Goal: Communication & Community: Answer question/provide support

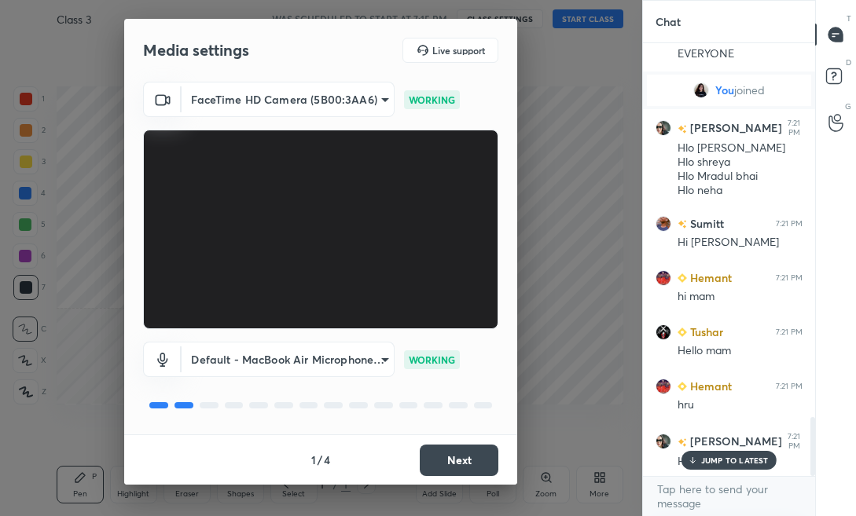
scroll to position [2786, 0]
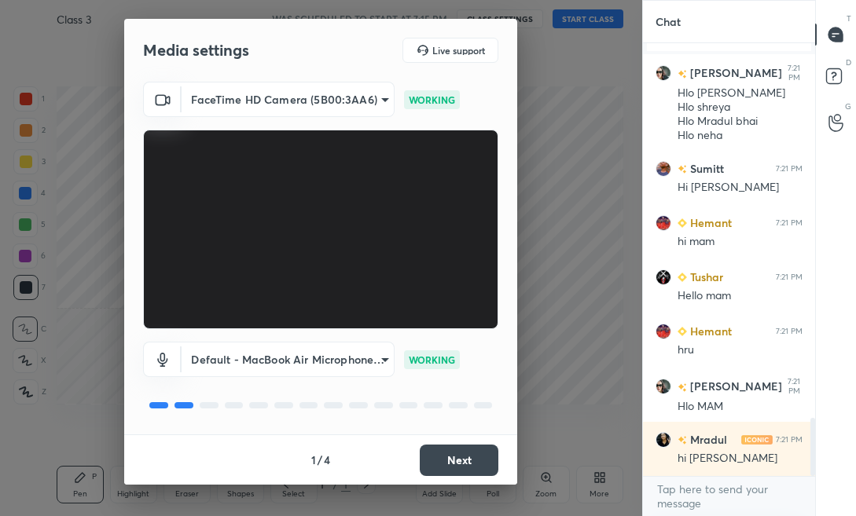
click at [456, 462] on button "Next" at bounding box center [459, 460] width 79 height 31
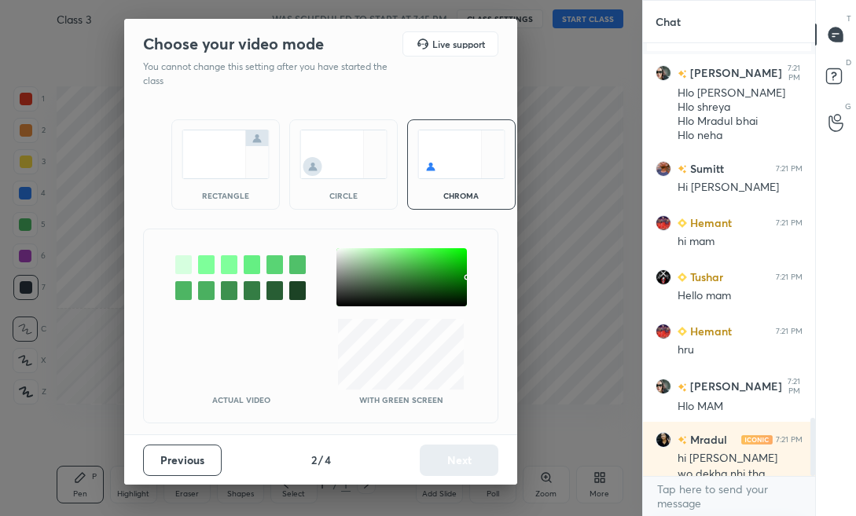
scroll to position [2801, 0]
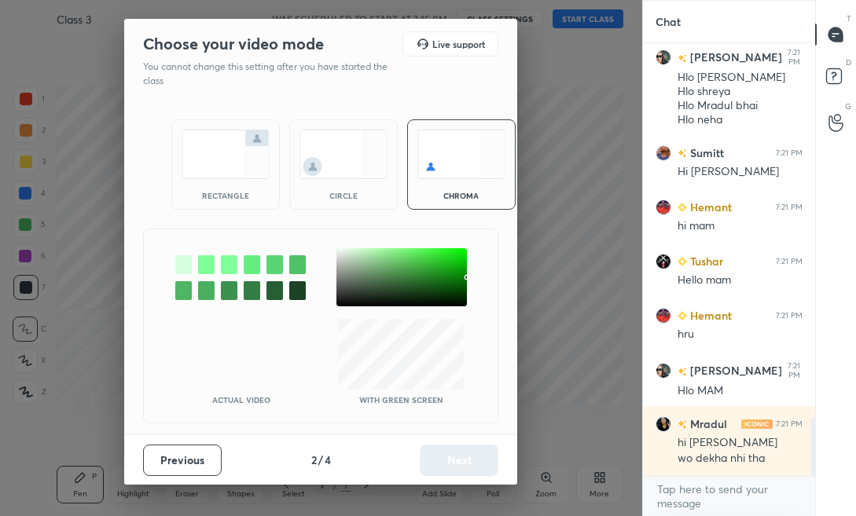
click at [227, 169] on img at bounding box center [226, 155] width 88 height 50
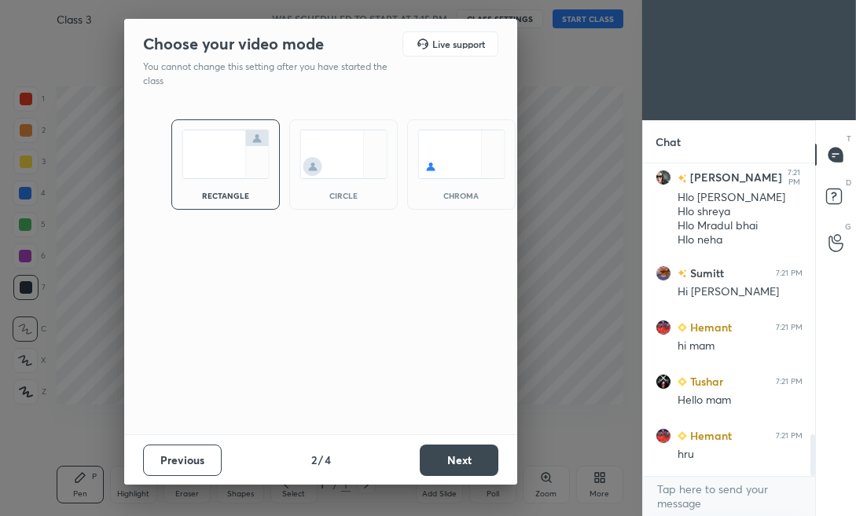
scroll to position [160, 167]
click at [433, 460] on button "Next" at bounding box center [459, 460] width 79 height 31
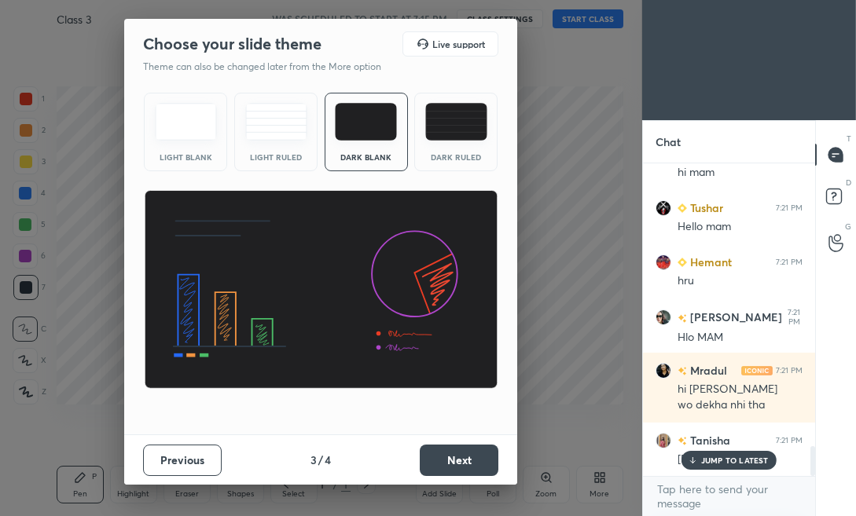
click at [479, 465] on button "Next" at bounding box center [459, 460] width 79 height 31
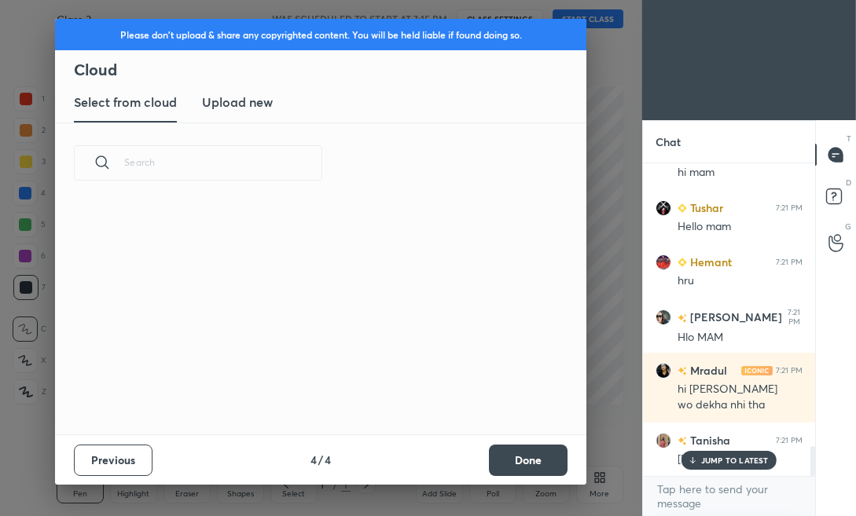
click at [517, 467] on button "Done" at bounding box center [528, 460] width 79 height 31
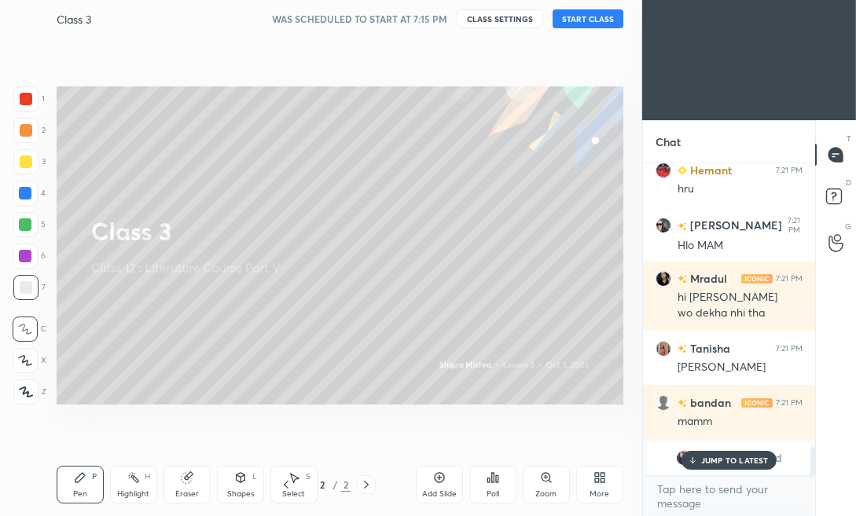
click at [577, 24] on button "START CLASS" at bounding box center [587, 18] width 71 height 19
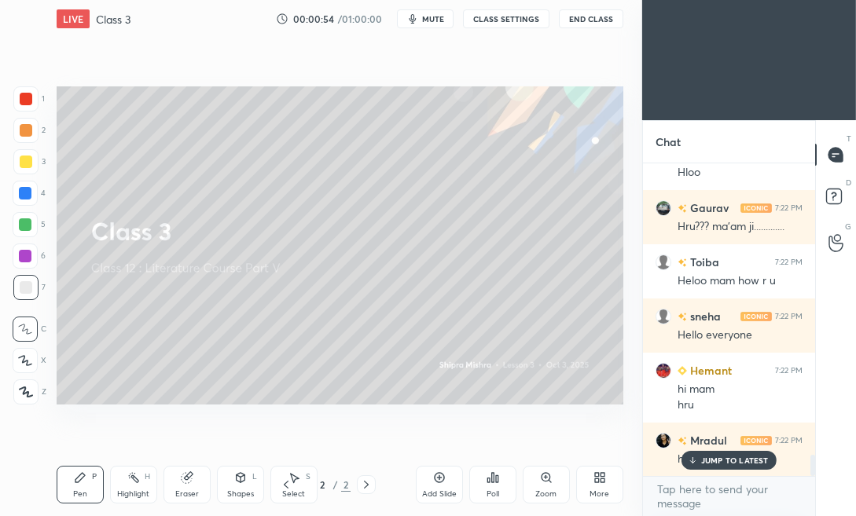
click at [38, 361] on div "X" at bounding box center [30, 360] width 34 height 25
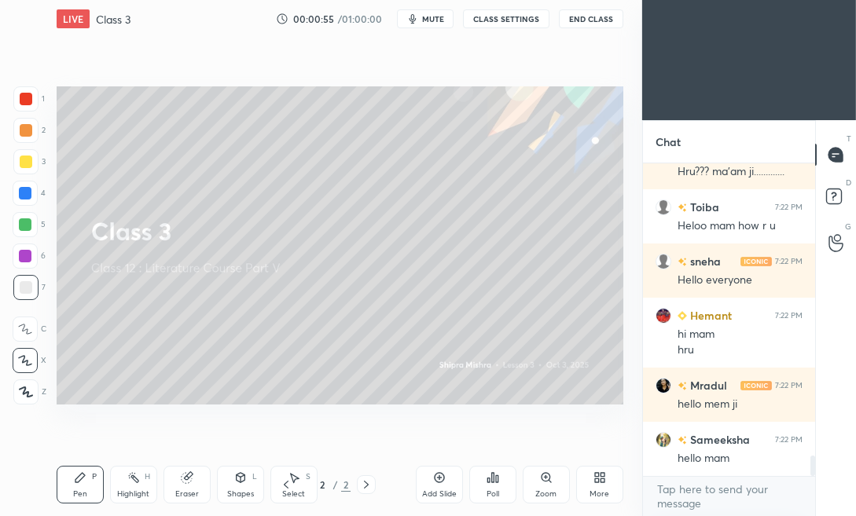
click at [21, 166] on div at bounding box center [26, 162] width 13 height 13
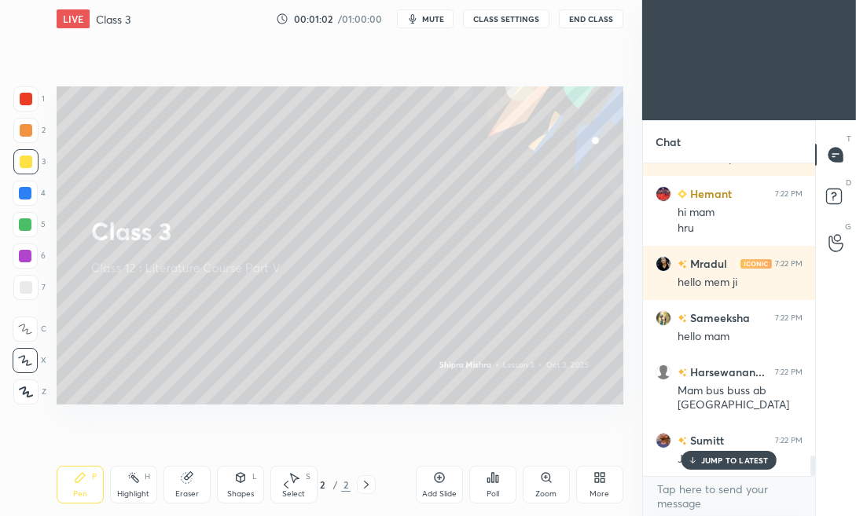
scroll to position [4577, 0]
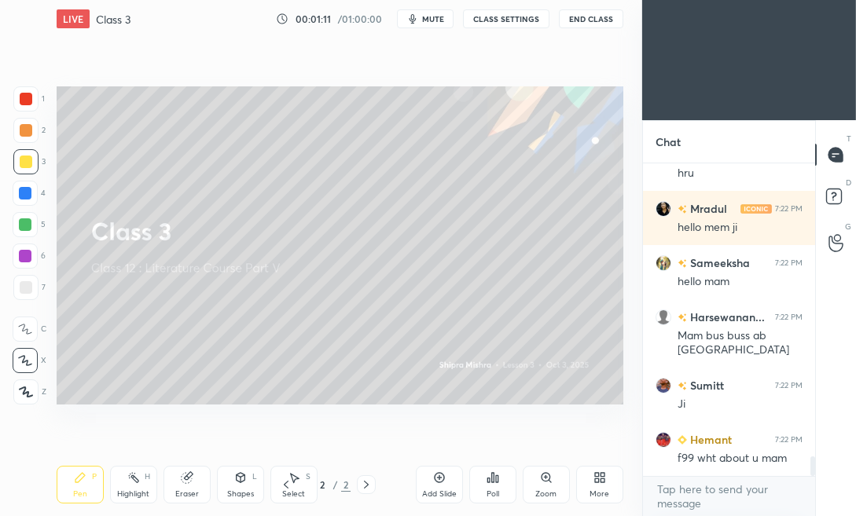
click at [600, 483] on icon at bounding box center [599, 477] width 13 height 13
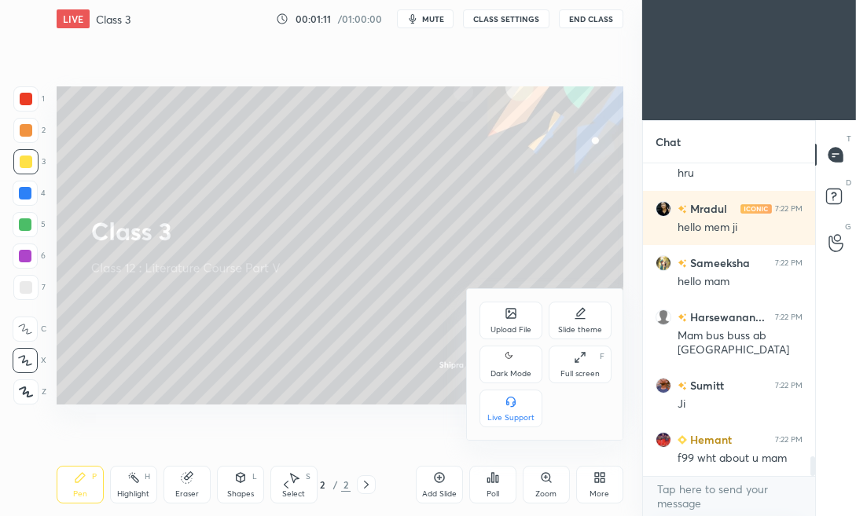
scroll to position [4645, 0]
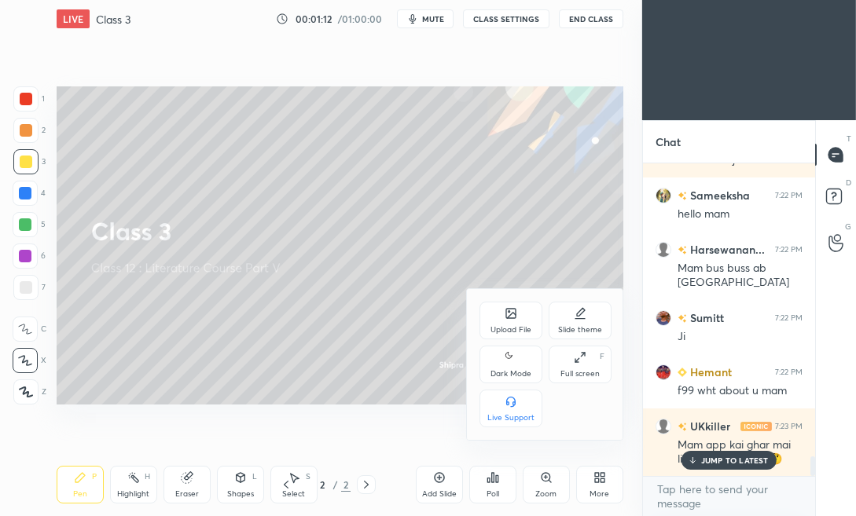
click at [508, 326] on div "Upload File" at bounding box center [510, 330] width 41 height 8
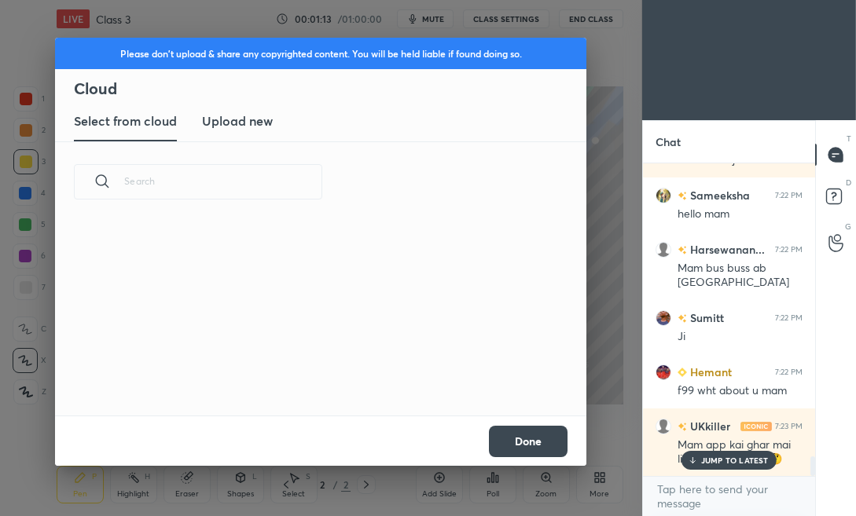
scroll to position [193, 504]
click at [247, 126] on h3 "Upload new" at bounding box center [237, 121] width 71 height 19
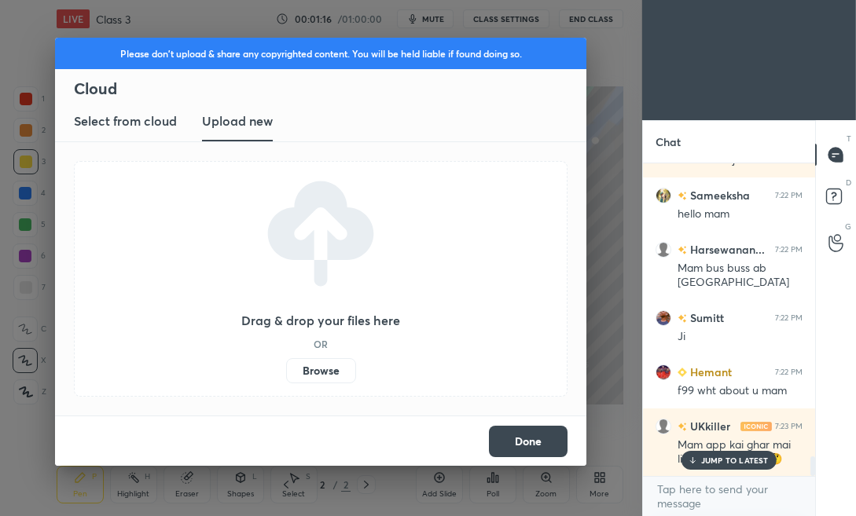
click at [717, 451] on div "JUMP TO LATEST" at bounding box center [728, 460] width 94 height 19
click at [497, 443] on button "Done" at bounding box center [528, 441] width 79 height 31
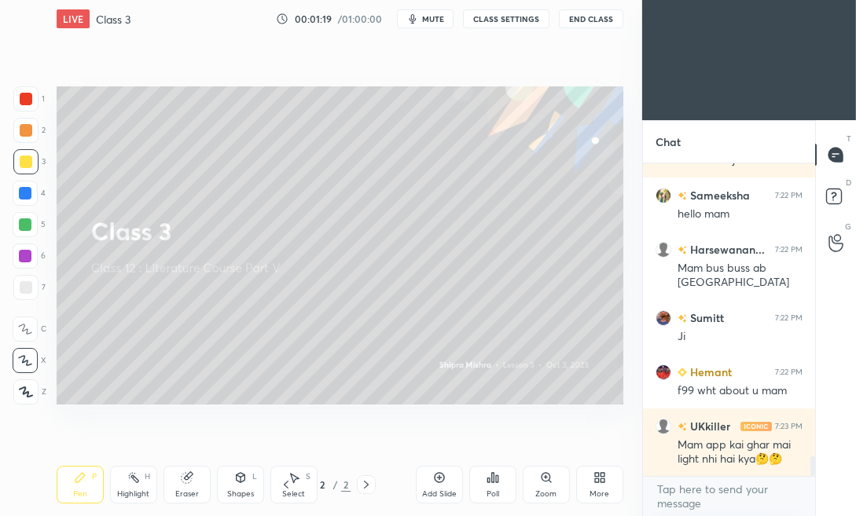
click at [598, 480] on icon at bounding box center [597, 481] width 4 height 4
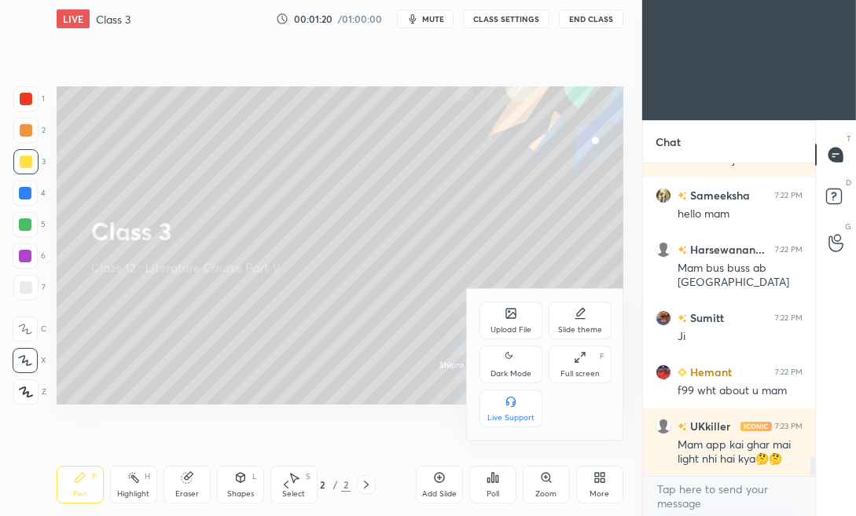
click at [504, 321] on div "Upload File" at bounding box center [510, 321] width 63 height 38
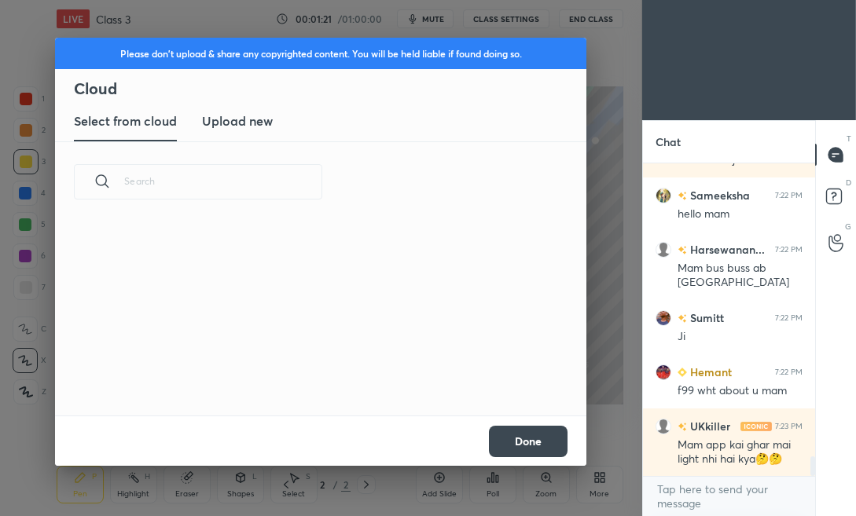
click at [229, 119] on h3 "Upload new" at bounding box center [237, 121] width 71 height 19
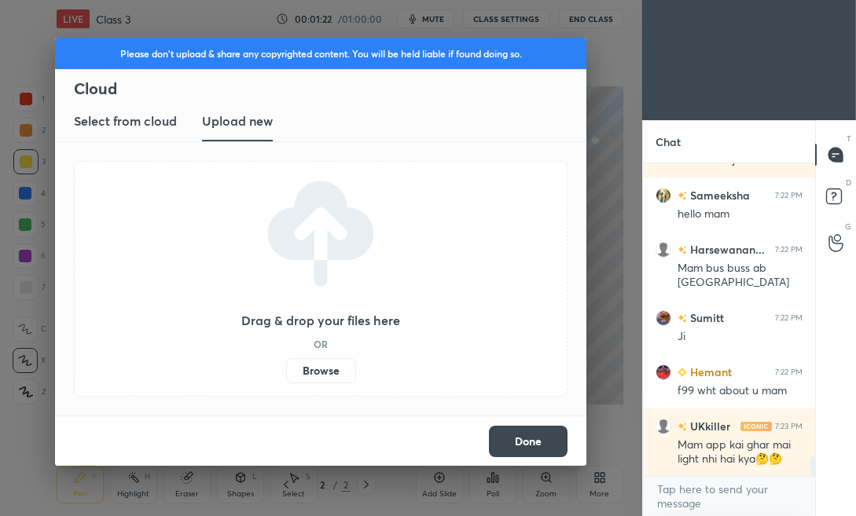
scroll to position [4683, 0]
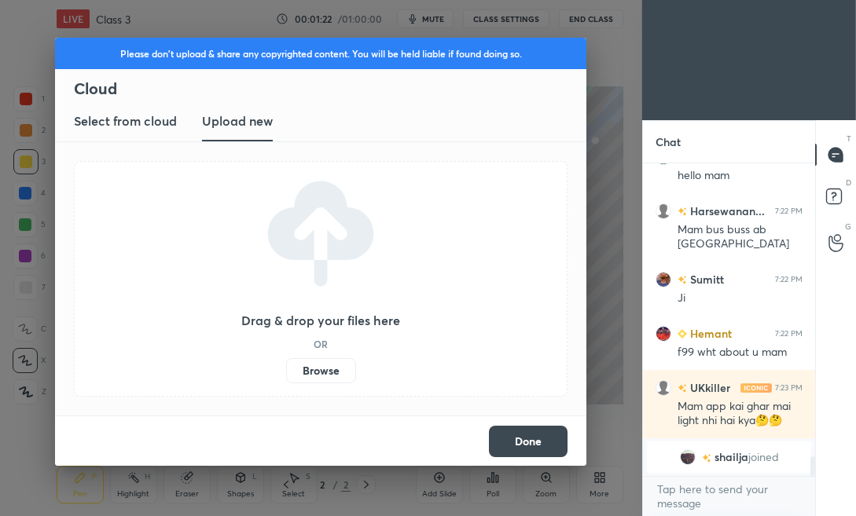
click at [314, 374] on label "Browse" at bounding box center [321, 370] width 70 height 25
click at [286, 374] on input "Browse" at bounding box center [286, 370] width 0 height 25
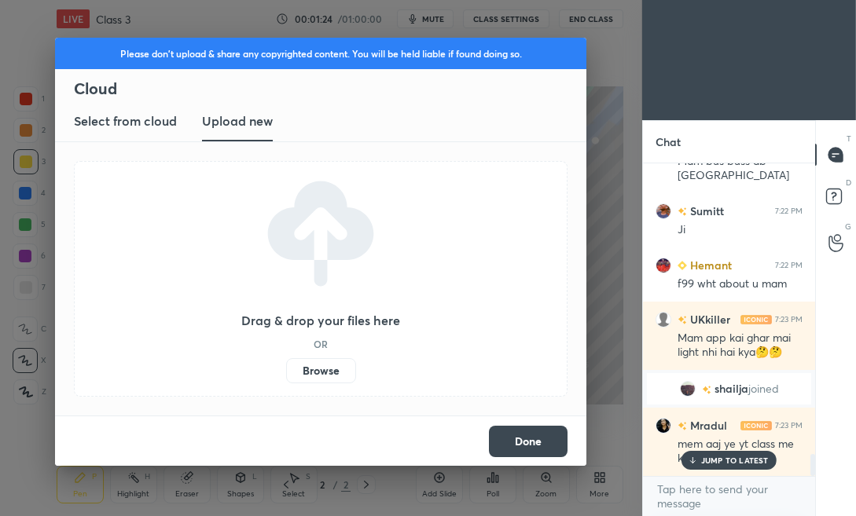
scroll to position [4205, 0]
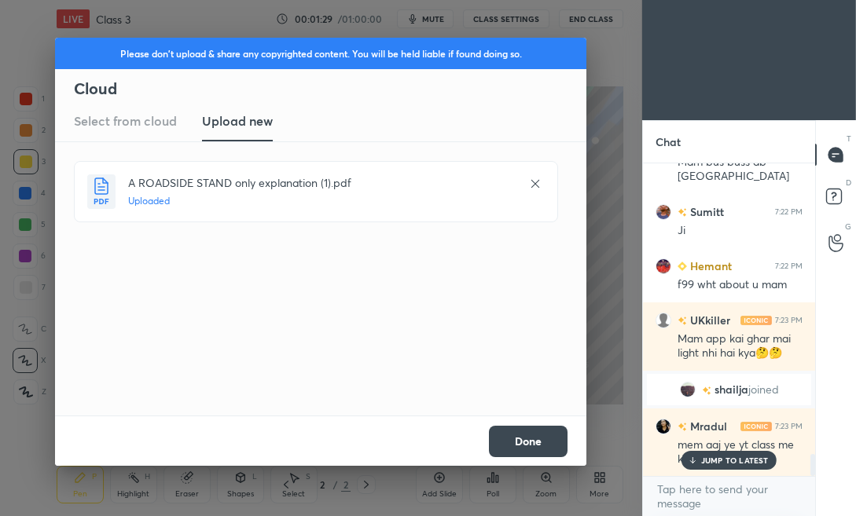
click at [746, 459] on p "JUMP TO LATEST" at bounding box center [735, 460] width 68 height 9
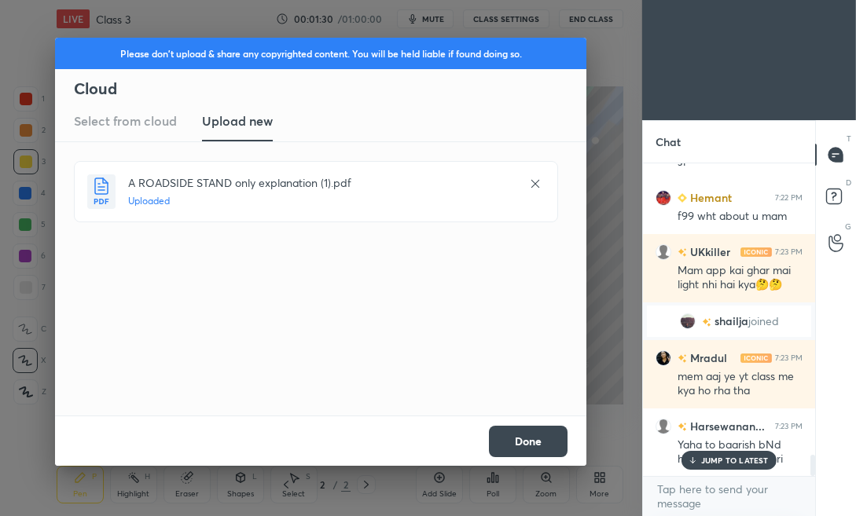
scroll to position [4341, 0]
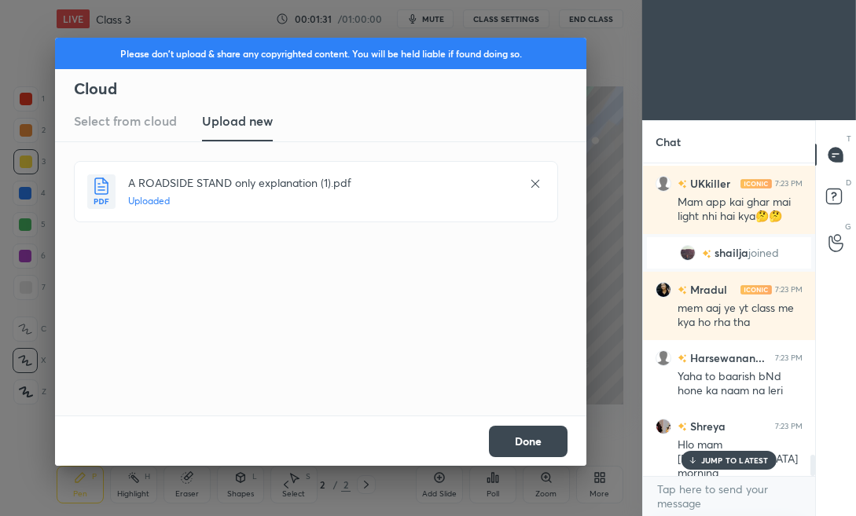
click at [710, 457] on p "JUMP TO LATEST" at bounding box center [735, 460] width 68 height 9
click at [519, 443] on button "Done" at bounding box center [528, 441] width 79 height 31
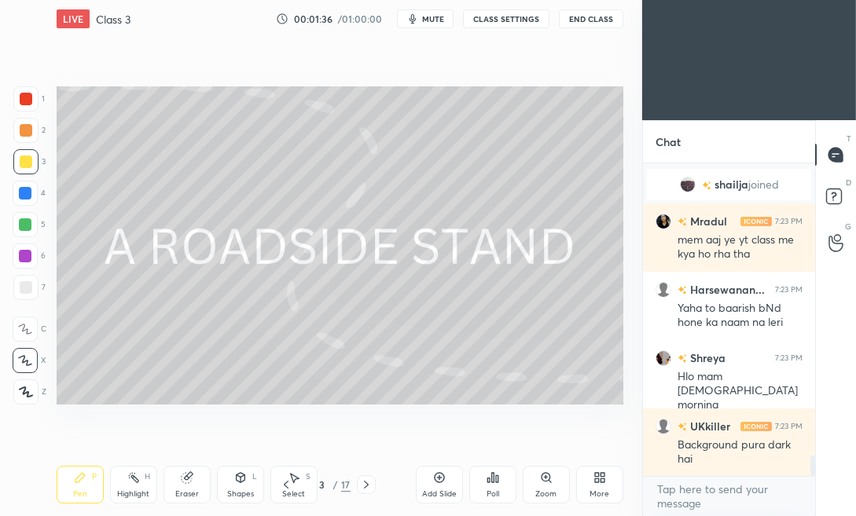
scroll to position [4479, 0]
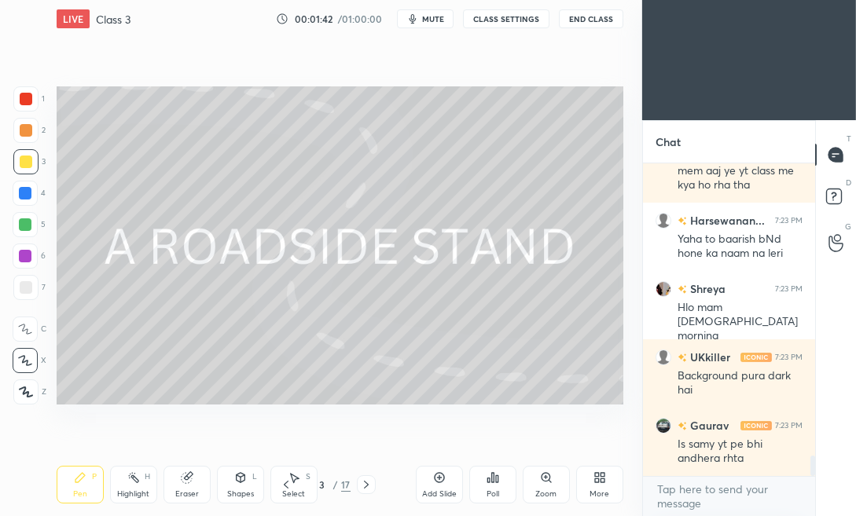
click at [368, 482] on icon at bounding box center [366, 485] width 13 height 13
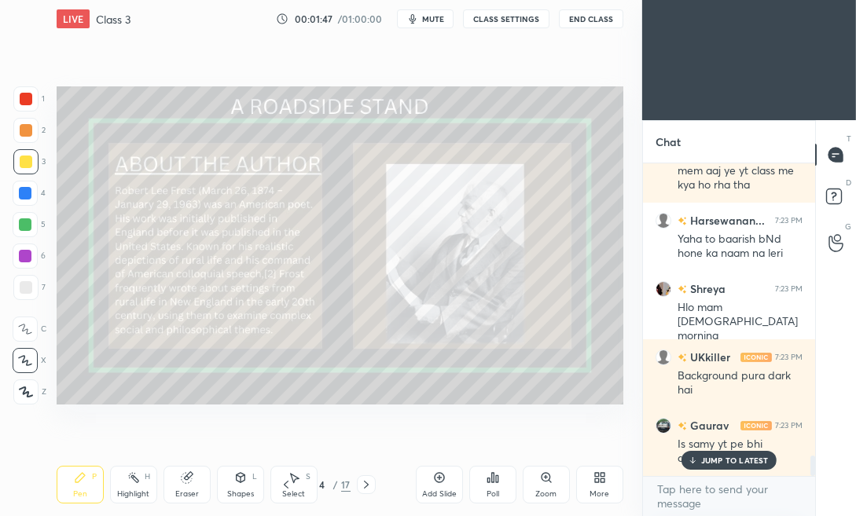
scroll to position [4532, 0]
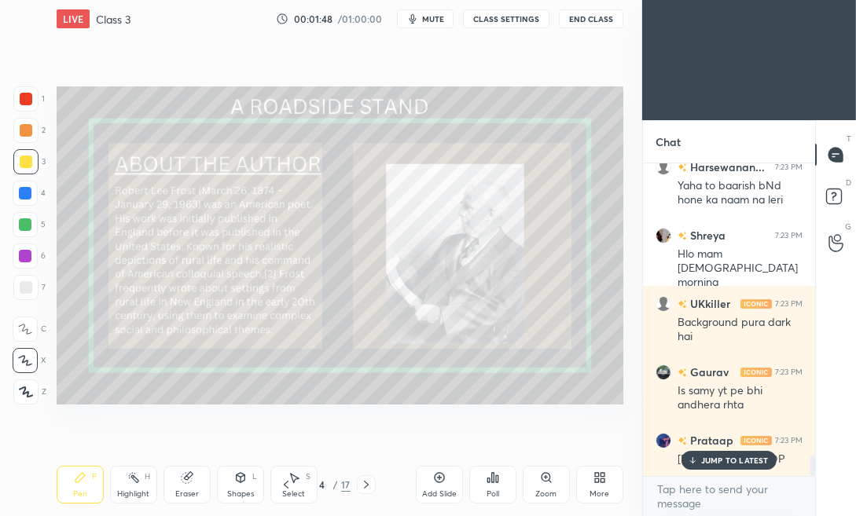
click at [755, 453] on div "JUMP TO LATEST" at bounding box center [728, 460] width 94 height 19
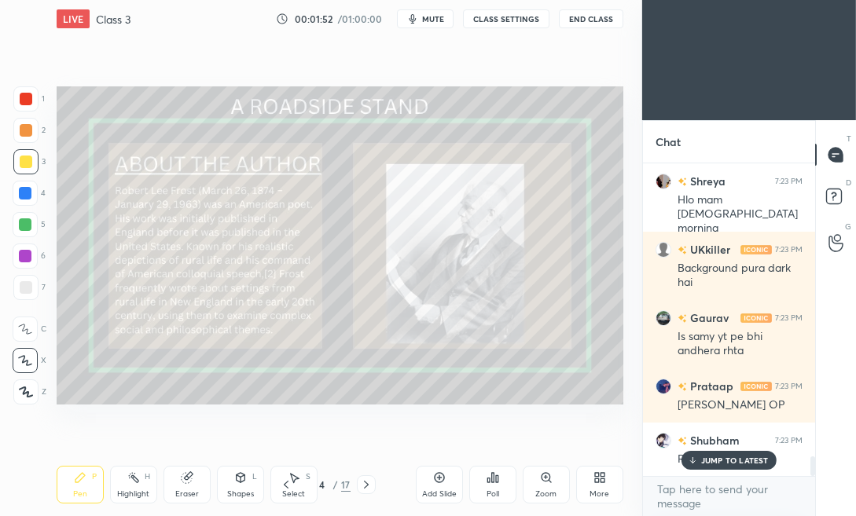
scroll to position [4641, 0]
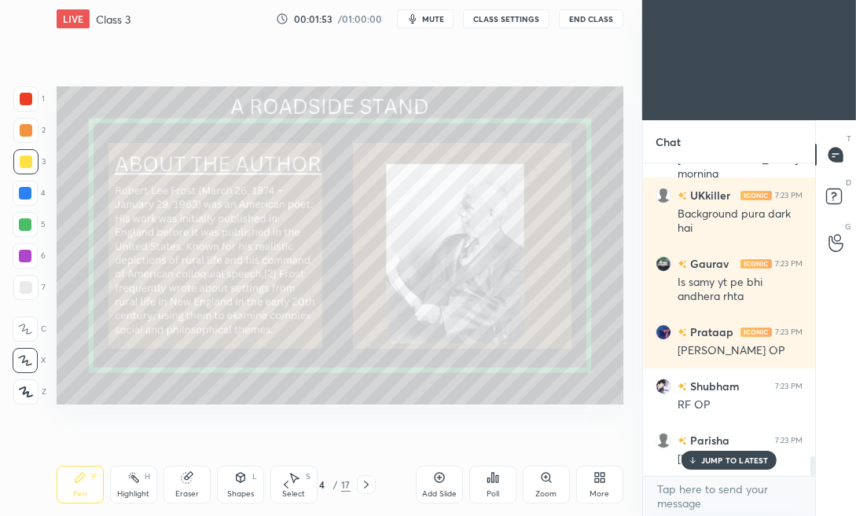
click at [717, 460] on p "JUMP TO LATEST" at bounding box center [735, 460] width 68 height 9
click at [369, 483] on icon at bounding box center [366, 485] width 13 height 13
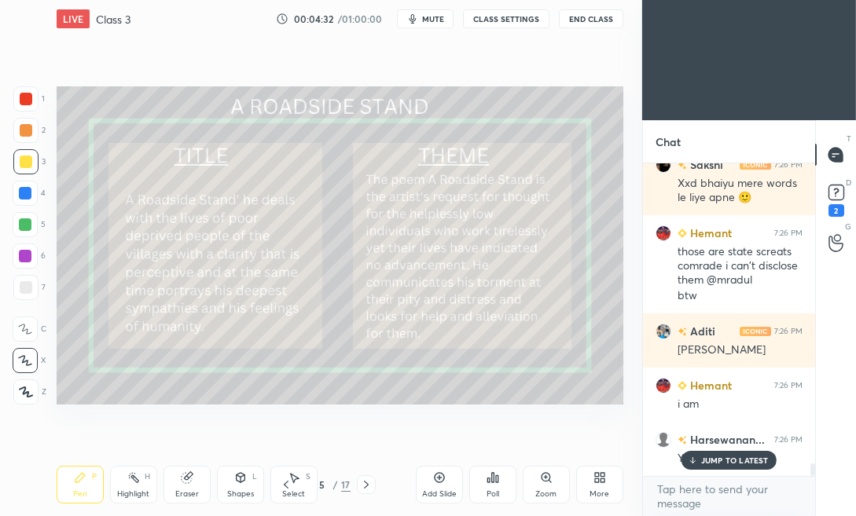
scroll to position [7412, 0]
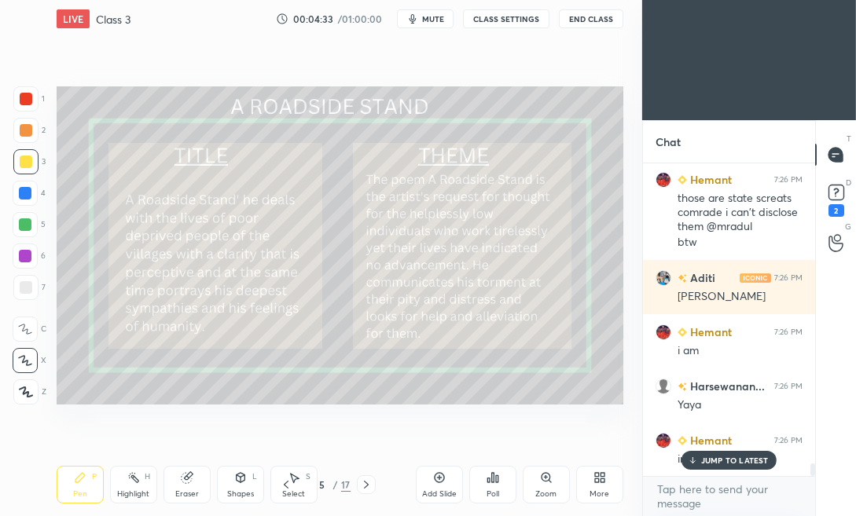
click at [712, 457] on p "JUMP TO LATEST" at bounding box center [735, 460] width 68 height 9
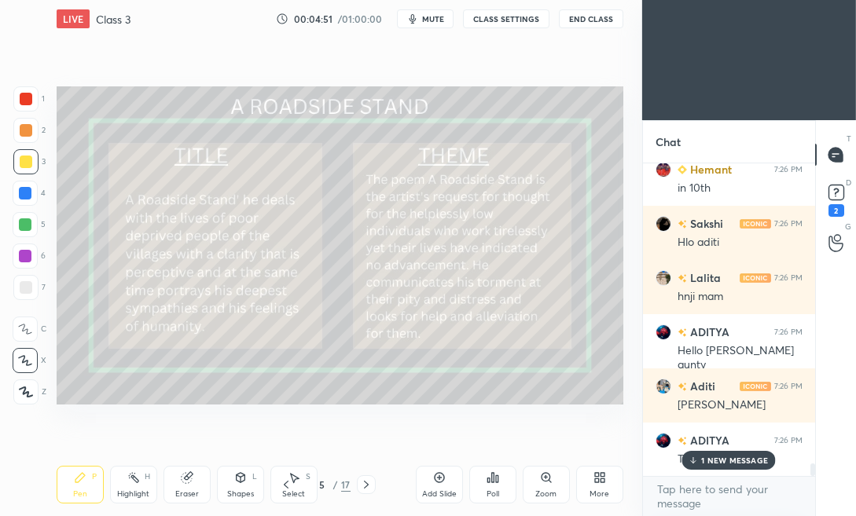
scroll to position [7737, 0]
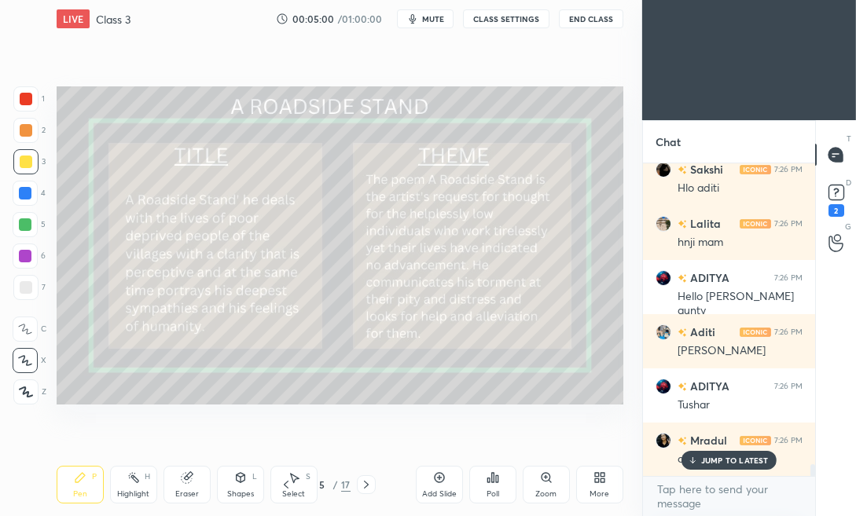
click at [765, 460] on p "JUMP TO LATEST" at bounding box center [735, 460] width 68 height 9
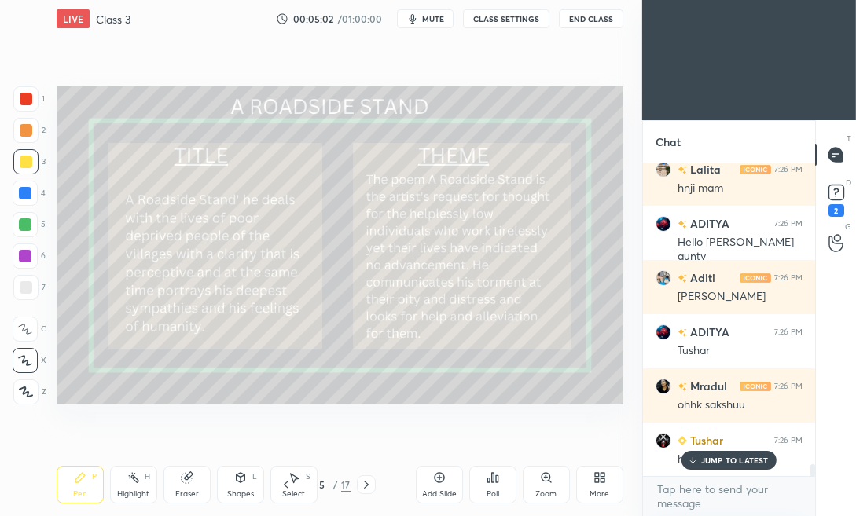
scroll to position [7846, 0]
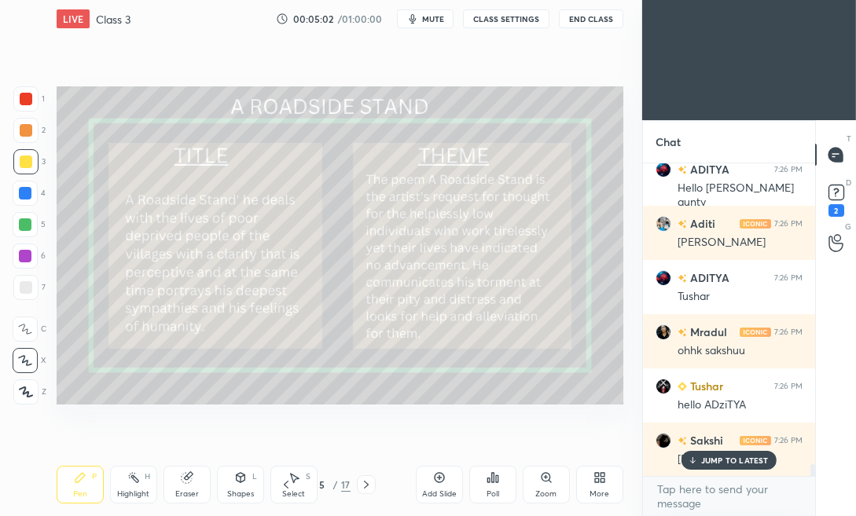
click at [322, 485] on div "5" at bounding box center [322, 484] width 16 height 9
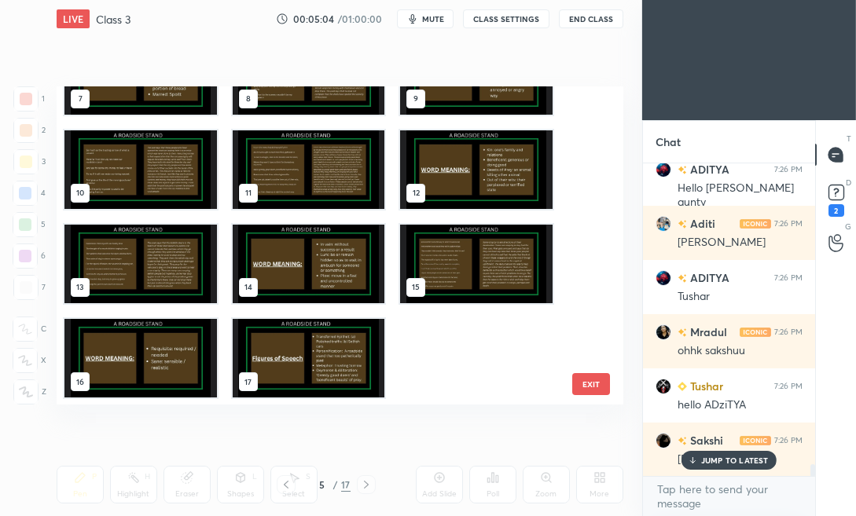
scroll to position [7901, 0]
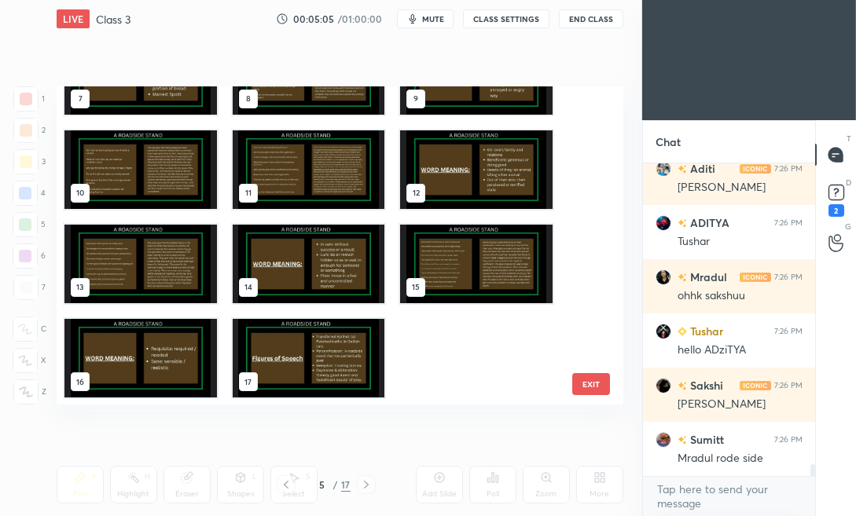
click at [286, 362] on img "grid" at bounding box center [309, 358] width 152 height 79
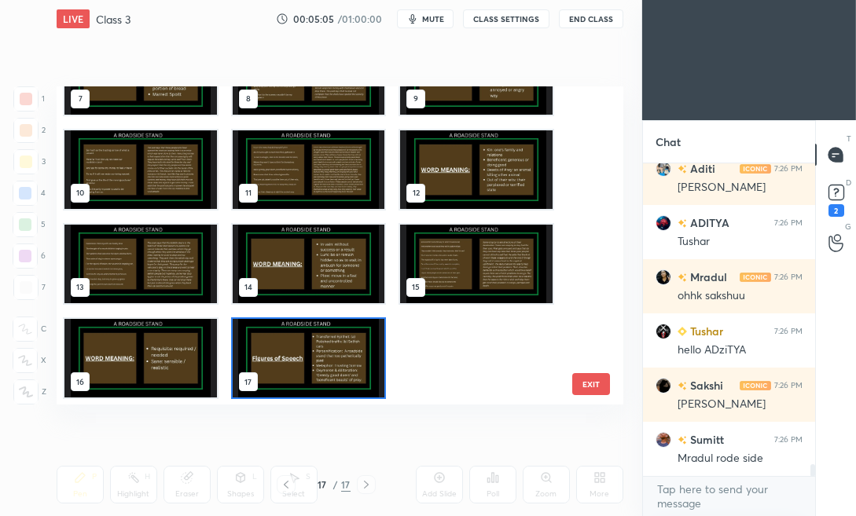
click at [286, 362] on img "grid" at bounding box center [309, 358] width 152 height 79
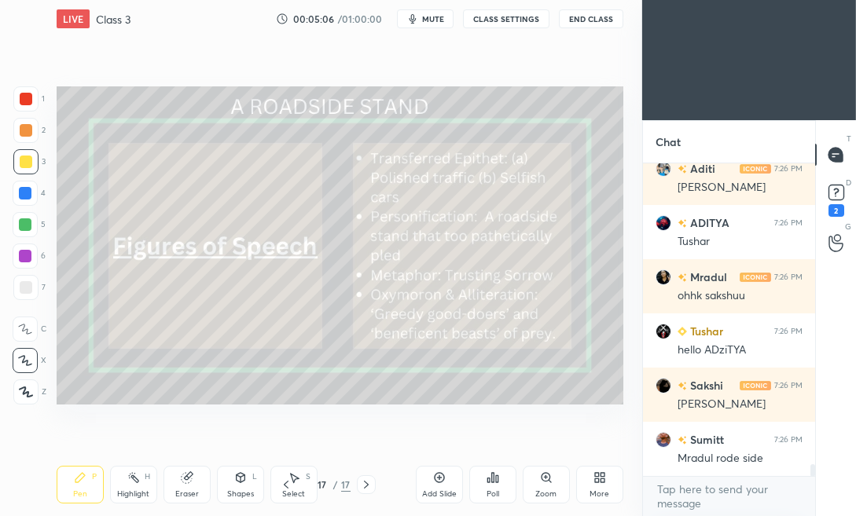
scroll to position [7954, 0]
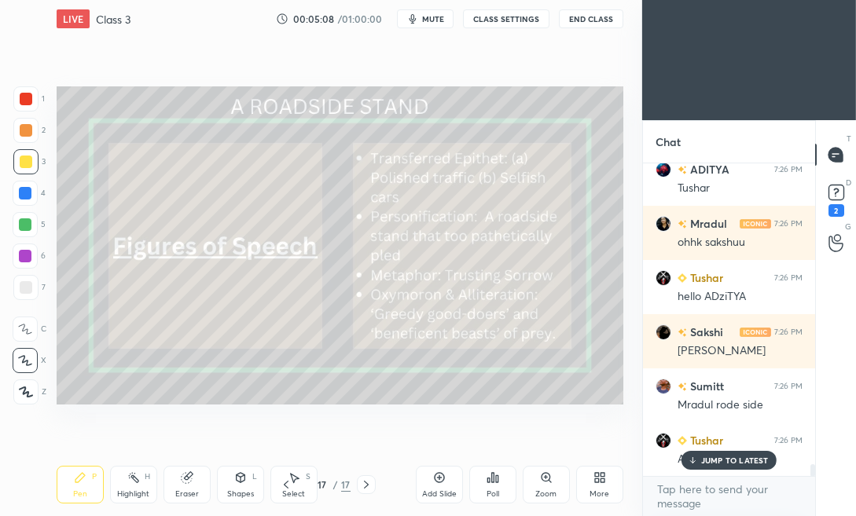
click at [710, 461] on p "JUMP TO LATEST" at bounding box center [735, 460] width 68 height 9
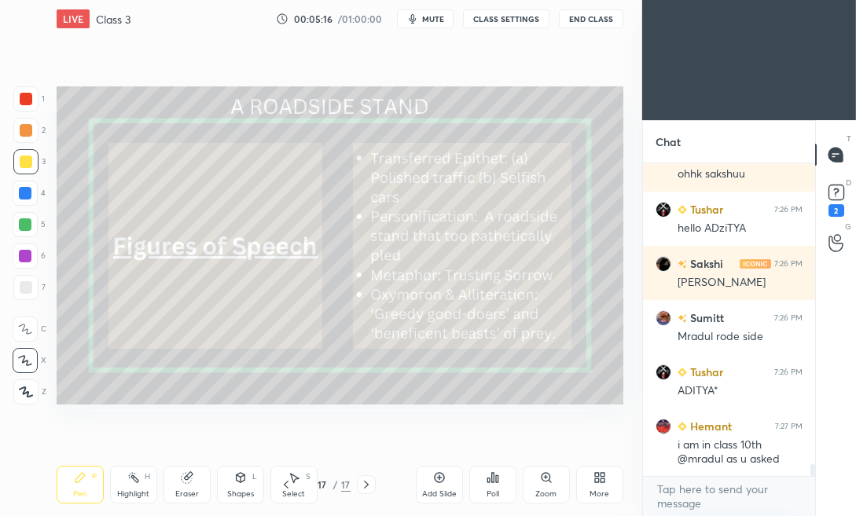
scroll to position [8078, 0]
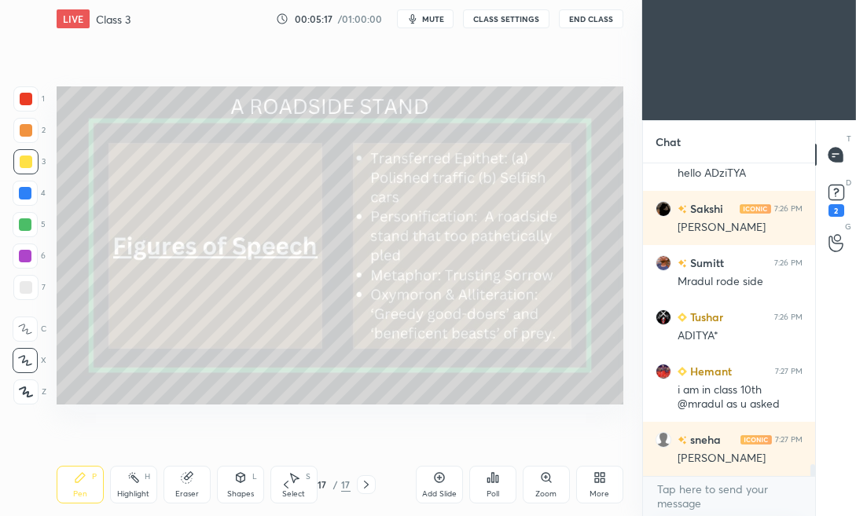
click at [436, 479] on icon at bounding box center [439, 477] width 13 height 13
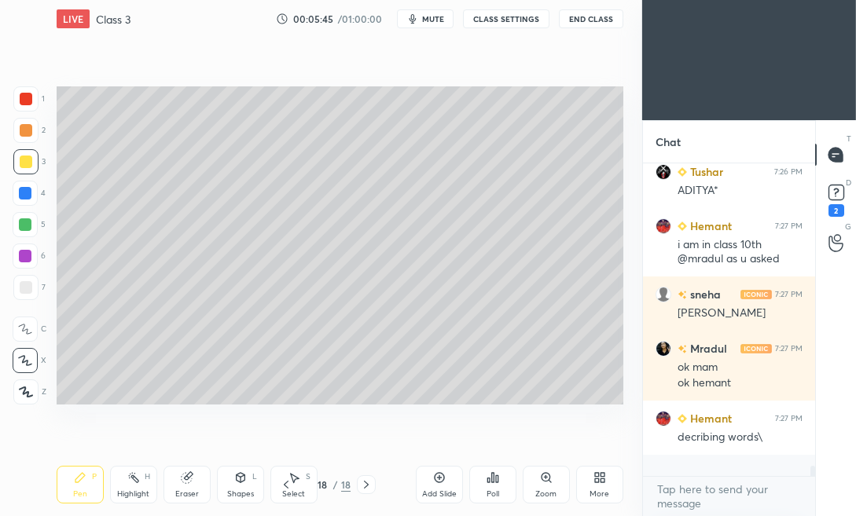
scroll to position [8201, 0]
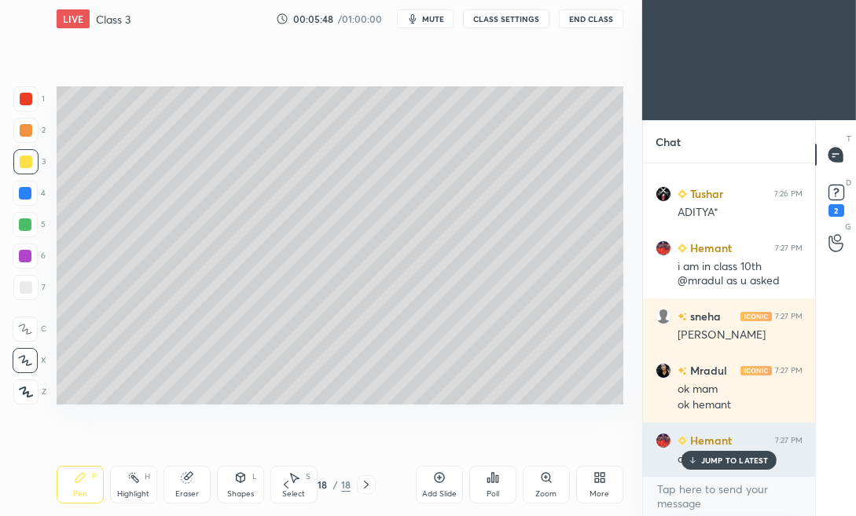
drag, startPoint x: 728, startPoint y: 466, endPoint x: 705, endPoint y: 467, distance: 22.8
click at [725, 464] on div "JUMP TO LATEST" at bounding box center [728, 460] width 94 height 19
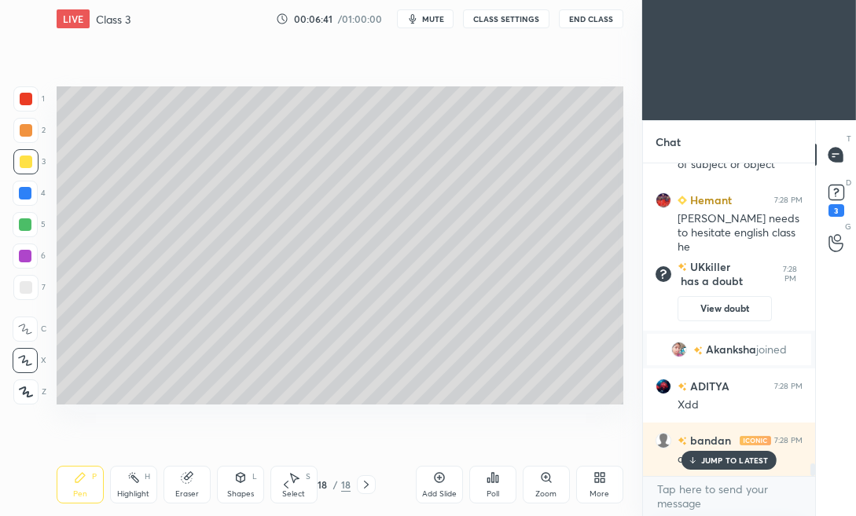
scroll to position [7375, 0]
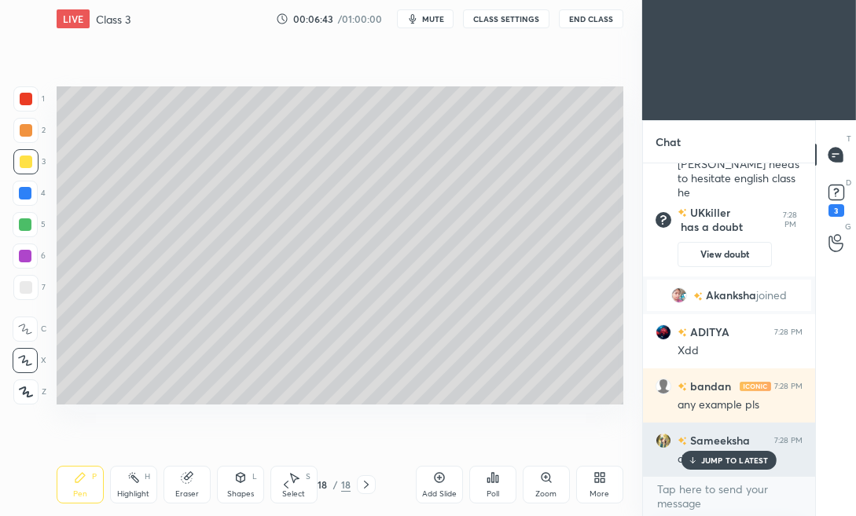
click at [739, 457] on p "JUMP TO LATEST" at bounding box center [735, 460] width 68 height 9
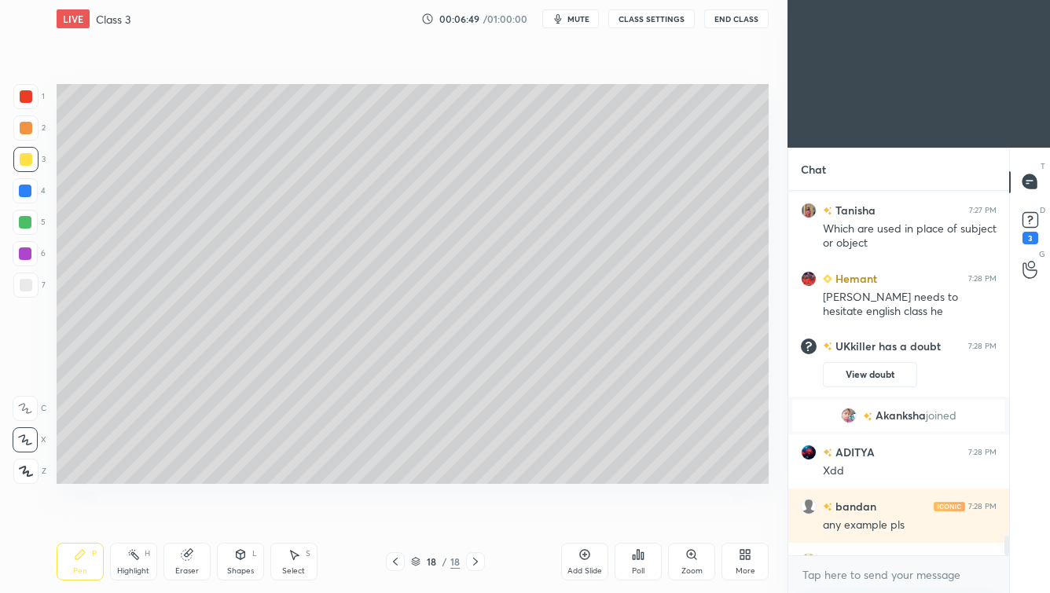
scroll to position [7401, 0]
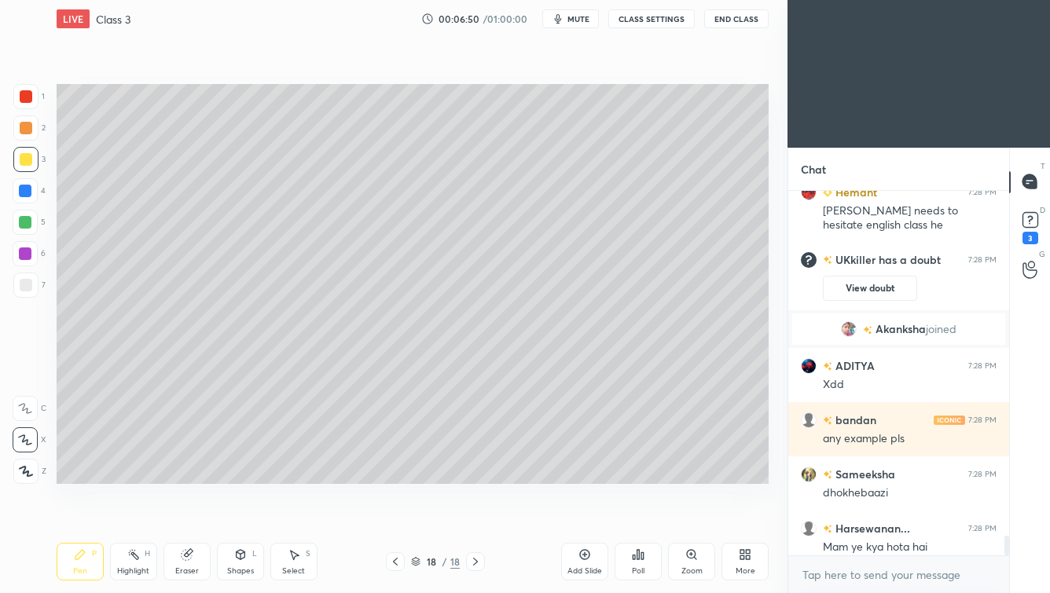
click at [399, 515] on icon at bounding box center [395, 562] width 13 height 13
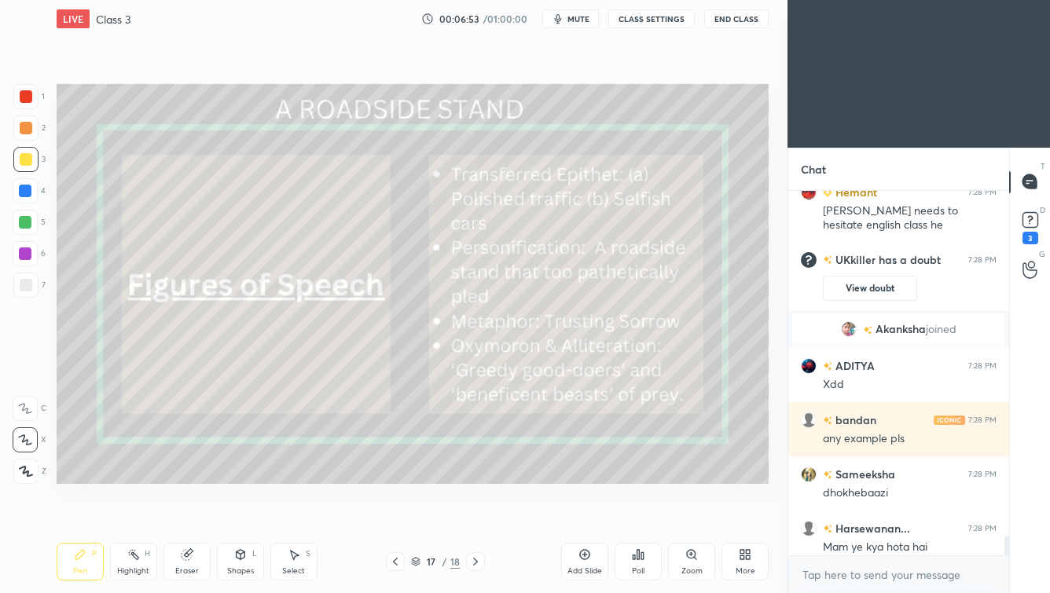
click at [473, 515] on icon at bounding box center [475, 562] width 5 height 8
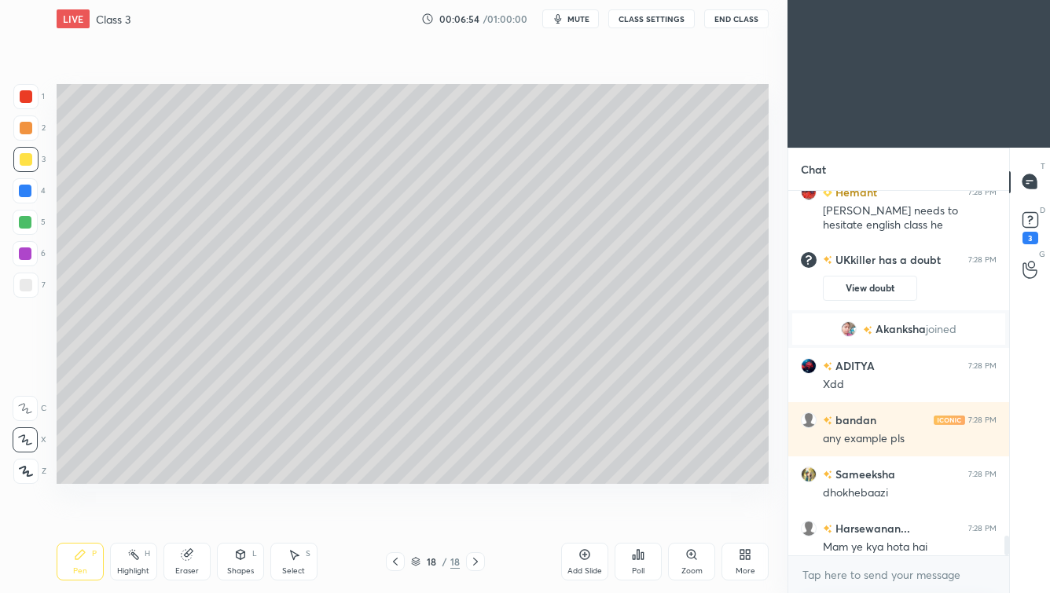
drag, startPoint x: 589, startPoint y: 559, endPoint x: 585, endPoint y: 549, distance: 11.3
click at [589, 515] on icon at bounding box center [584, 554] width 13 height 13
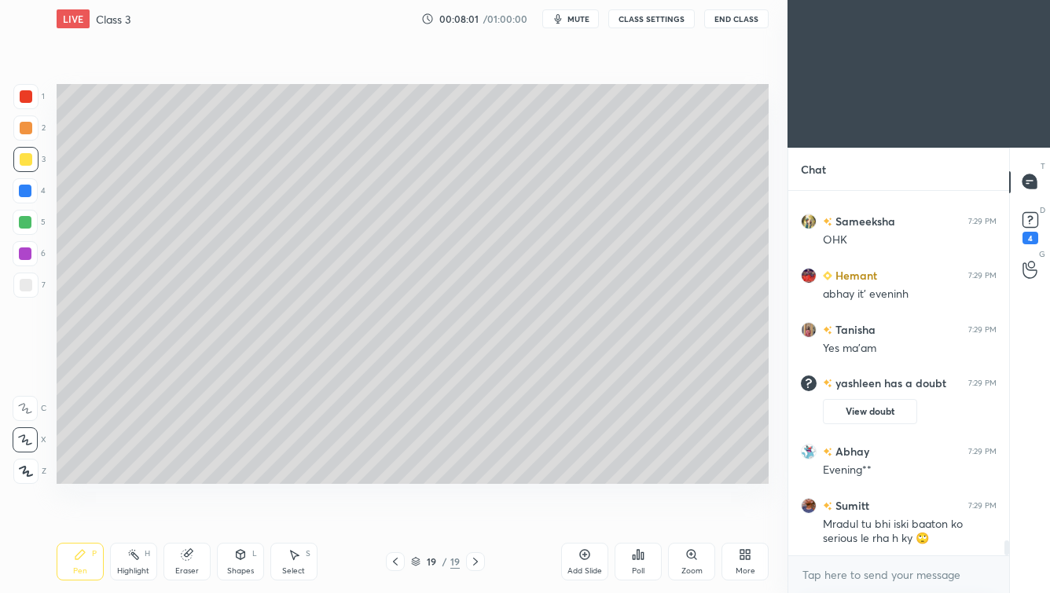
scroll to position [8709, 0]
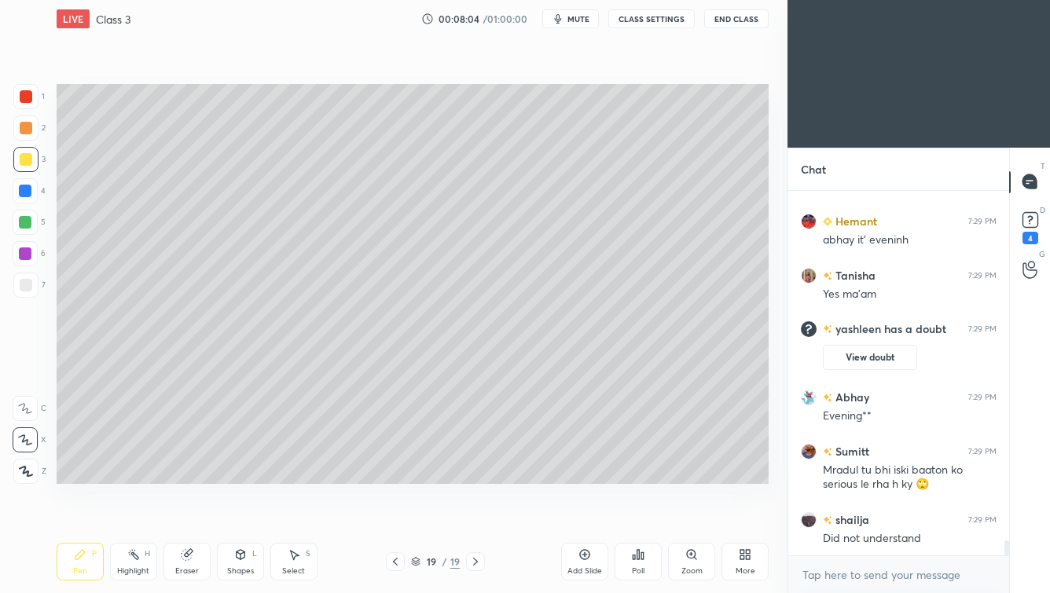
click at [394, 515] on icon at bounding box center [395, 562] width 13 height 13
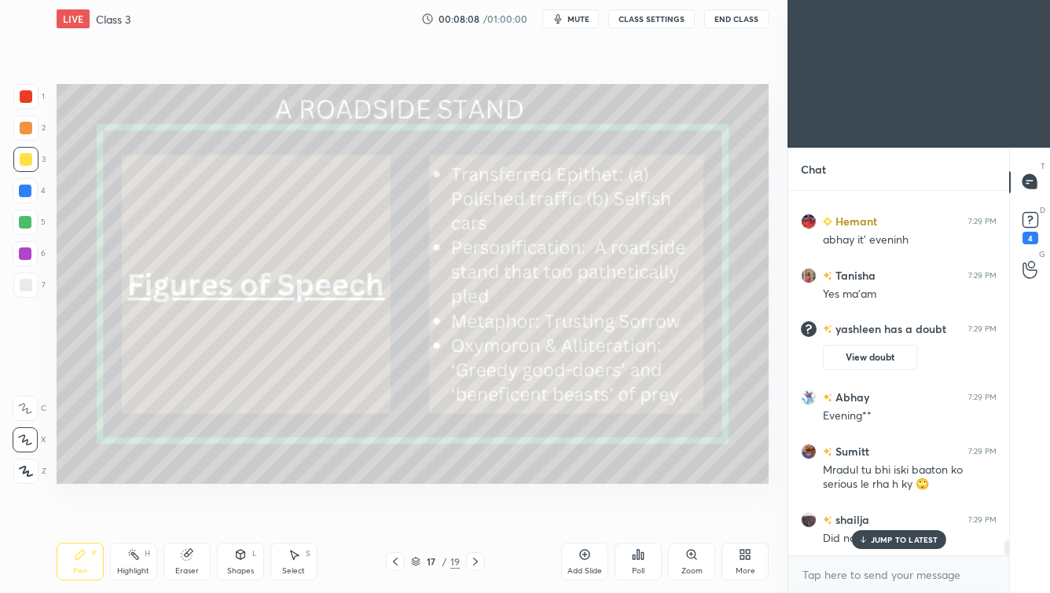
scroll to position [8762, 0]
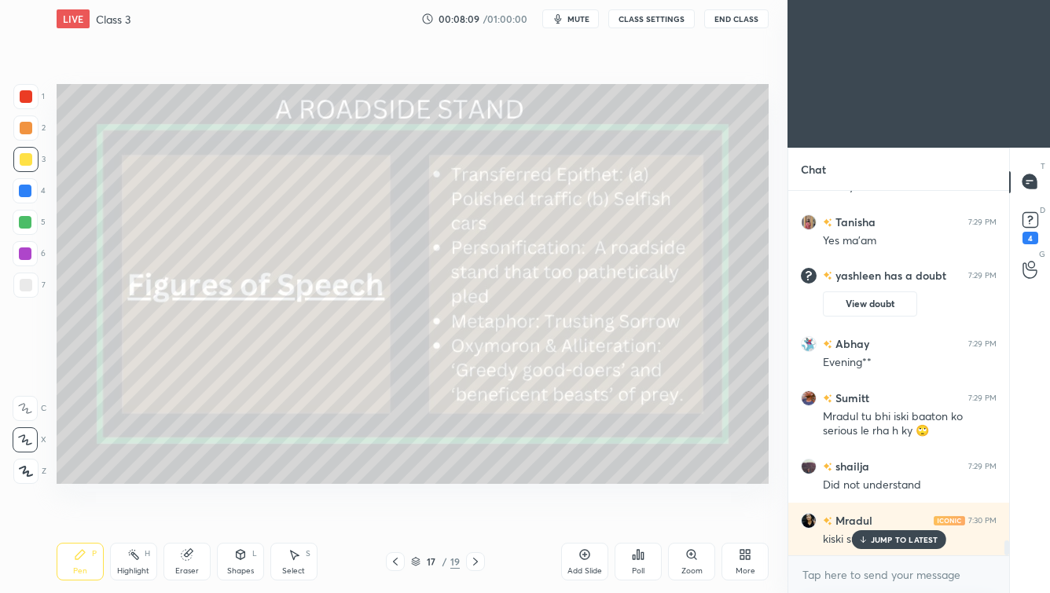
click at [471, 515] on icon at bounding box center [475, 562] width 13 height 13
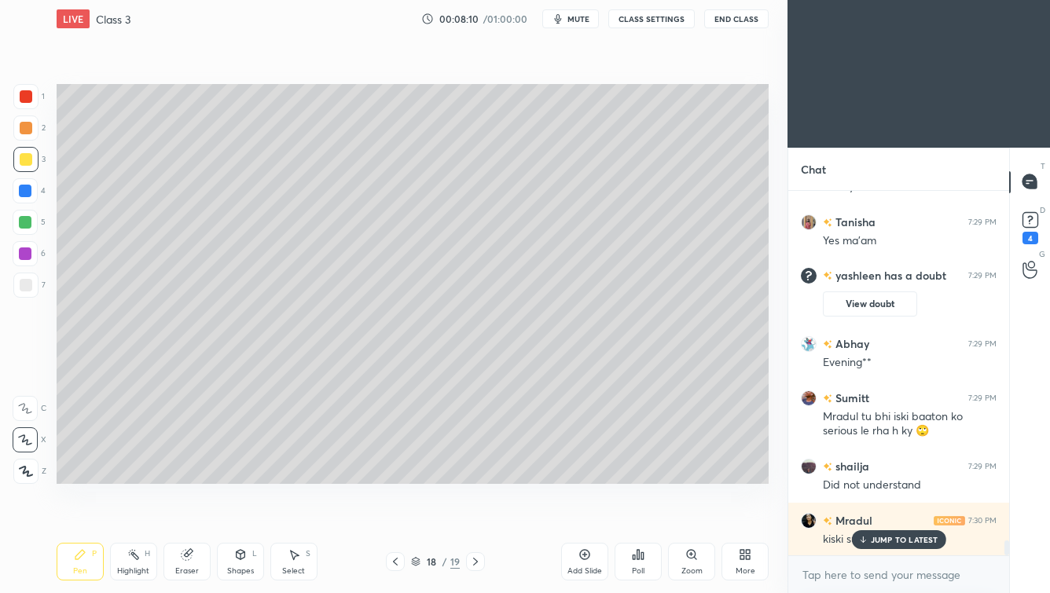
scroll to position [8816, 0]
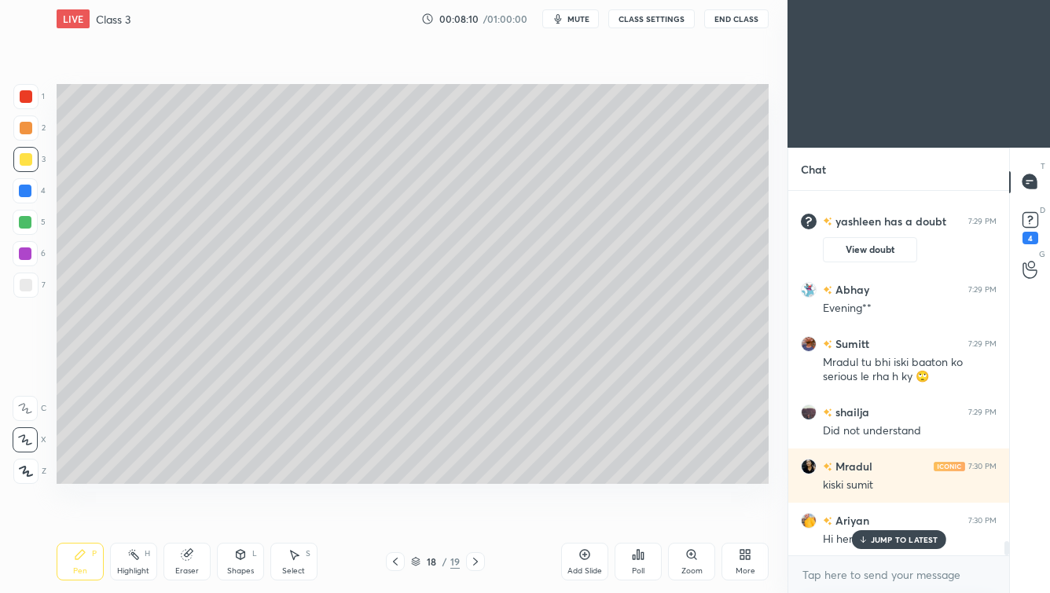
click at [476, 515] on icon at bounding box center [475, 562] width 13 height 13
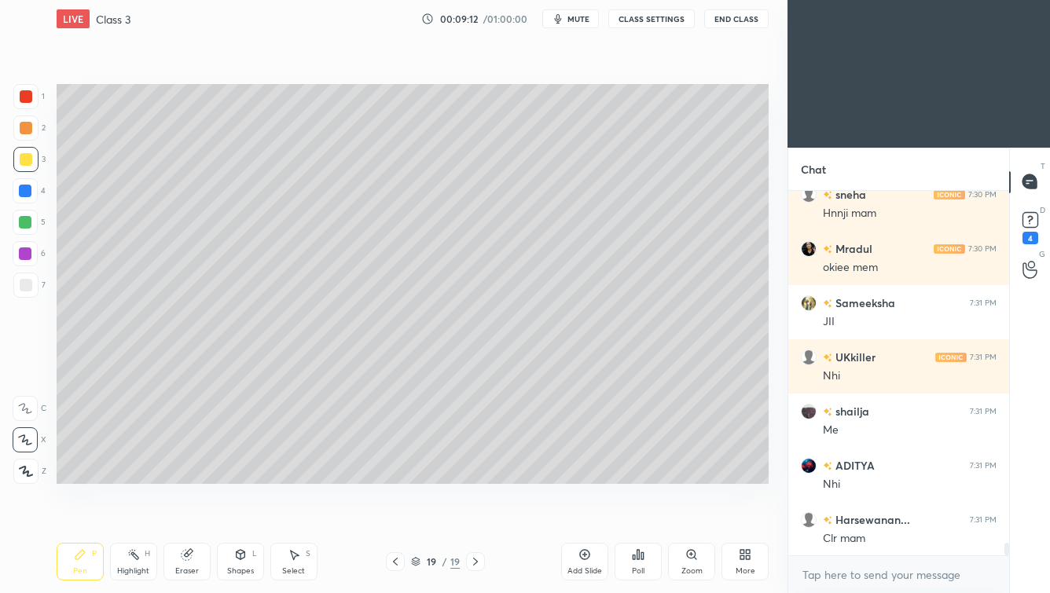
scroll to position [10556, 0]
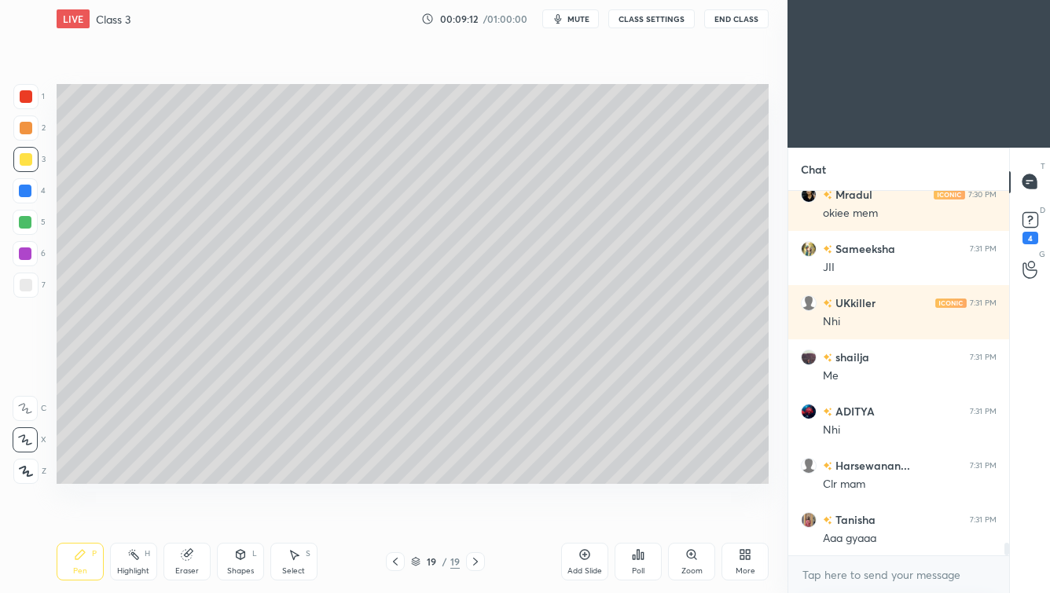
drag, startPoint x: 583, startPoint y: 562, endPoint x: 585, endPoint y: 554, distance: 8.0
click at [581, 515] on div "Add Slide" at bounding box center [584, 562] width 47 height 38
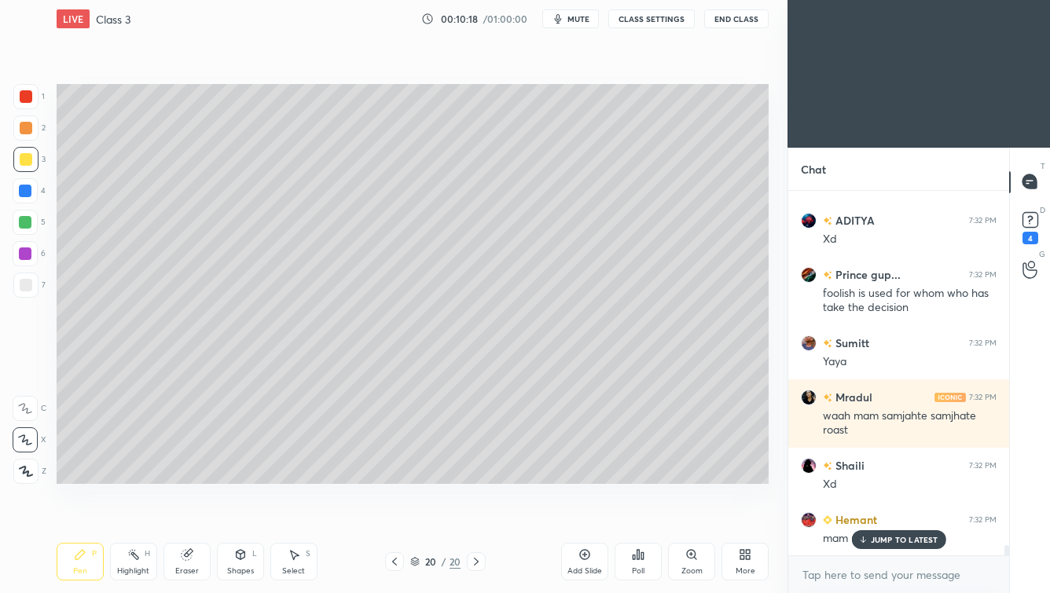
scroll to position [13092, 0]
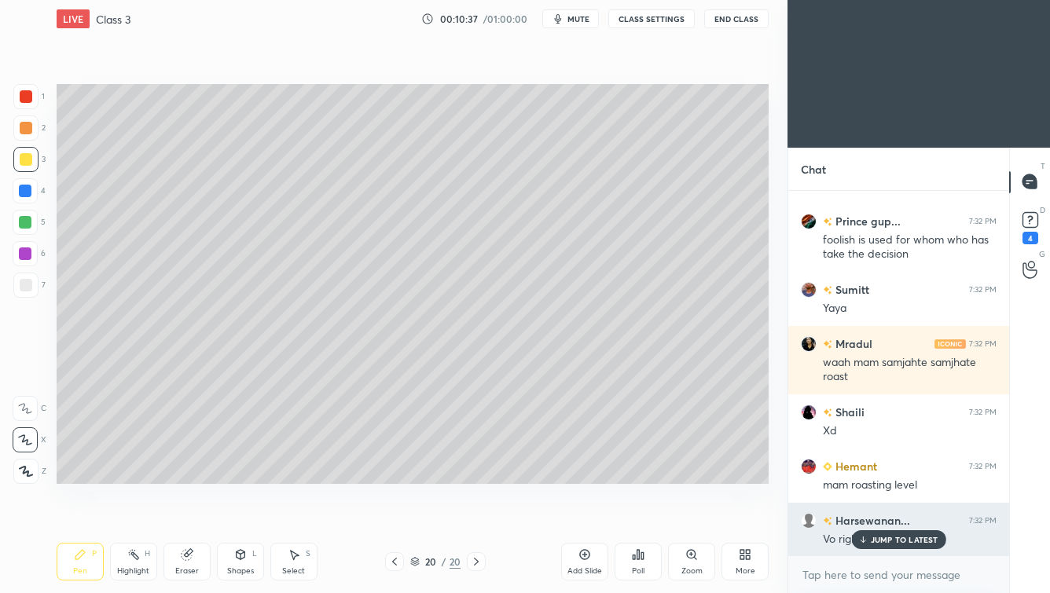
click at [855, 515] on div "Harsewanan... 7:32 PM Vo right ya worng hoga" at bounding box center [898, 530] width 221 height 54
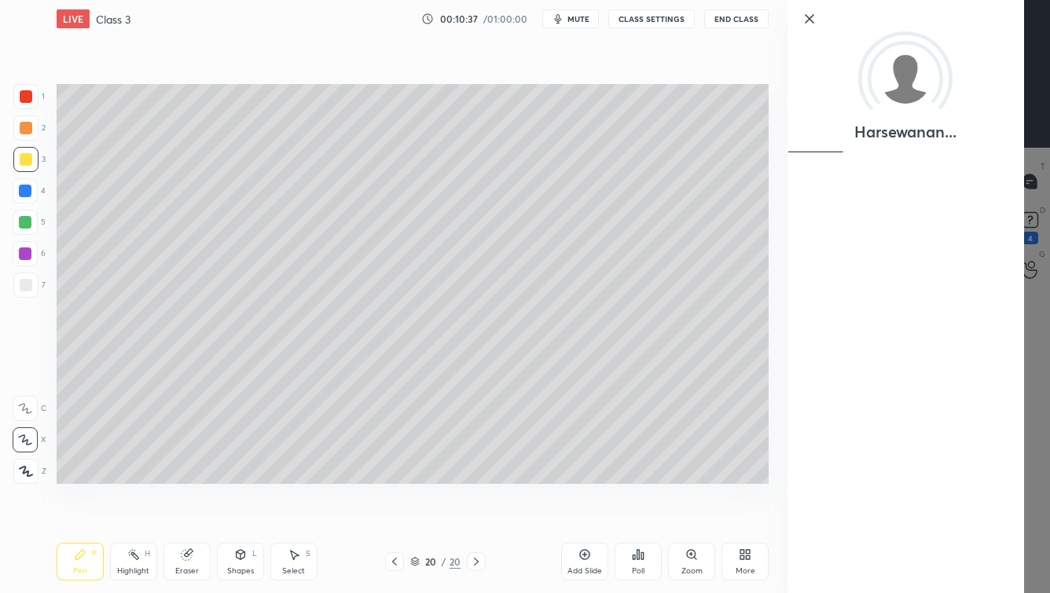
scroll to position [13161, 0]
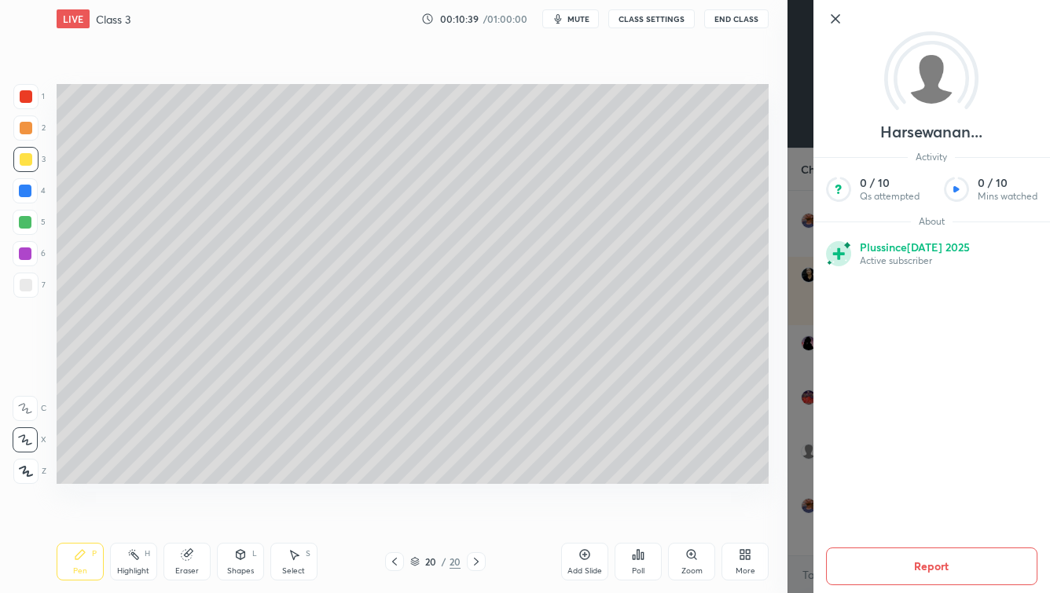
click at [839, 12] on icon at bounding box center [835, 18] width 19 height 19
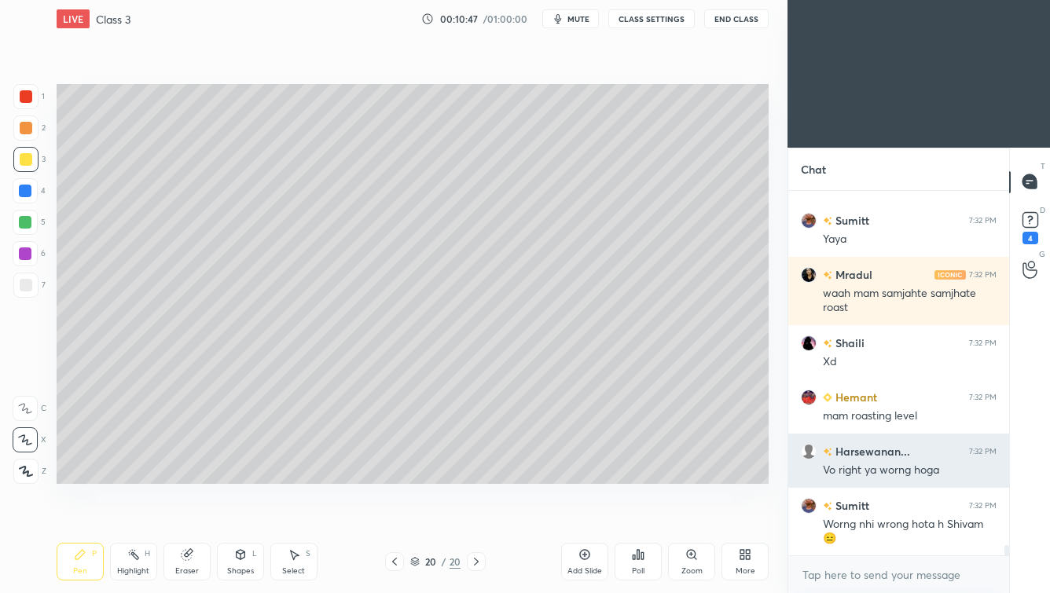
scroll to position [13228, 0]
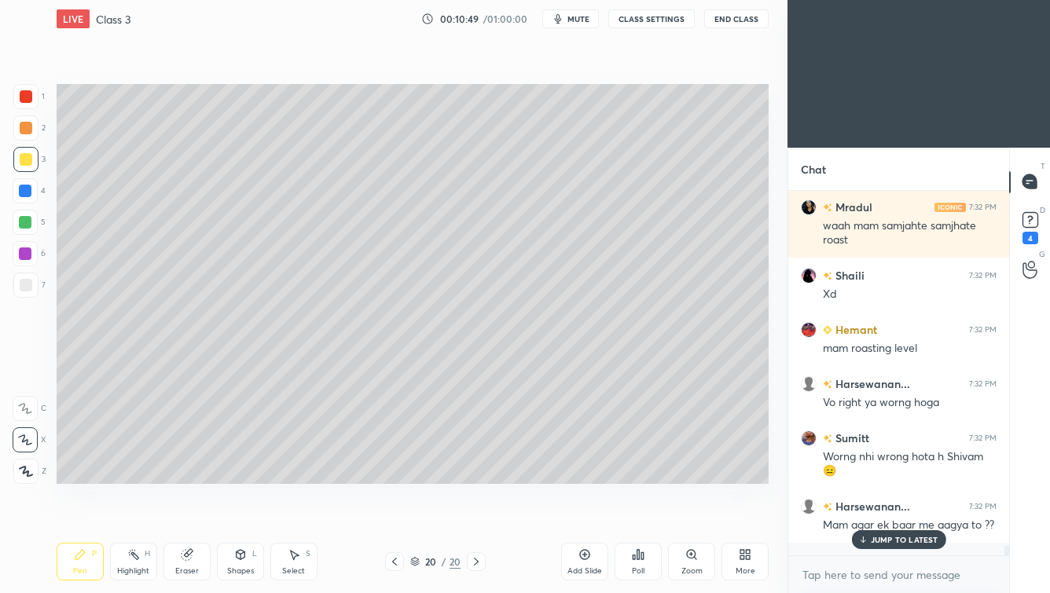
click at [855, 515] on p "JUMP TO LATEST" at bounding box center [905, 539] width 68 height 9
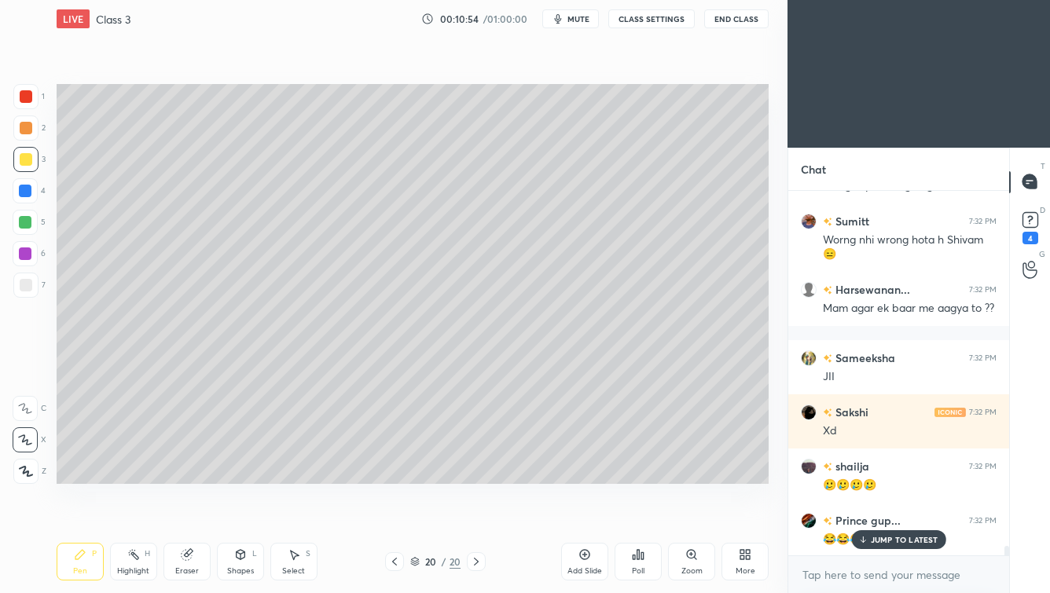
scroll to position [13499, 0]
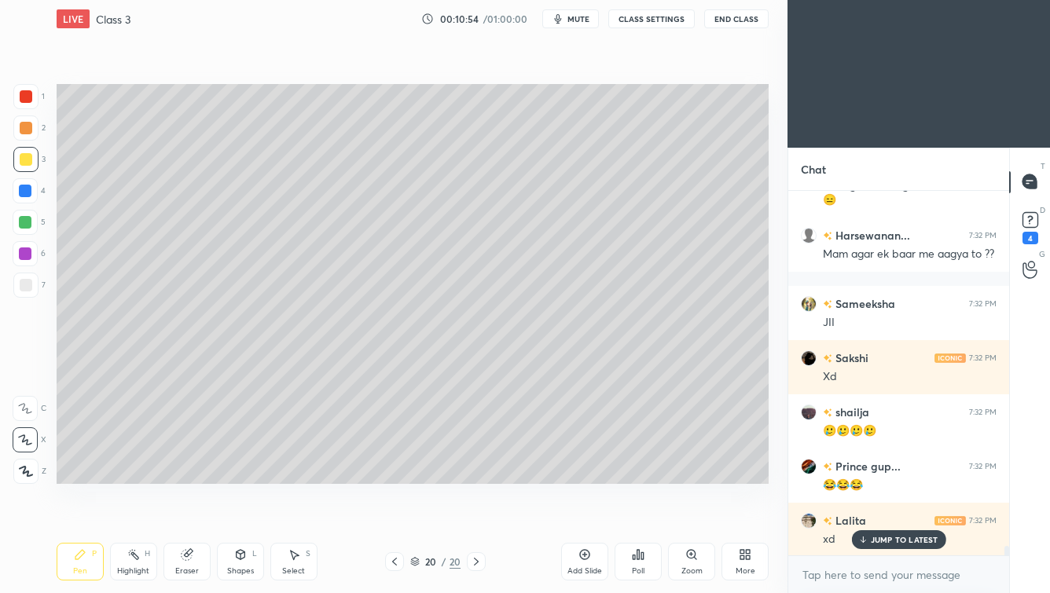
click at [855, 515] on p "JUMP TO LATEST" at bounding box center [905, 539] width 68 height 9
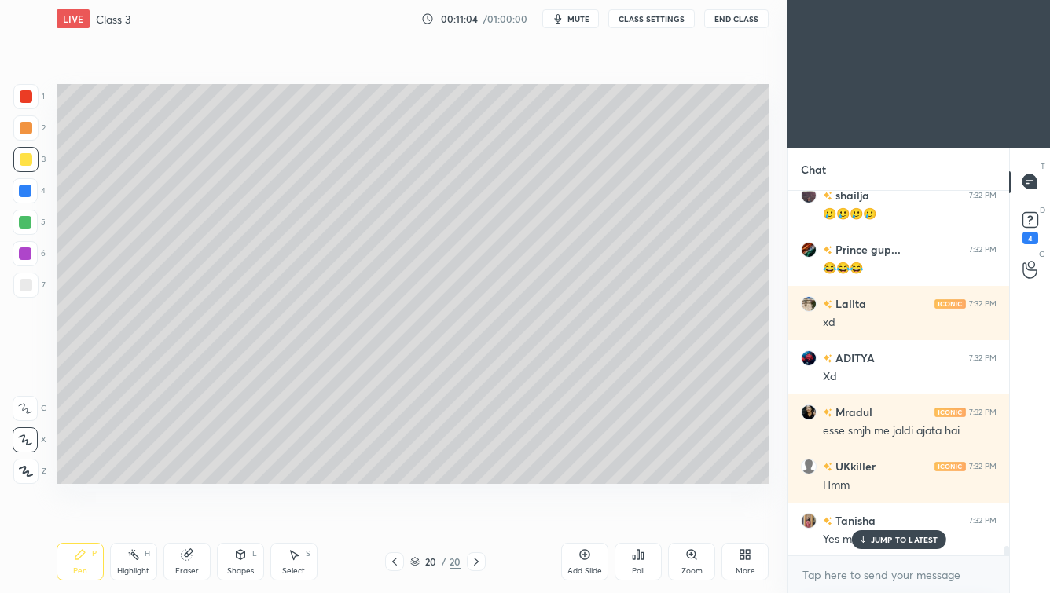
scroll to position [13770, 0]
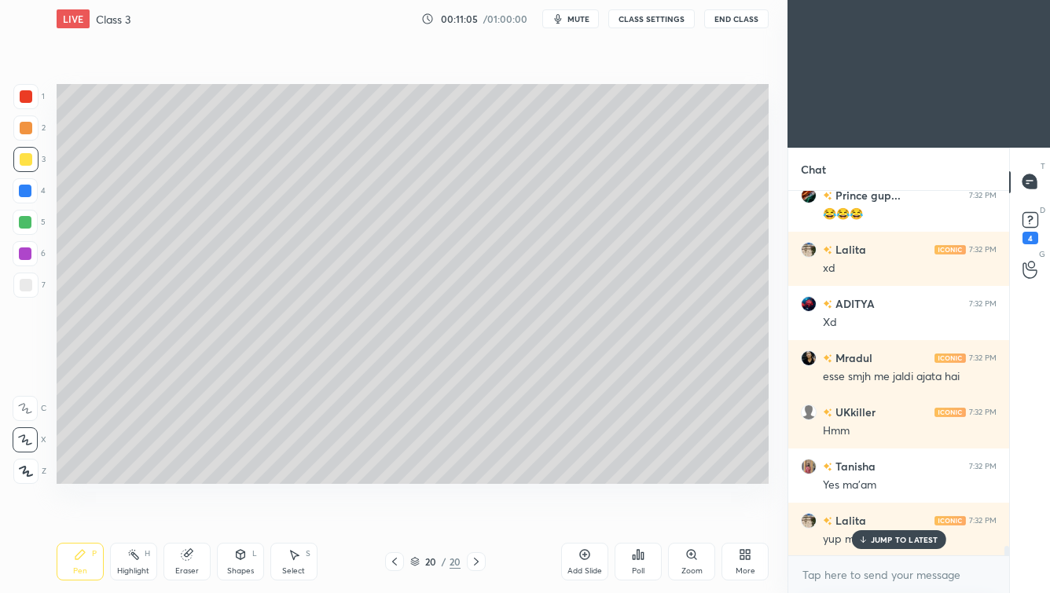
click at [392, 515] on icon at bounding box center [394, 562] width 13 height 13
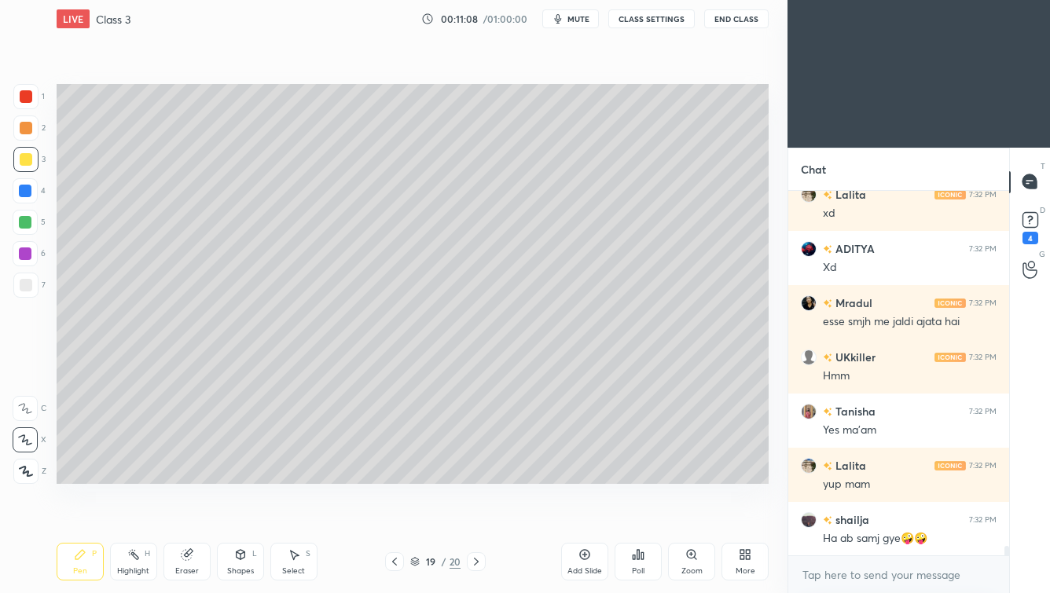
click at [391, 515] on icon at bounding box center [394, 562] width 13 height 13
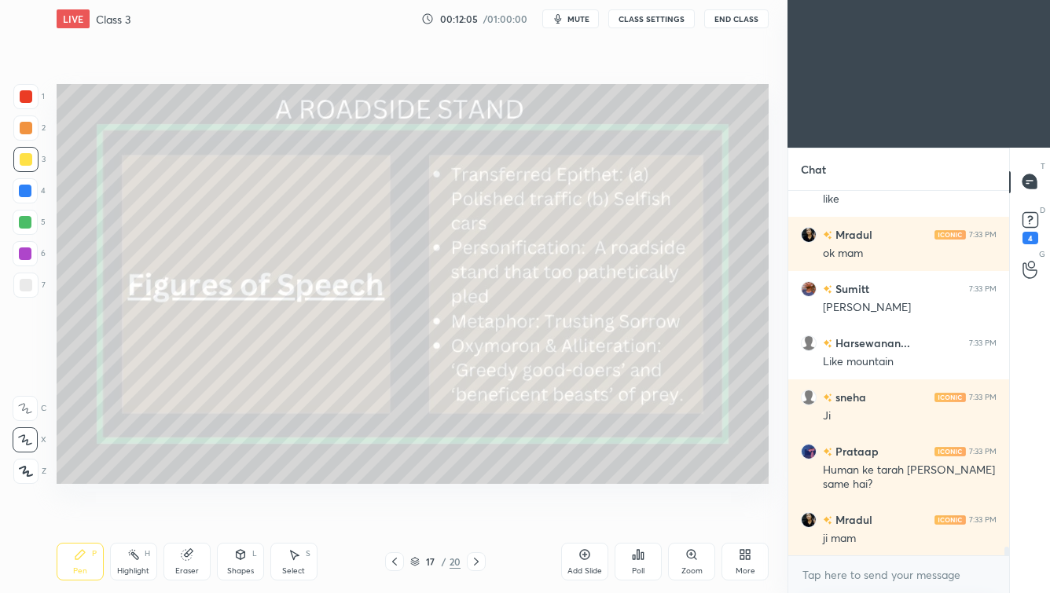
scroll to position [14451, 0]
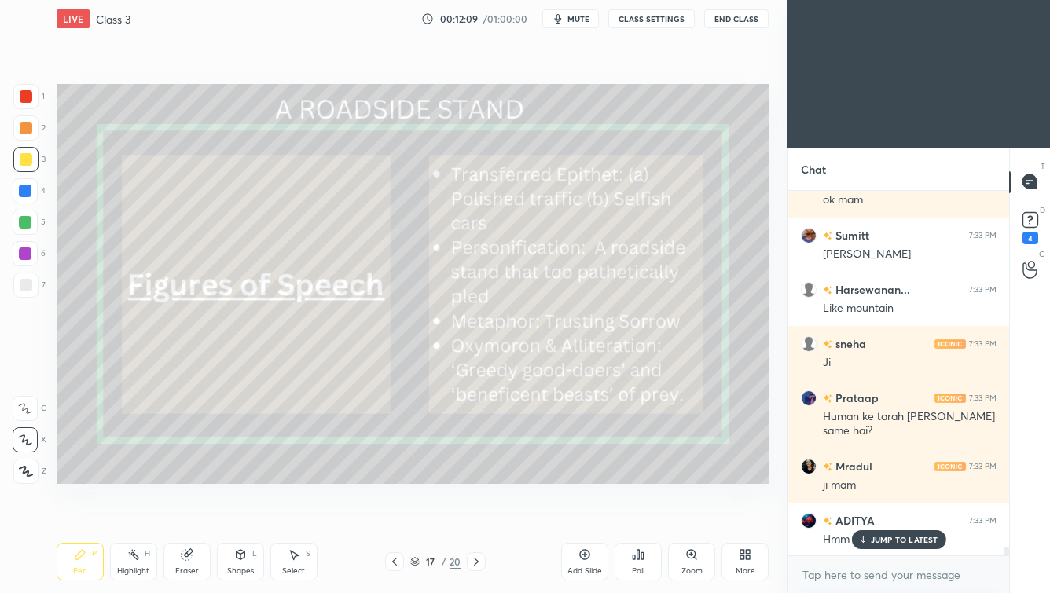
click at [759, 20] on button "End Class" at bounding box center [736, 18] width 64 height 19
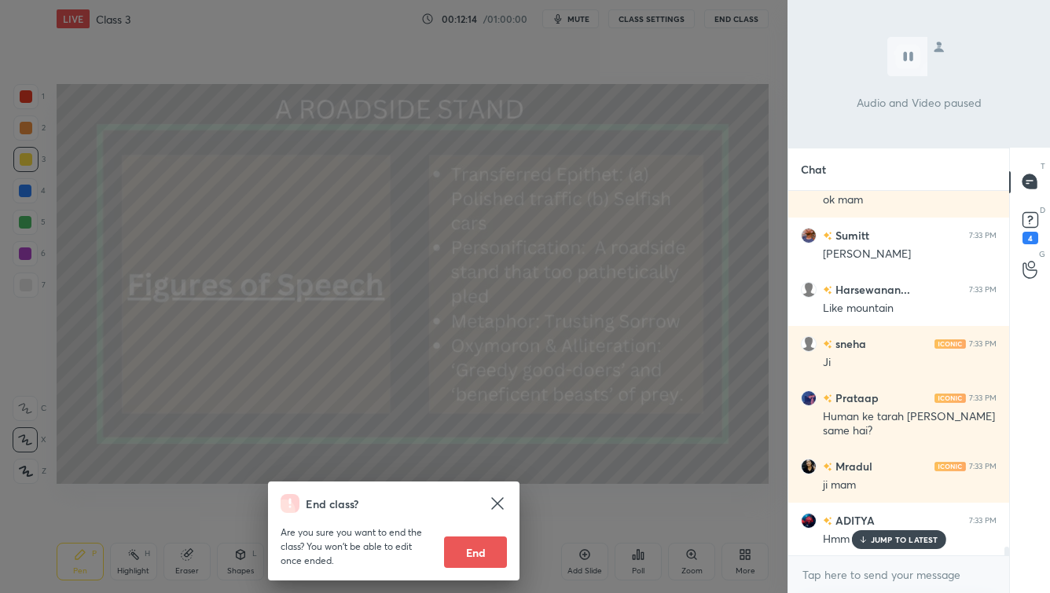
click at [498, 497] on icon at bounding box center [497, 503] width 19 height 19
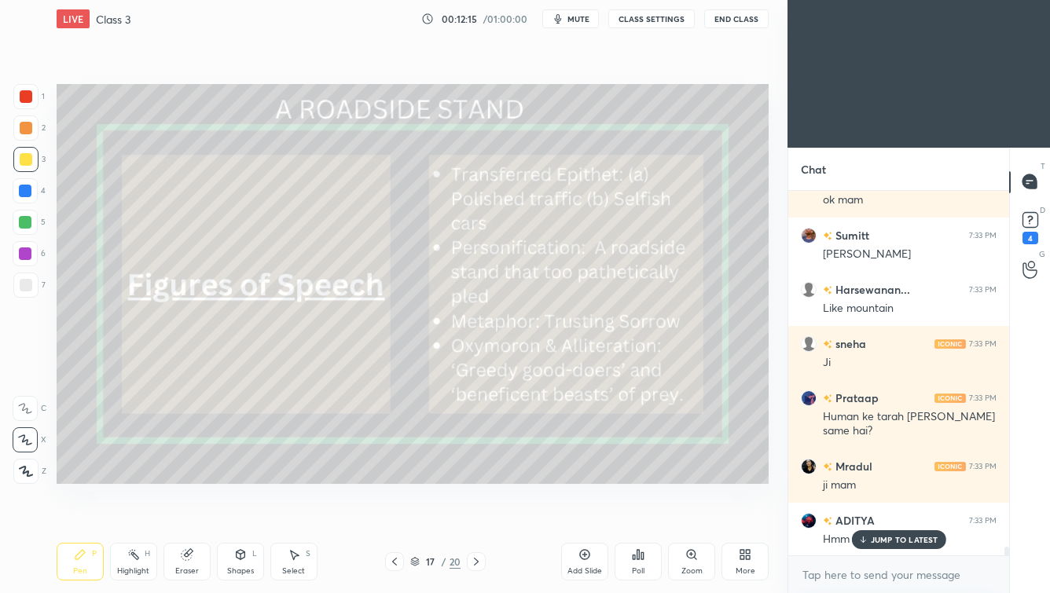
click at [855, 515] on p "JUMP TO LATEST" at bounding box center [905, 539] width 68 height 9
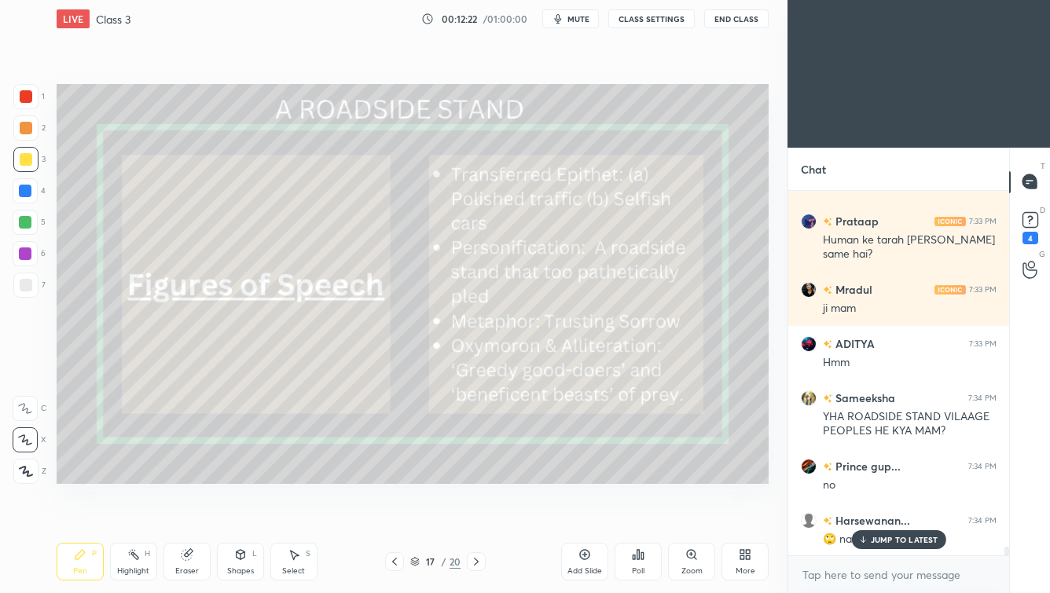
scroll to position [14682, 0]
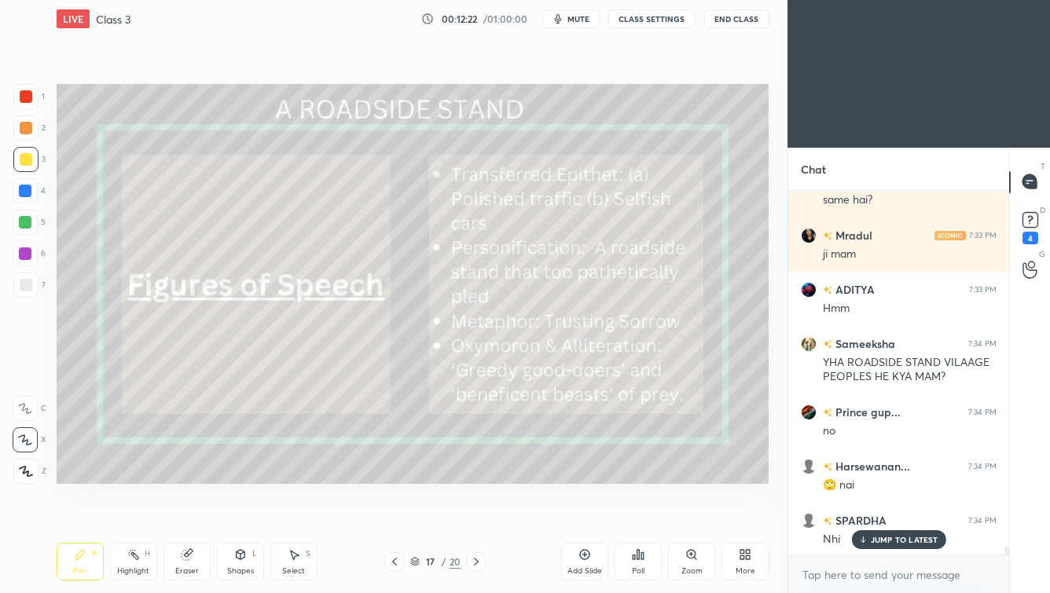
click at [855, 515] on p "JUMP TO LATEST" at bounding box center [905, 539] width 68 height 9
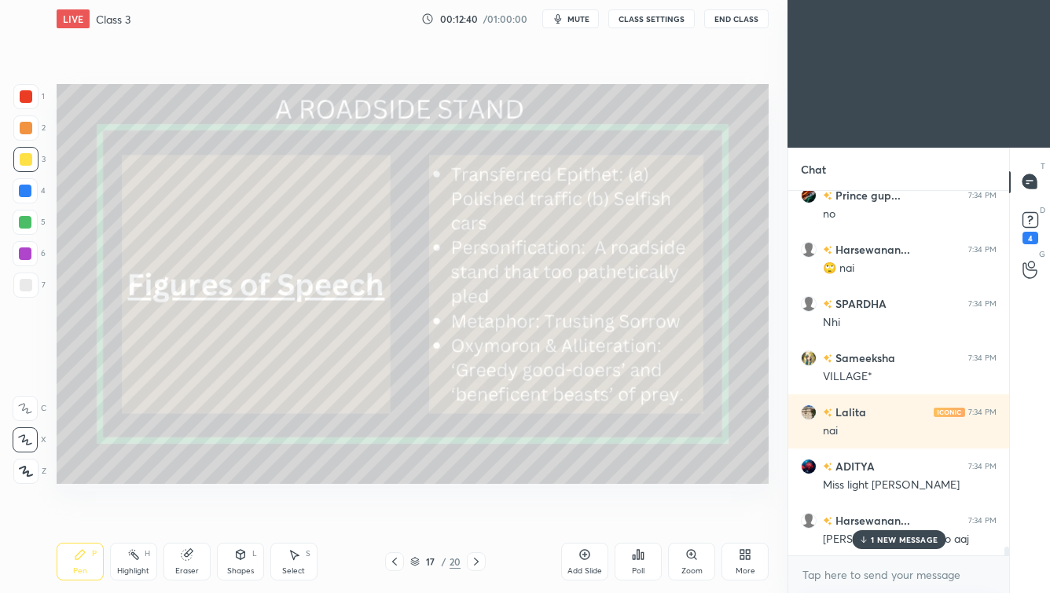
scroll to position [14953, 0]
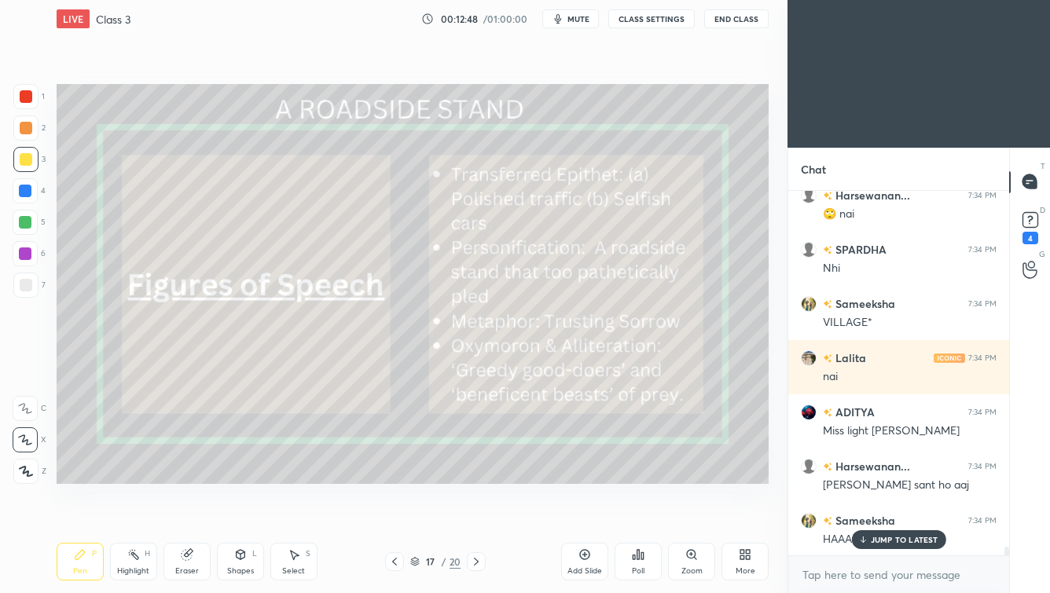
click at [855, 515] on p "JUMP TO LATEST" at bounding box center [905, 539] width 68 height 9
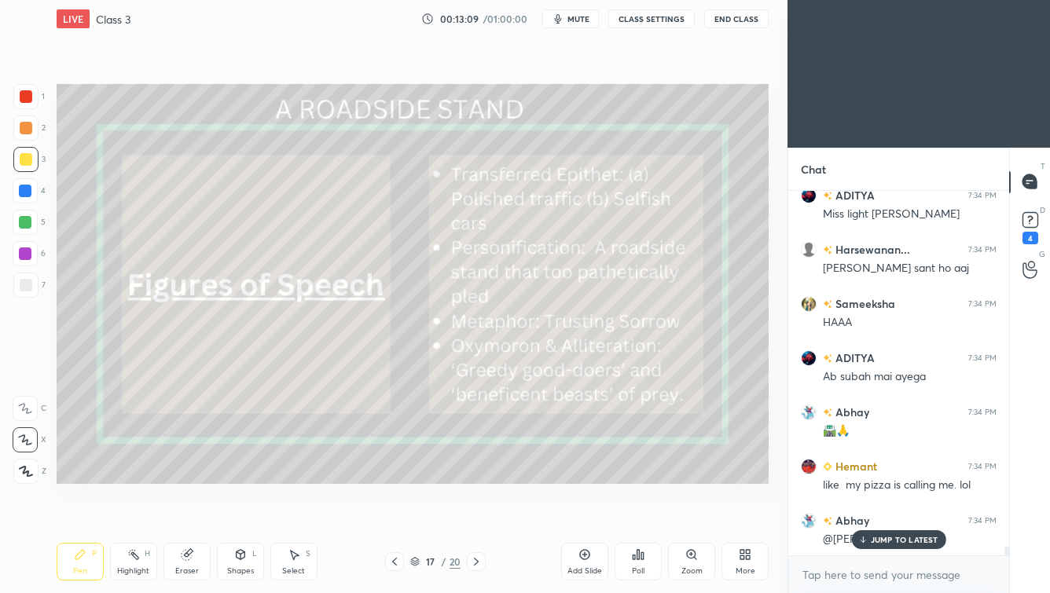
scroll to position [15224, 0]
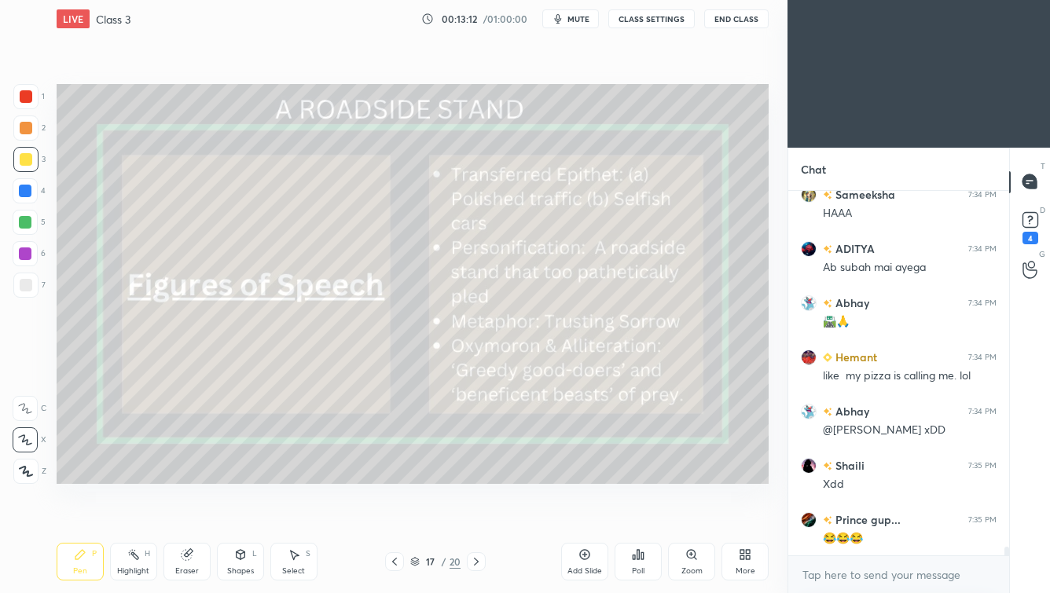
click at [575, 24] on button "mute" at bounding box center [570, 18] width 57 height 19
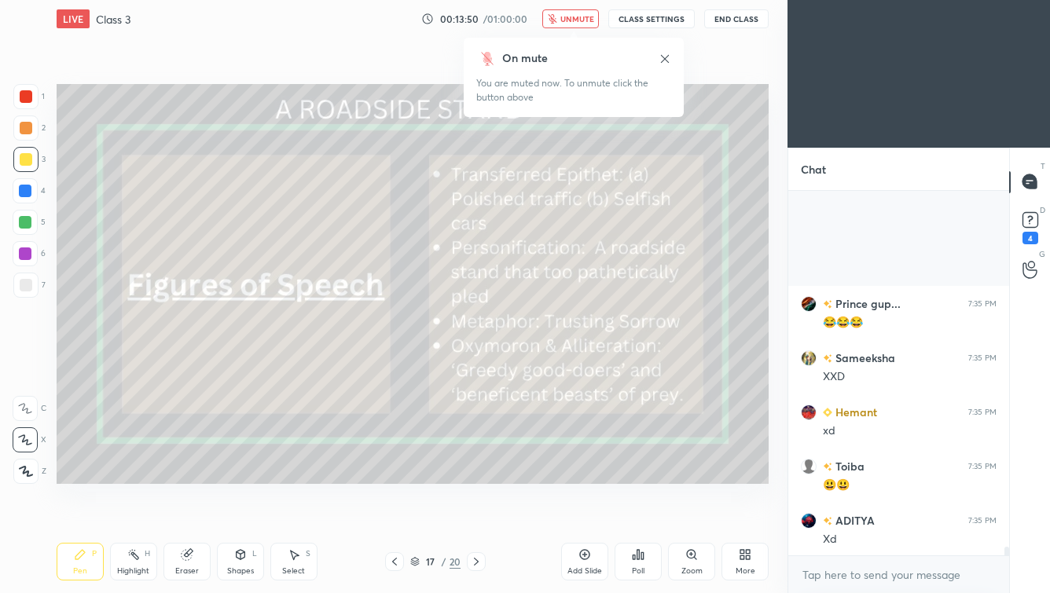
scroll to position [15659, 0]
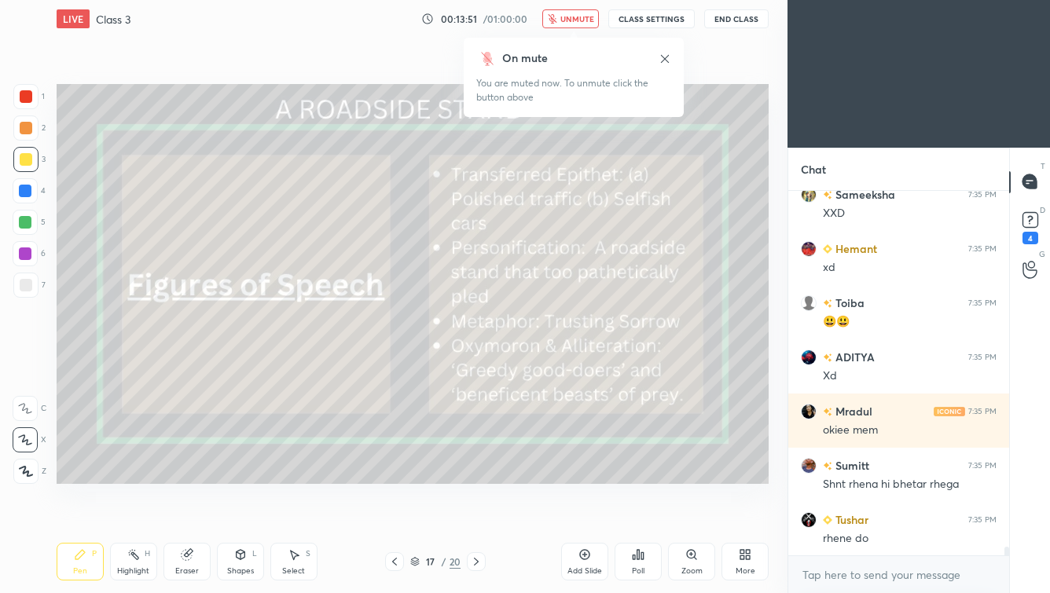
click at [586, 20] on span "unmute" at bounding box center [577, 18] width 34 height 11
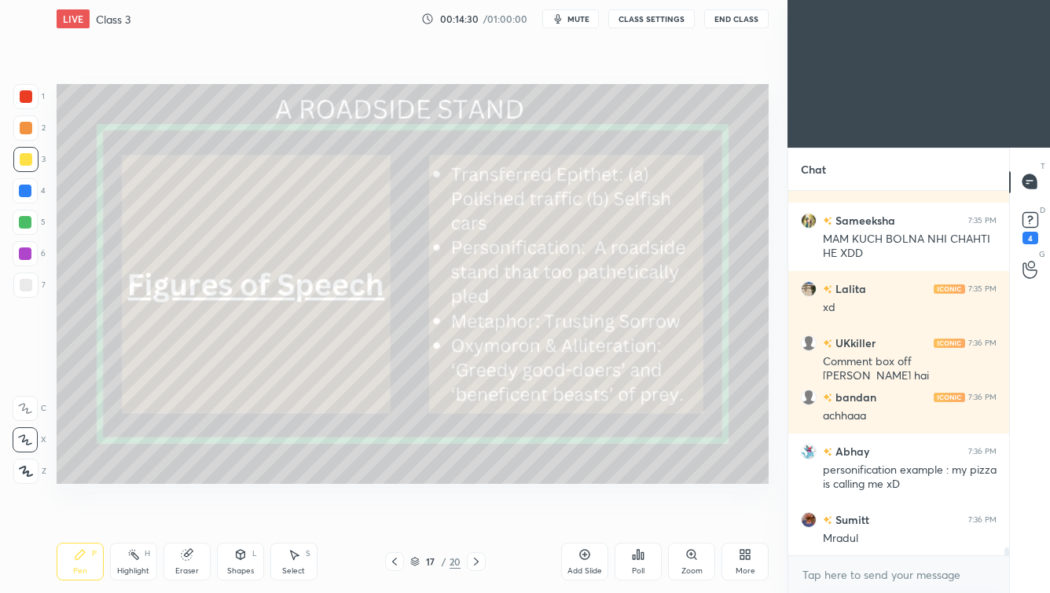
scroll to position [16379, 0]
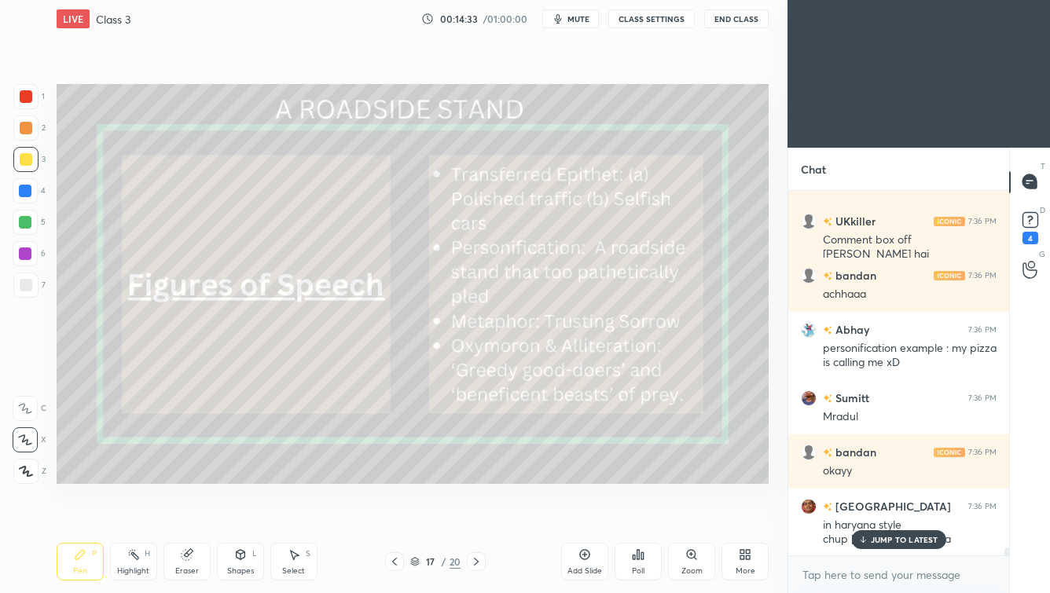
click at [855, 515] on p "JUMP TO LATEST" at bounding box center [905, 539] width 68 height 9
click at [572, 24] on button "mute" at bounding box center [570, 18] width 57 height 19
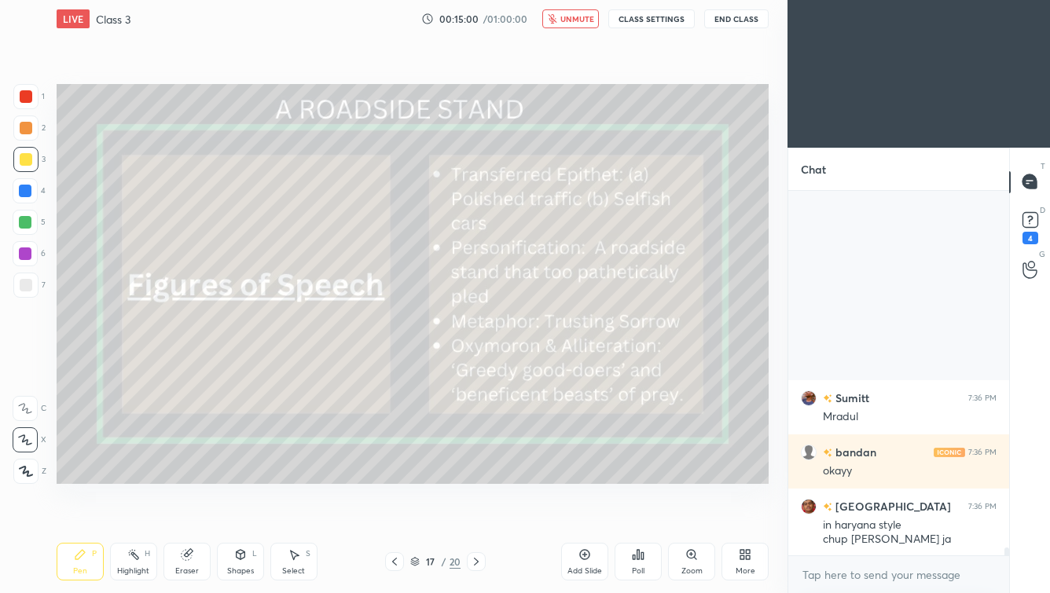
scroll to position [16665, 0]
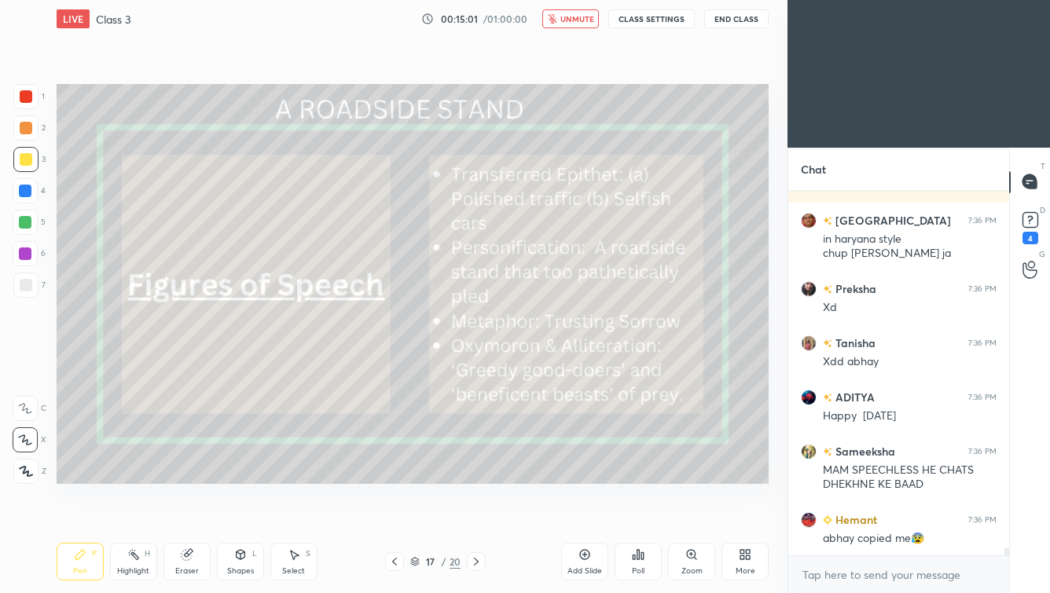
click at [580, 20] on span "unmute" at bounding box center [577, 18] width 34 height 11
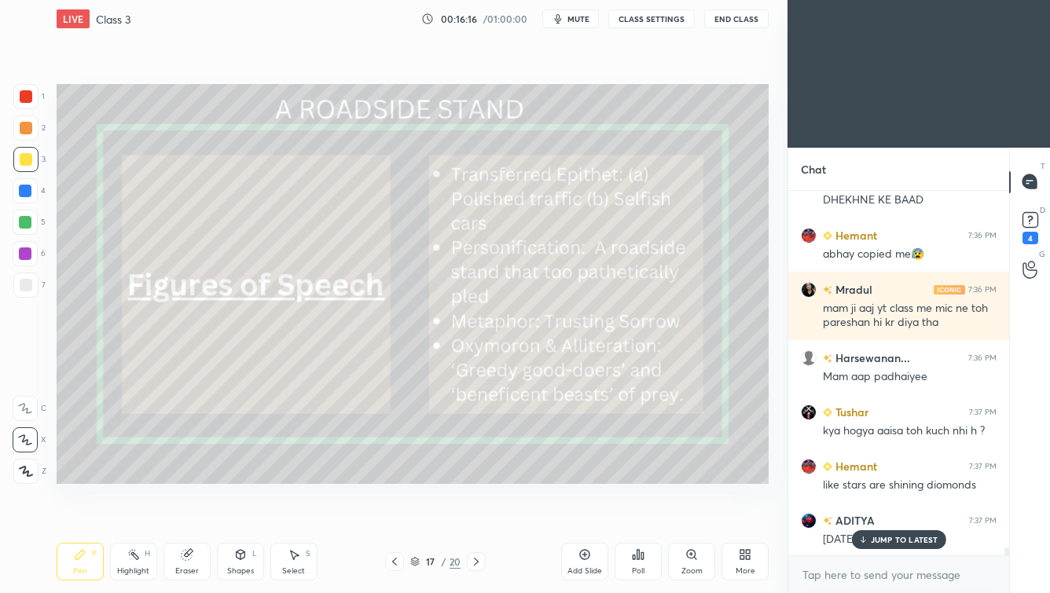
scroll to position [17004, 0]
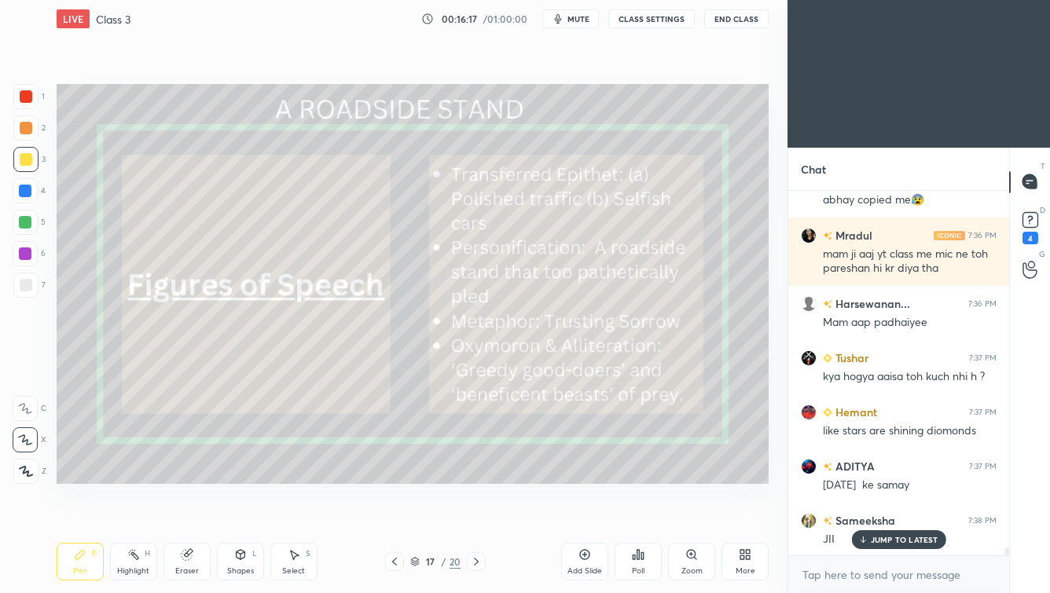
click at [855, 515] on p "JUMP TO LATEST" at bounding box center [905, 539] width 68 height 9
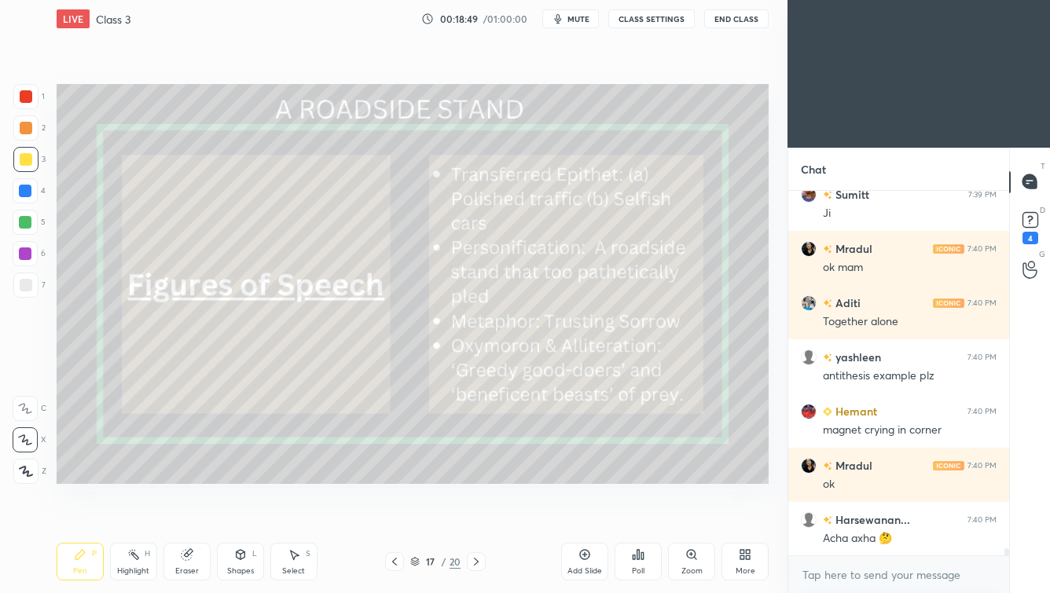
scroll to position [18304, 0]
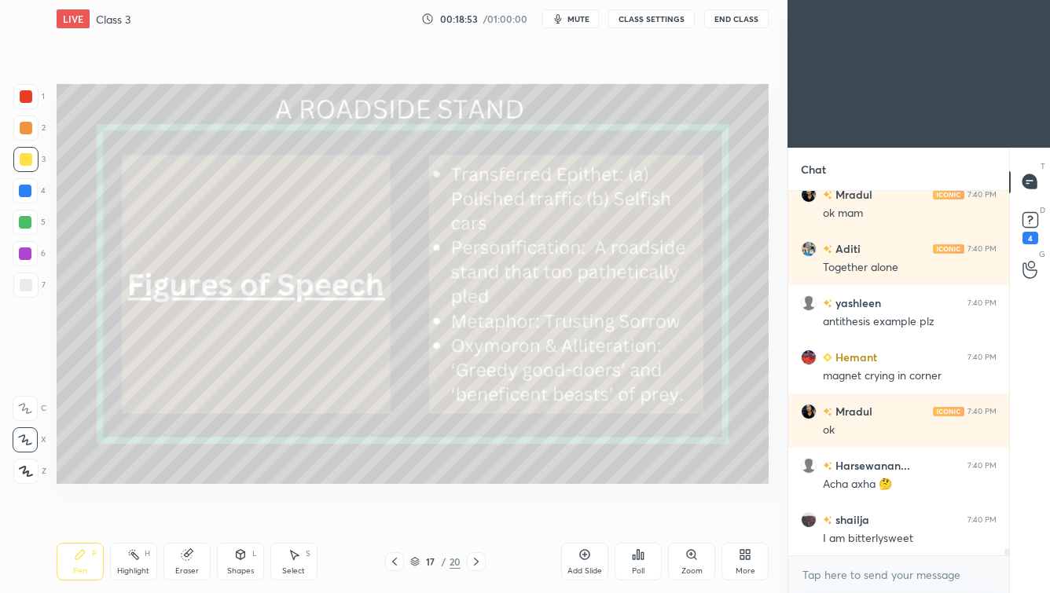
click at [594, 515] on div "Add Slide" at bounding box center [584, 562] width 47 height 38
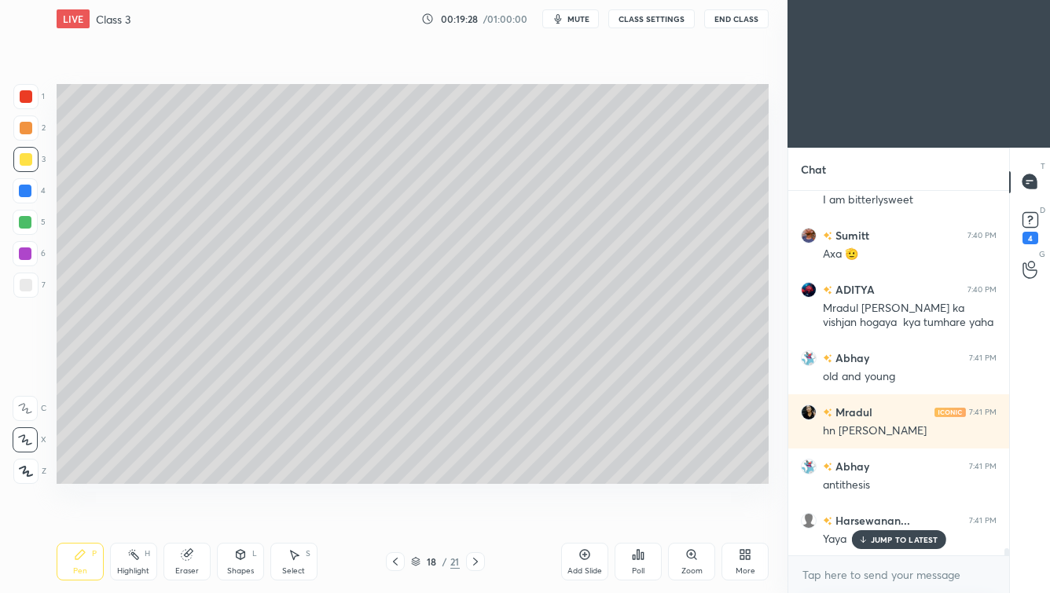
scroll to position [18795, 0]
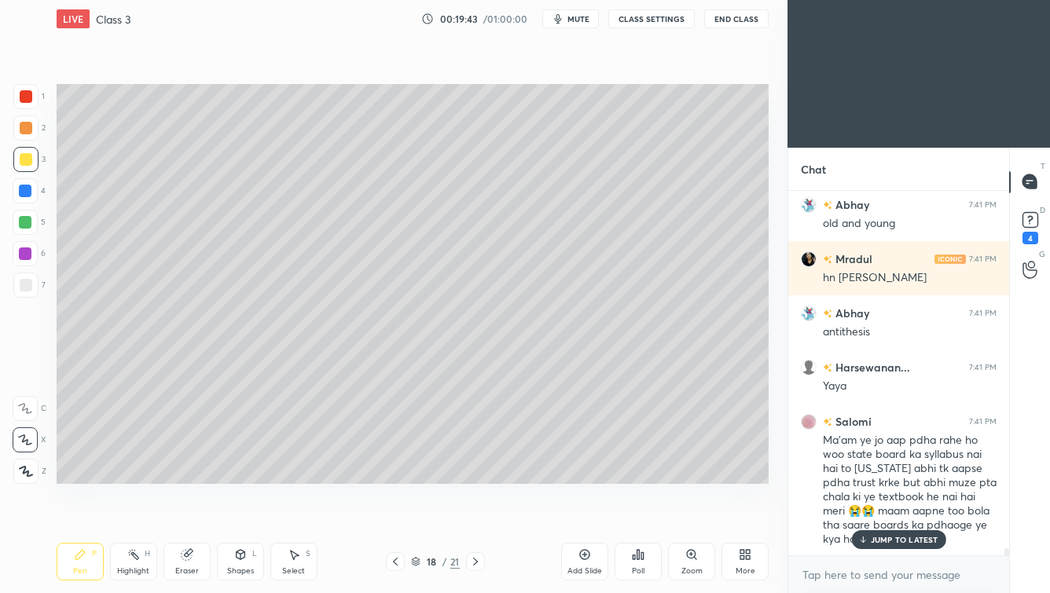
click at [855, 515] on p "JUMP TO LATEST" at bounding box center [905, 539] width 68 height 9
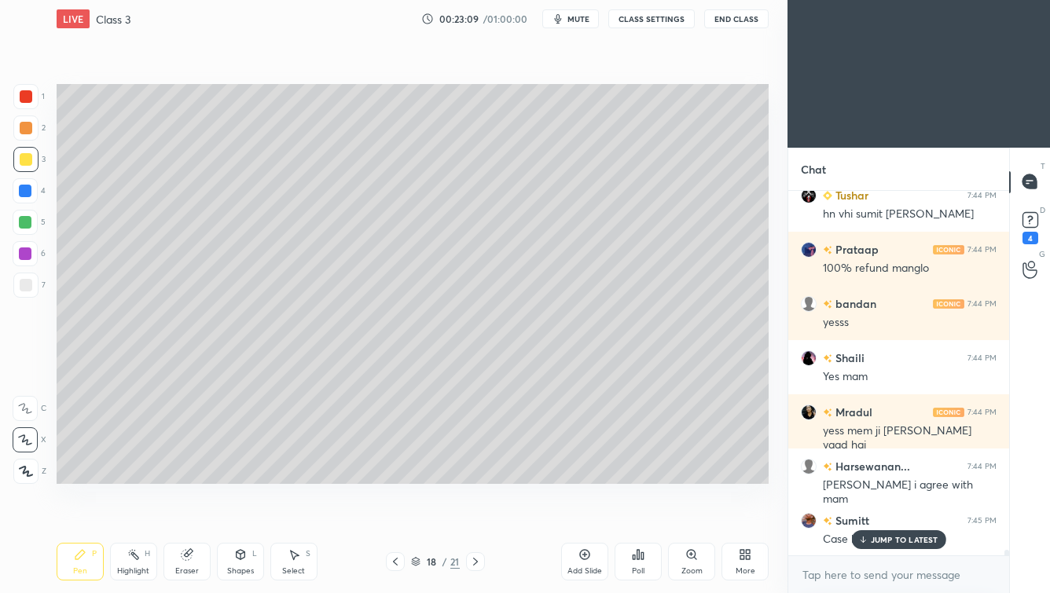
scroll to position [22748, 0]
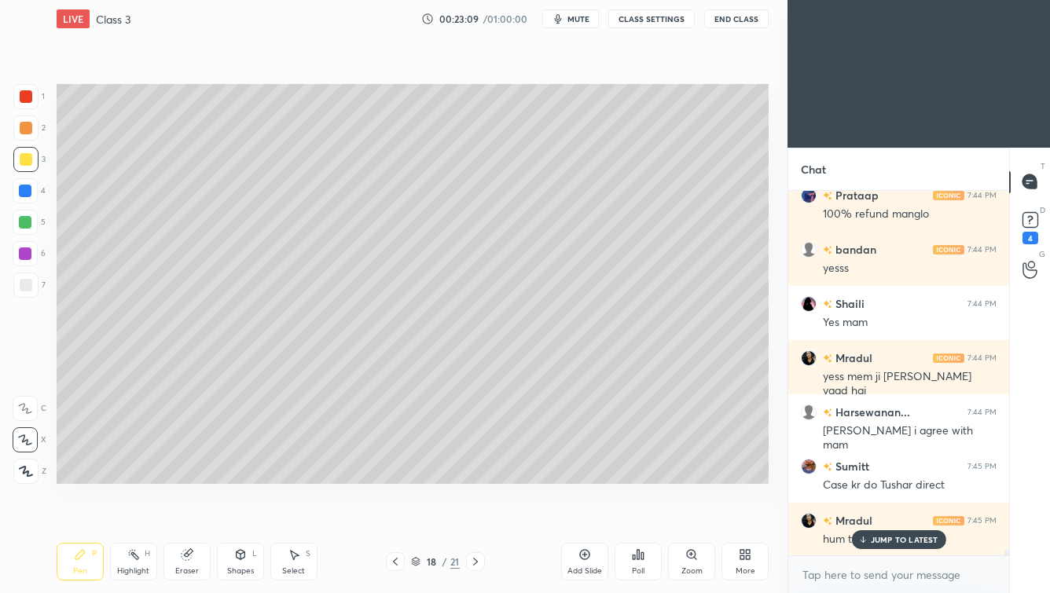
click at [855, 515] on p "JUMP TO LATEST" at bounding box center [905, 539] width 68 height 9
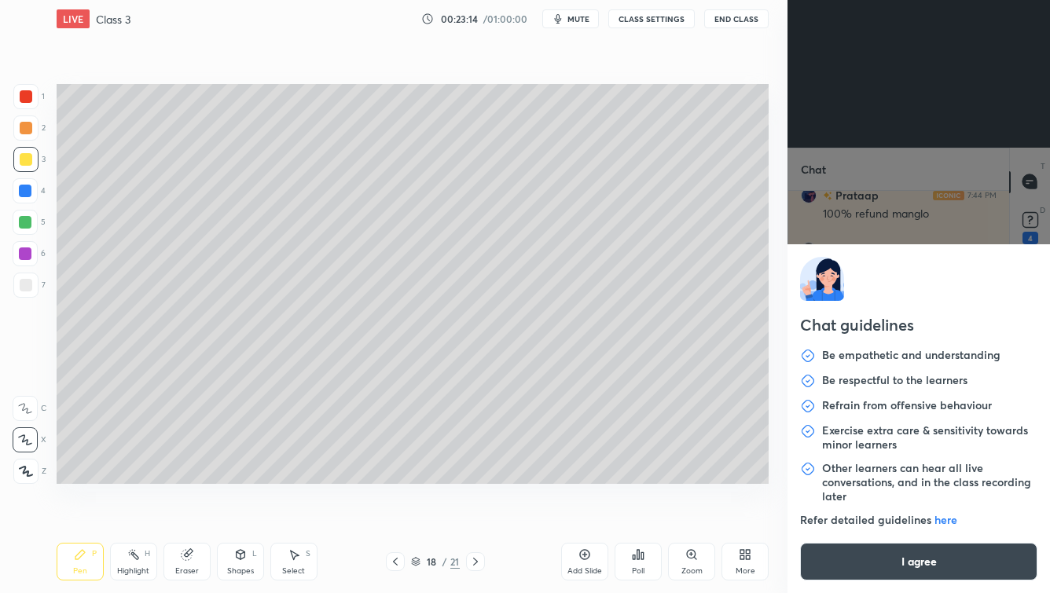
click at [855, 515] on body "1 2 3 4 5 6 7 C X Z C X Z E E Erase all H H LIVE Class 3 00:23:14 / 01:00:00 mu…" at bounding box center [525, 296] width 1050 height 593
click at [855, 515] on button "I agree" at bounding box center [918, 562] width 237 height 38
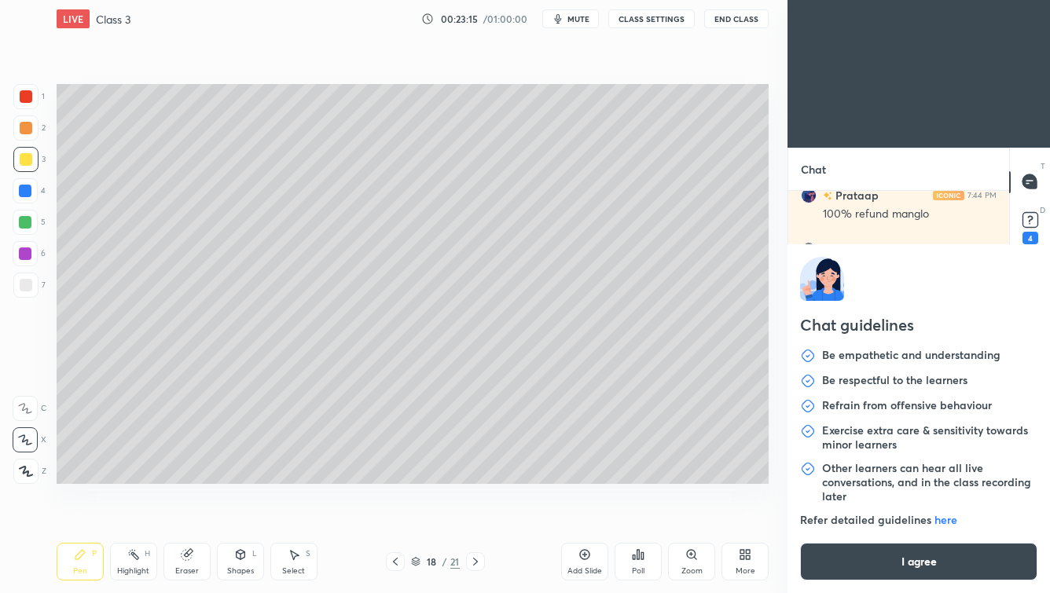
type textarea "x"
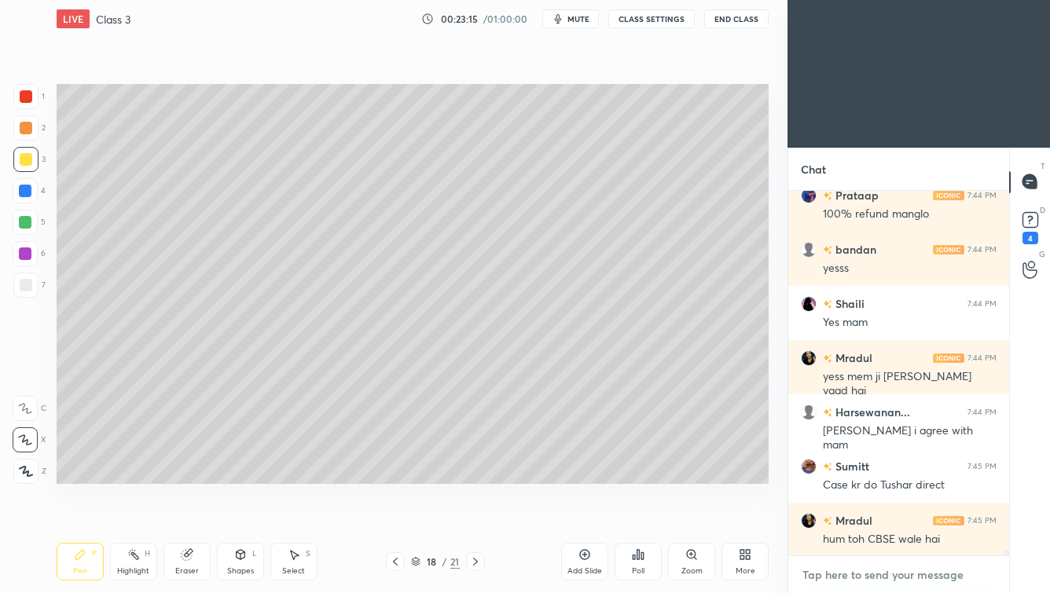
scroll to position [22803, 0]
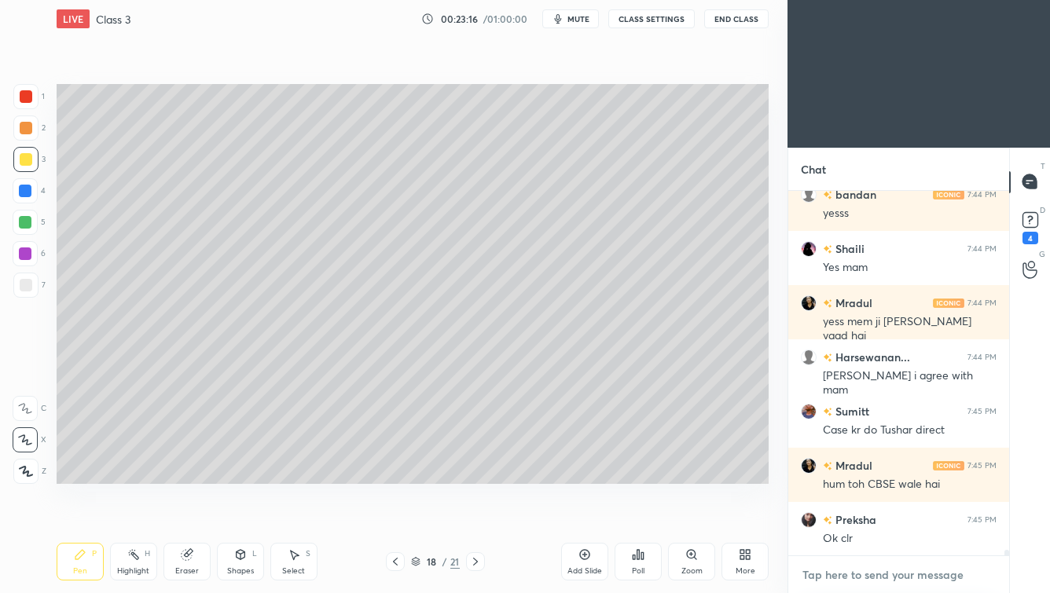
type textarea "a"
type textarea "x"
type textarea "as"
type textarea "x"
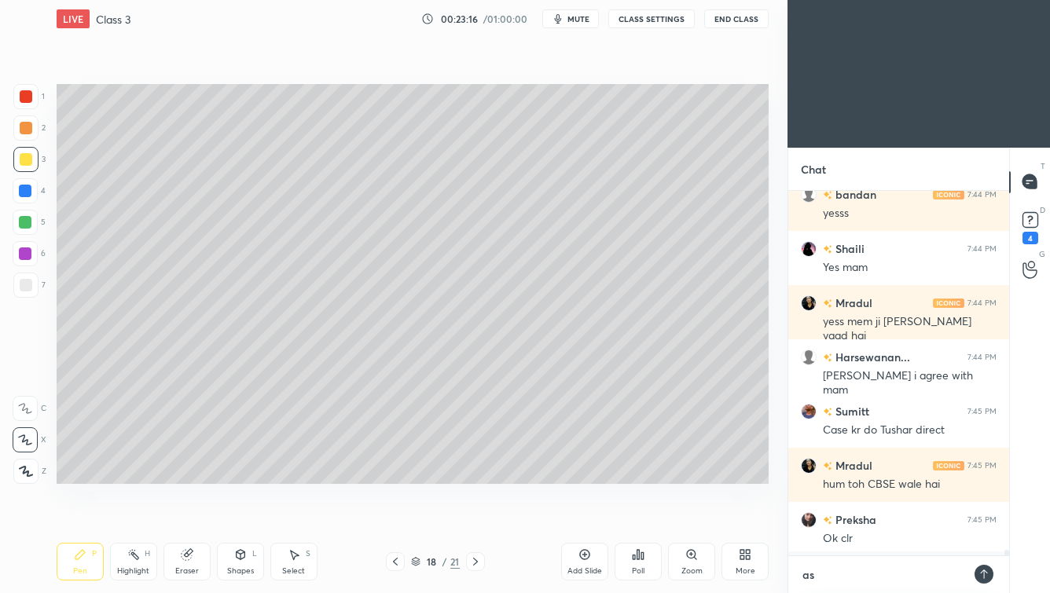
scroll to position [229, 216]
type textarea "ask"
type textarea "x"
type textarea "asks"
type textarea "x"
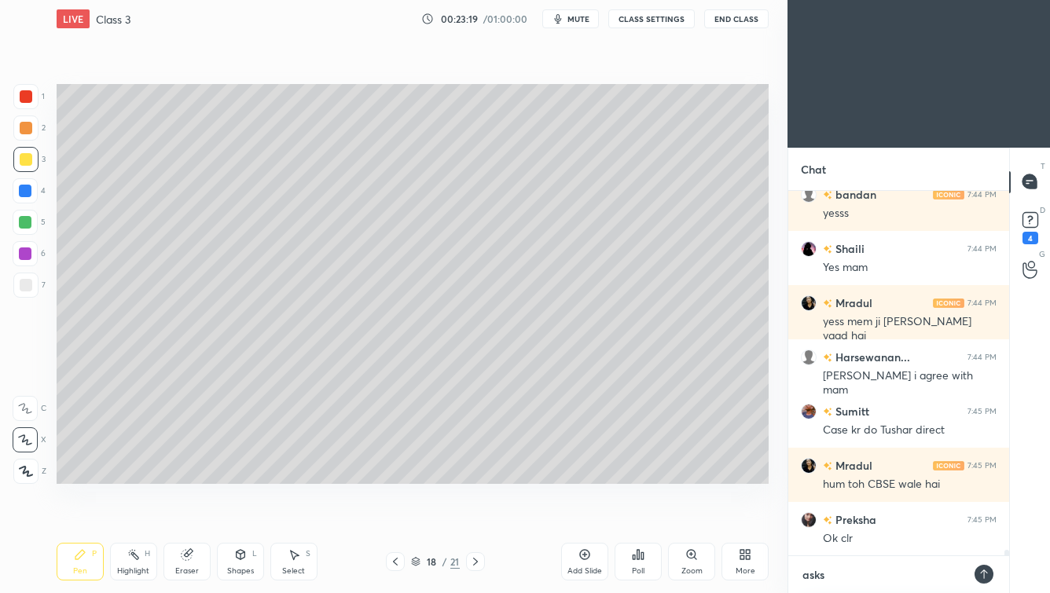
type textarea "asksh"
type textarea "x"
type textarea "askshi"
type textarea "x"
type textarea "askship"
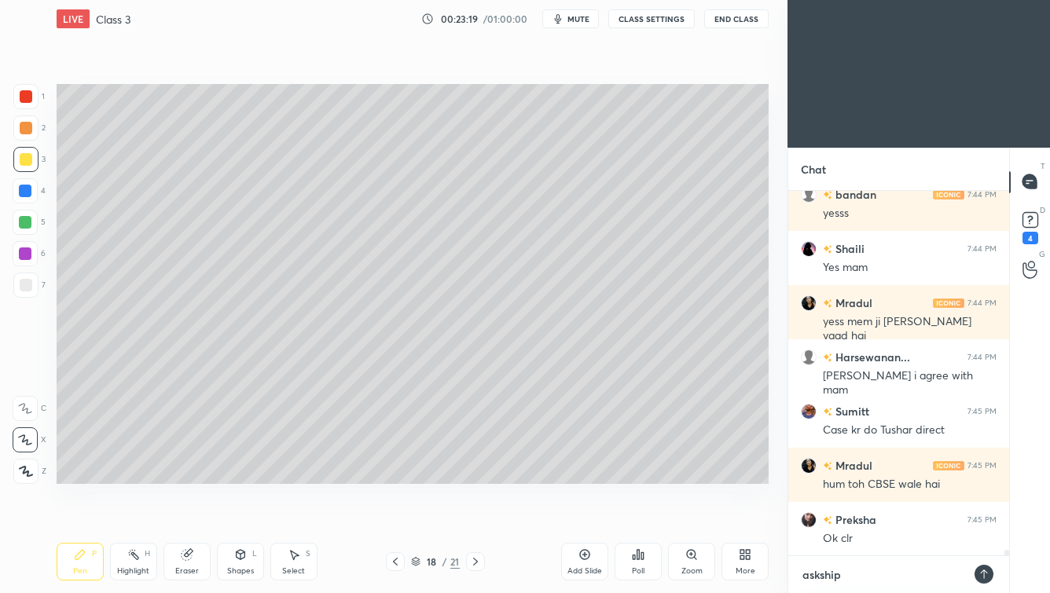
type textarea "x"
type textarea "askshipr"
type textarea "x"
type textarea "askshipra"
type textarea "x"
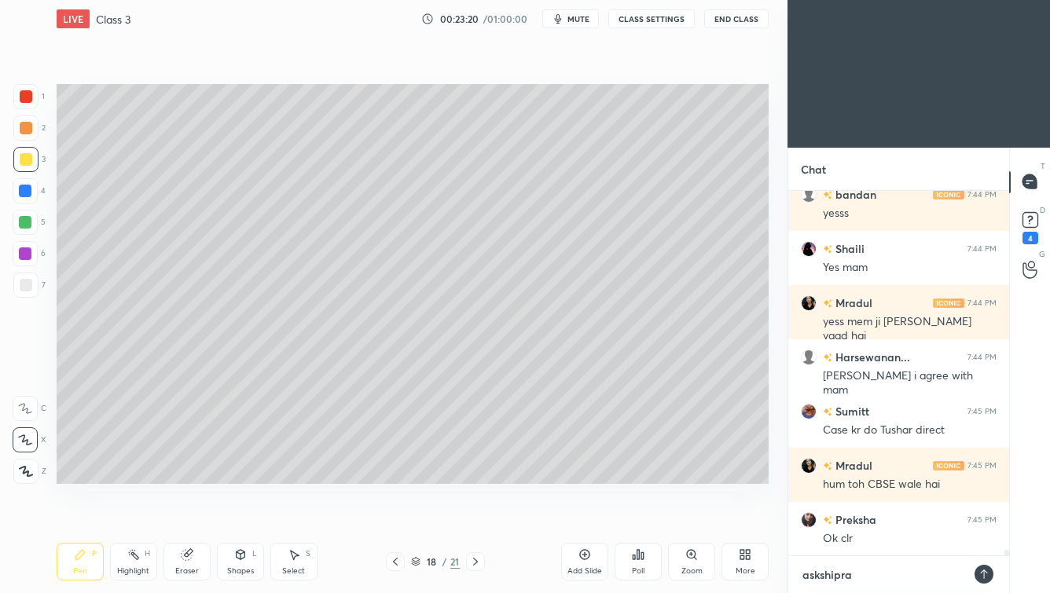
type textarea "askshipram"
type textarea "x"
type textarea "askshipramio"
type textarea "x"
type textarea "askshipramios"
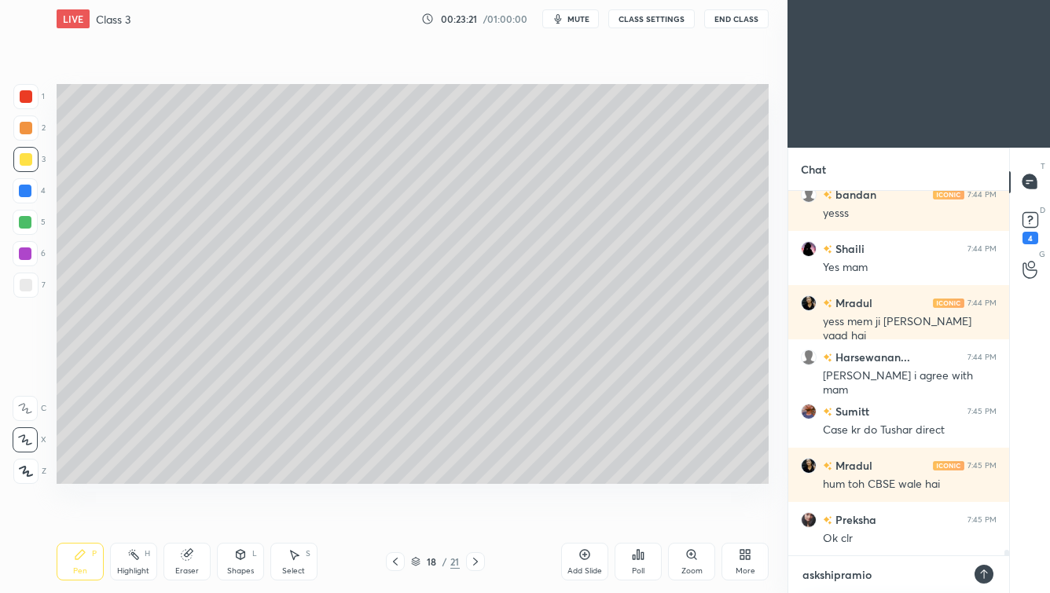
type textarea "x"
type textarea "askshipramio"
type textarea "x"
type textarea "askshiprami"
type textarea "x"
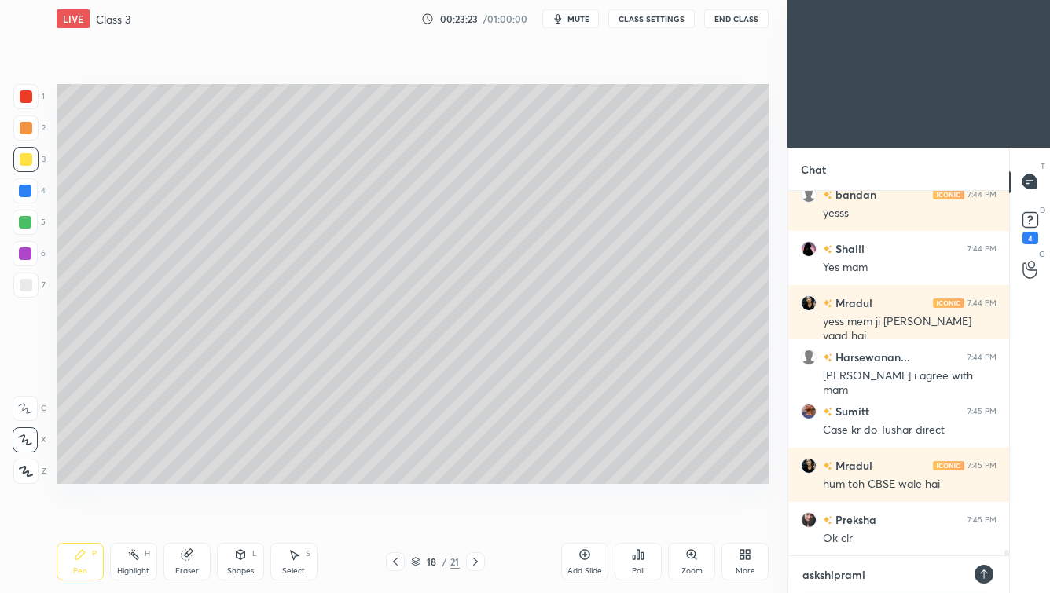
type textarea "askshipramis"
type textarea "x"
type textarea "askshipramish"
type textarea "x"
type textarea "askshipramishr"
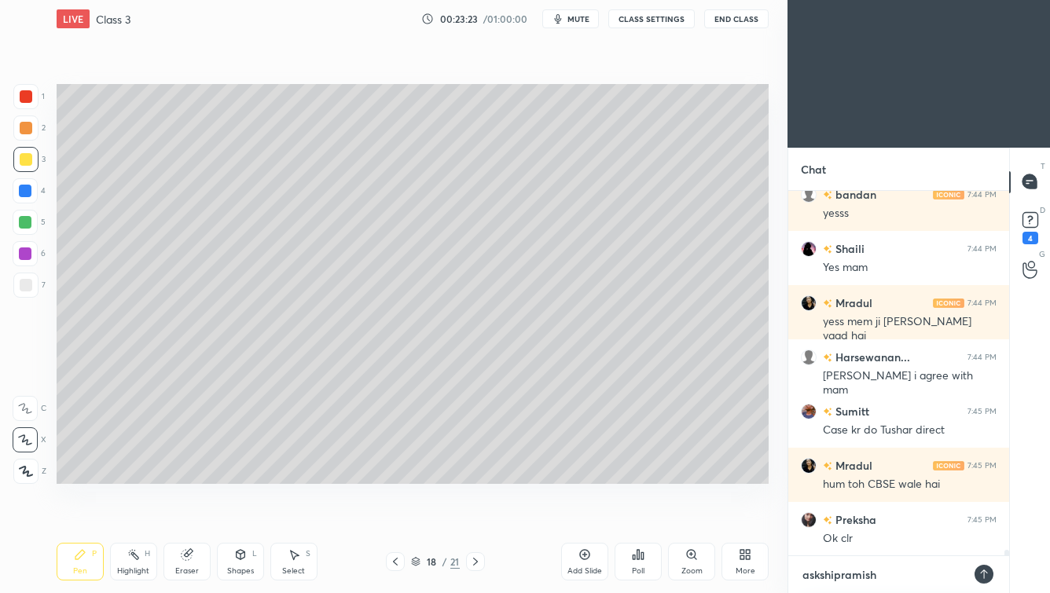
type textarea "x"
type textarea "askshipramishra"
type textarea "x"
type textarea "askshipramishra@"
type textarea "x"
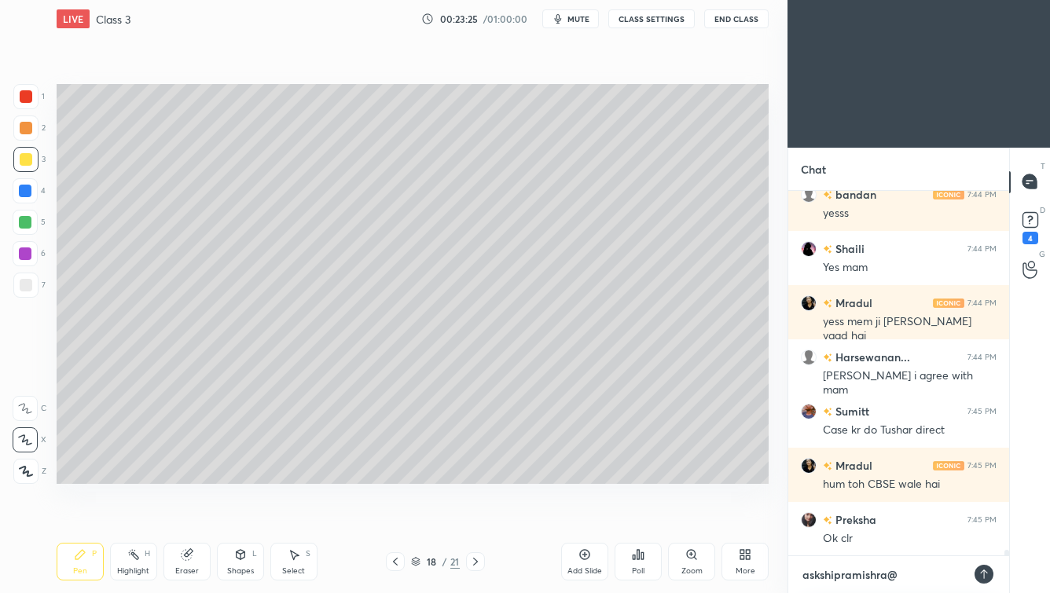
type textarea "askshipramishra@g"
type textarea "x"
type textarea "askshipramishra@gm"
type textarea "x"
type textarea "askshipramishra@gma"
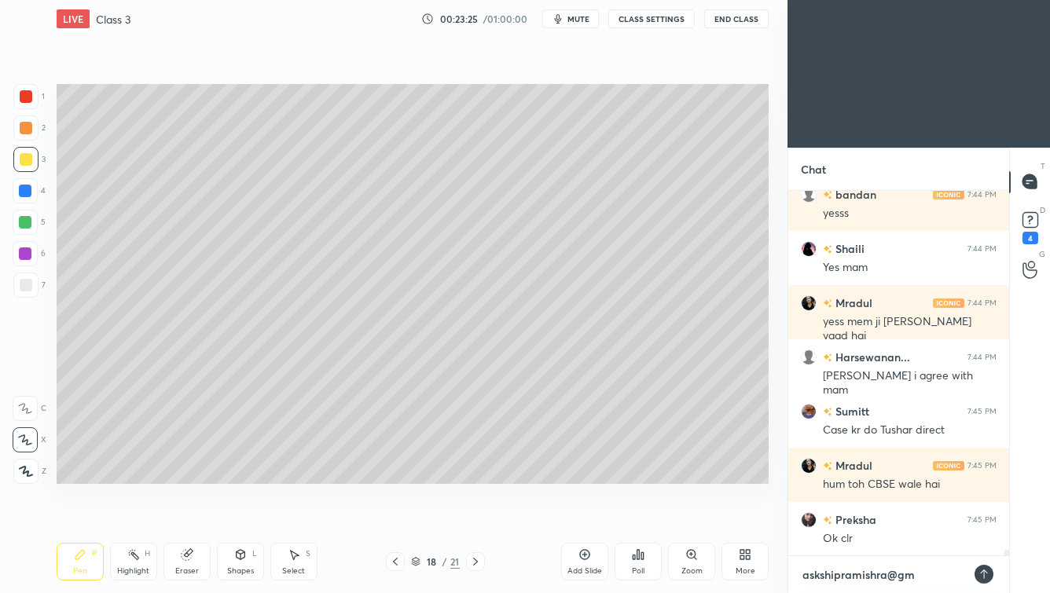
type textarea "x"
type textarea "askshipramishra@gmai"
type textarea "x"
type textarea "askshipramishra@gmail"
type textarea "x"
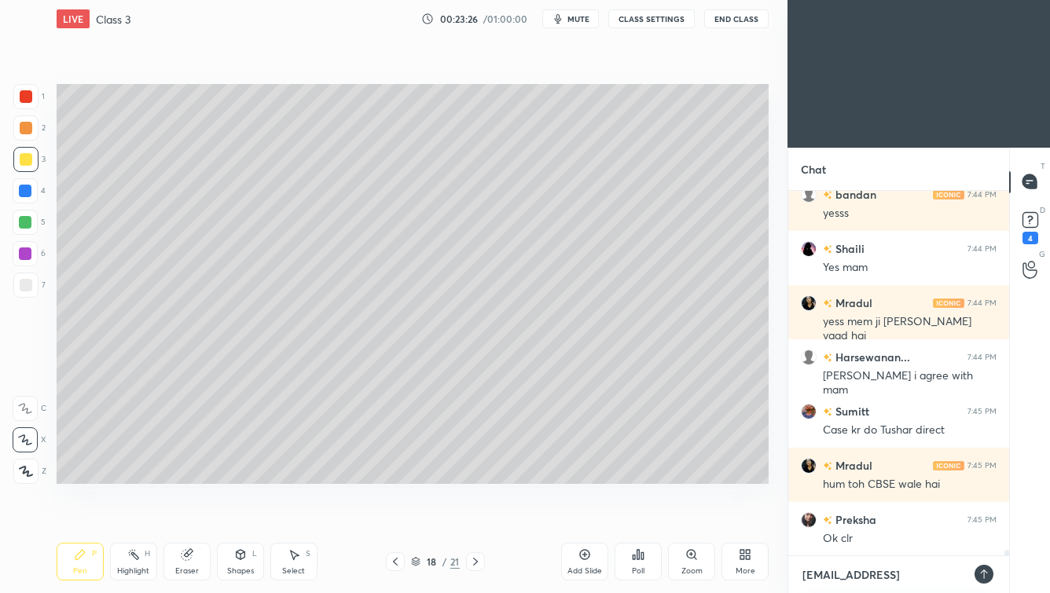
type textarea "askshipramishra@gmail."
type textarea "x"
type textarea "askshipramishra@gmail.c"
type textarea "x"
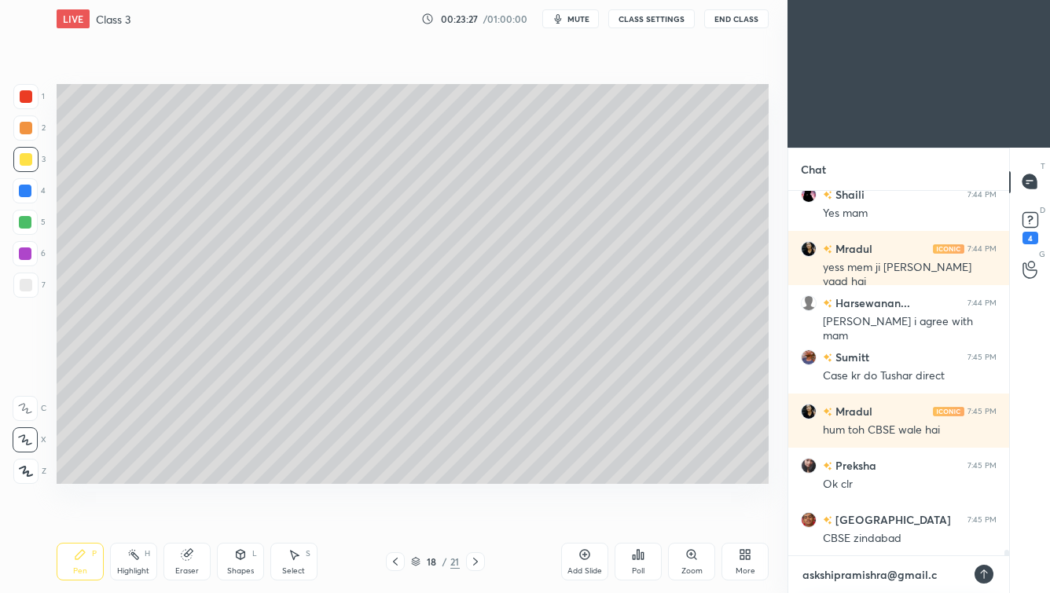
type textarea "askshipramishra@gmail.co"
type textarea "x"
type textarea "askshipramishra@gmail.com"
type textarea "x"
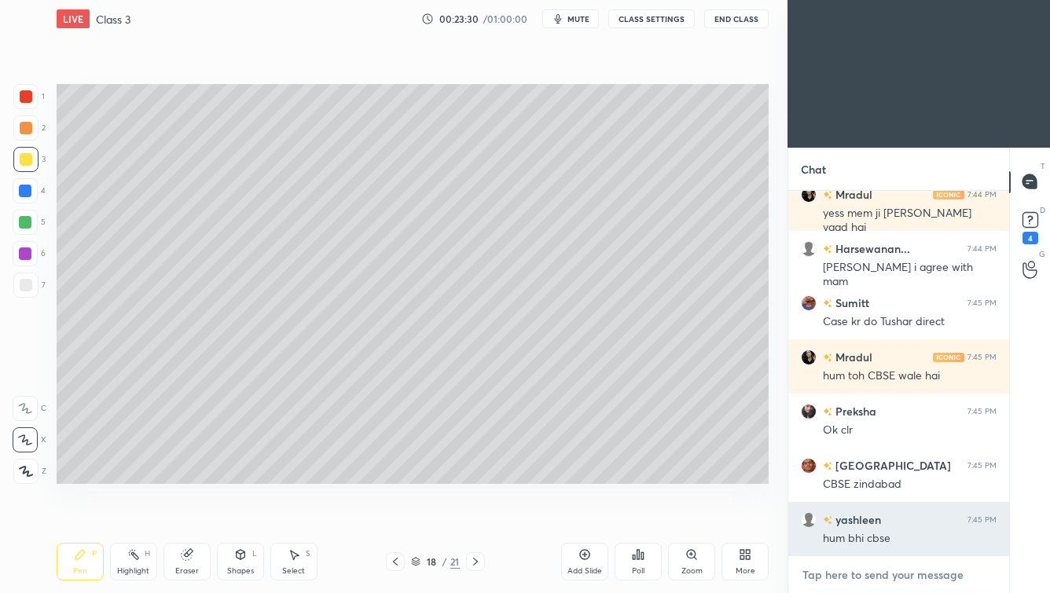
scroll to position [22999, 0]
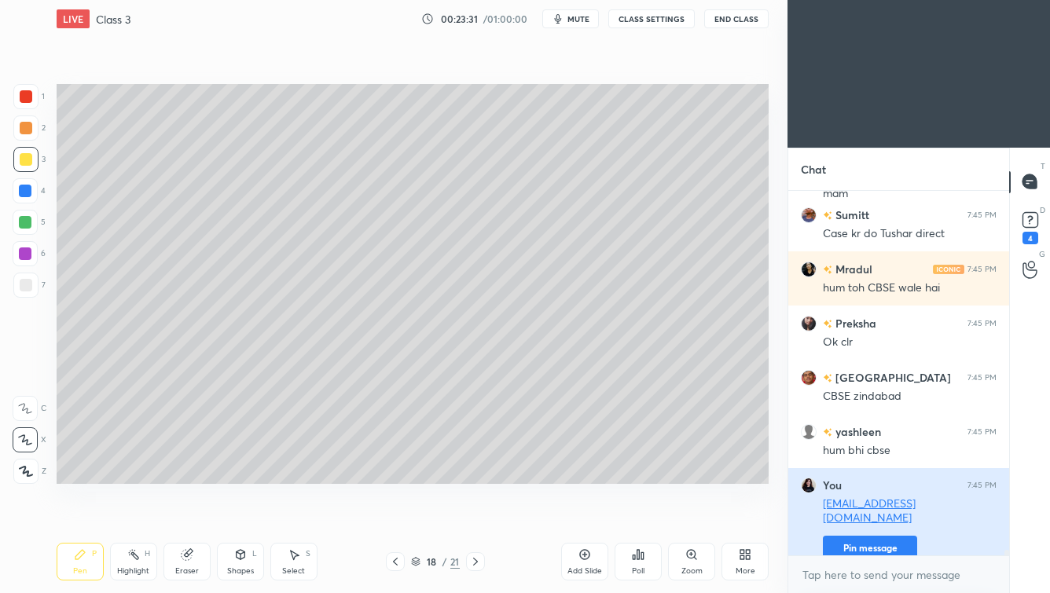
type textarea "x"
click at [855, 515] on button "Pin message" at bounding box center [870, 548] width 94 height 25
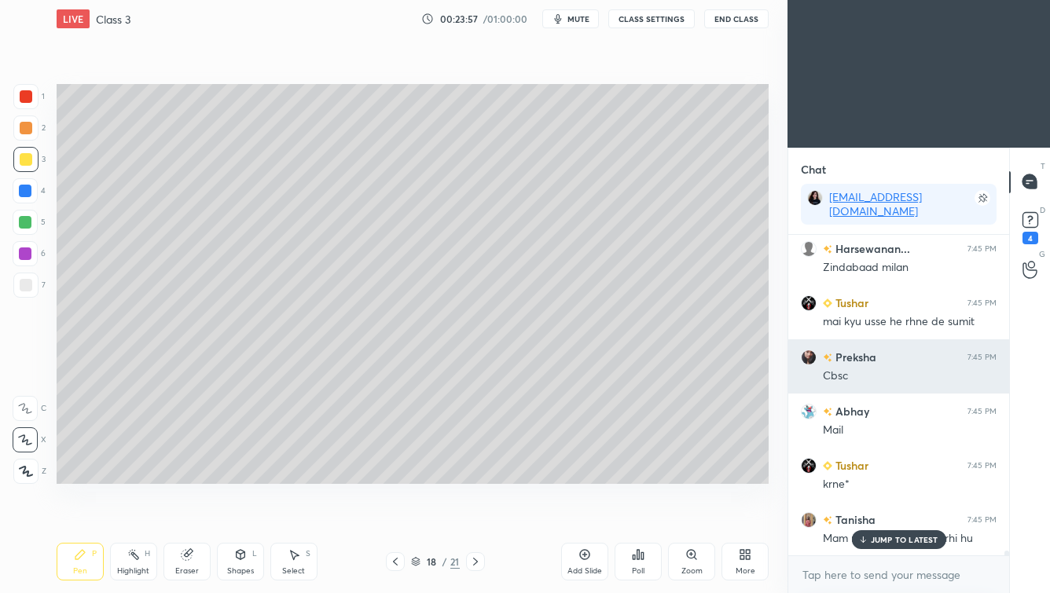
scroll to position [23492, 0]
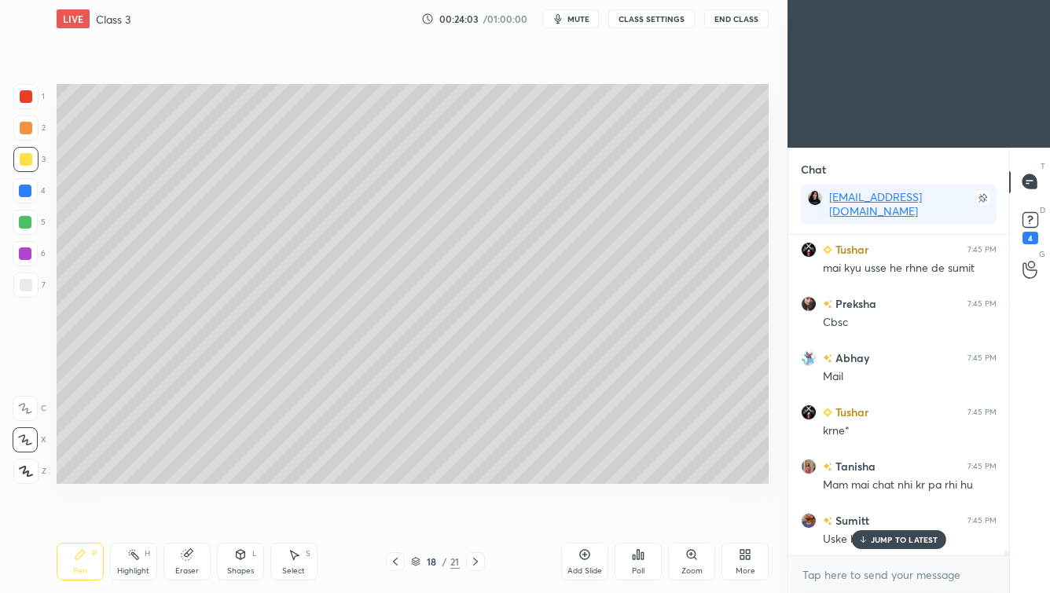
click at [855, 515] on p "JUMP TO LATEST" at bounding box center [905, 539] width 68 height 9
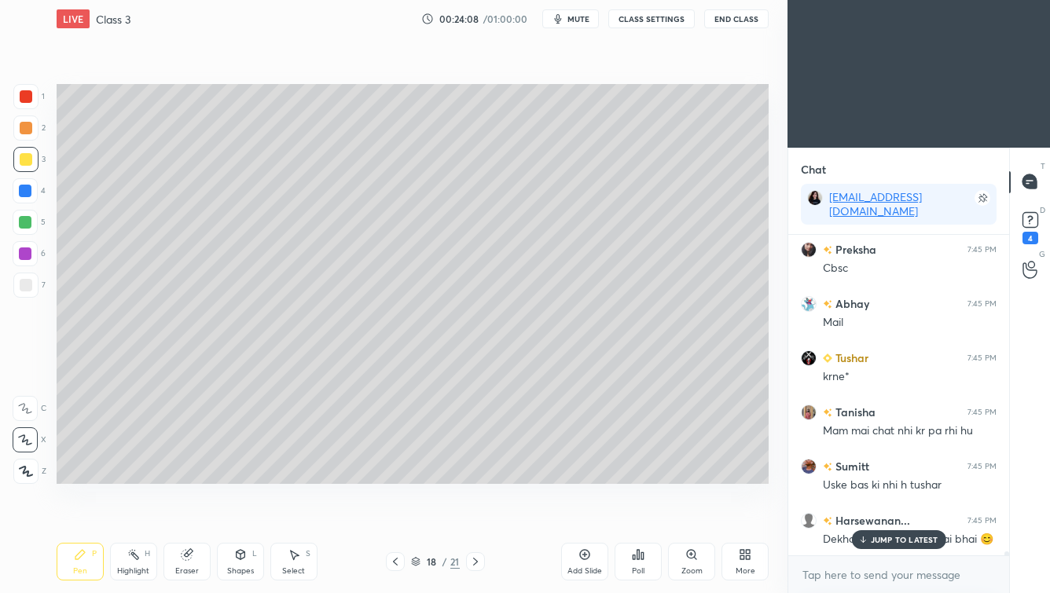
click at [855, 515] on p "JUMP TO LATEST" at bounding box center [905, 539] width 68 height 9
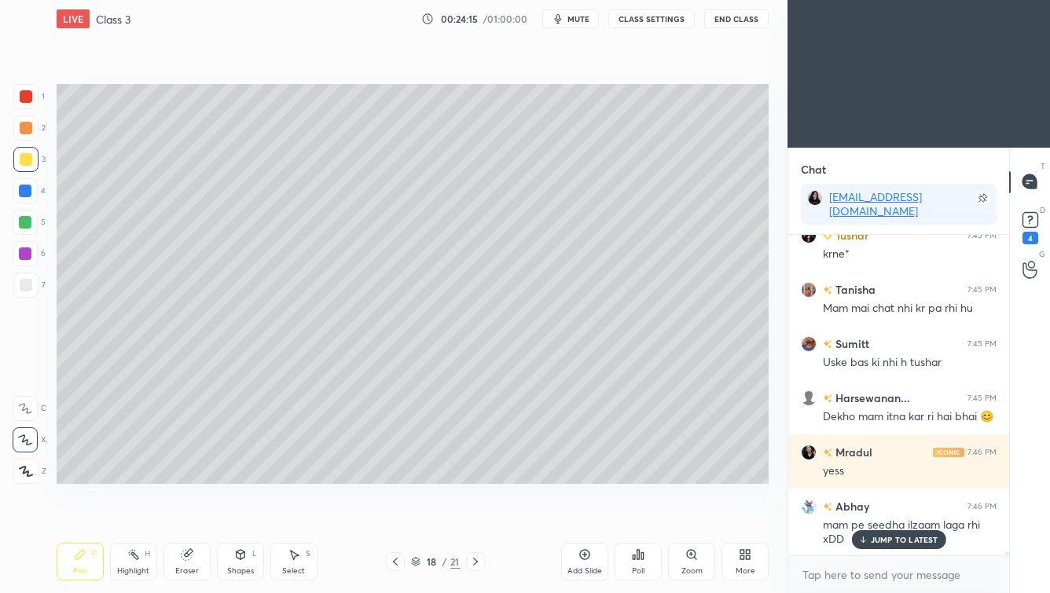
scroll to position [23723, 0]
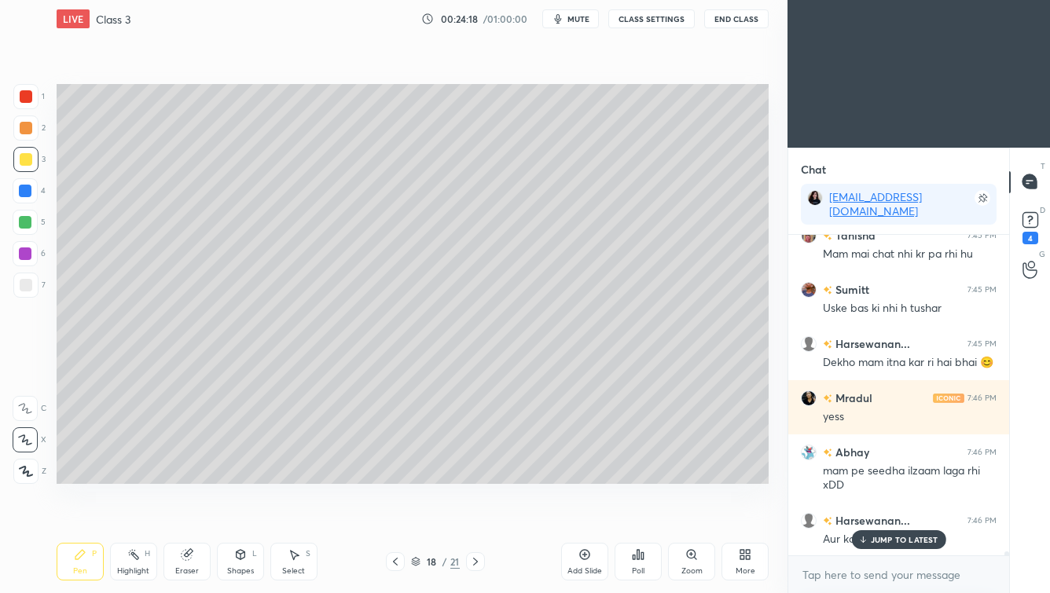
click at [855, 515] on p "JUMP TO LATEST" at bounding box center [905, 539] width 68 height 9
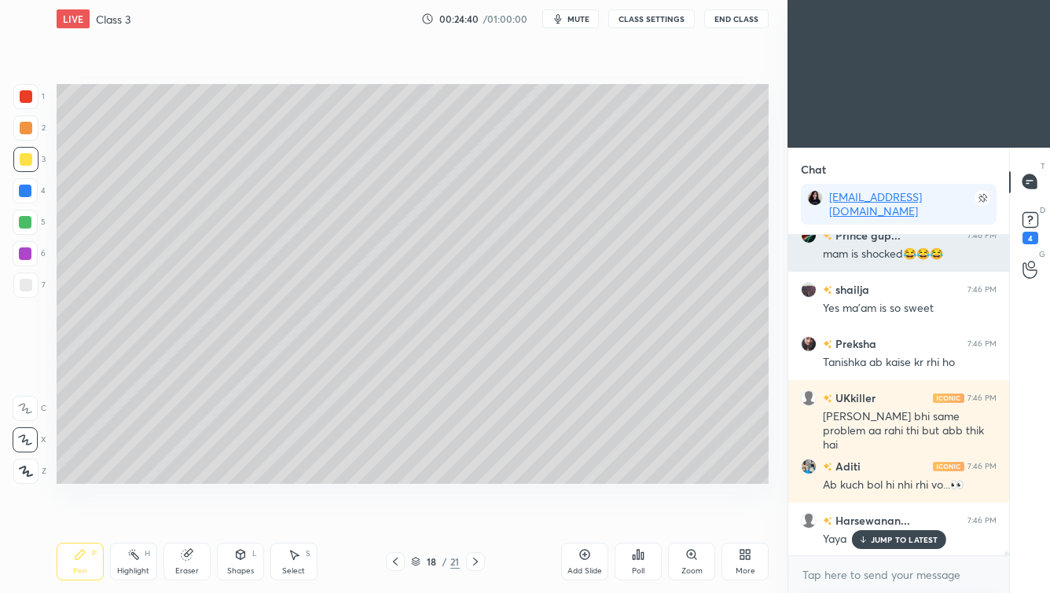
scroll to position [24171, 0]
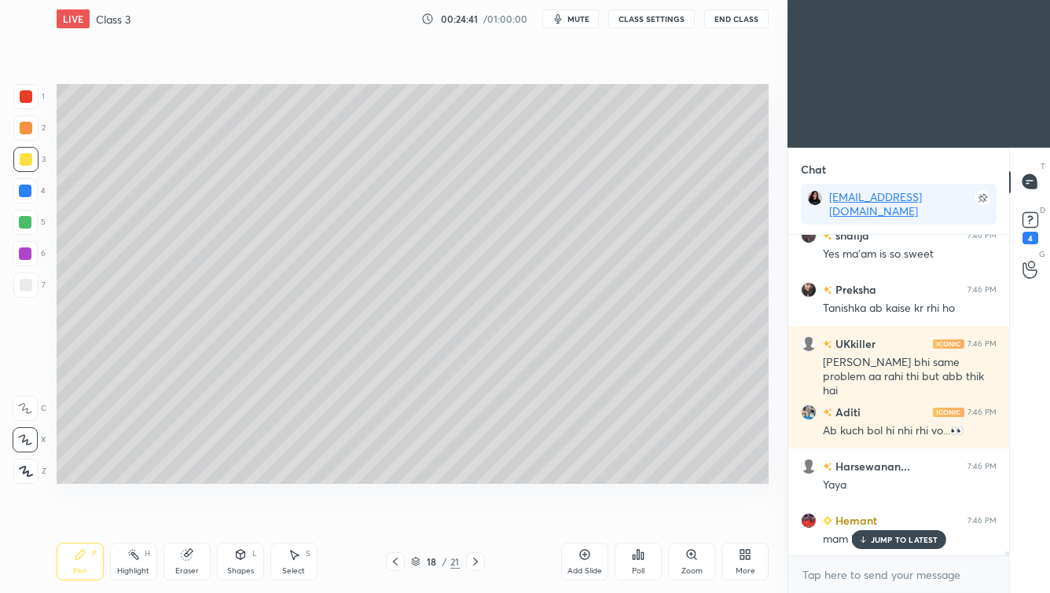
click at [855, 515] on p "JUMP TO LATEST" at bounding box center [905, 539] width 68 height 9
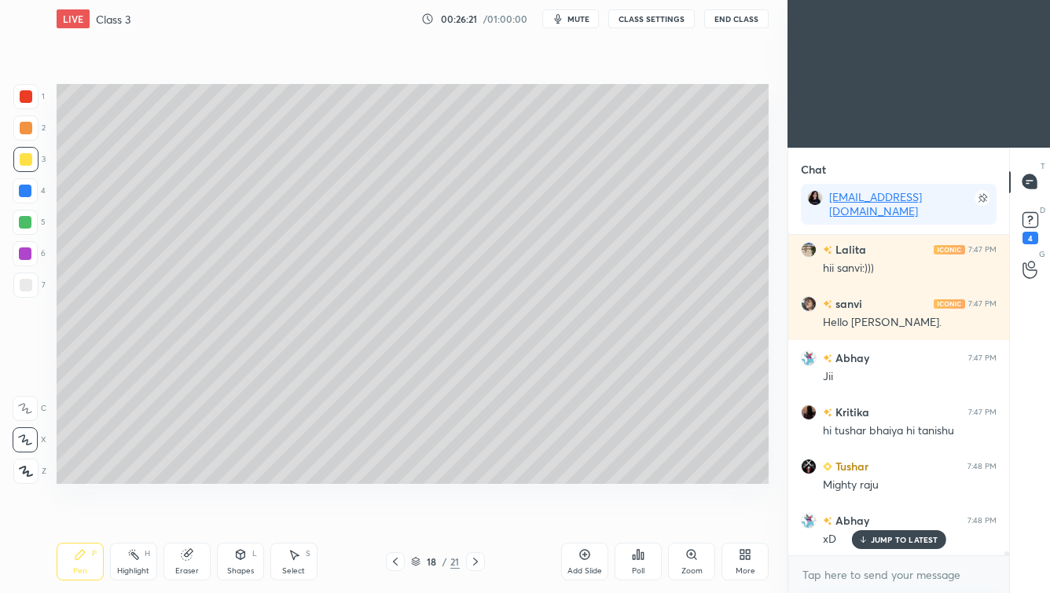
scroll to position [25891, 0]
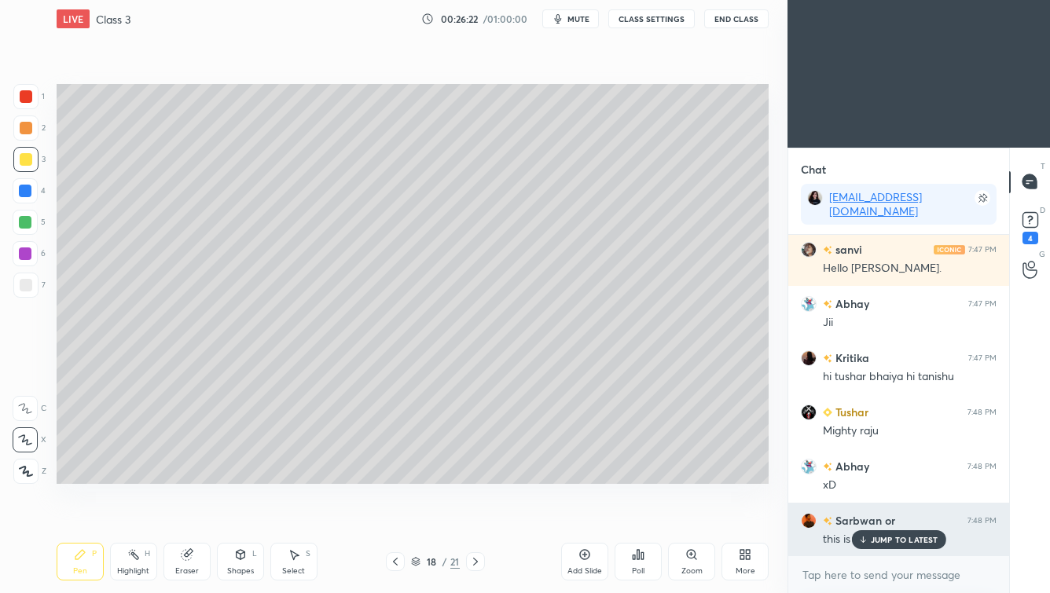
click at [855, 515] on p "JUMP TO LATEST" at bounding box center [905, 539] width 68 height 9
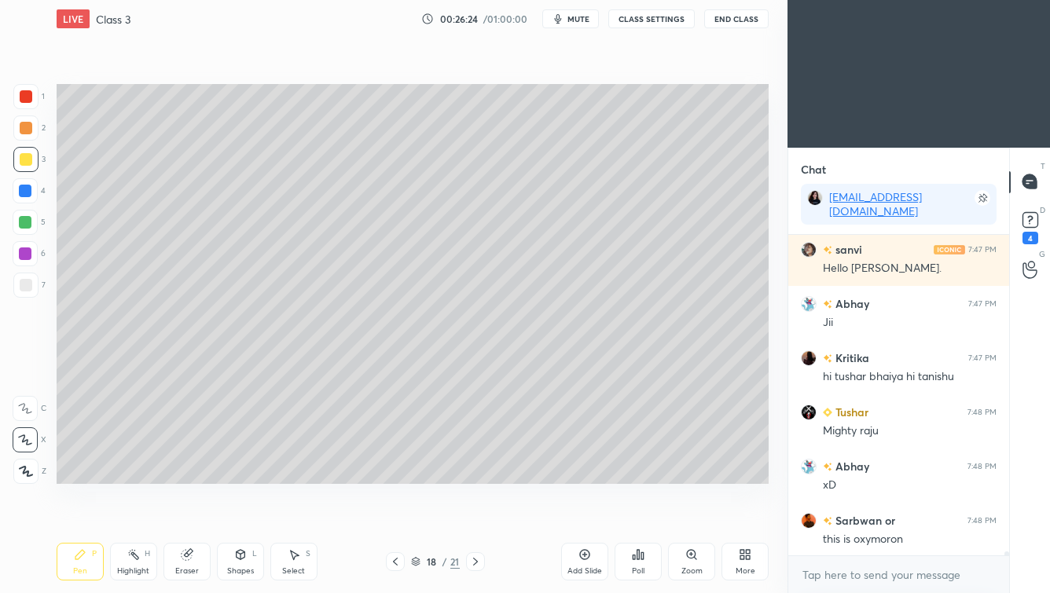
click at [395, 515] on icon at bounding box center [395, 562] width 13 height 13
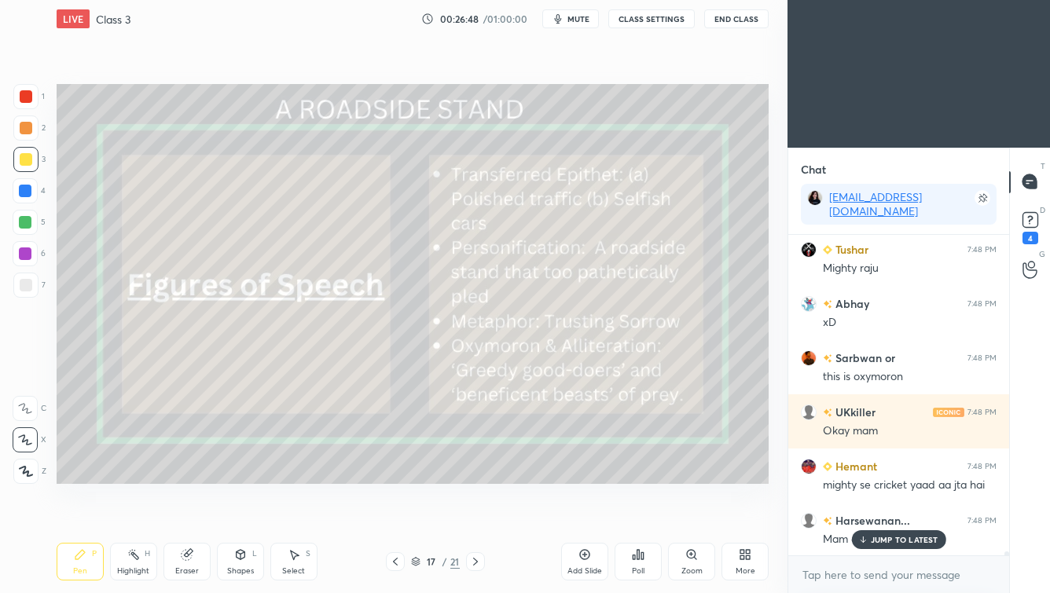
scroll to position [26108, 0]
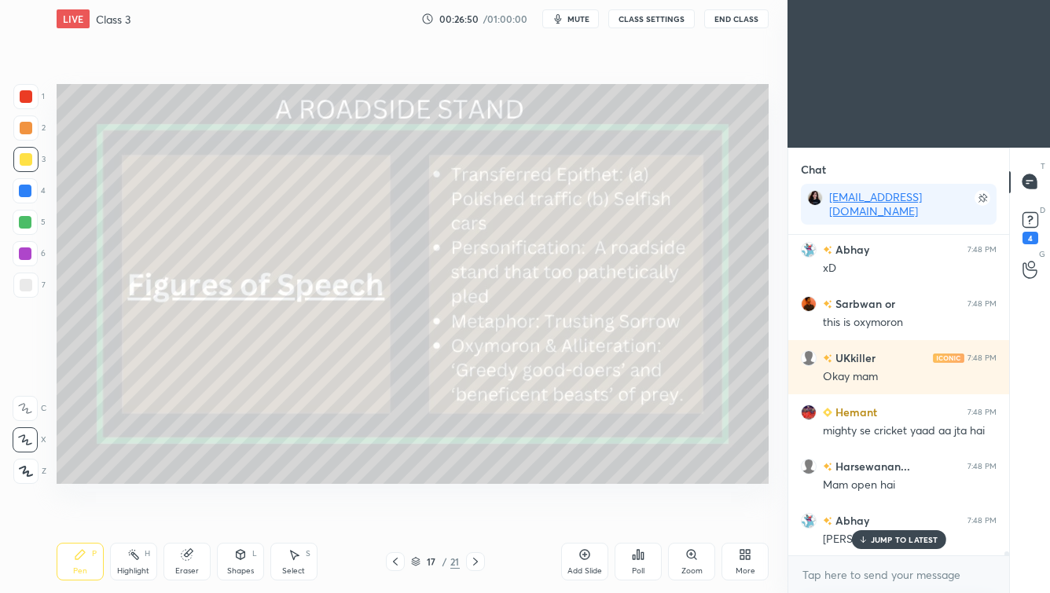
click at [855, 515] on icon at bounding box center [862, 539] width 10 height 9
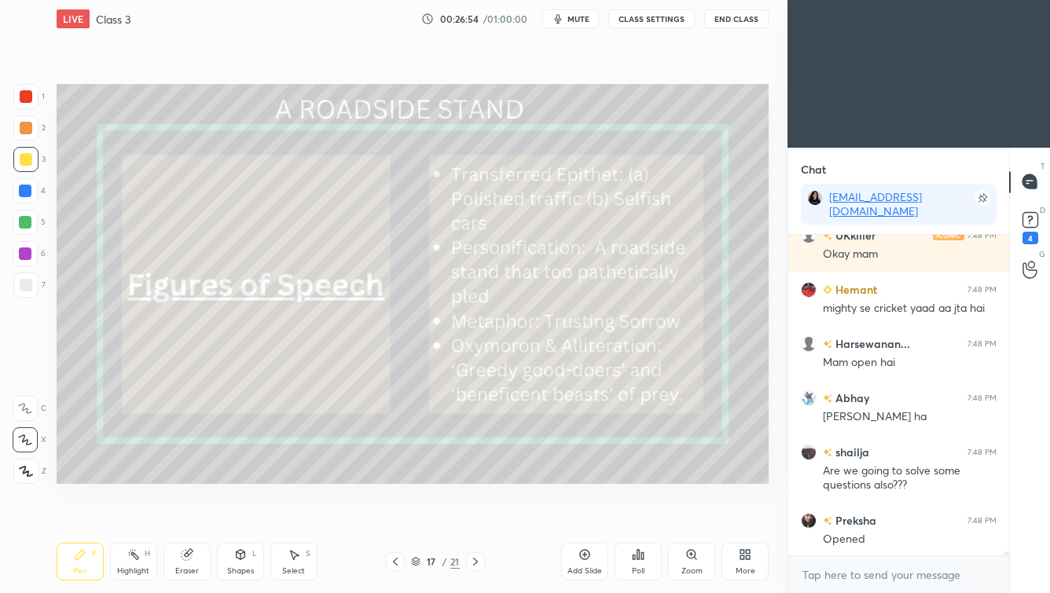
scroll to position [26284, 0]
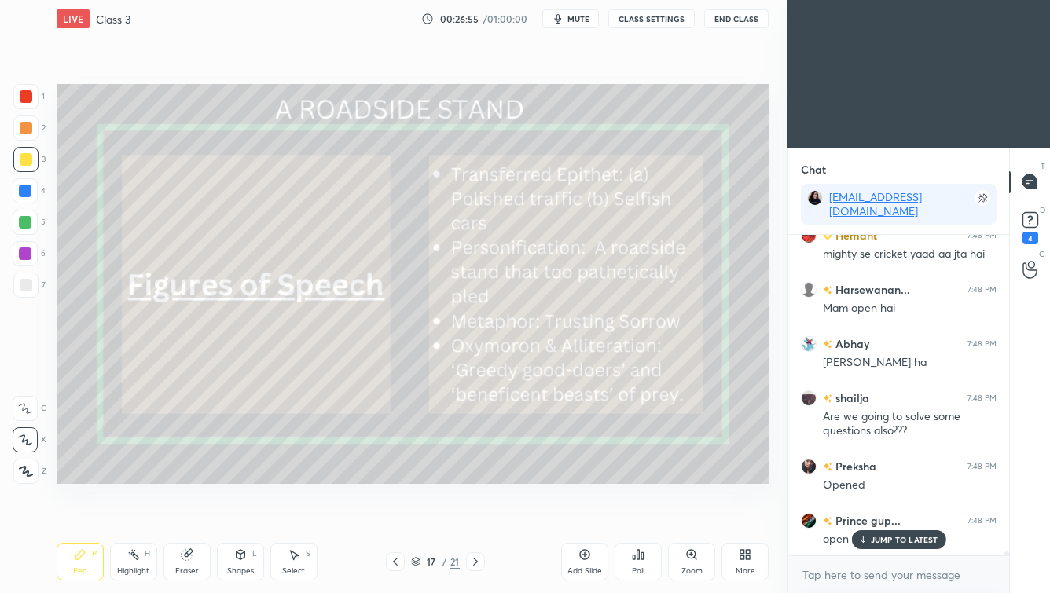
click at [855, 515] on icon at bounding box center [862, 539] width 10 height 9
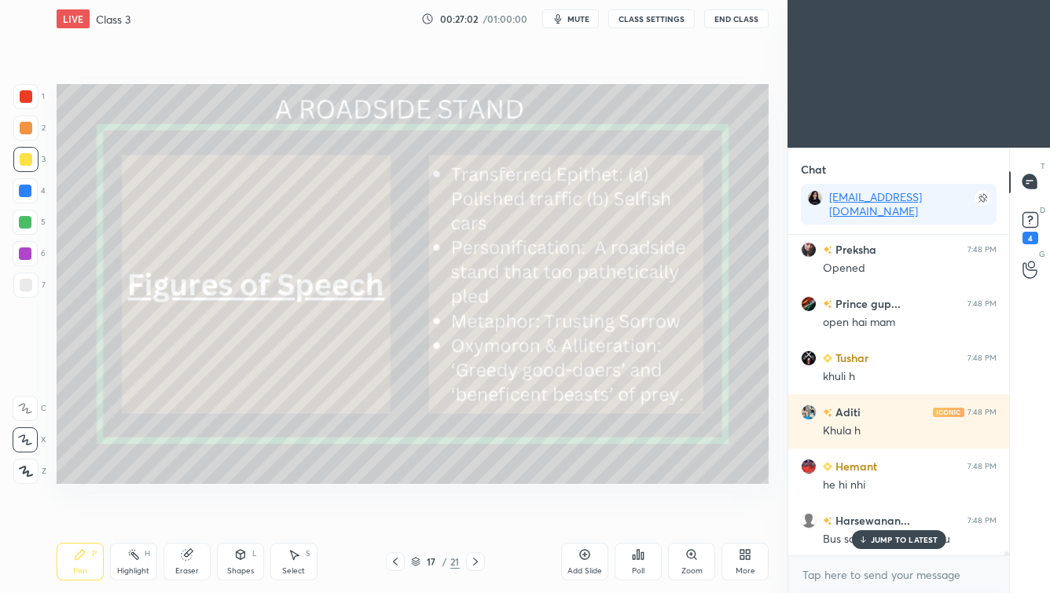
scroll to position [26556, 0]
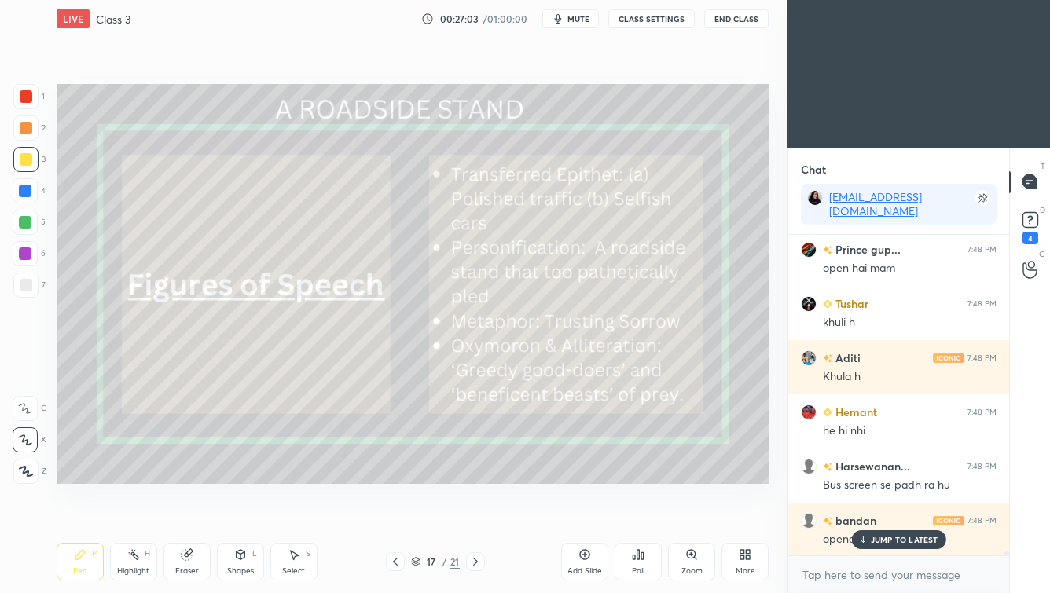
click at [855, 515] on icon at bounding box center [862, 539] width 10 height 9
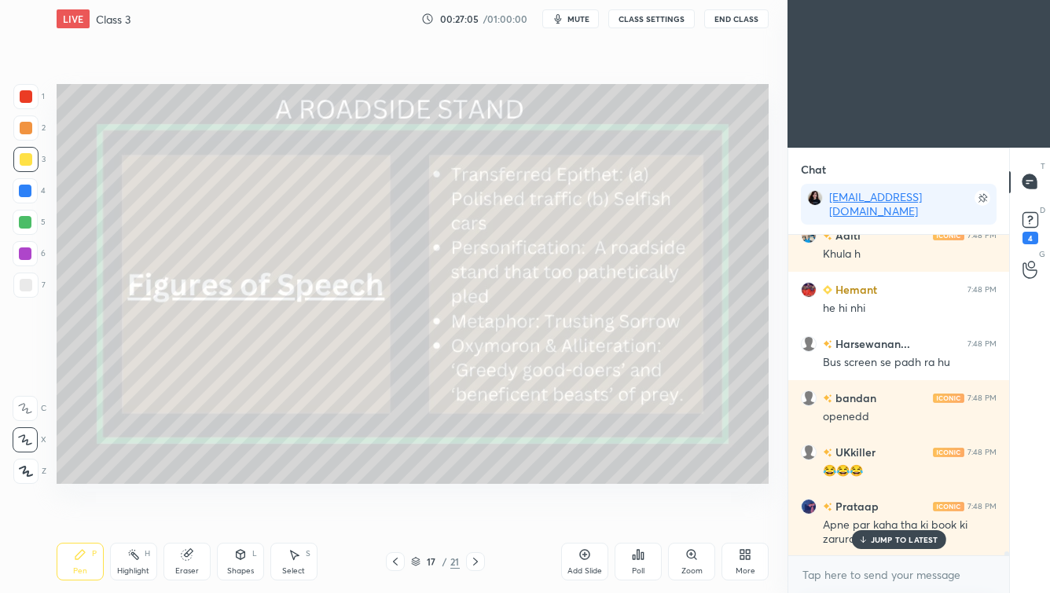
click at [855, 515] on icon at bounding box center [862, 539] width 10 height 9
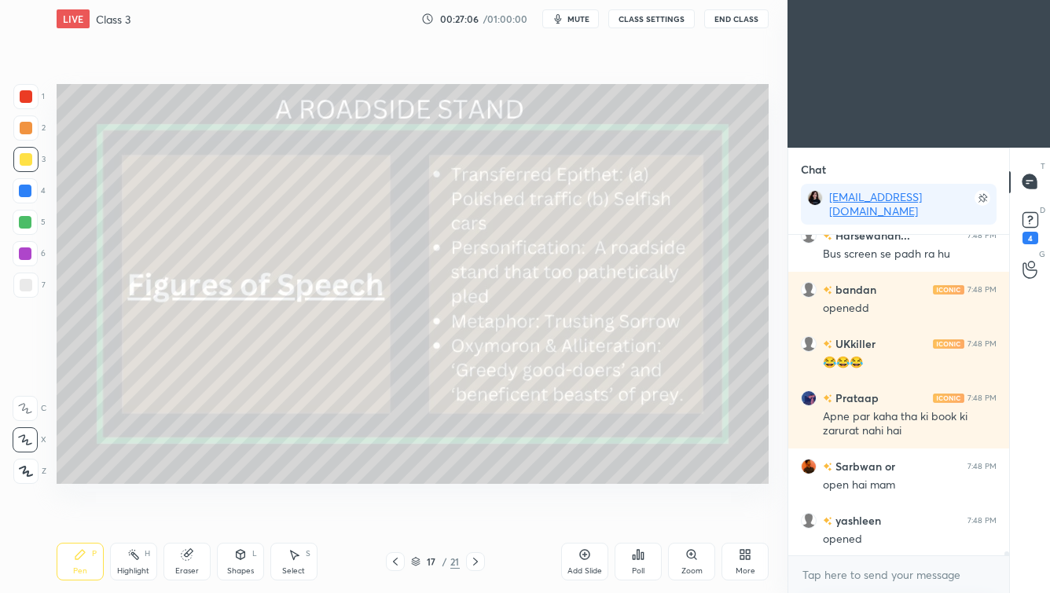
scroll to position [26842, 0]
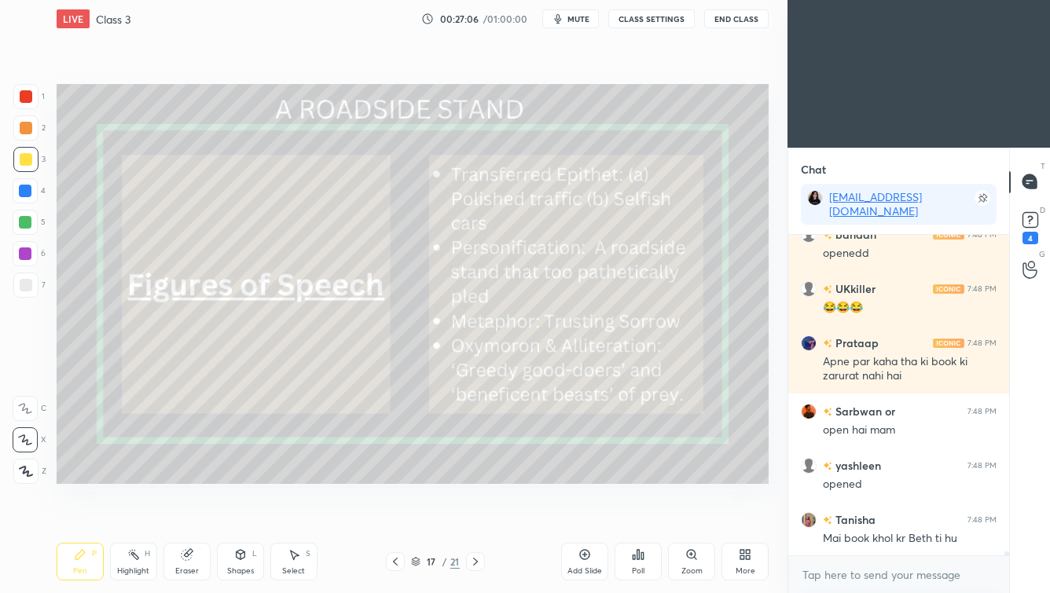
click at [855, 515] on div "Harsewanan... 7:48 PM Bus screen se padh ra hu bandan 7:48 PM openedd UKkiller …" at bounding box center [898, 395] width 221 height 321
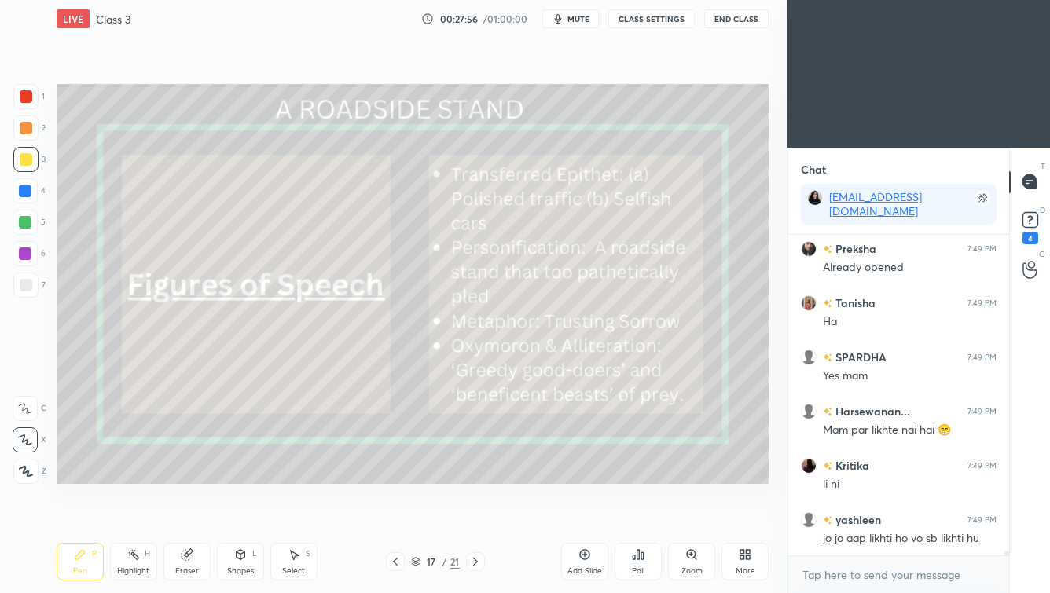
scroll to position [27899, 0]
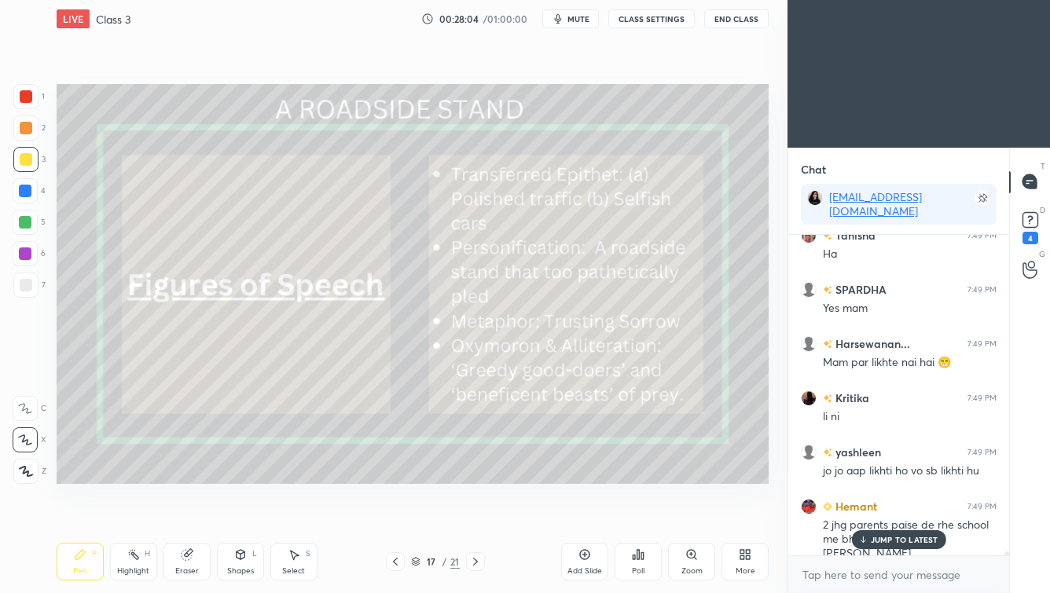
click at [855, 515] on div "JUMP TO LATEST" at bounding box center [898, 539] width 94 height 19
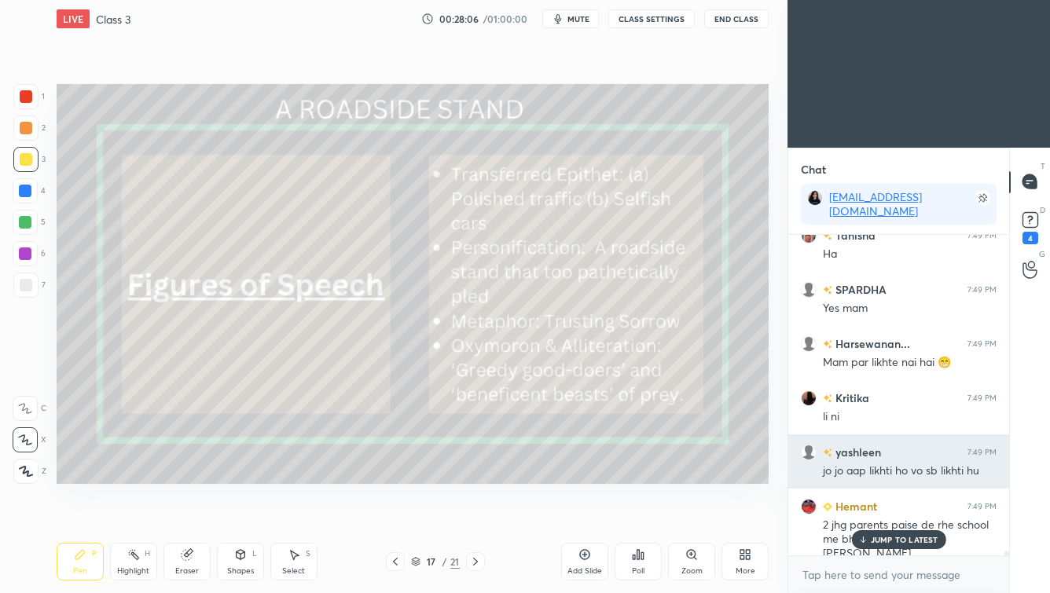
scroll to position [27953, 0]
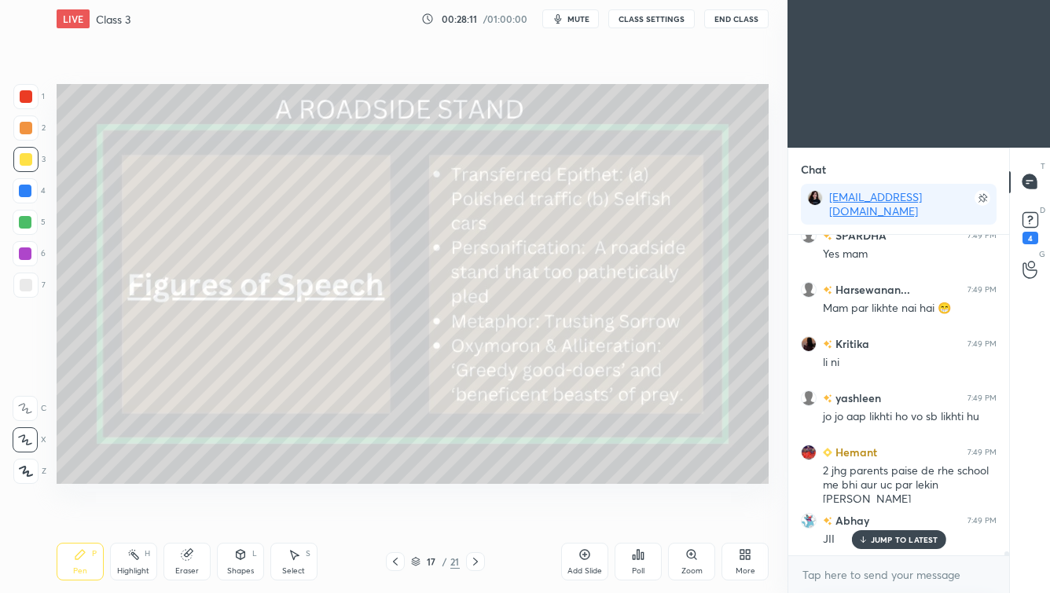
click at [855, 515] on p "JUMP TO LATEST" at bounding box center [905, 539] width 68 height 9
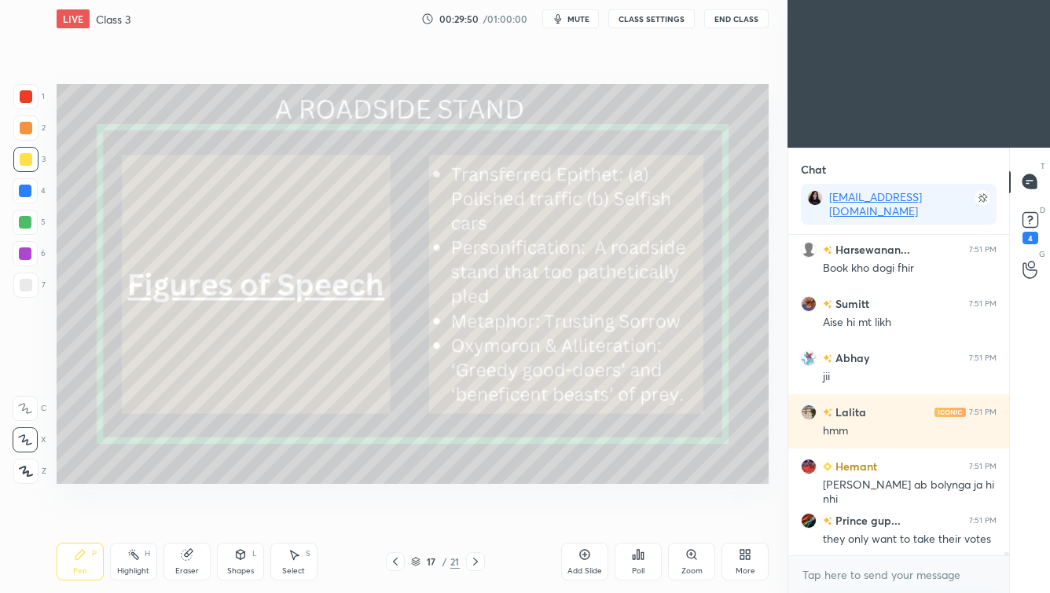
scroll to position [29246, 0]
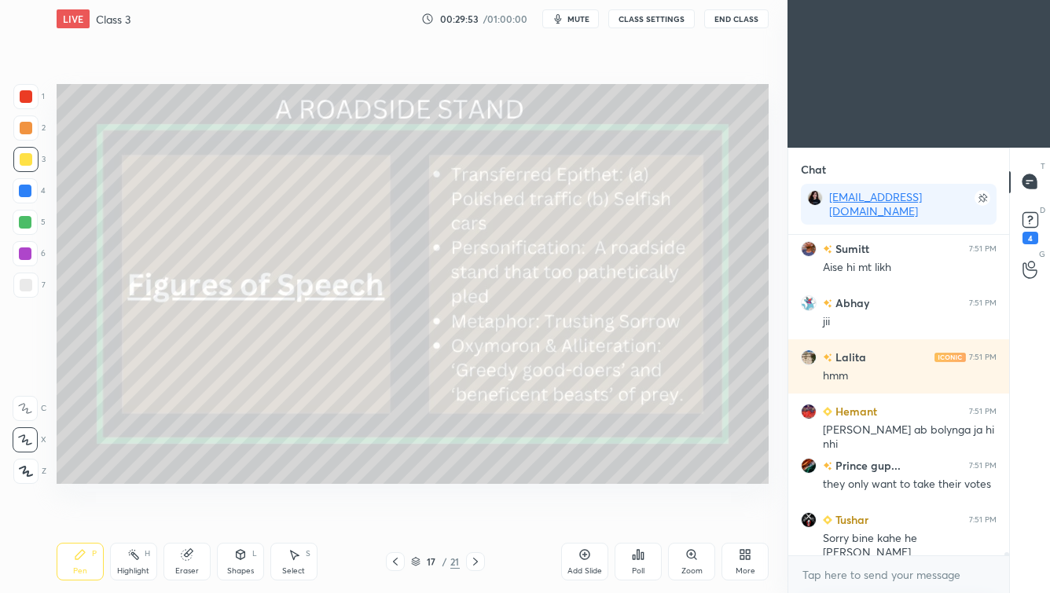
click at [193, 515] on div "Eraser" at bounding box center [186, 562] width 47 height 38
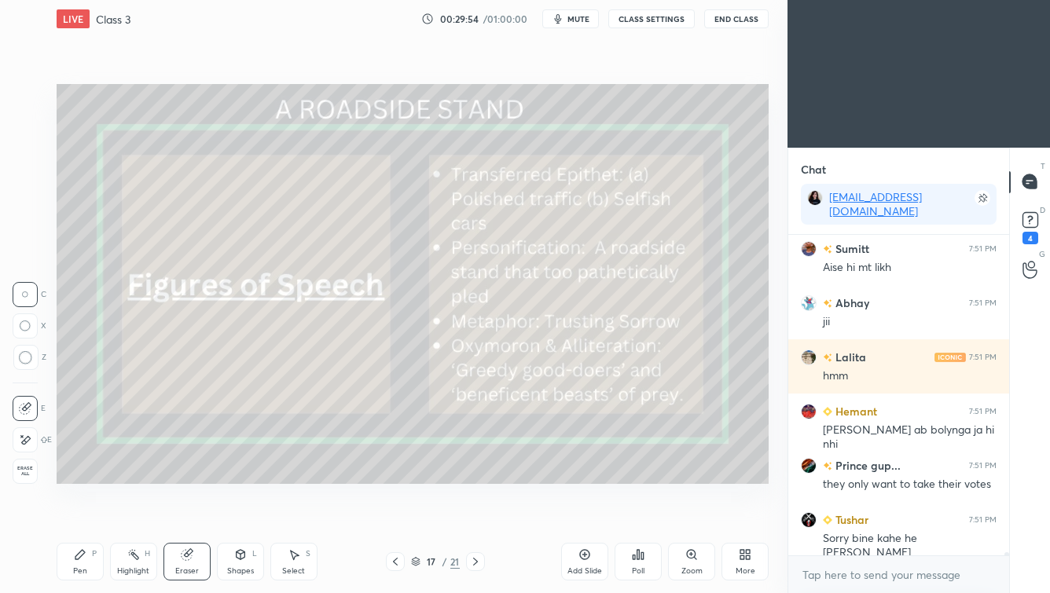
click at [17, 438] on div at bounding box center [25, 439] width 25 height 25
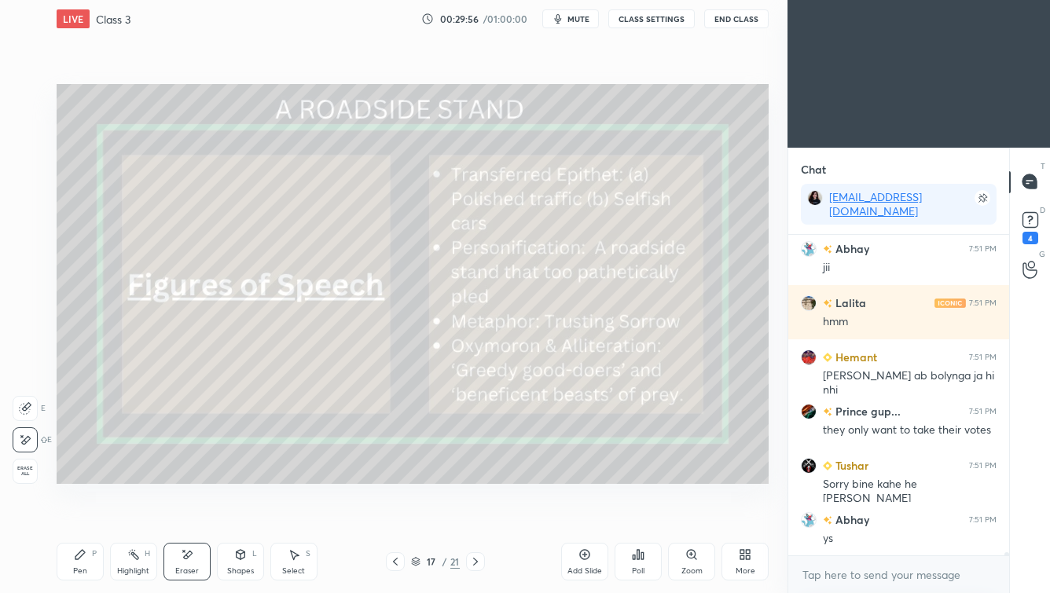
click at [79, 515] on div "Pen" at bounding box center [80, 571] width 14 height 8
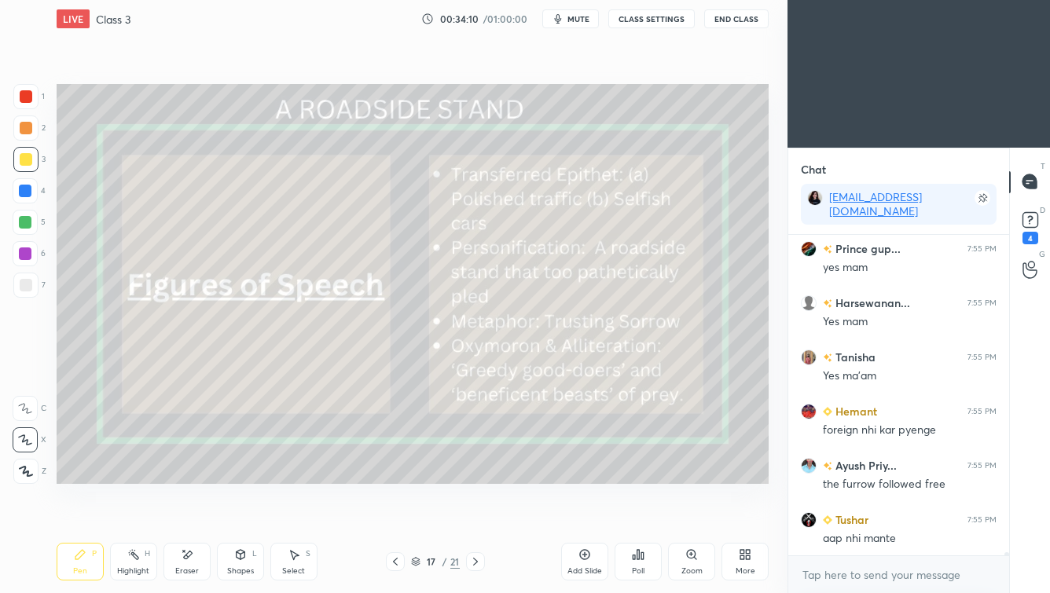
scroll to position [31833, 0]
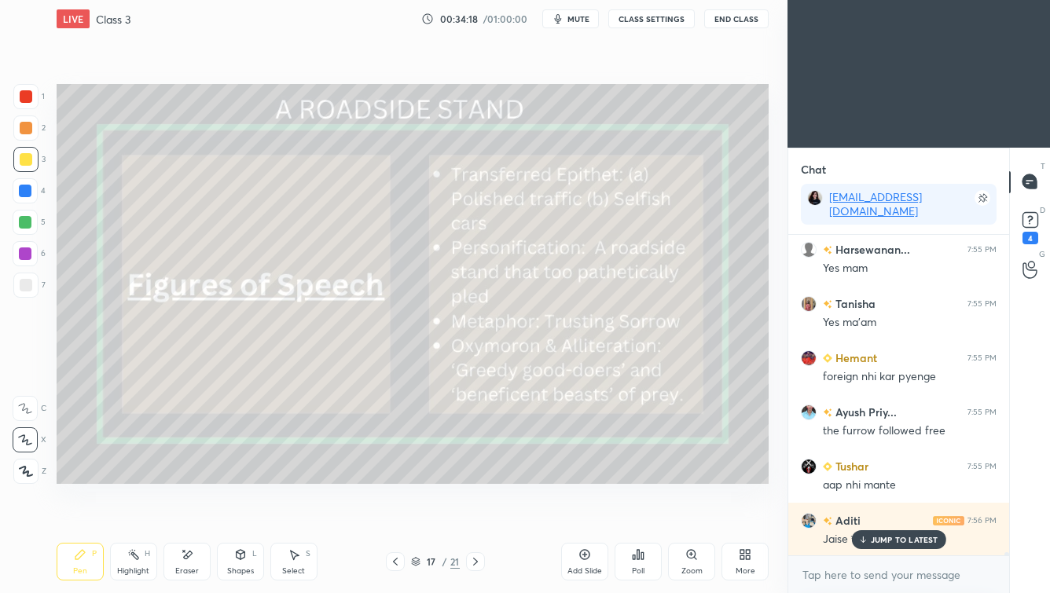
click at [855, 515] on p "JUMP TO LATEST" at bounding box center [905, 539] width 68 height 9
click at [414, 515] on icon at bounding box center [415, 561] width 9 height 9
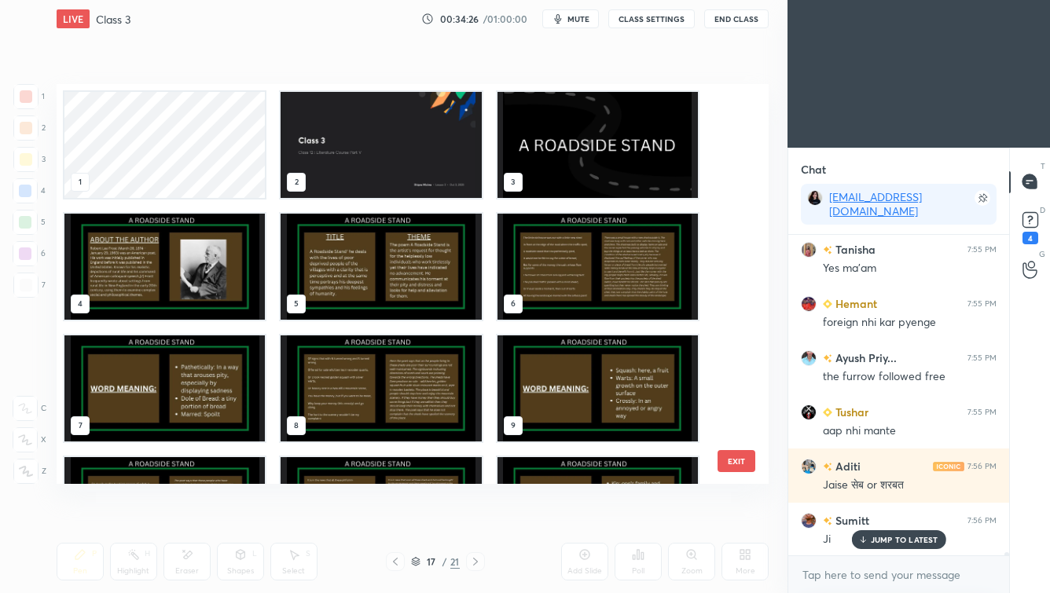
scroll to position [31941, 0]
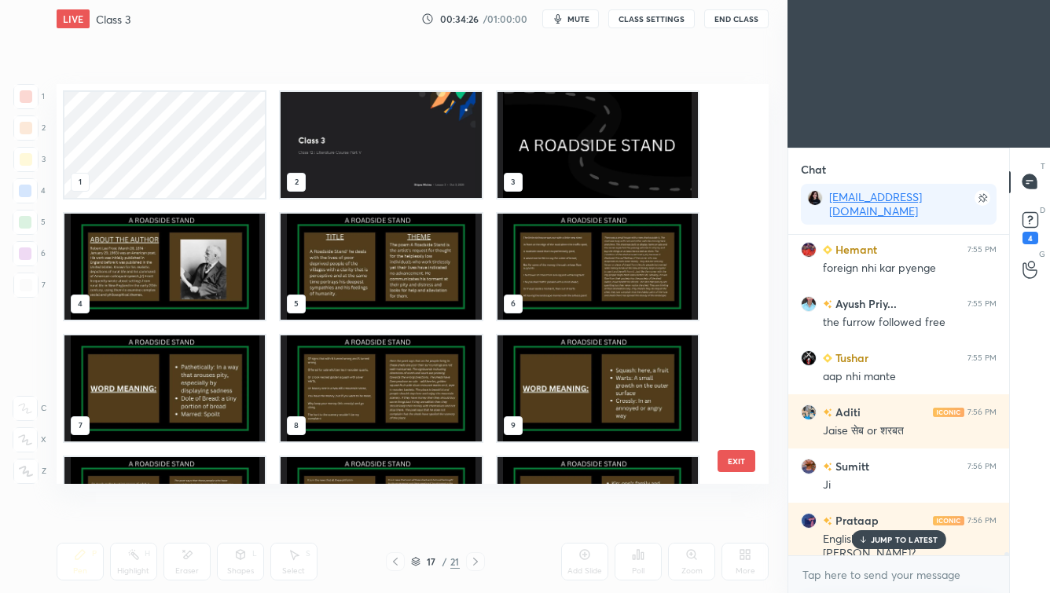
click at [429, 146] on img "grid" at bounding box center [381, 145] width 200 height 106
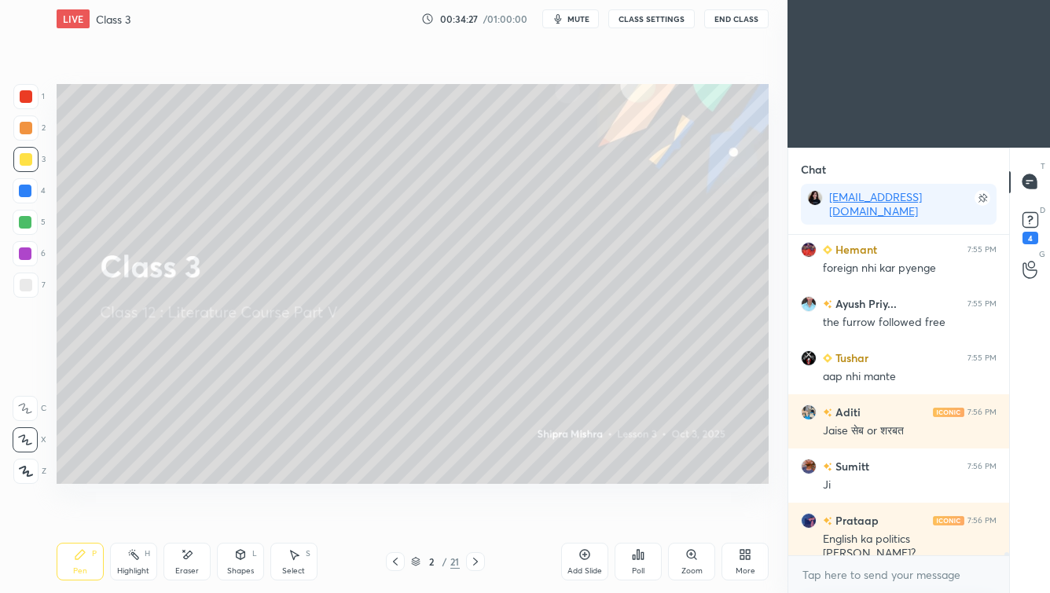
scroll to position [32010, 0]
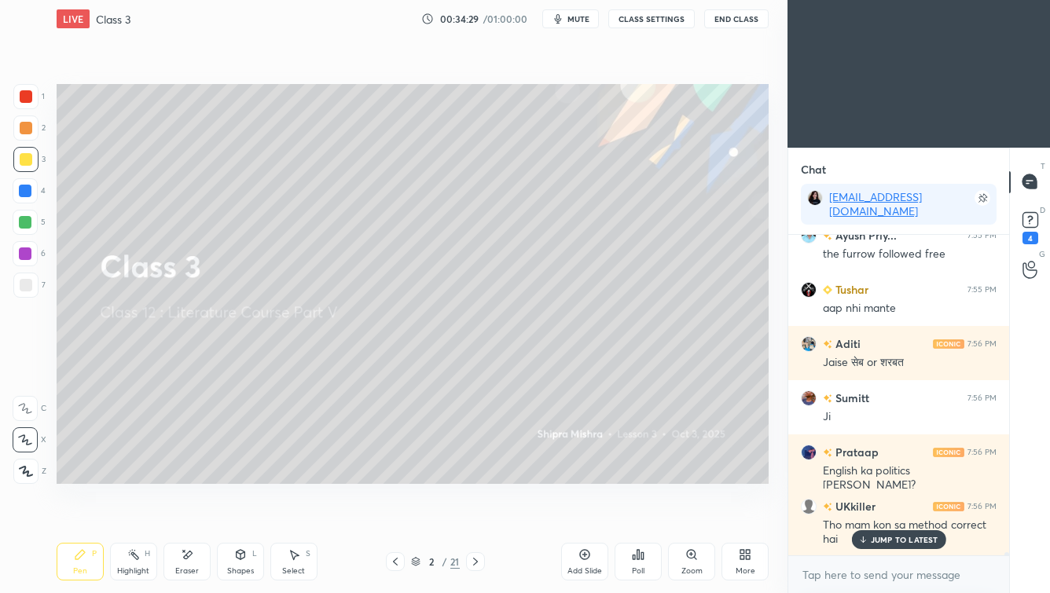
click at [855, 515] on p "JUMP TO LATEST" at bounding box center [905, 539] width 68 height 9
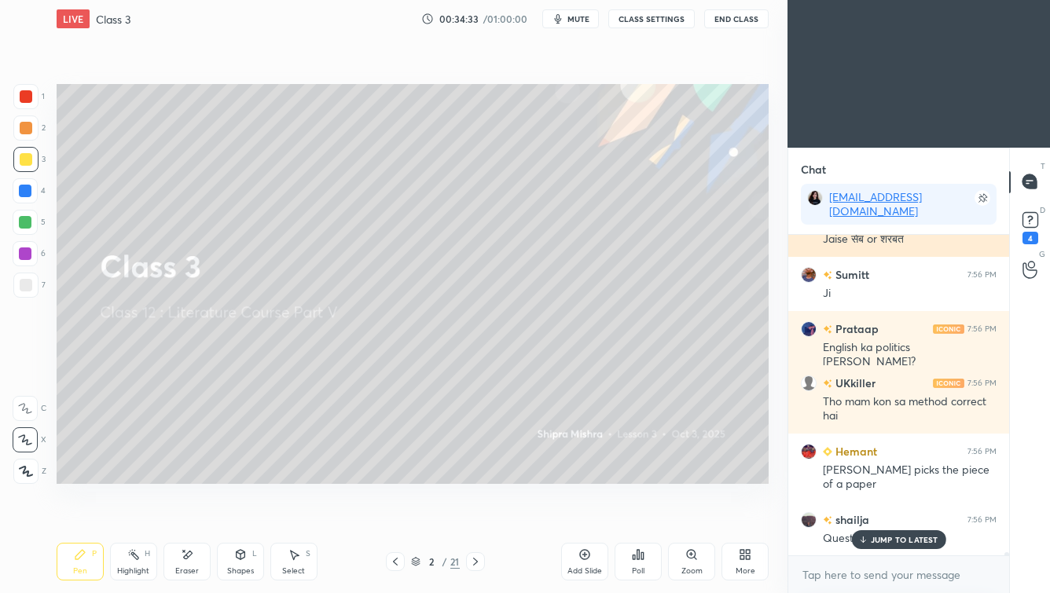
scroll to position [32186, 0]
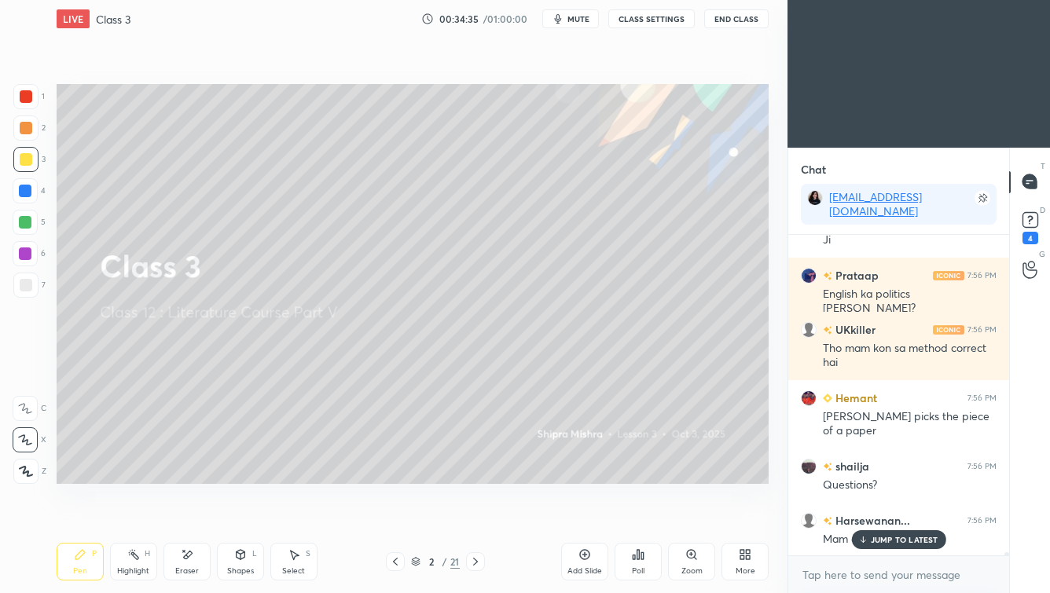
click at [855, 515] on p "JUMP TO LATEST" at bounding box center [905, 539] width 68 height 9
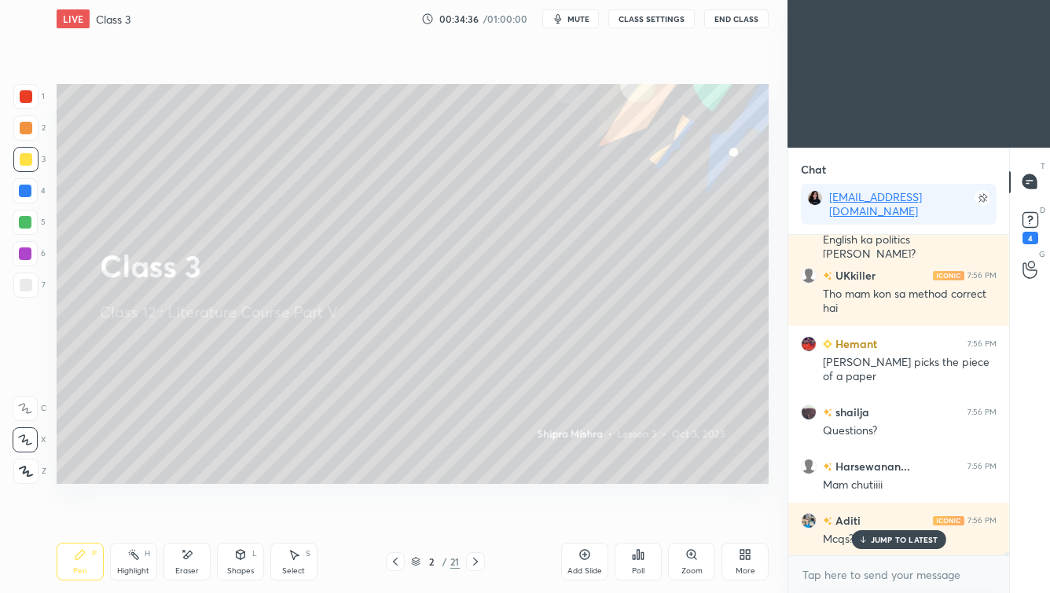
click at [855, 515] on p "JUMP TO LATEST" at bounding box center [905, 539] width 68 height 9
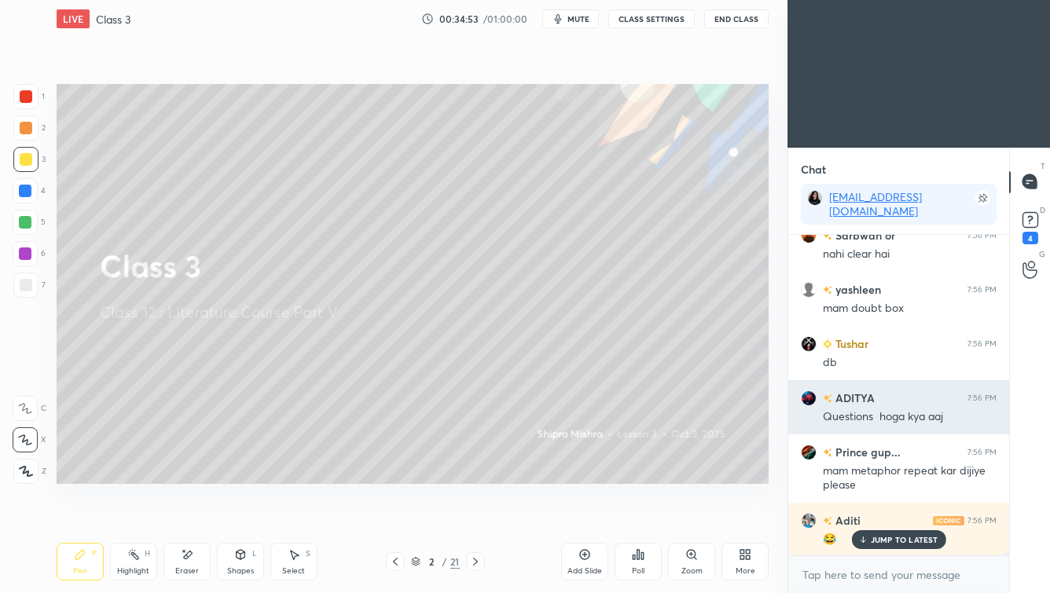
scroll to position [32743, 0]
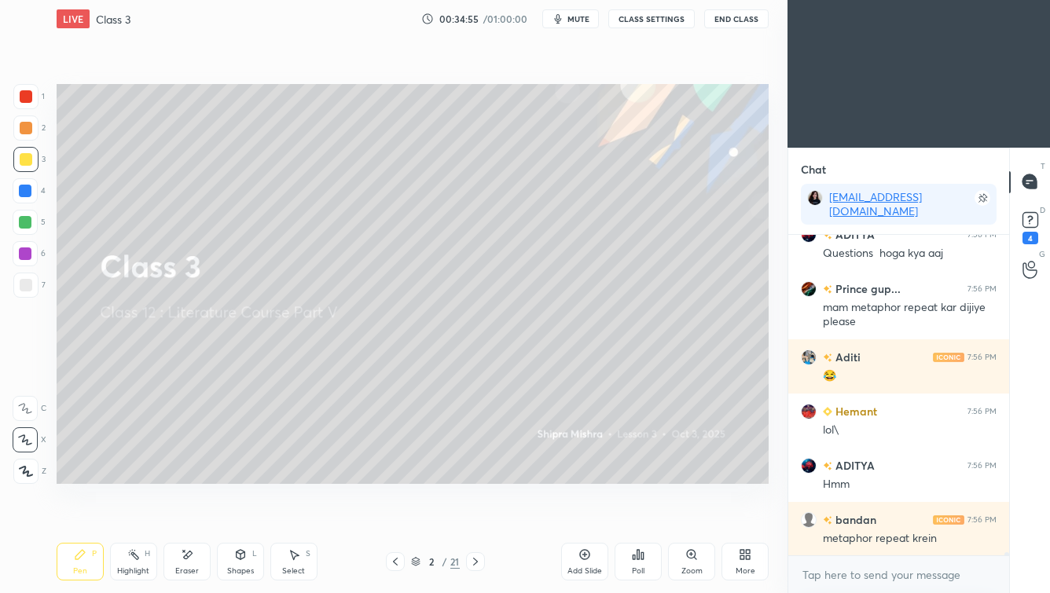
click at [855, 515] on div "metaphor repeat krein" at bounding box center [910, 539] width 174 height 16
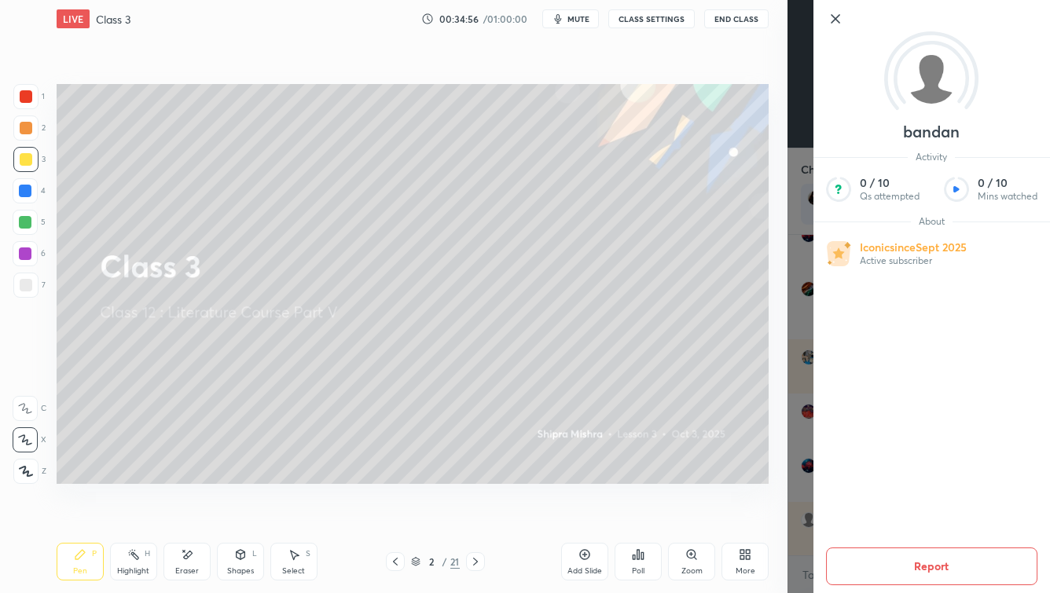
scroll to position [32813, 0]
click at [837, 15] on icon at bounding box center [835, 18] width 19 height 19
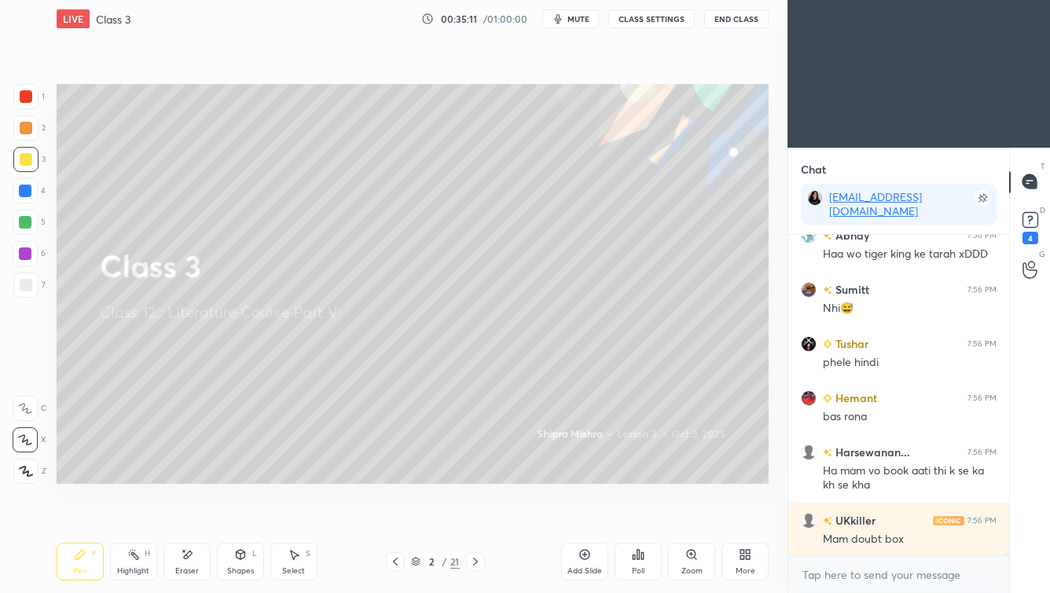
scroll to position [33206, 0]
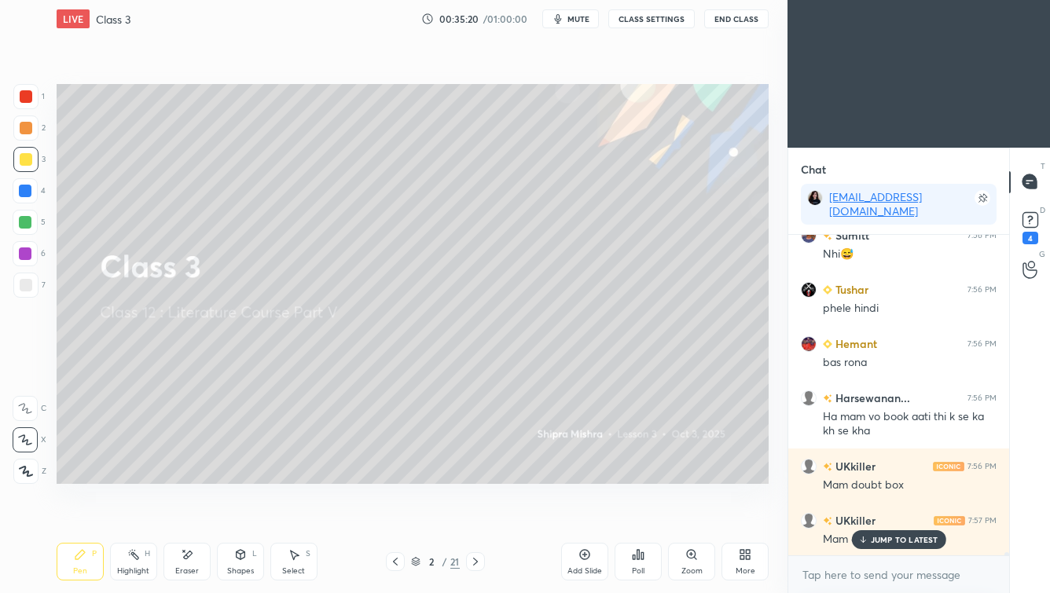
click at [855, 515] on div "JUMP TO LATEST" at bounding box center [898, 539] width 94 height 19
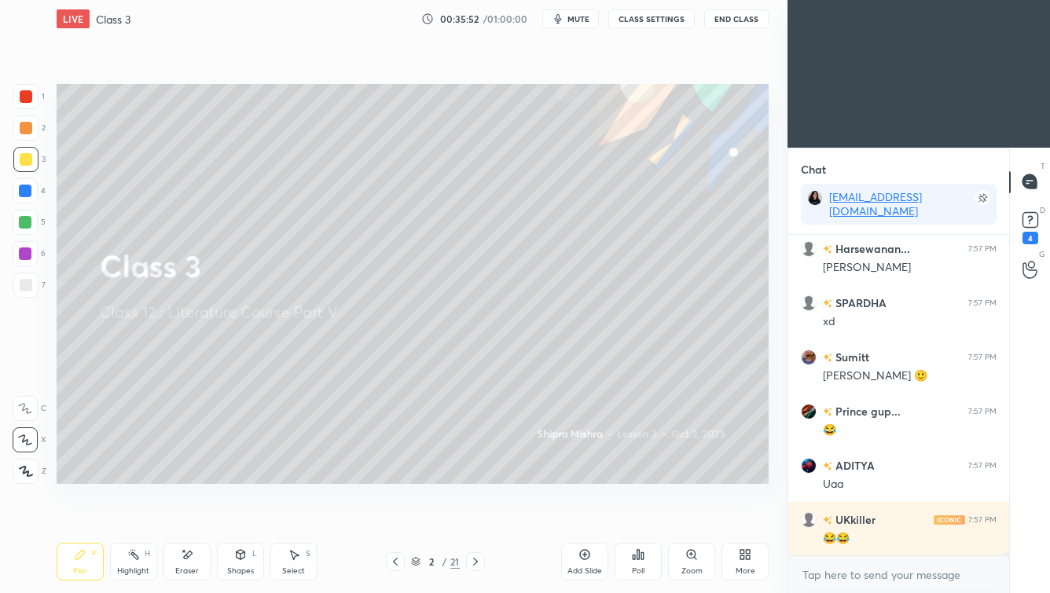
scroll to position [34088, 0]
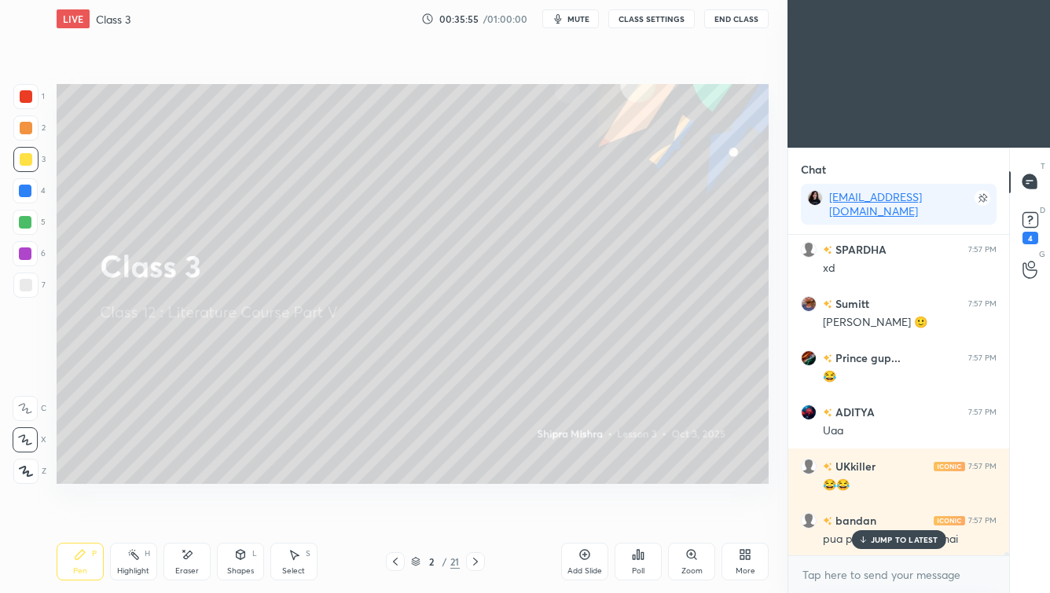
click at [855, 515] on p "JUMP TO LATEST" at bounding box center [905, 539] width 68 height 9
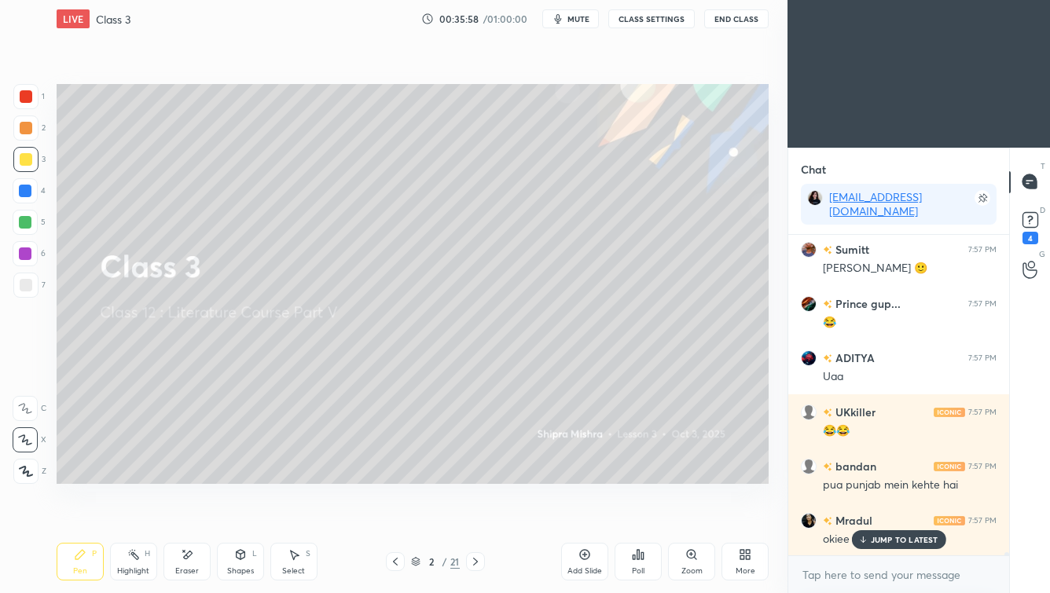
scroll to position [34196, 0]
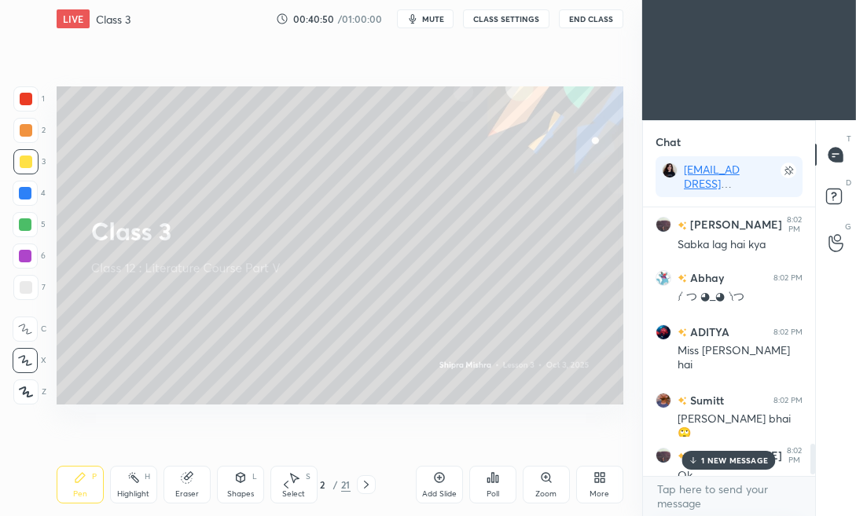
click at [743, 451] on div "1 NEW MESSAGE" at bounding box center [729, 460] width 94 height 19
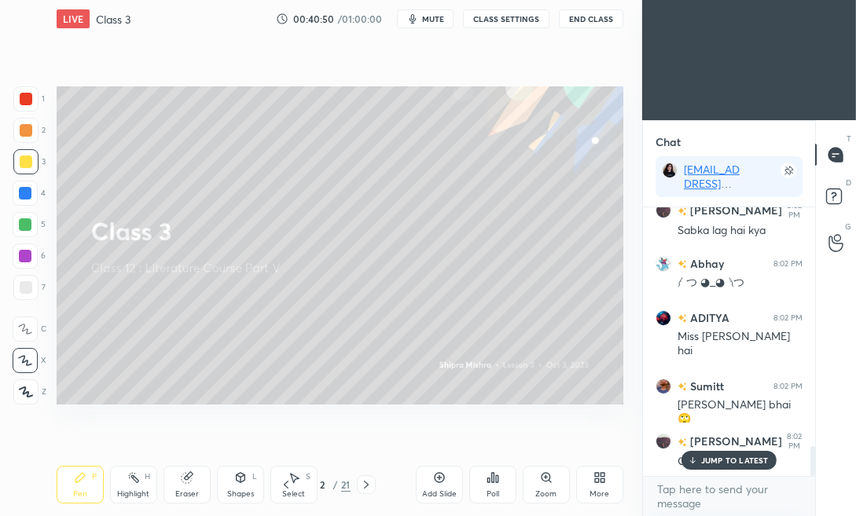
scroll to position [2157, 0]
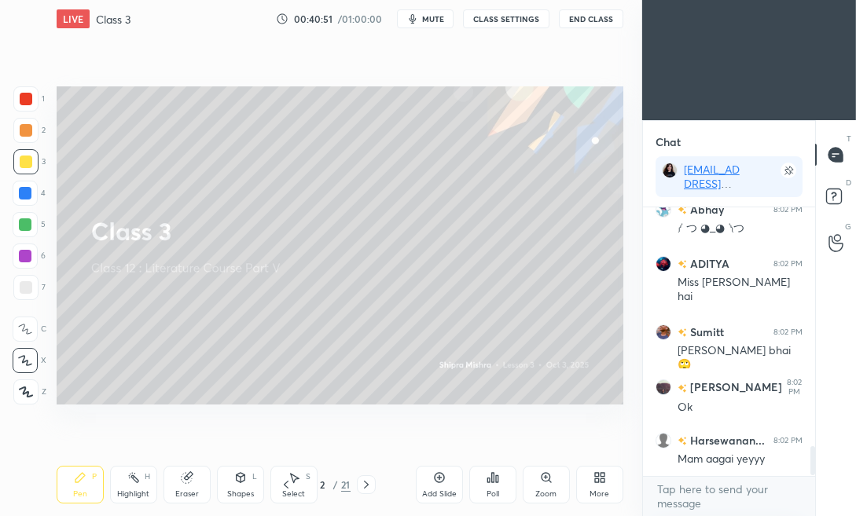
click at [740, 468] on div "Abhay 8:02 PM ༼ つ ◕_◕ ༽つ ADITYA 8:02 PM Miss ghumi ghumi gyea hai Sumitt 8:02 P…" at bounding box center [729, 341] width 172 height 269
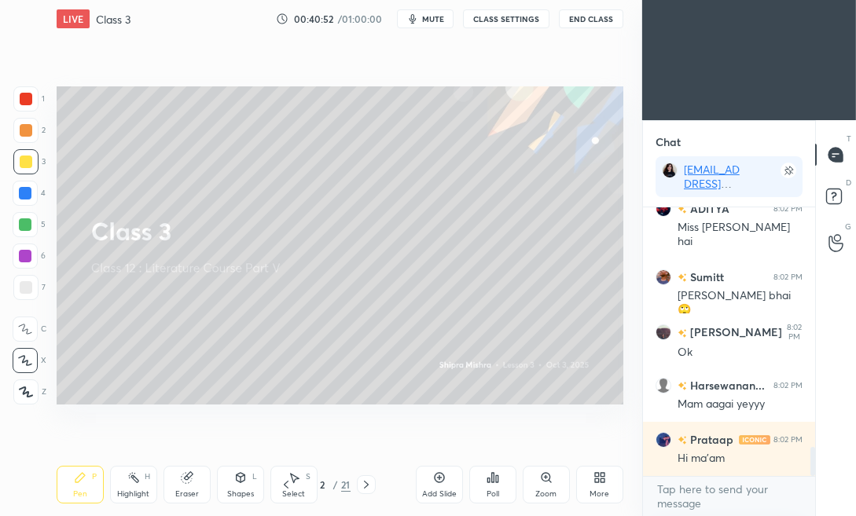
scroll to position [2266, 0]
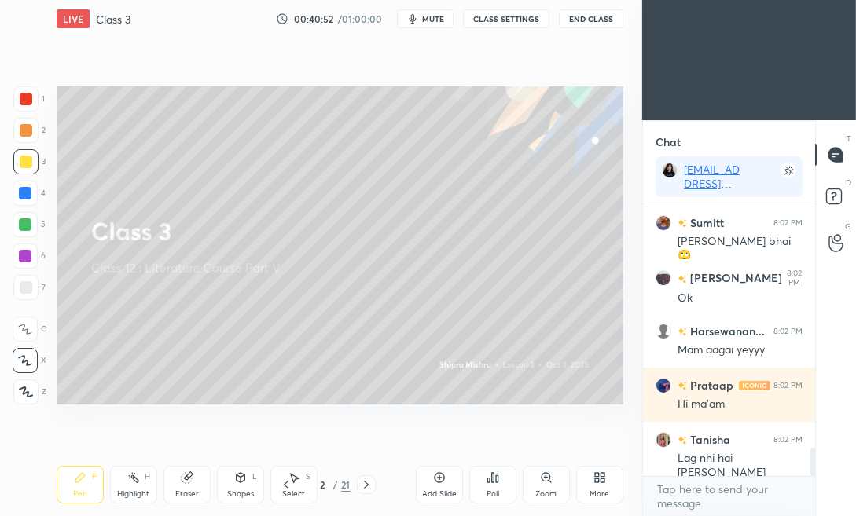
click at [597, 488] on div "More" at bounding box center [599, 485] width 47 height 38
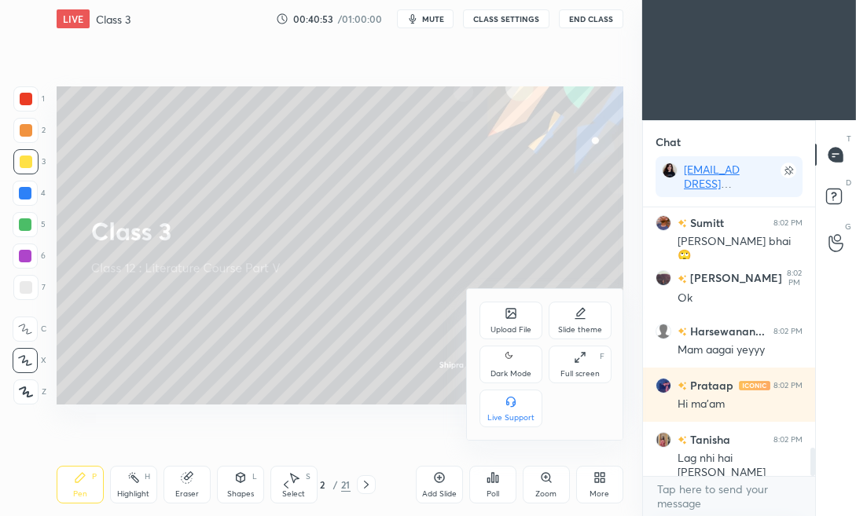
scroll to position [2428, 0]
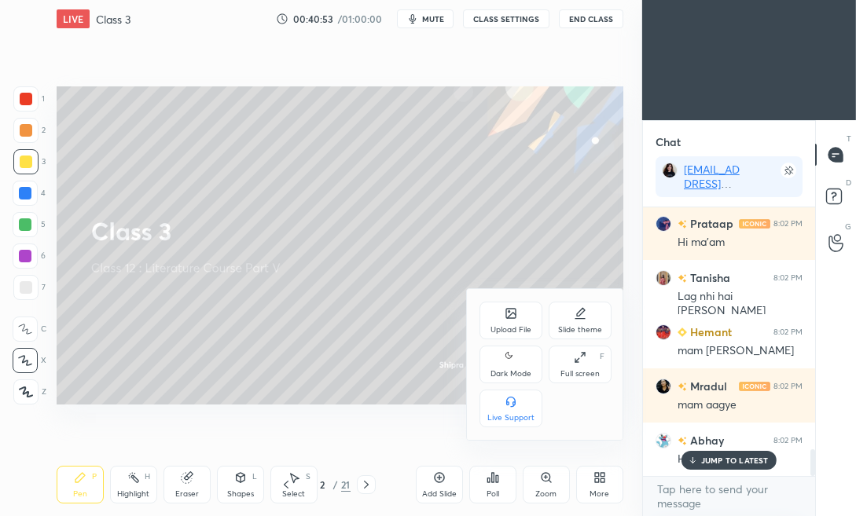
click at [511, 326] on div "Upload File" at bounding box center [510, 330] width 41 height 8
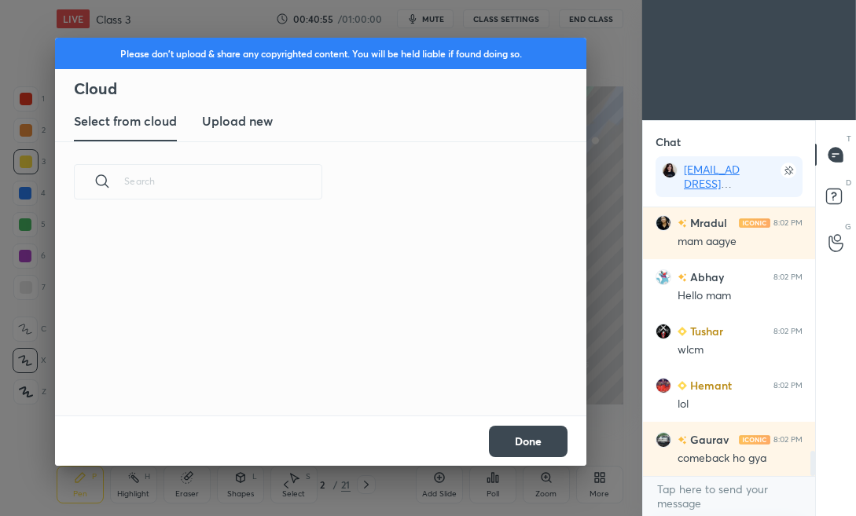
scroll to position [193, 504]
click at [261, 134] on new "Upload new" at bounding box center [237, 121] width 71 height 39
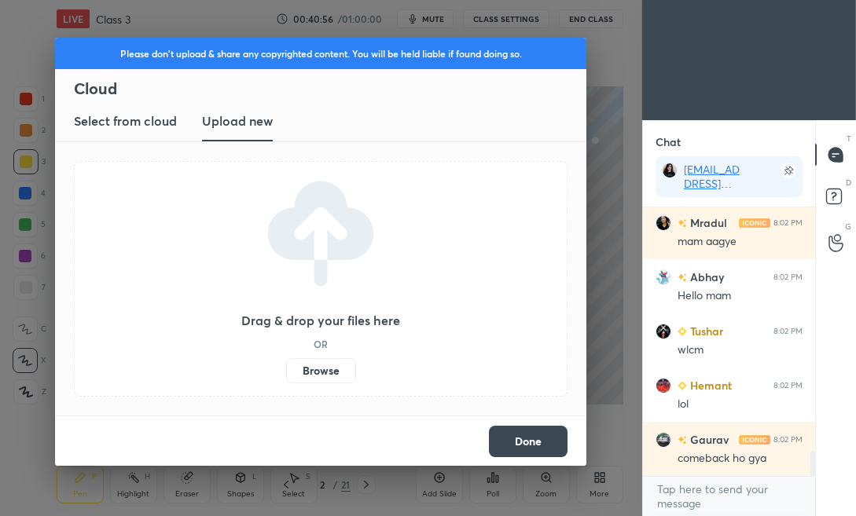
click at [306, 362] on label "Browse" at bounding box center [321, 370] width 70 height 25
click at [286, 362] on input "Browse" at bounding box center [286, 370] width 0 height 25
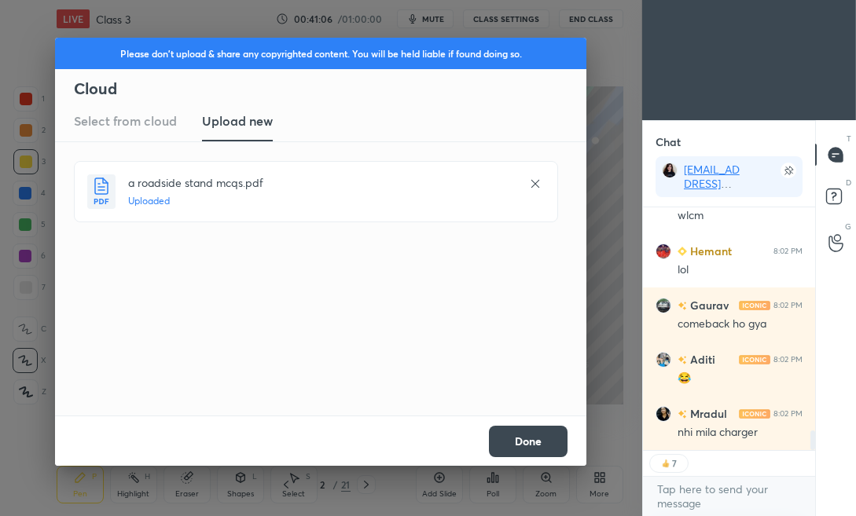
click at [530, 447] on button "Done" at bounding box center [528, 441] width 79 height 31
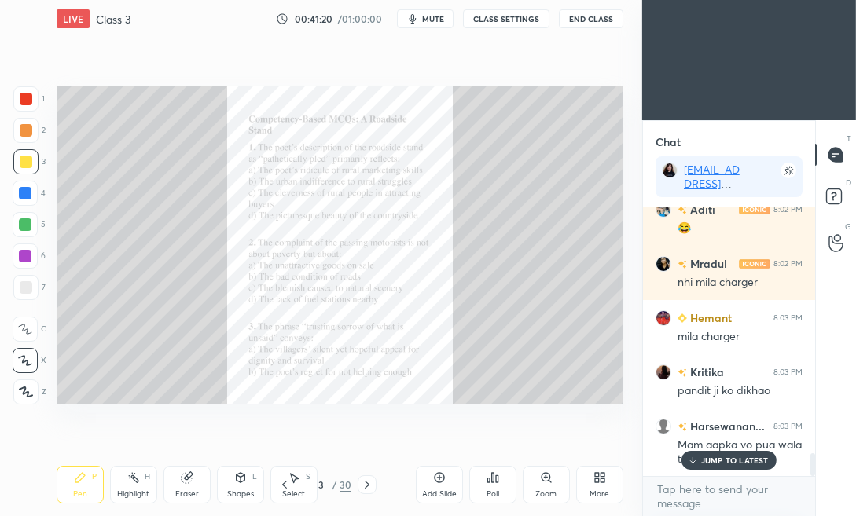
click at [552, 486] on div "Zoom" at bounding box center [546, 485] width 47 height 38
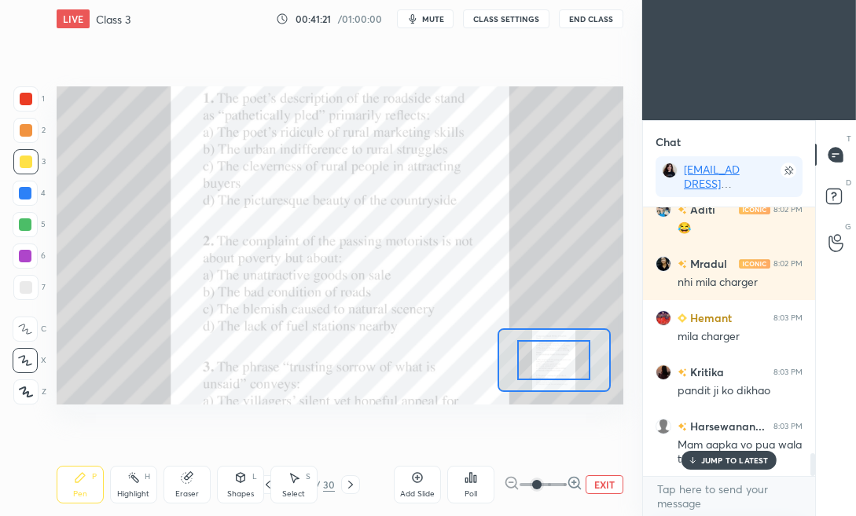
click at [567, 487] on icon at bounding box center [575, 483] width 16 height 16
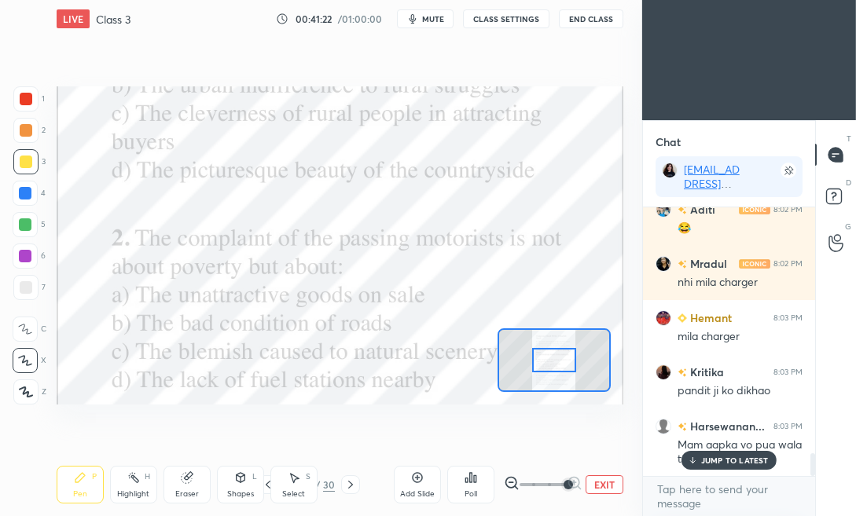
click at [567, 482] on span at bounding box center [567, 484] width 9 height 9
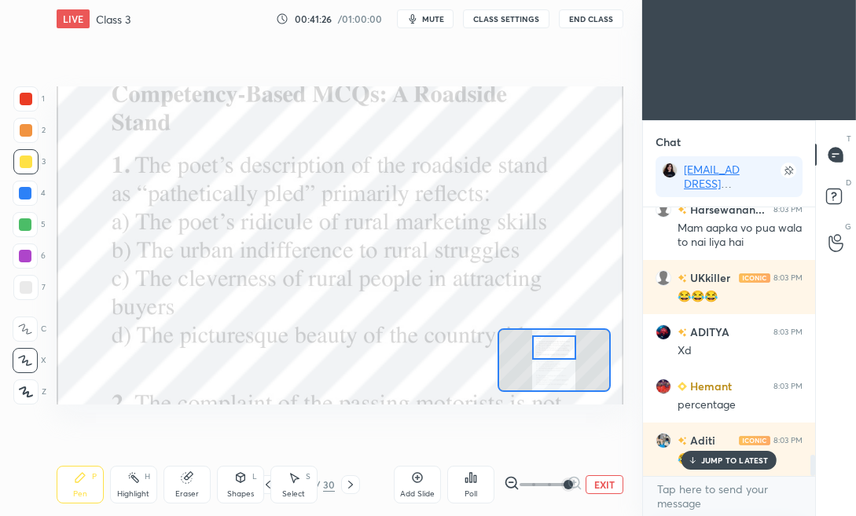
drag, startPoint x: 549, startPoint y: 361, endPoint x: 549, endPoint y: 348, distance: 12.6
click at [549, 348] on div at bounding box center [554, 348] width 44 height 24
click at [437, 17] on span "mute" at bounding box center [433, 18] width 22 height 11
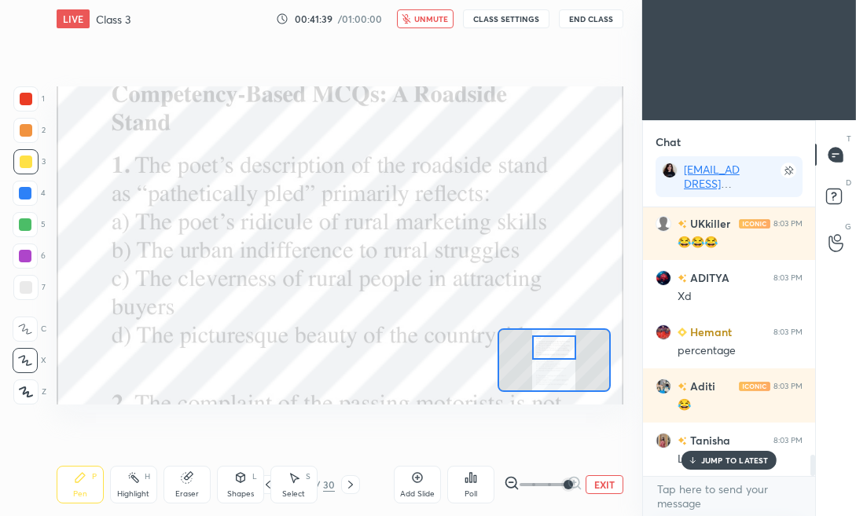
click at [437, 17] on span "unmute" at bounding box center [431, 18] width 34 height 11
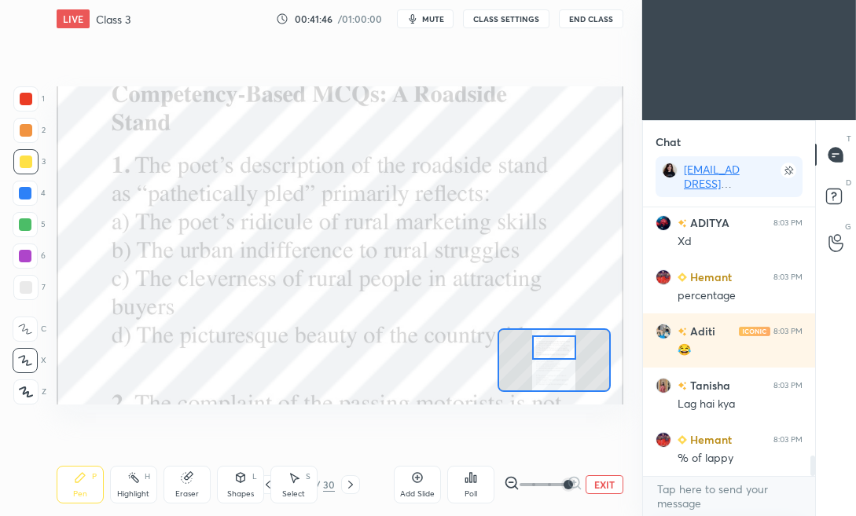
click at [450, 13] on button "mute" at bounding box center [425, 18] width 57 height 19
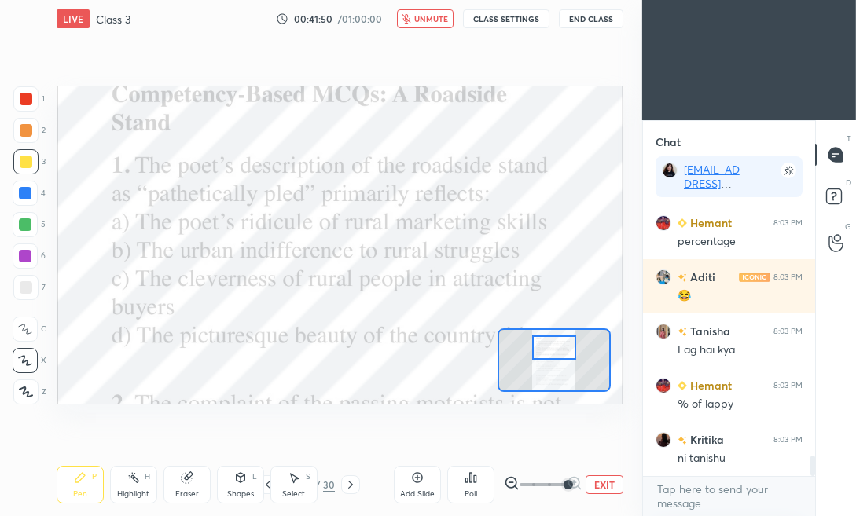
click at [450, 13] on button "unmute" at bounding box center [425, 18] width 57 height 19
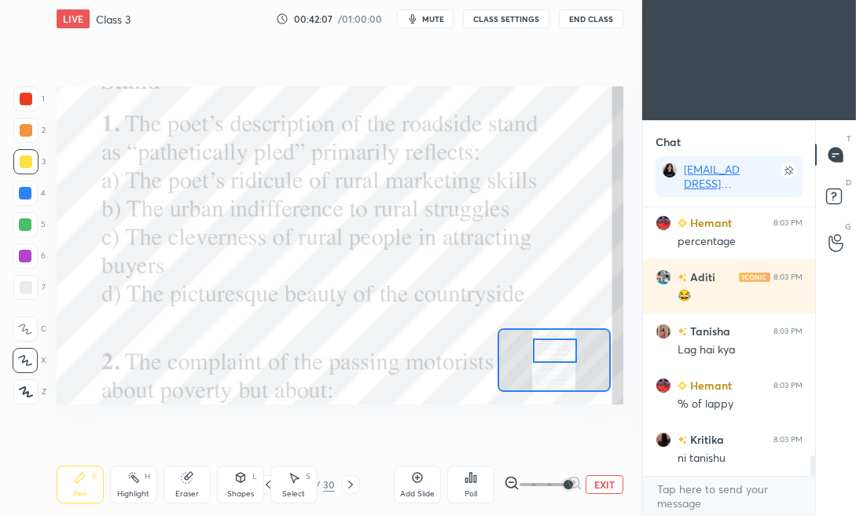
click at [554, 348] on div at bounding box center [555, 351] width 44 height 24
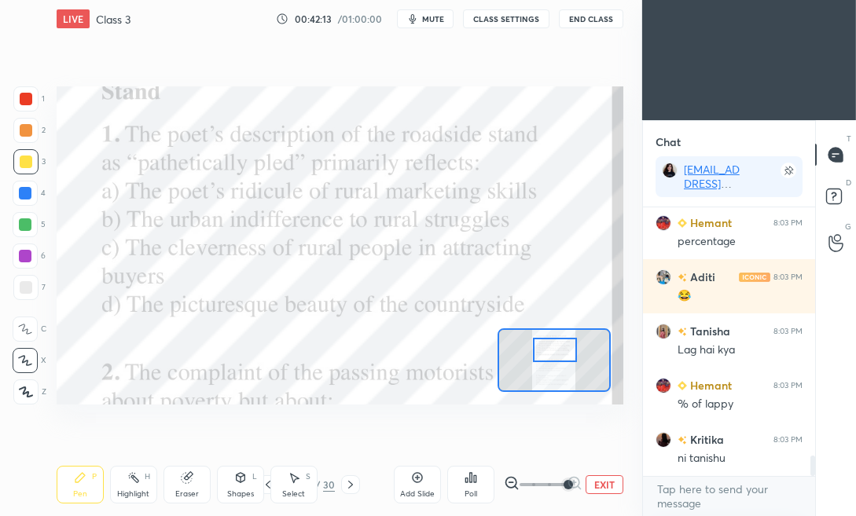
click at [477, 490] on div "Poll" at bounding box center [470, 485] width 47 height 38
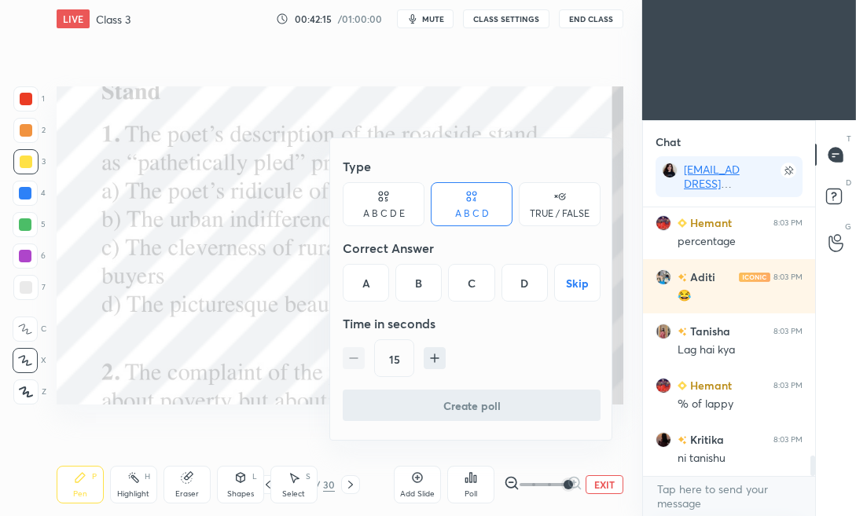
click at [426, 288] on div "B" at bounding box center [418, 283] width 46 height 38
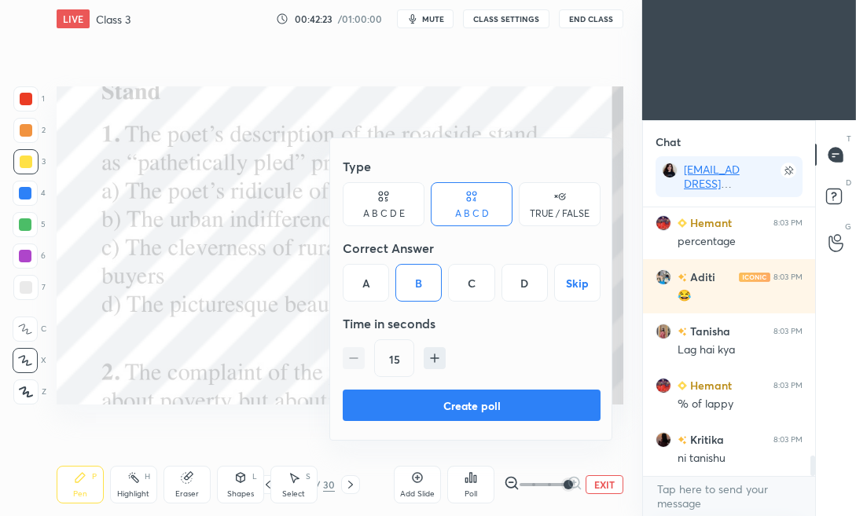
scroll to position [3310, 0]
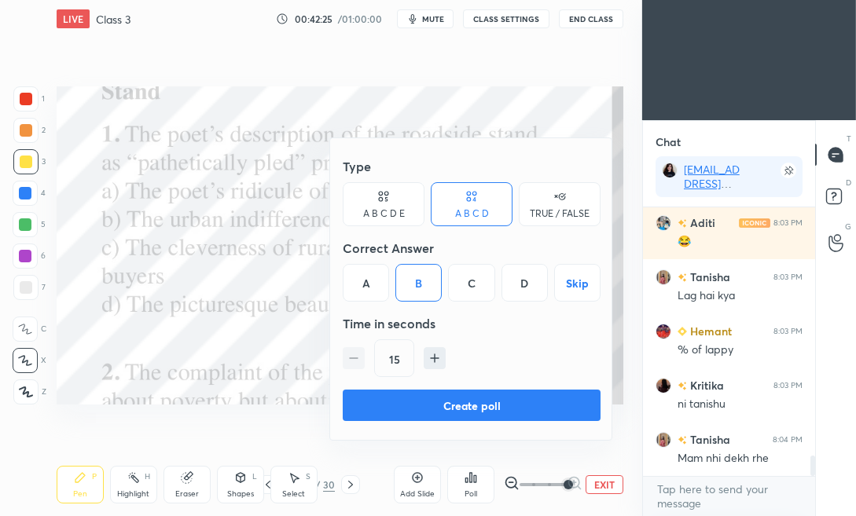
click at [275, 388] on div at bounding box center [428, 258] width 856 height 516
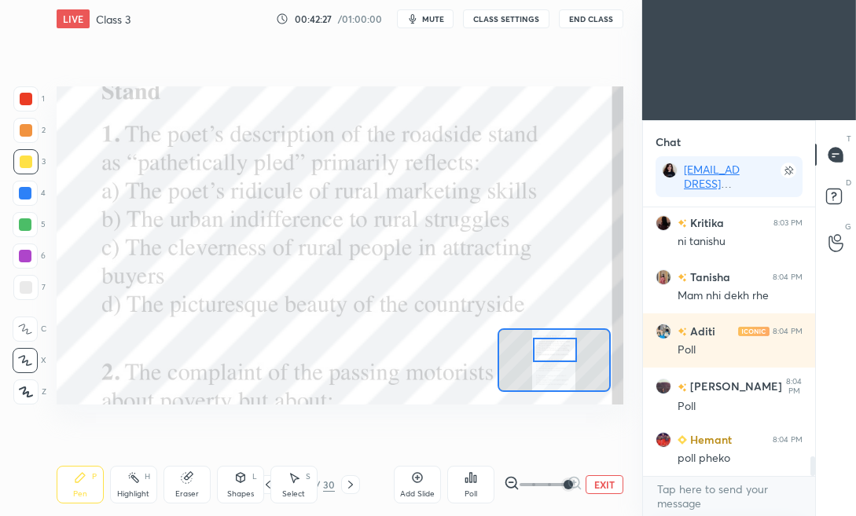
scroll to position [3473, 0]
click at [469, 497] on div "Poll" at bounding box center [470, 494] width 13 height 8
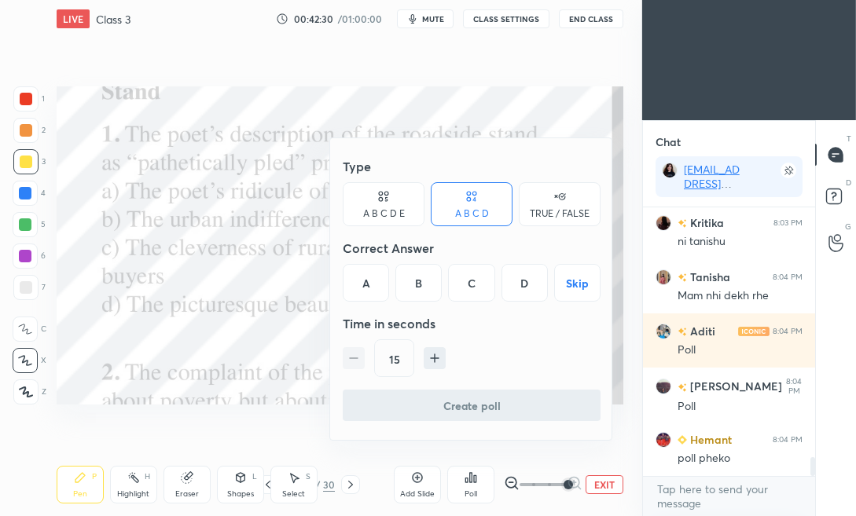
scroll to position [3527, 0]
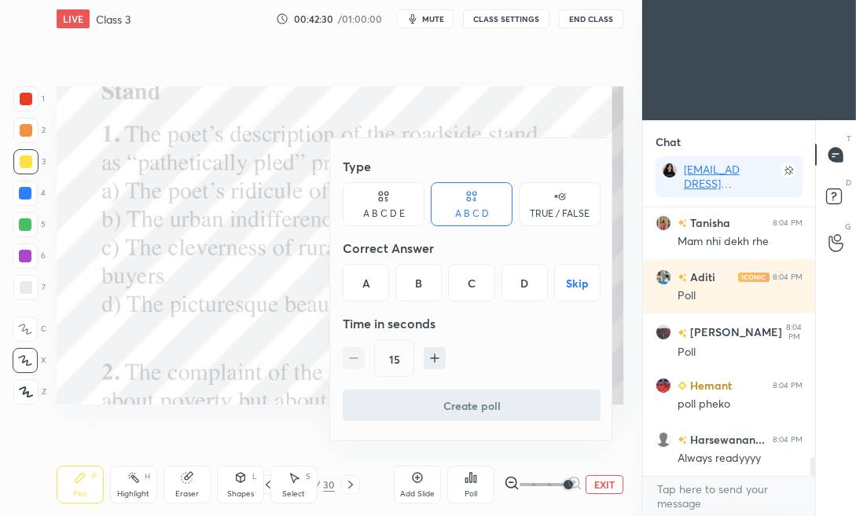
click at [412, 284] on div "B" at bounding box center [418, 283] width 46 height 38
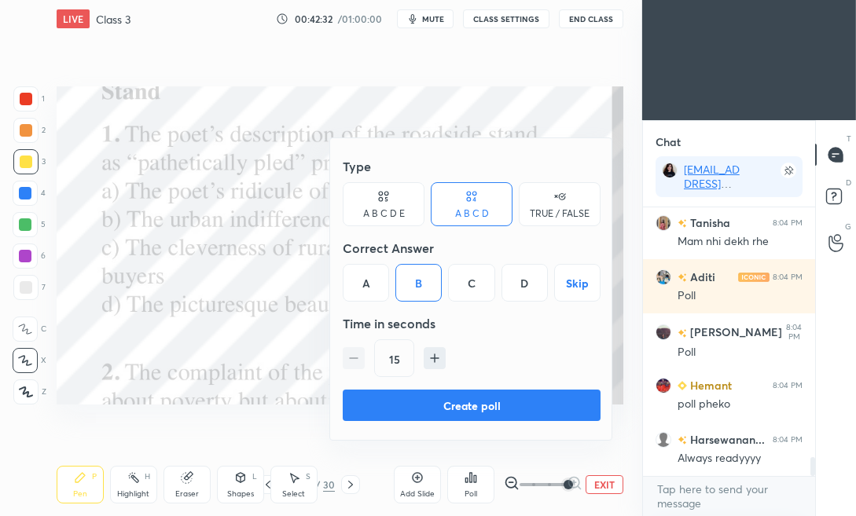
click at [392, 408] on button "Create poll" at bounding box center [472, 405] width 258 height 31
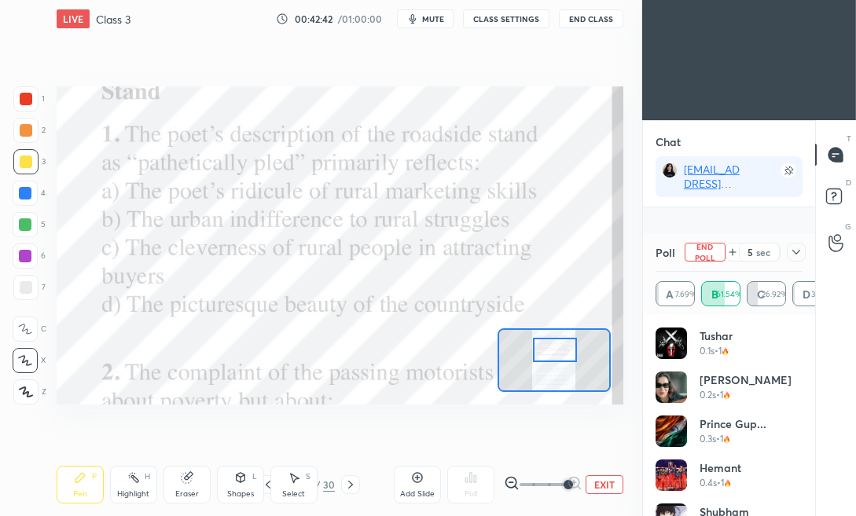
scroll to position [3662, 0]
click at [792, 252] on icon at bounding box center [796, 252] width 13 height 13
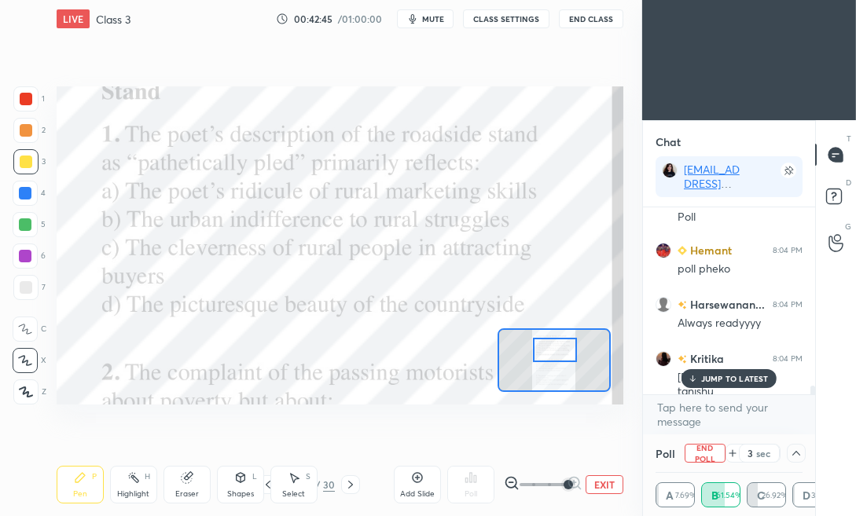
scroll to position [3717, 0]
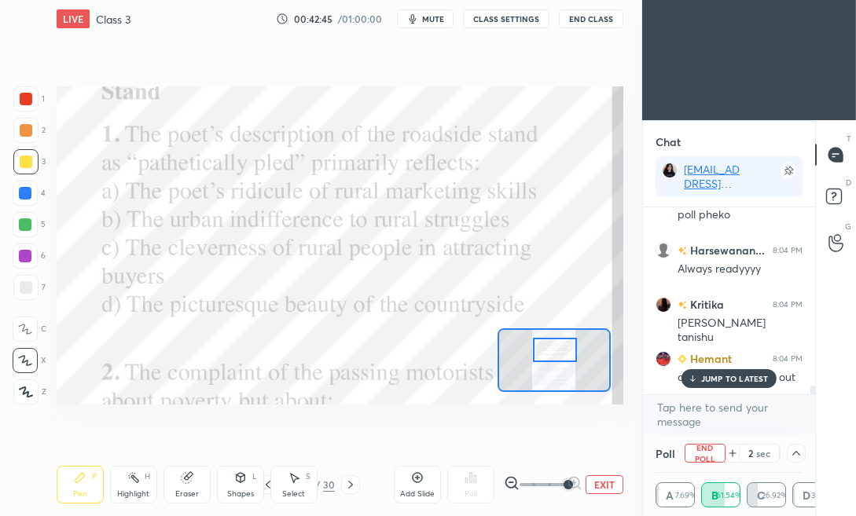
click at [724, 377] on p "JUMP TO LATEST" at bounding box center [735, 378] width 68 height 9
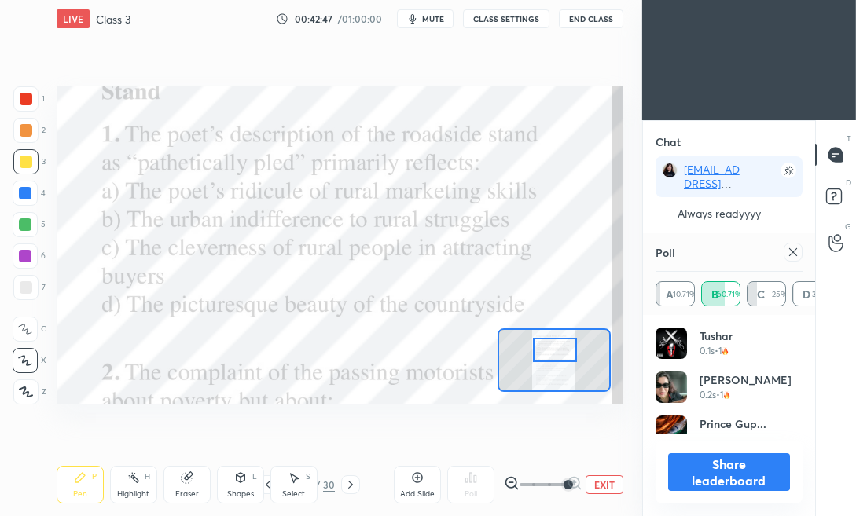
scroll to position [184, 142]
click at [792, 255] on icon at bounding box center [793, 252] width 13 height 13
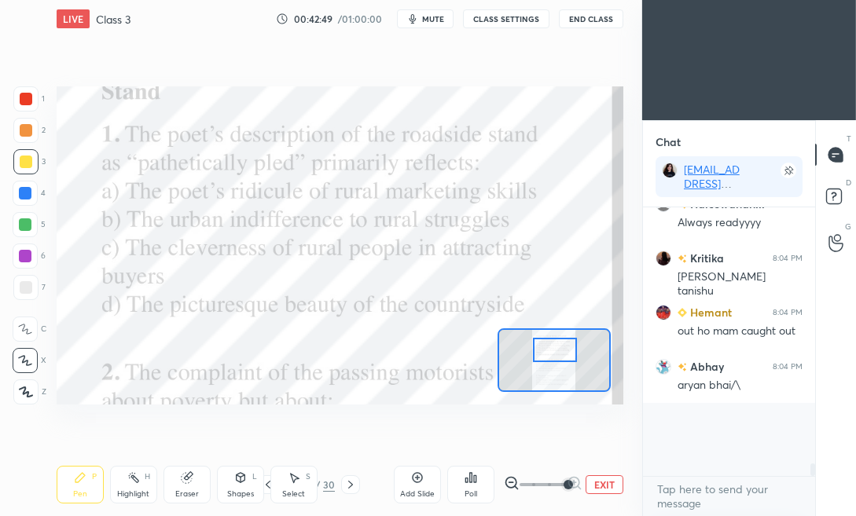
scroll to position [6, 5]
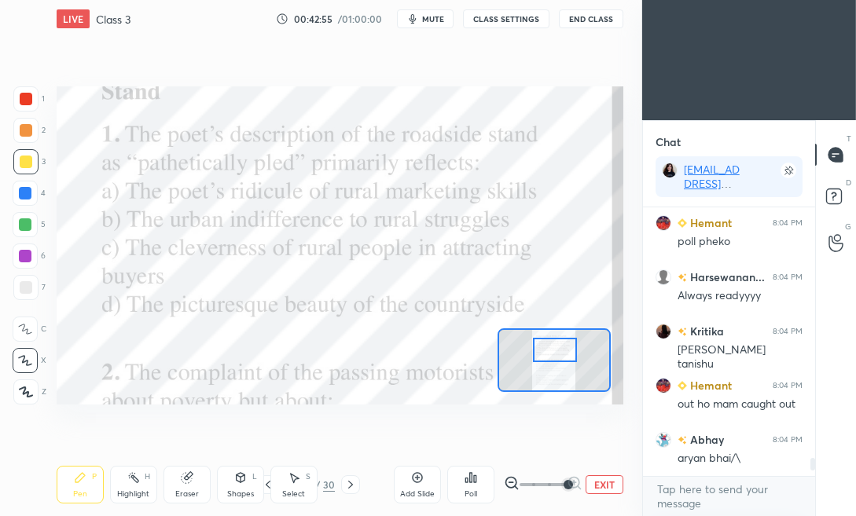
click at [23, 94] on div at bounding box center [26, 99] width 13 height 13
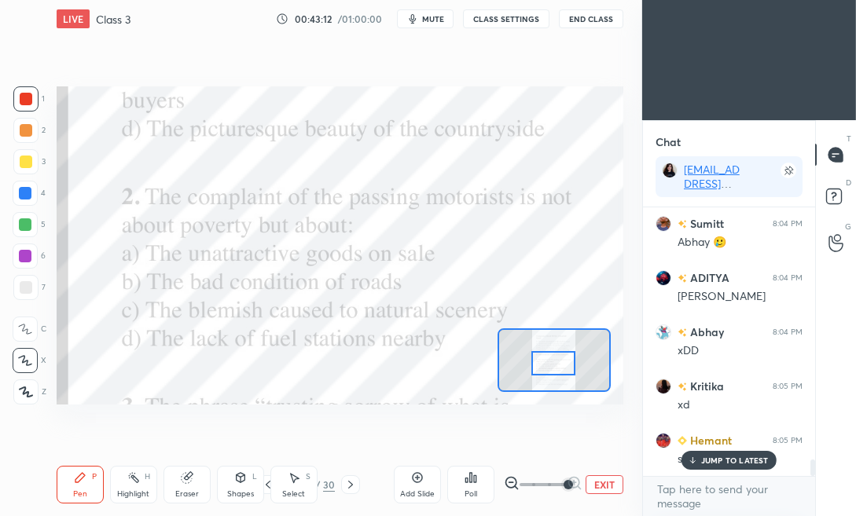
drag, startPoint x: 547, startPoint y: 353, endPoint x: 546, endPoint y: 367, distance: 14.2
click at [545, 367] on div at bounding box center [553, 363] width 44 height 24
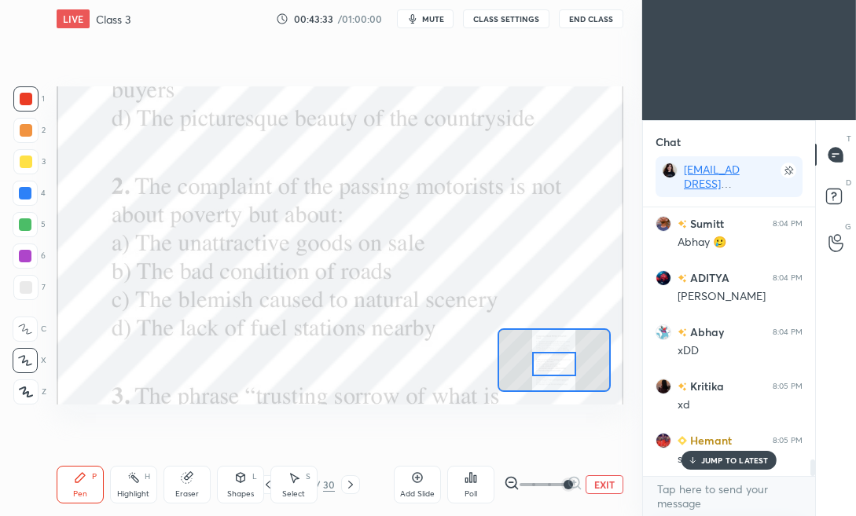
click at [462, 482] on div "Poll" at bounding box center [470, 485] width 47 height 38
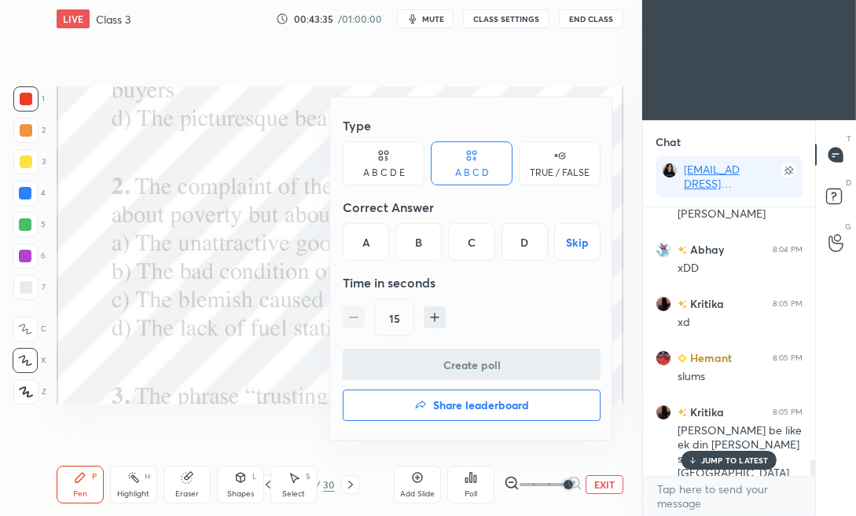
click at [459, 243] on div "C" at bounding box center [471, 242] width 46 height 38
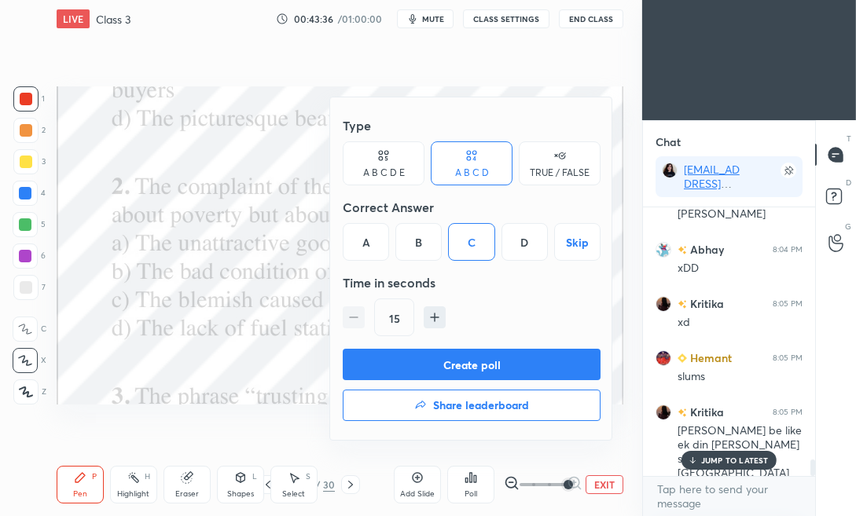
click at [455, 365] on button "Create poll" at bounding box center [472, 364] width 258 height 31
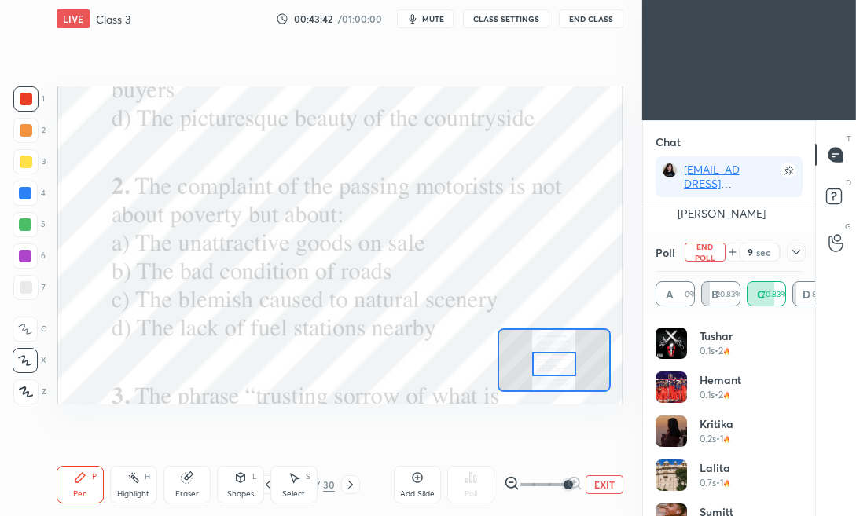
click at [795, 251] on icon at bounding box center [796, 252] width 13 height 13
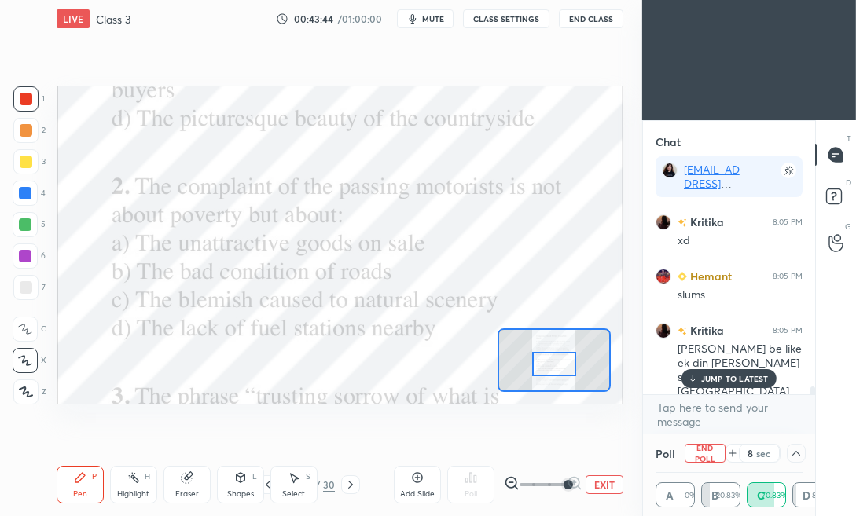
click at [727, 380] on p "JUMP TO LATEST" at bounding box center [735, 378] width 68 height 9
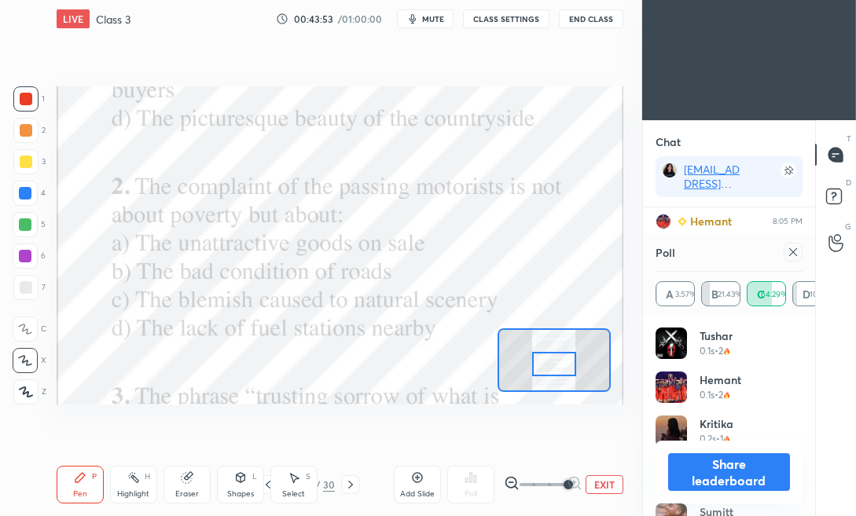
scroll to position [4355, 0]
drag, startPoint x: 793, startPoint y: 253, endPoint x: 774, endPoint y: 262, distance: 21.1
click at [790, 255] on icon at bounding box center [793, 252] width 8 height 8
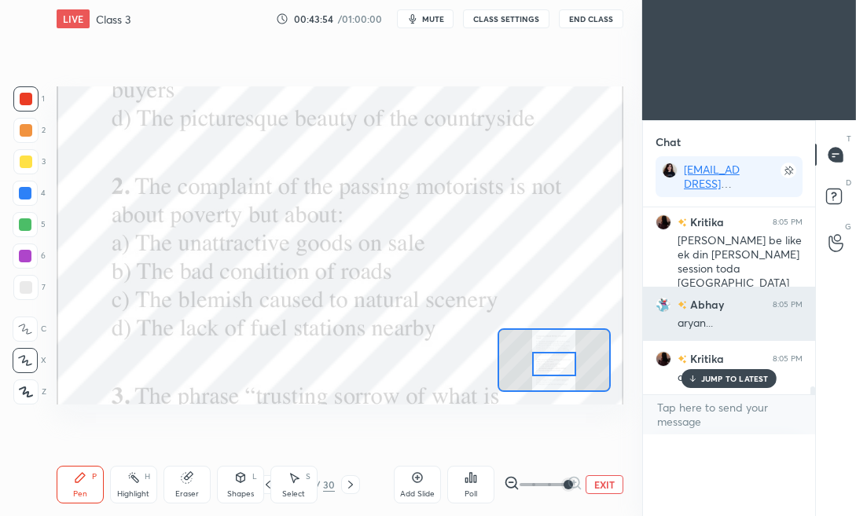
scroll to position [0, 0]
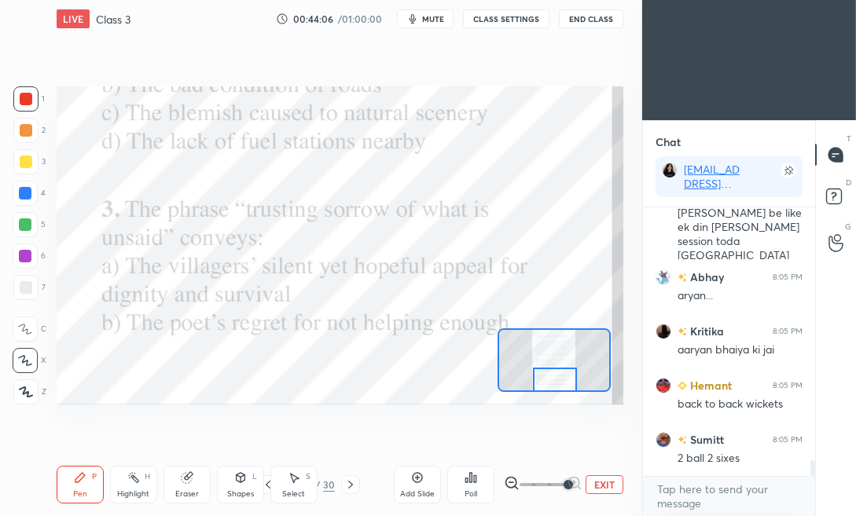
drag, startPoint x: 557, startPoint y: 367, endPoint x: 570, endPoint y: 382, distance: 20.0
click at [558, 386] on div at bounding box center [555, 380] width 44 height 24
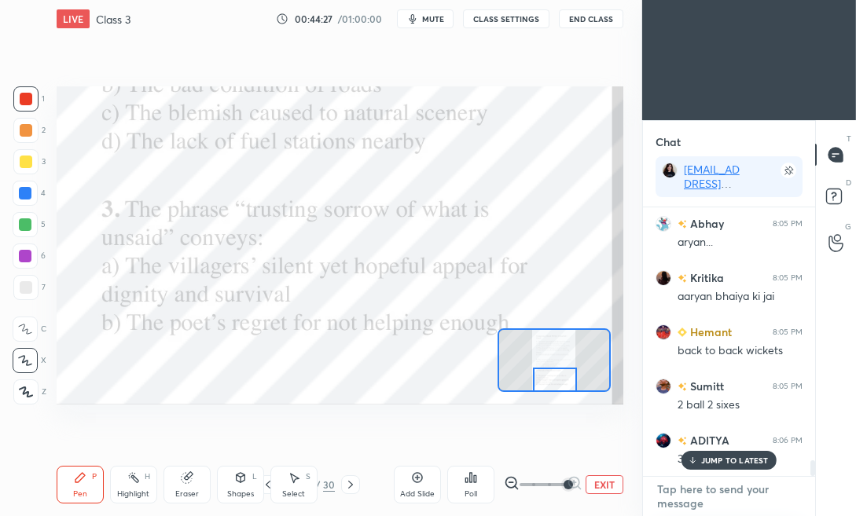
type textarea "x"
click at [707, 497] on textarea at bounding box center [728, 496] width 147 height 39
paste textarea "3. The phrase “trusting sorrow of what is unsaid” conveys: a) The villagers’ si…"
type textarea "3. The phrase “trusting sorrow of what is unsaid” conveys: a) The villagers’ si…"
type textarea "x"
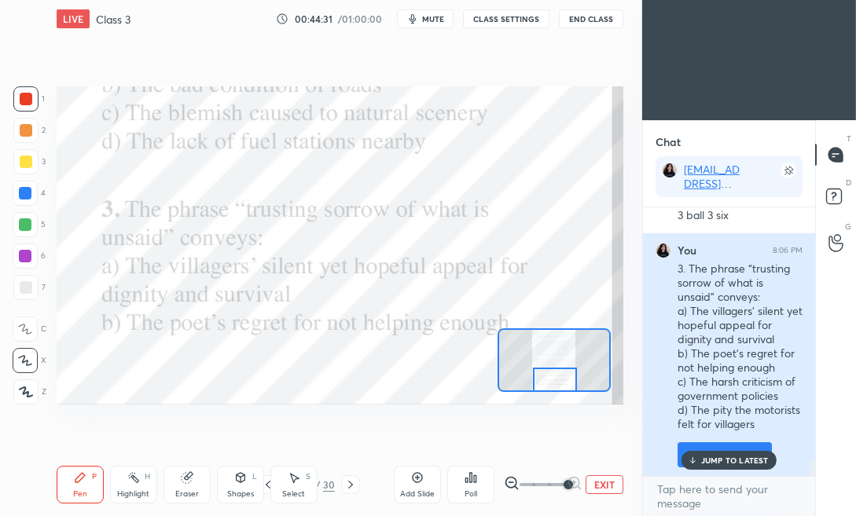
click at [706, 446] on button "Pin message" at bounding box center [724, 454] width 94 height 25
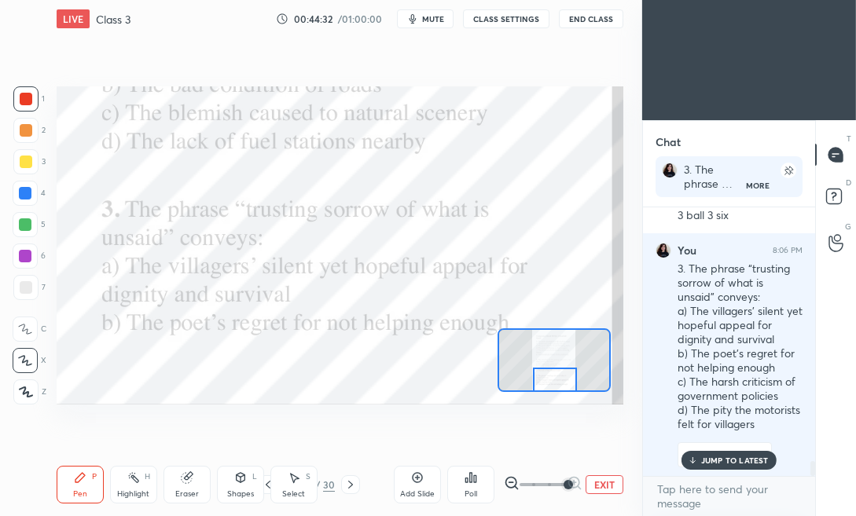
click at [717, 457] on p "JUMP TO LATEST" at bounding box center [735, 460] width 68 height 9
click at [434, 16] on span "mute" at bounding box center [433, 18] width 22 height 11
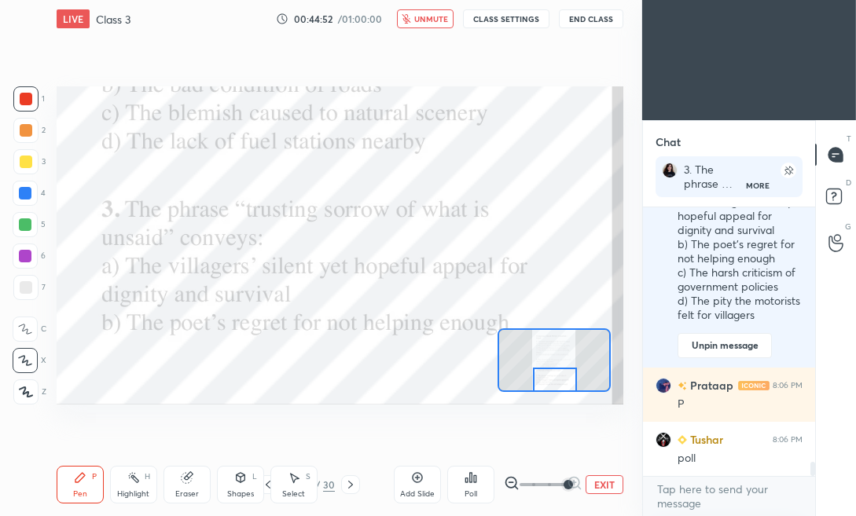
scroll to position [4843, 0]
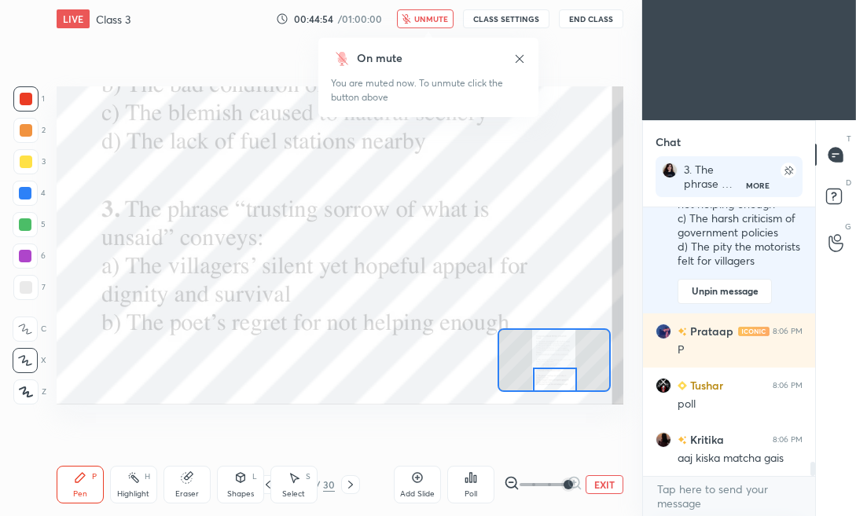
click at [435, 16] on span "unmute" at bounding box center [431, 18] width 34 height 11
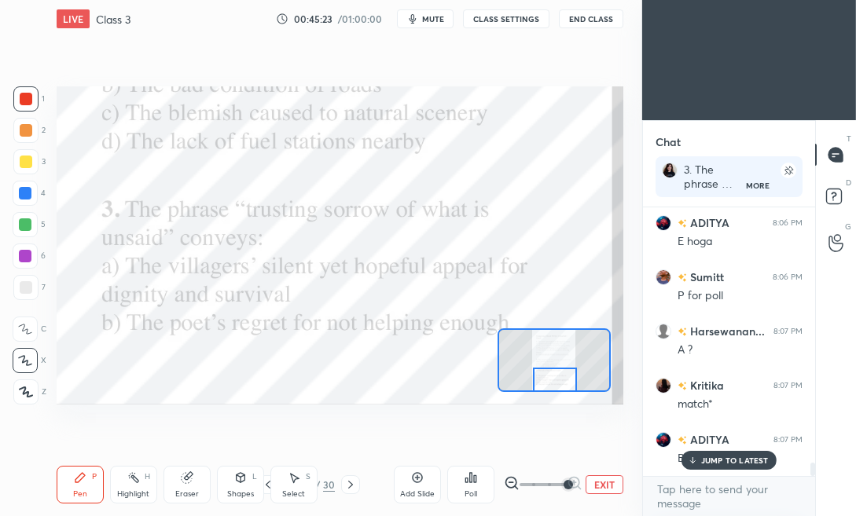
scroll to position [5222, 0]
click at [739, 453] on div "JUMP TO LATEST" at bounding box center [728, 460] width 94 height 19
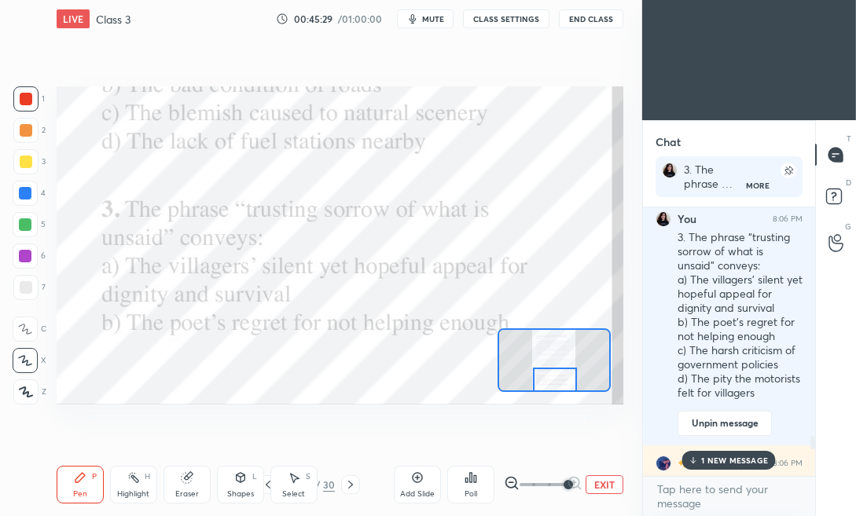
scroll to position [4711, 0]
click at [482, 491] on div "Poll" at bounding box center [470, 485] width 47 height 38
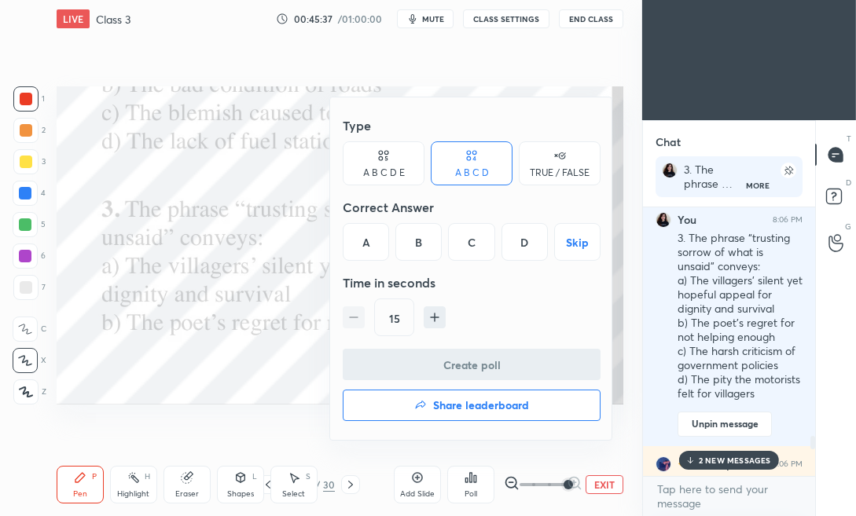
click at [372, 240] on div "A" at bounding box center [366, 242] width 46 height 38
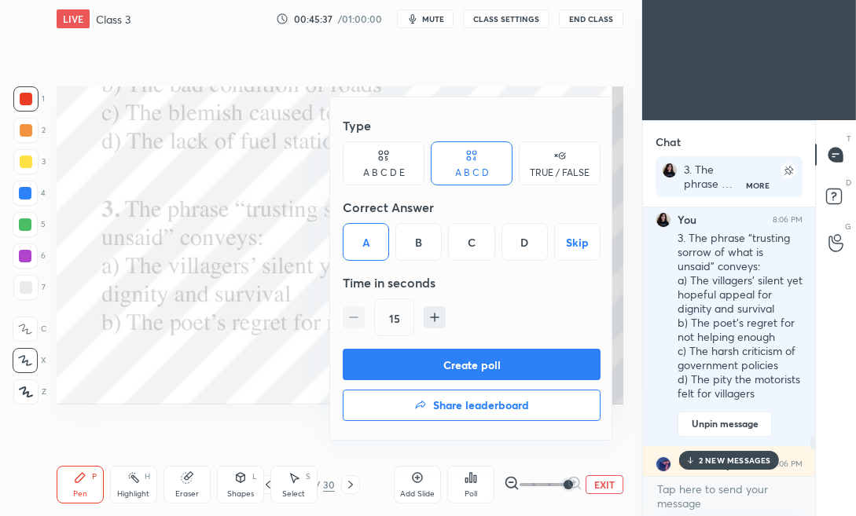
click at [403, 366] on button "Create poll" at bounding box center [472, 364] width 258 height 31
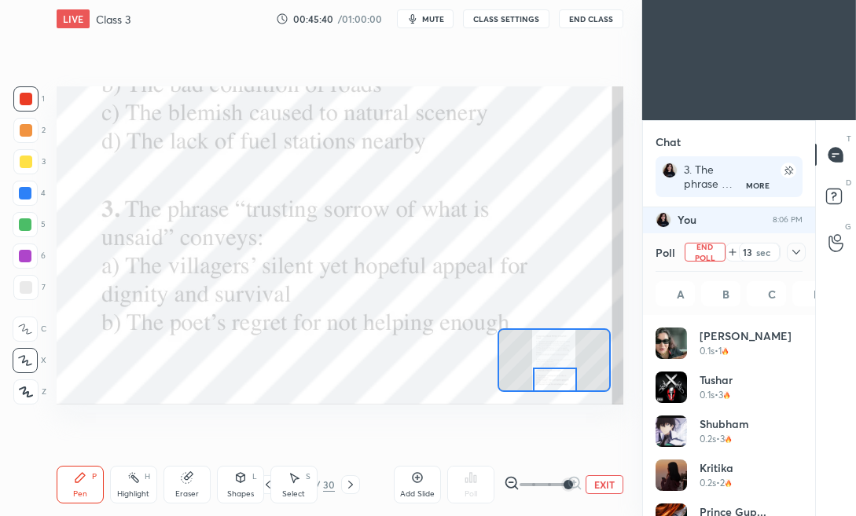
scroll to position [184, 142]
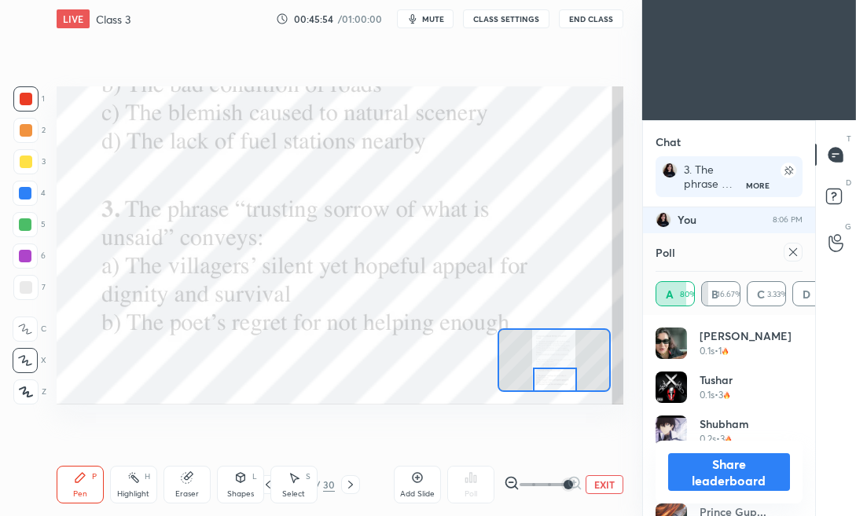
click at [794, 251] on icon at bounding box center [793, 252] width 8 height 8
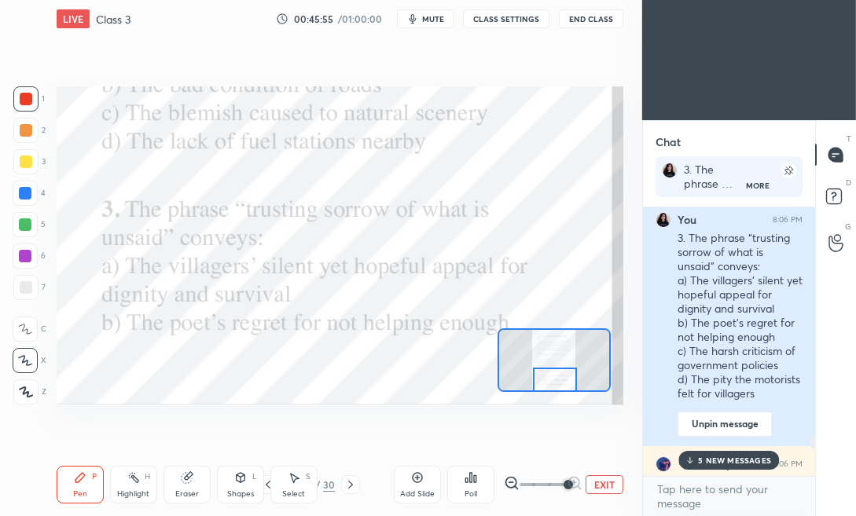
scroll to position [117, 167]
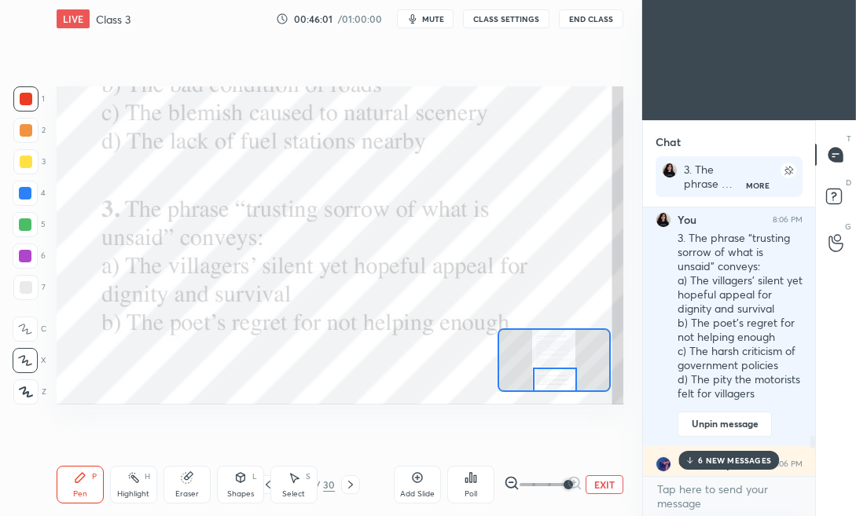
click at [711, 456] on p "6 NEW MESSAGES" at bounding box center [734, 460] width 73 height 9
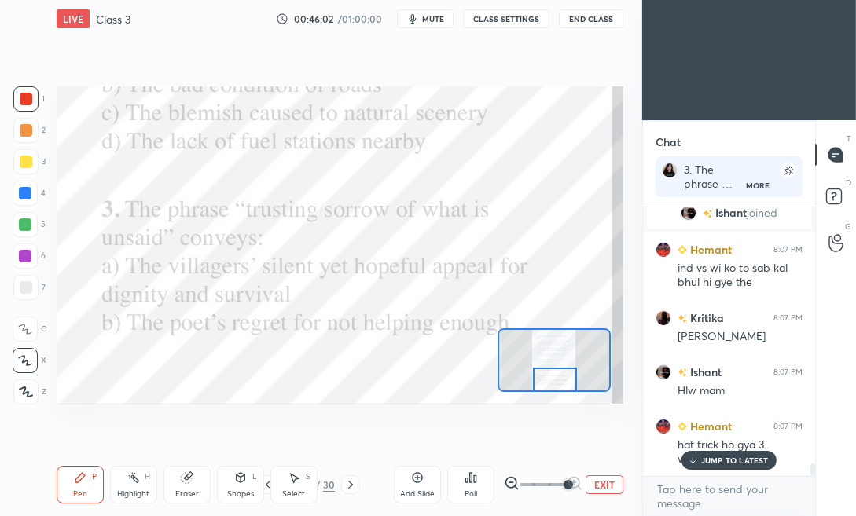
click at [711, 461] on p "JUMP TO LATEST" at bounding box center [735, 460] width 68 height 9
click at [347, 482] on icon at bounding box center [350, 485] width 13 height 13
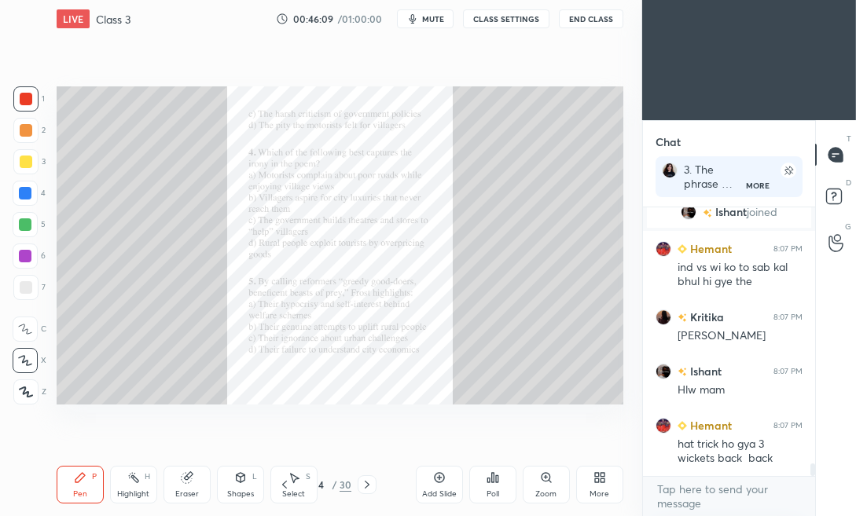
click at [545, 494] on div "Zoom" at bounding box center [545, 494] width 21 height 8
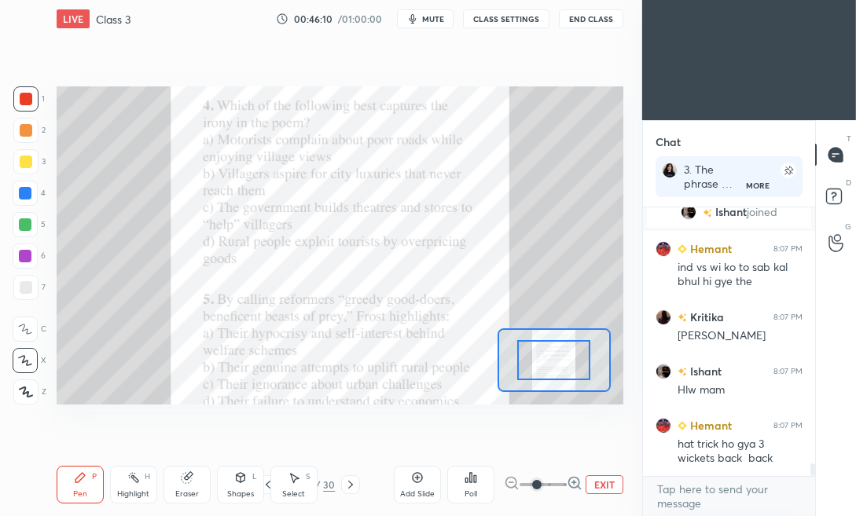
click at [565, 484] on span at bounding box center [542, 485] width 47 height 24
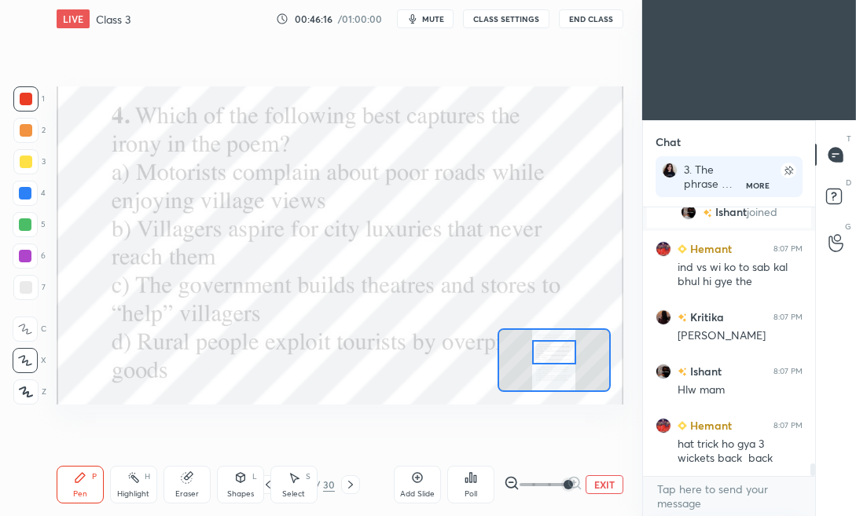
click at [547, 356] on div at bounding box center [554, 352] width 44 height 24
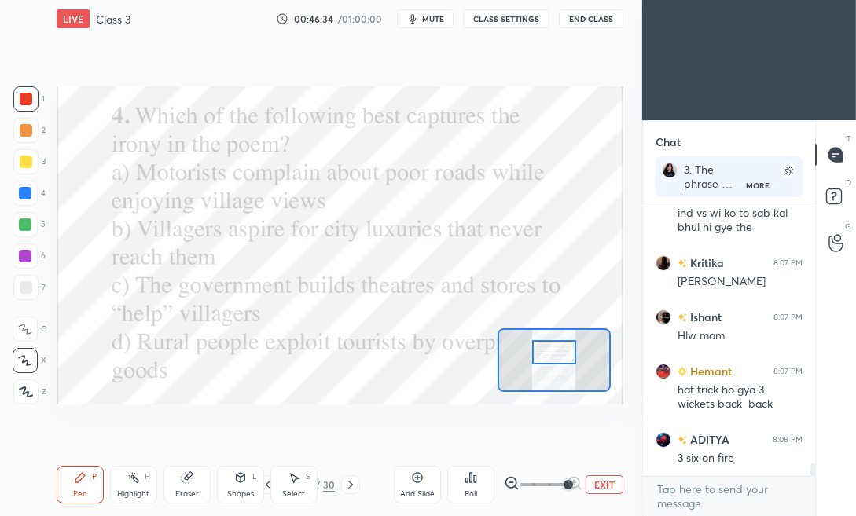
click at [559, 360] on div at bounding box center [554, 352] width 44 height 24
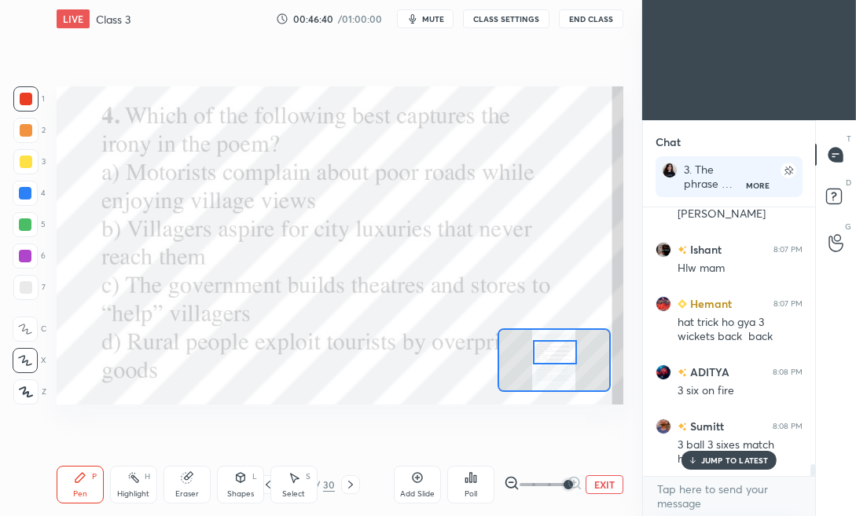
click at [546, 348] on div at bounding box center [555, 352] width 44 height 24
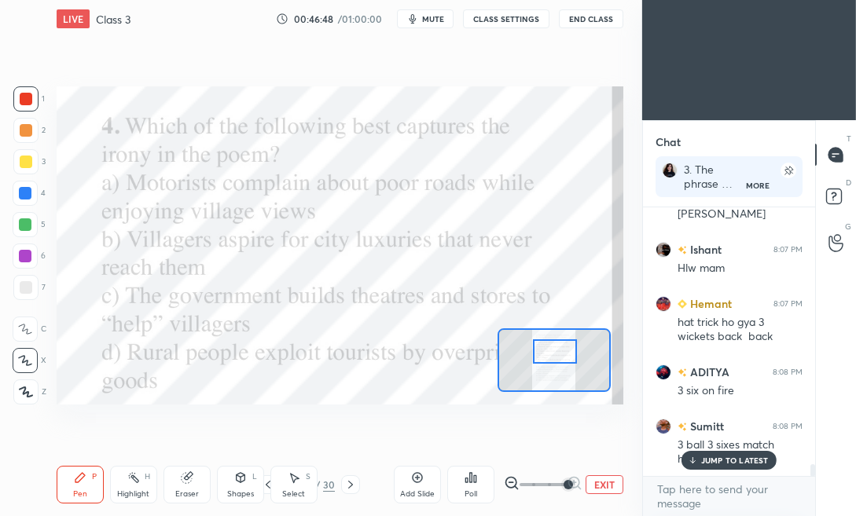
click at [460, 489] on div "Poll" at bounding box center [470, 485] width 47 height 38
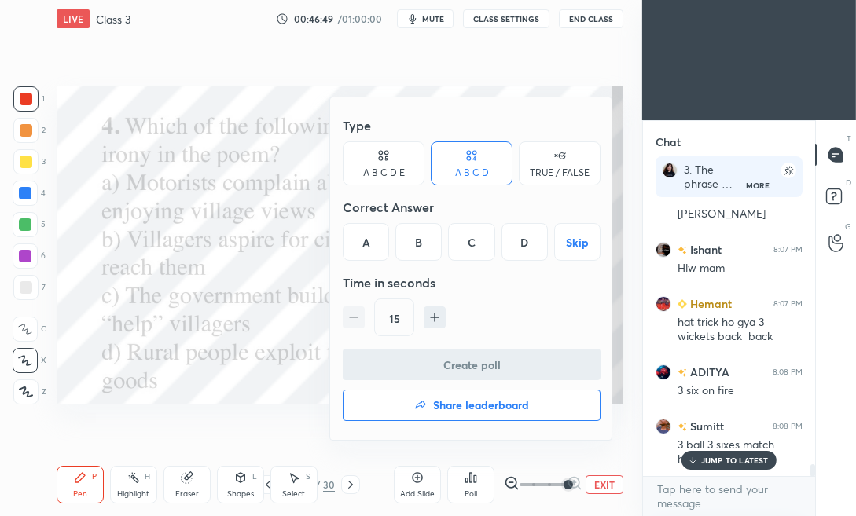
click at [406, 240] on div "B" at bounding box center [418, 242] width 46 height 38
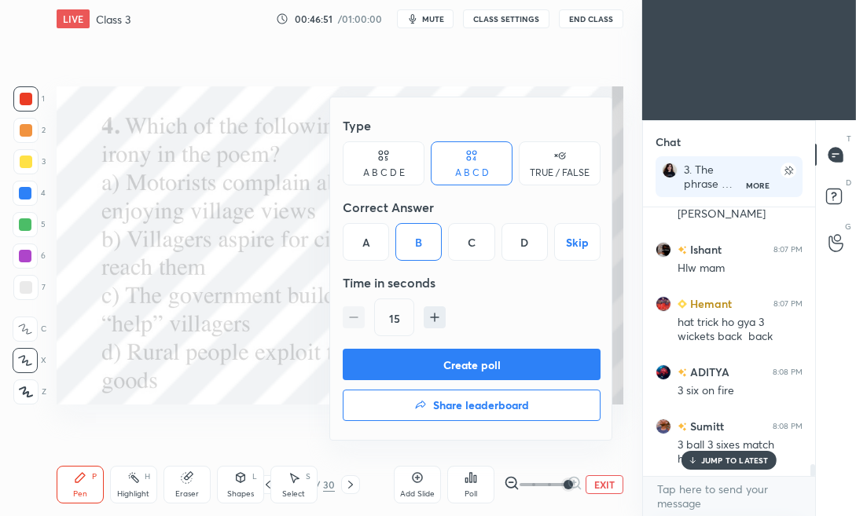
click at [392, 365] on button "Create poll" at bounding box center [472, 364] width 258 height 31
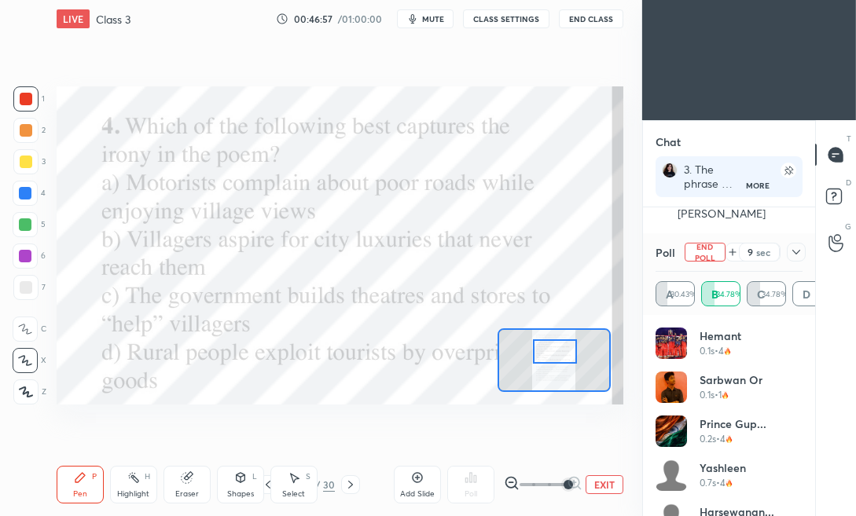
scroll to position [5832, 0]
click at [795, 257] on icon at bounding box center [796, 252] width 13 height 13
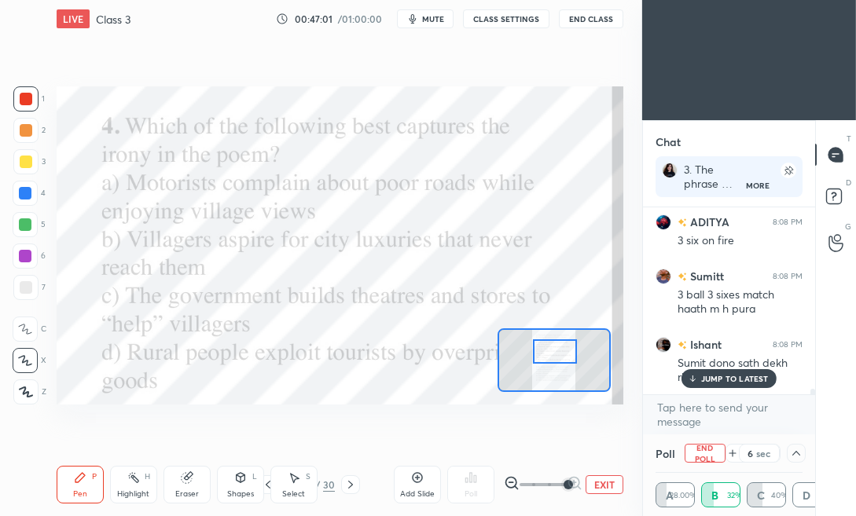
scroll to position [5886, 0]
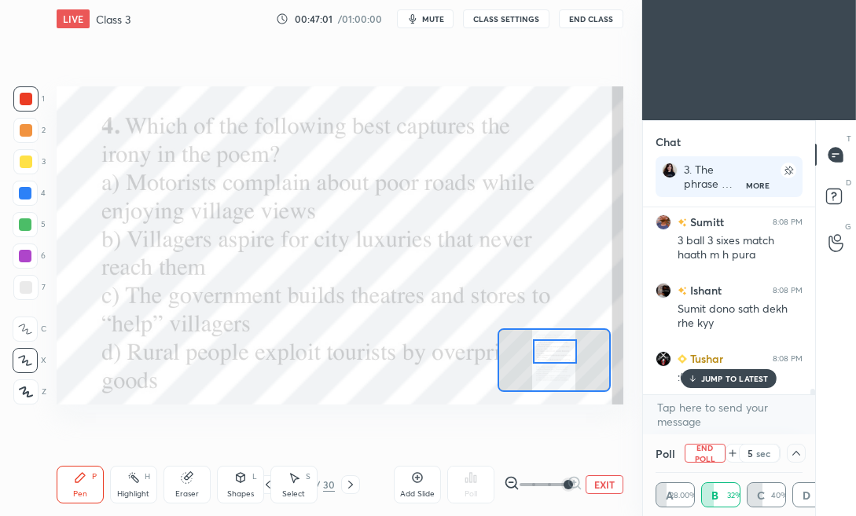
click at [721, 379] on p "JUMP TO LATEST" at bounding box center [735, 378] width 68 height 9
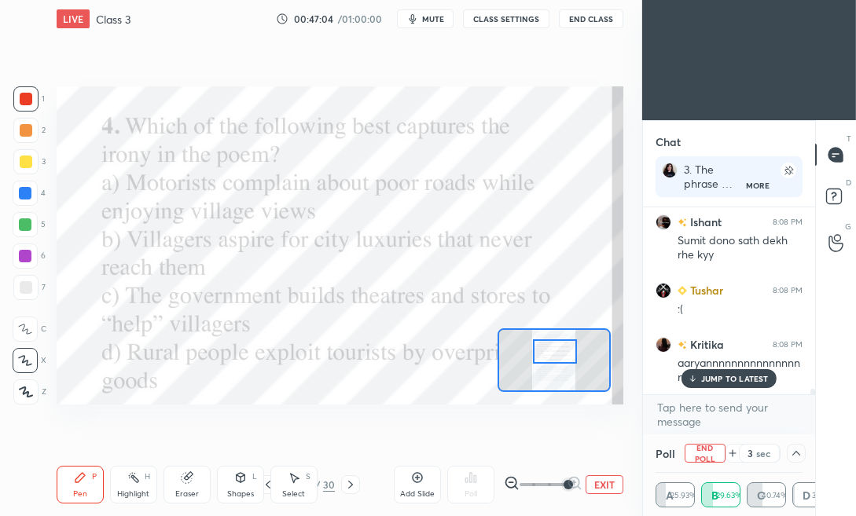
scroll to position [6009, 0]
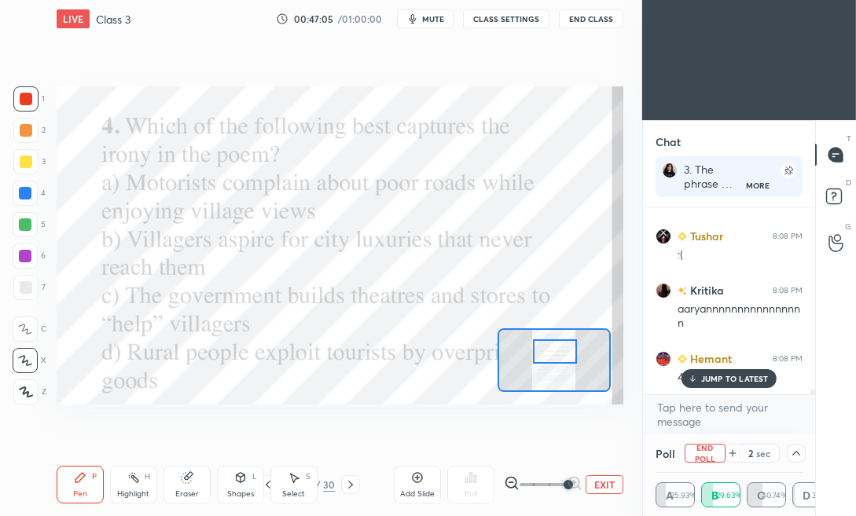
click at [721, 379] on p "JUMP TO LATEST" at bounding box center [735, 378] width 68 height 9
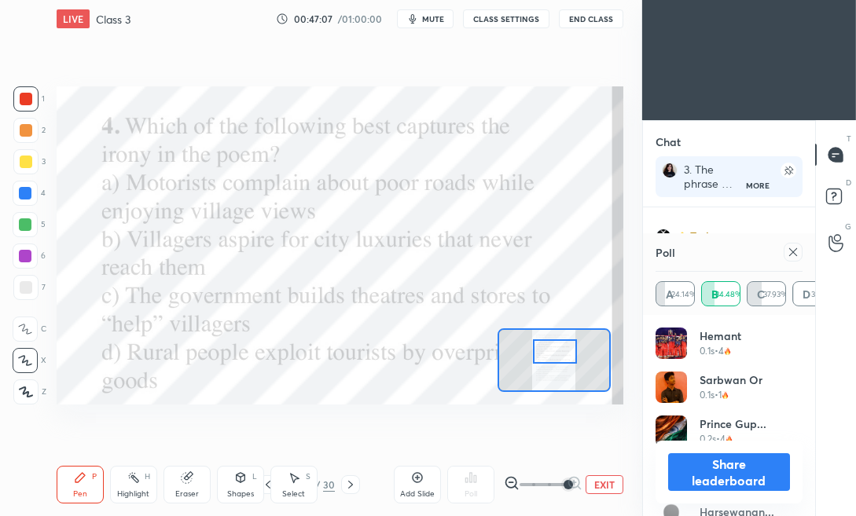
scroll to position [184, 142]
click at [797, 257] on icon at bounding box center [793, 252] width 13 height 13
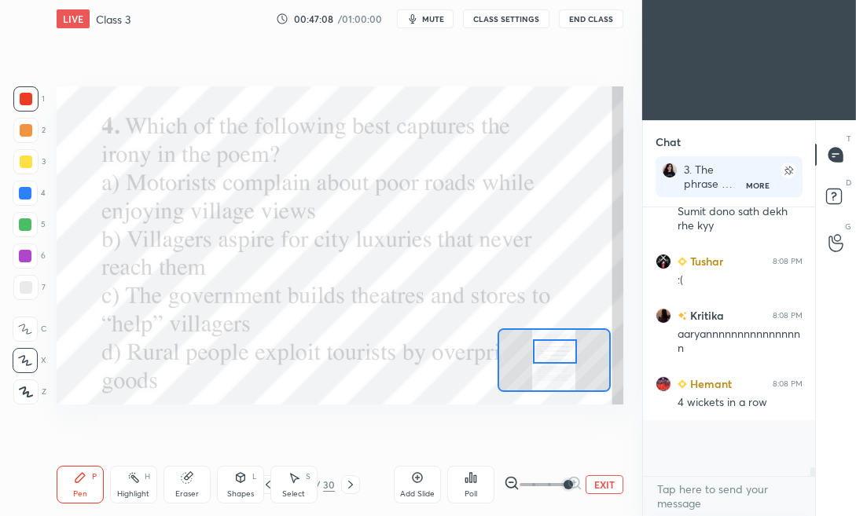
scroll to position [259, 167]
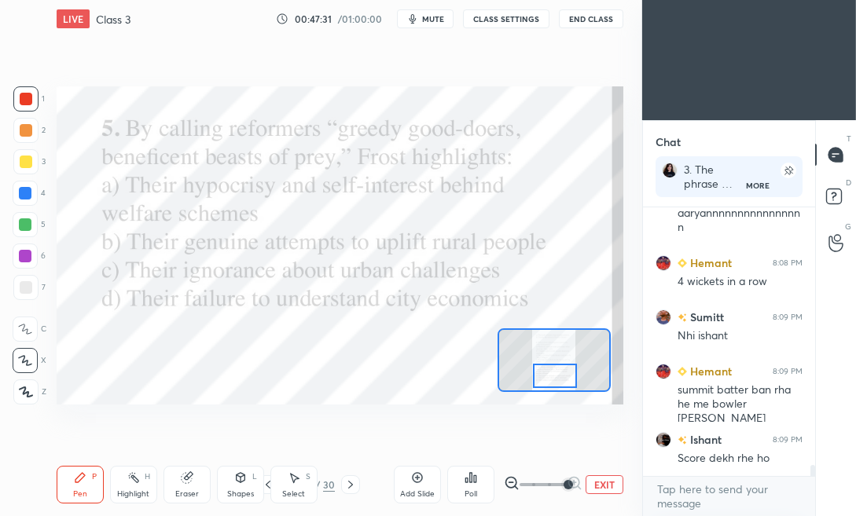
drag, startPoint x: 554, startPoint y: 359, endPoint x: 554, endPoint y: 384, distance: 25.1
click at [554, 384] on div at bounding box center [555, 376] width 44 height 24
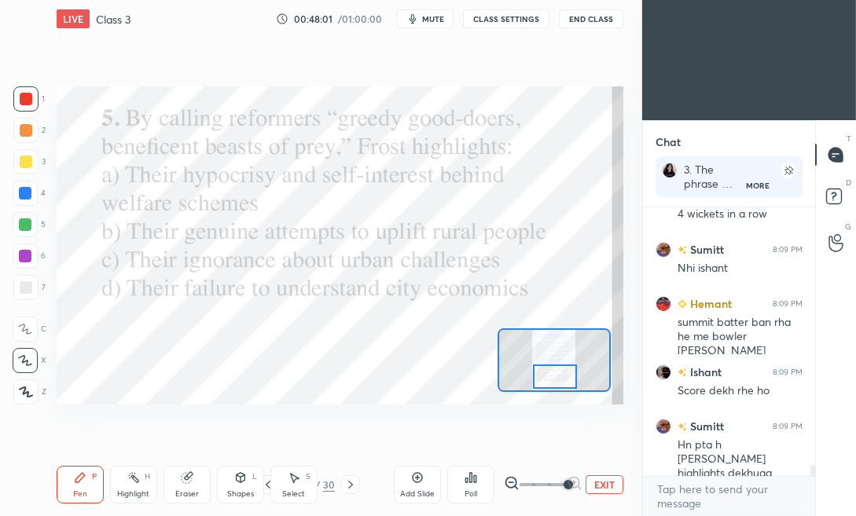
scroll to position [6227, 0]
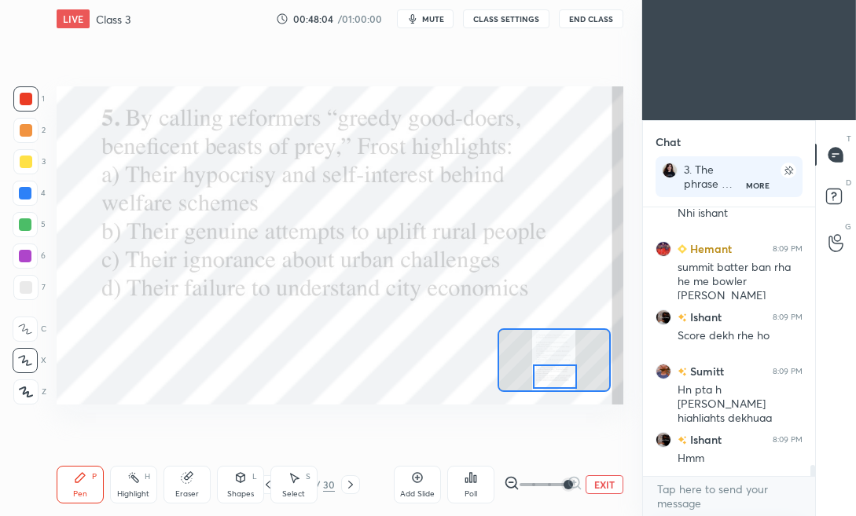
click at [474, 476] on icon at bounding box center [475, 478] width 2 height 7
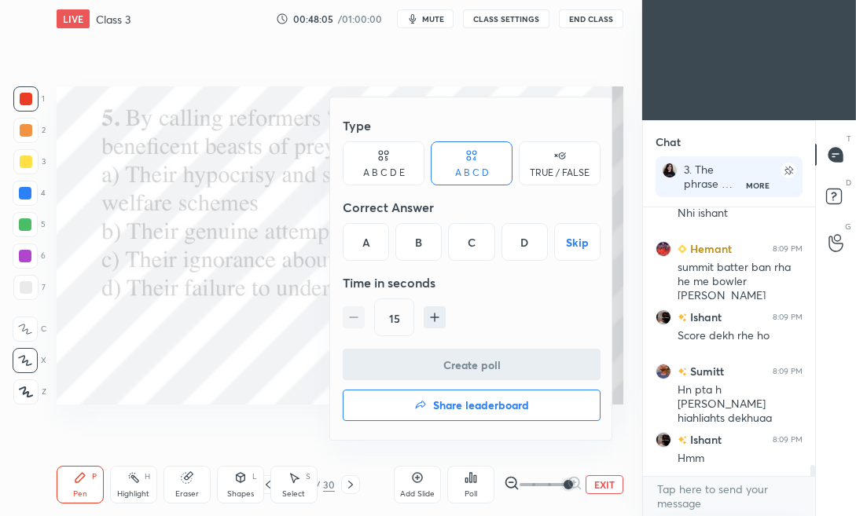
click at [361, 238] on div "A" at bounding box center [366, 242] width 46 height 38
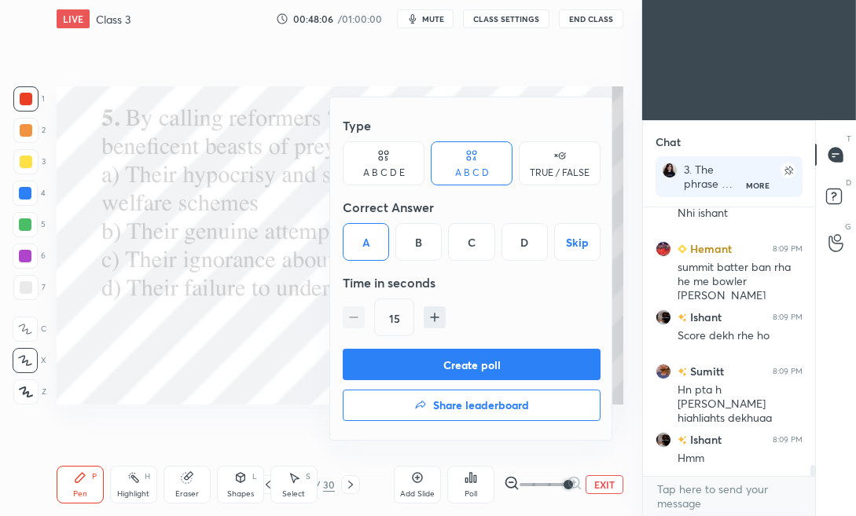
click at [366, 359] on button "Create poll" at bounding box center [472, 364] width 258 height 31
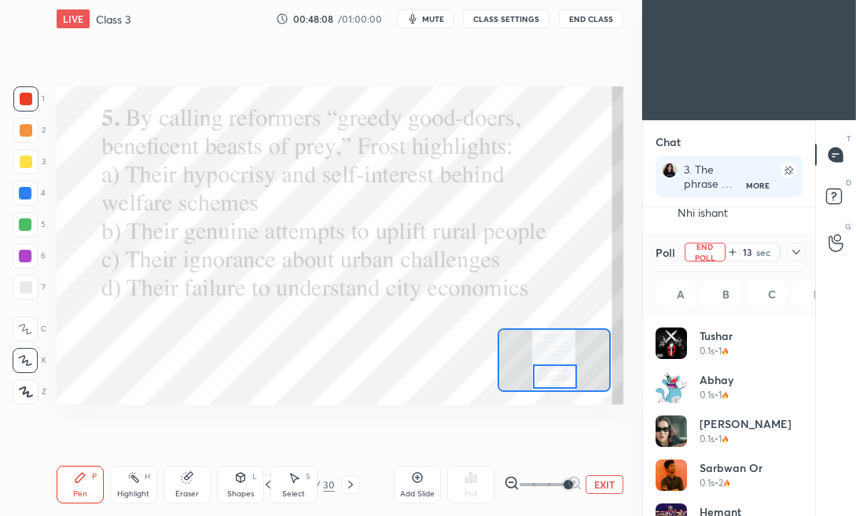
scroll to position [184, 142]
click at [797, 254] on icon at bounding box center [796, 252] width 13 height 13
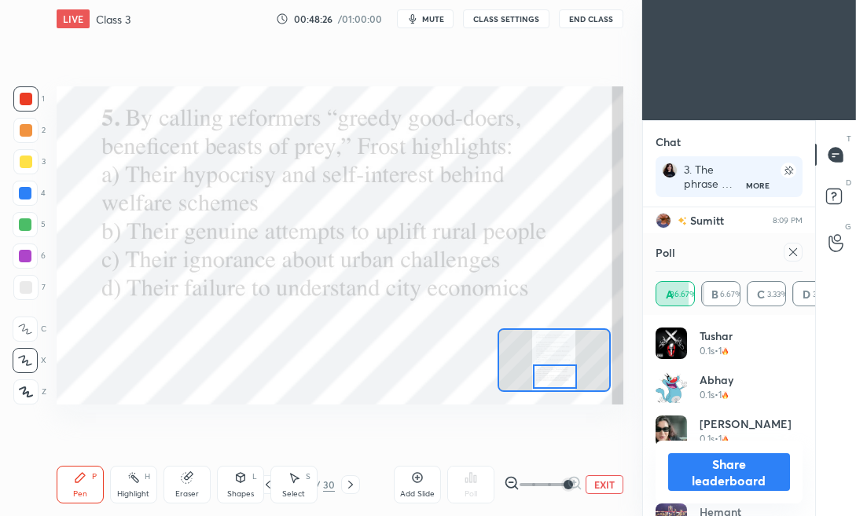
scroll to position [6394, 0]
click at [792, 253] on icon at bounding box center [793, 252] width 8 height 8
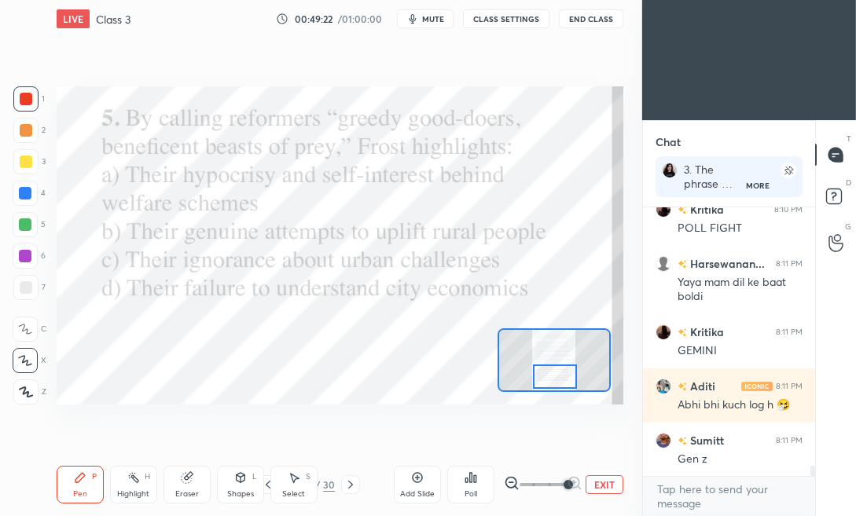
scroll to position [7115, 0]
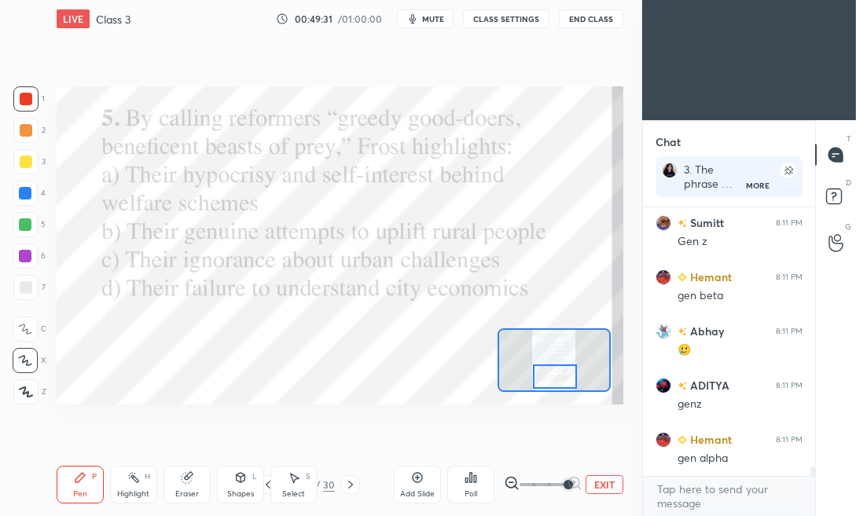
drag, startPoint x: 353, startPoint y: 486, endPoint x: 358, endPoint y: 493, distance: 9.0
click at [352, 486] on icon at bounding box center [350, 485] width 13 height 13
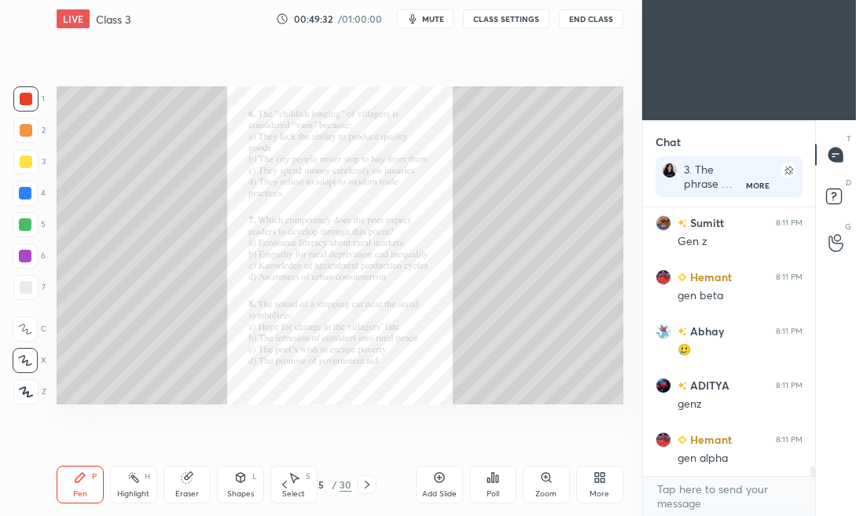
click at [555, 491] on div "Zoom" at bounding box center [545, 494] width 21 height 8
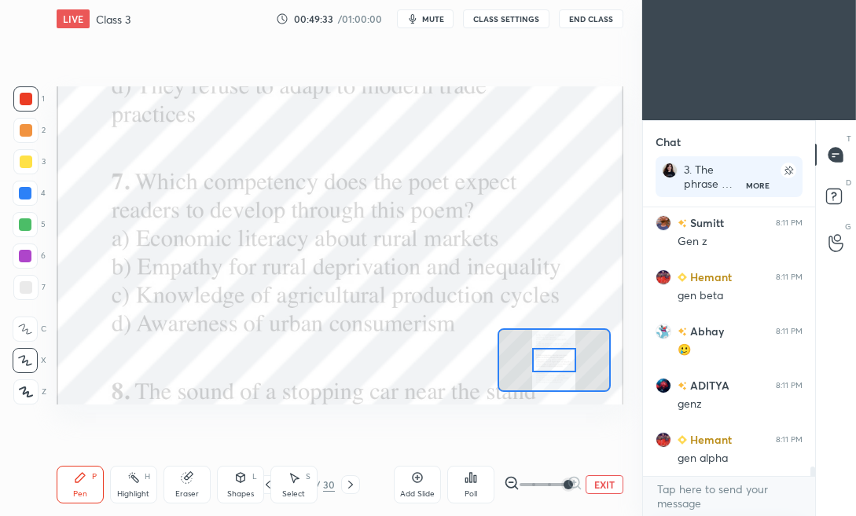
click at [560, 486] on span at bounding box center [542, 485] width 47 height 24
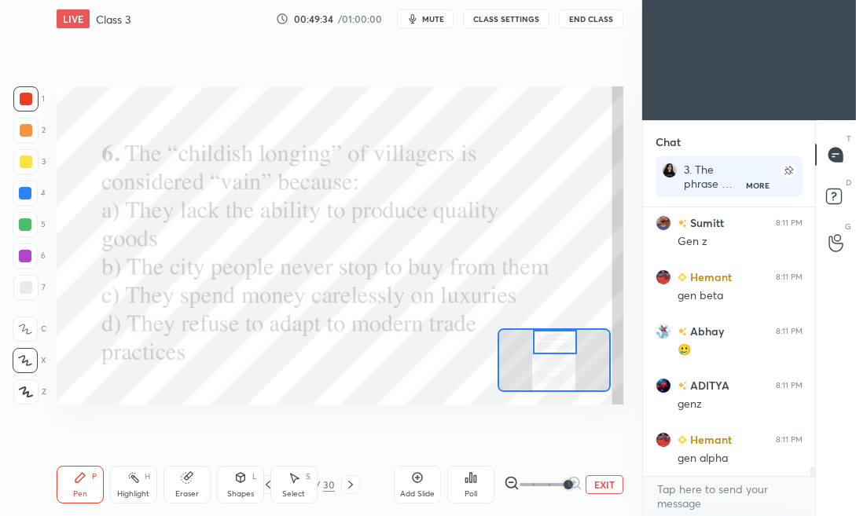
drag, startPoint x: 556, startPoint y: 365, endPoint x: 551, endPoint y: 354, distance: 12.0
click at [556, 345] on div at bounding box center [555, 342] width 44 height 24
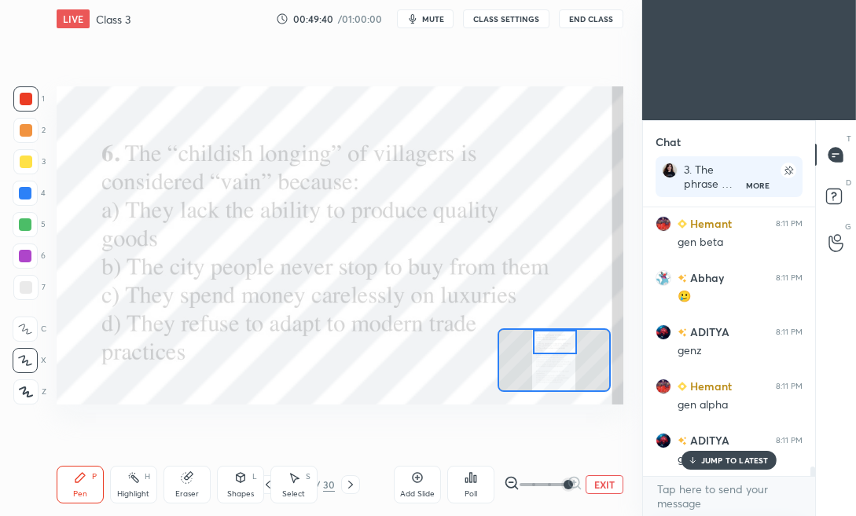
scroll to position [7386, 0]
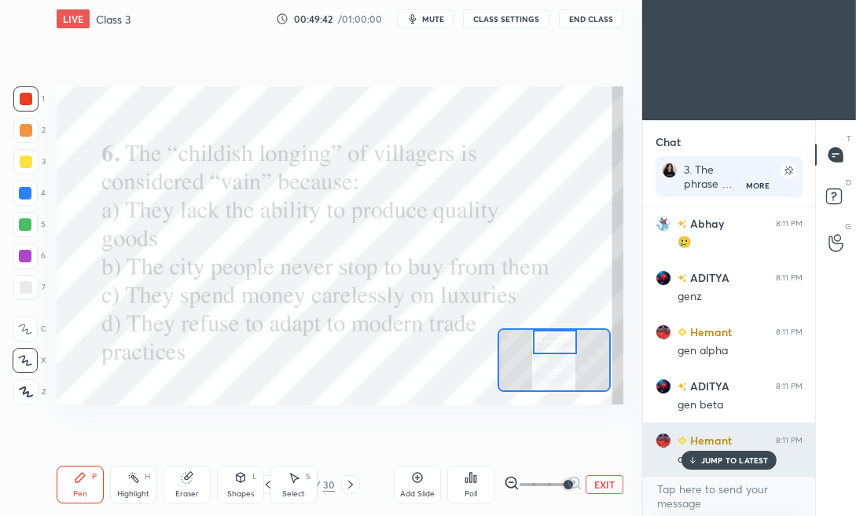
click at [732, 464] on p "JUMP TO LATEST" at bounding box center [735, 460] width 68 height 9
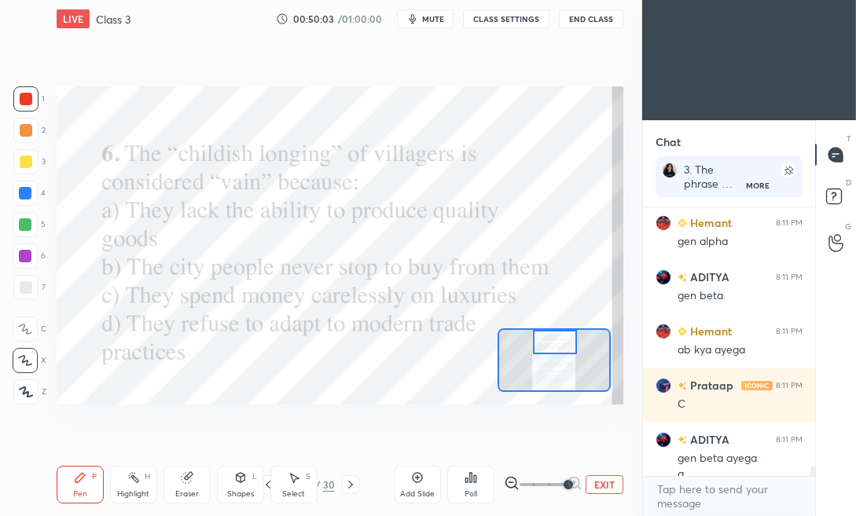
scroll to position [7511, 0]
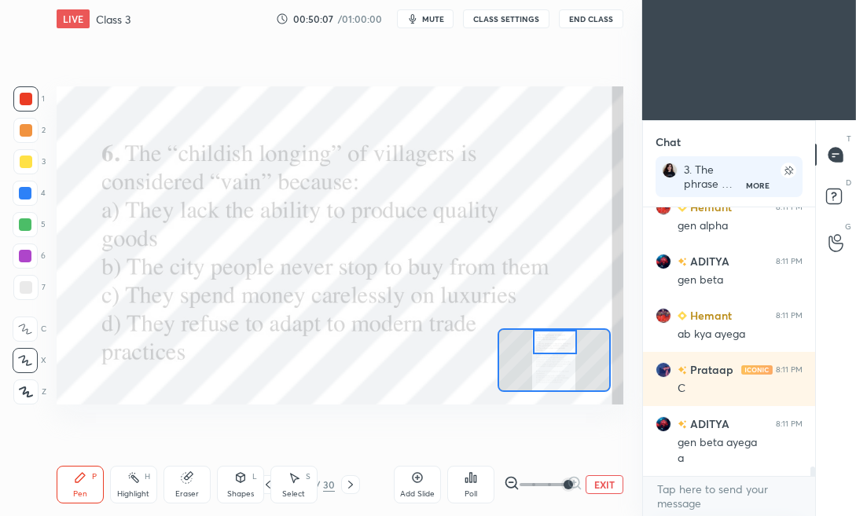
click at [468, 486] on div "Poll" at bounding box center [470, 485] width 47 height 38
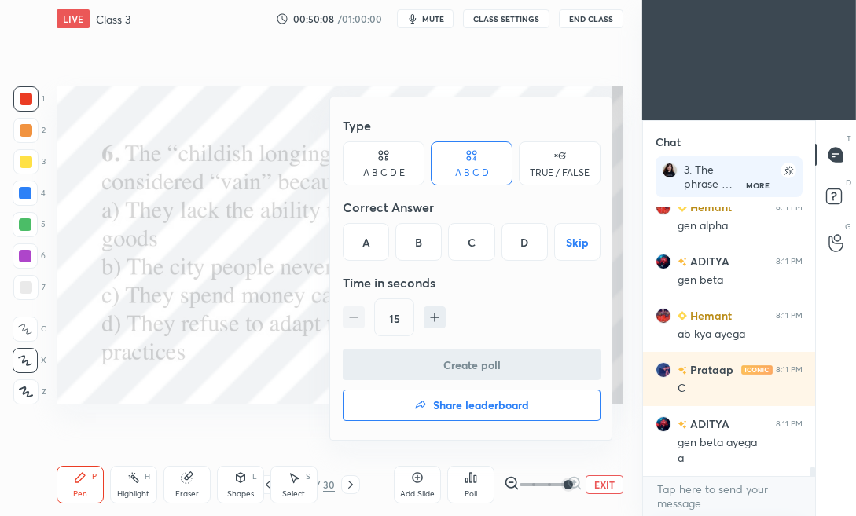
click at [413, 257] on div "B" at bounding box center [418, 242] width 46 height 38
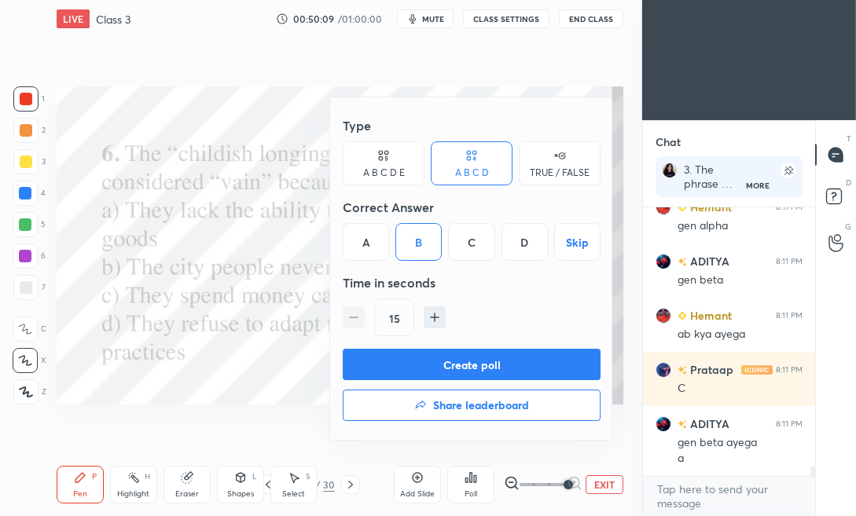
click at [403, 372] on button "Create poll" at bounding box center [472, 364] width 258 height 31
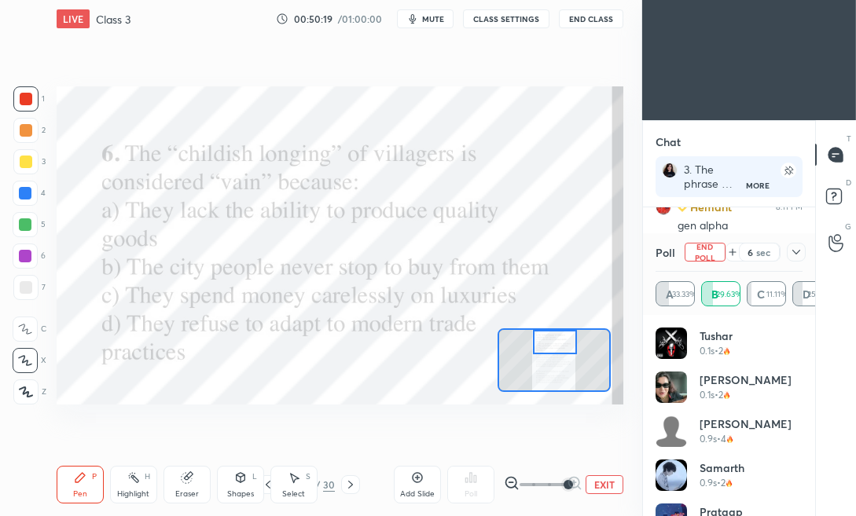
scroll to position [5, 5]
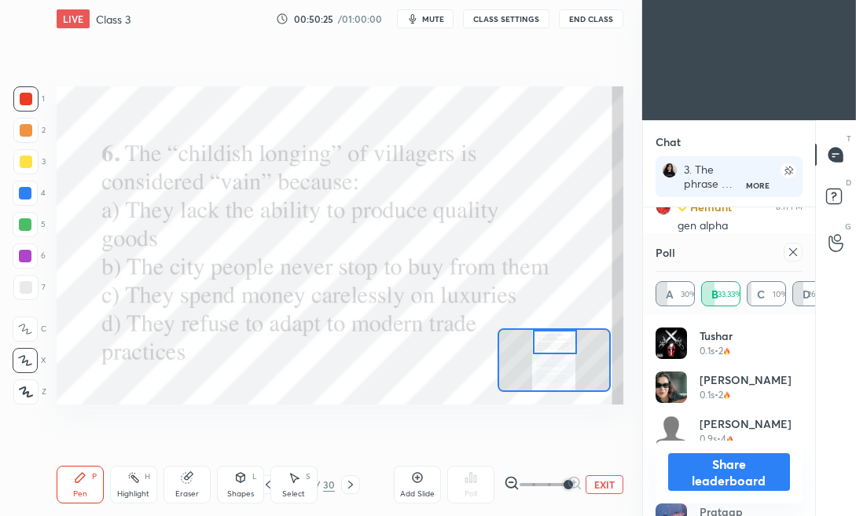
click at [797, 251] on icon at bounding box center [793, 252] width 13 height 13
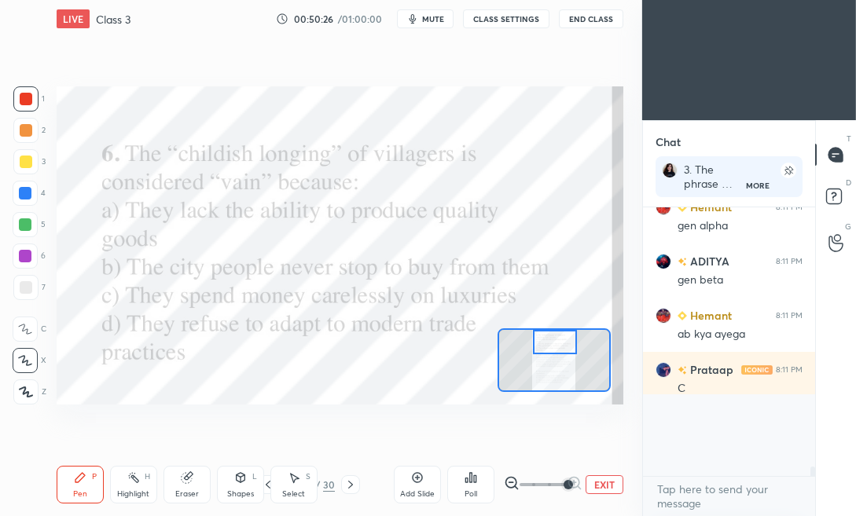
scroll to position [108, 167]
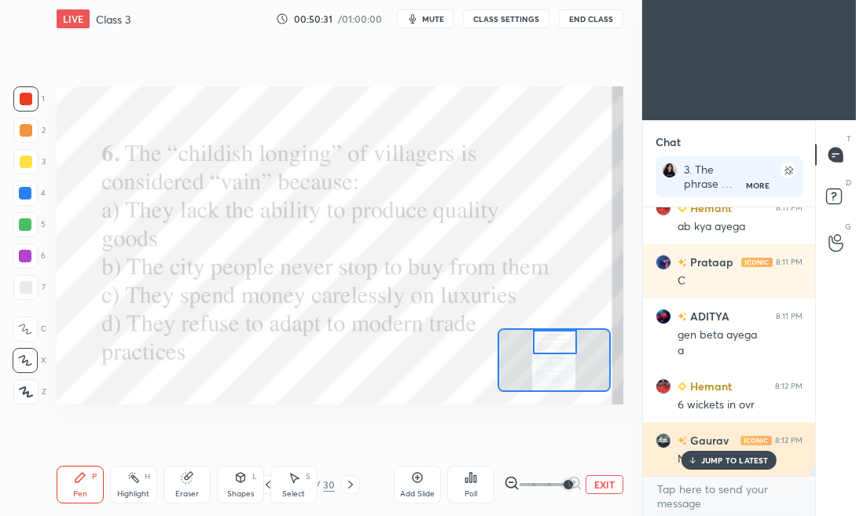
click at [742, 457] on p "JUMP TO LATEST" at bounding box center [735, 460] width 68 height 9
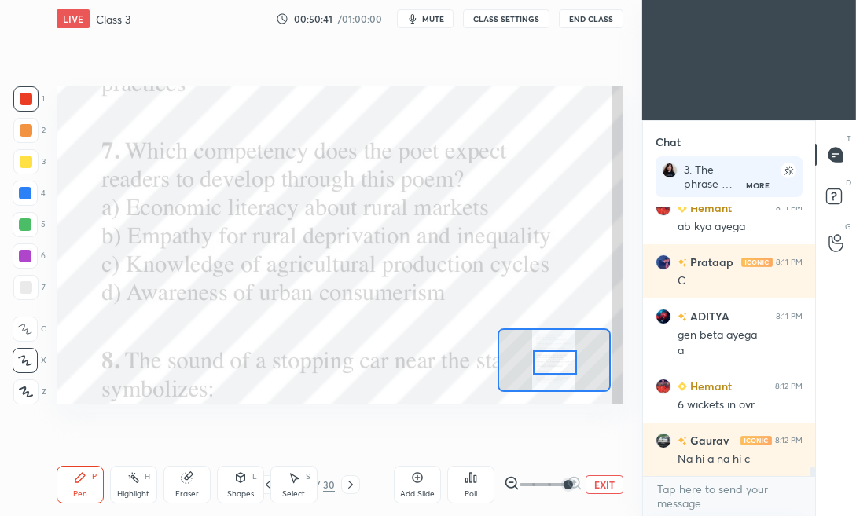
drag, startPoint x: 544, startPoint y: 340, endPoint x: 541, endPoint y: 361, distance: 21.4
click at [542, 360] on div at bounding box center [555, 362] width 44 height 24
click at [472, 478] on icon at bounding box center [470, 477] width 13 height 13
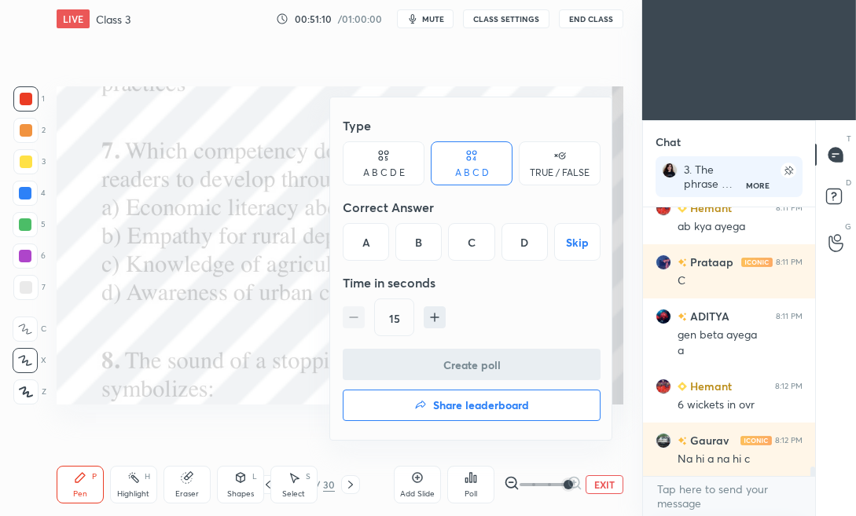
click at [431, 233] on div "B" at bounding box center [418, 242] width 46 height 38
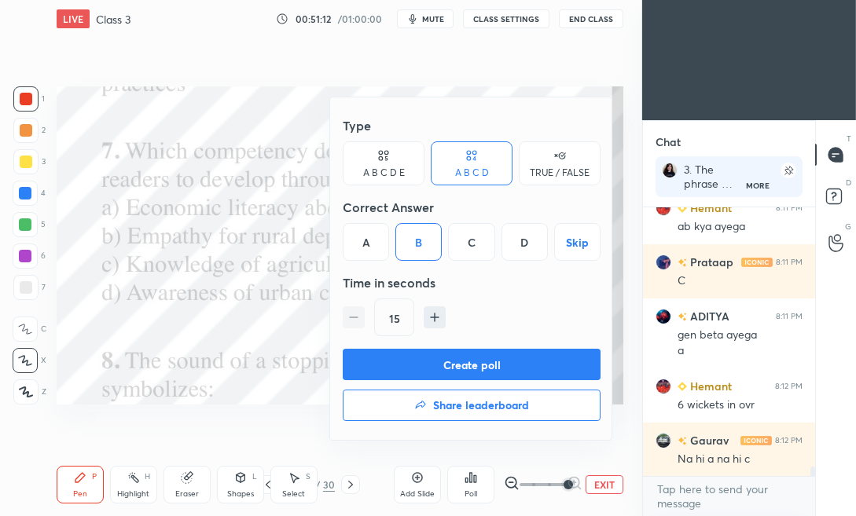
click at [425, 369] on button "Create poll" at bounding box center [472, 364] width 258 height 31
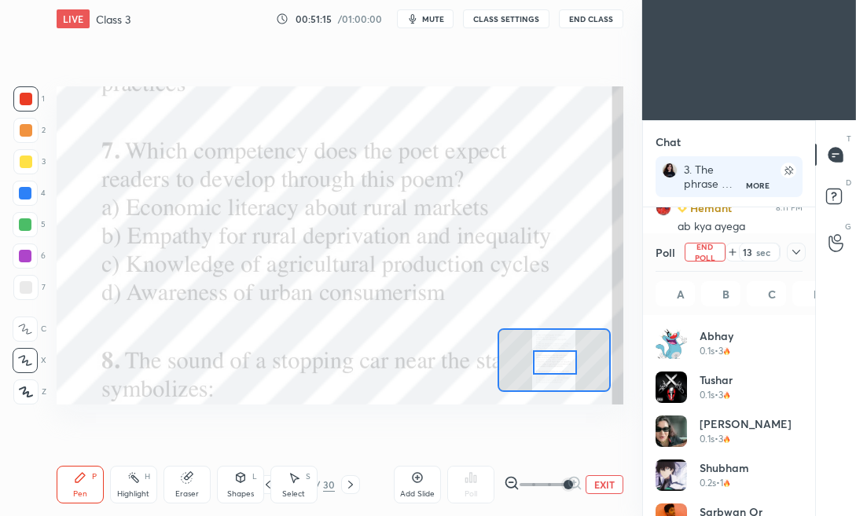
scroll to position [5, 5]
drag, startPoint x: 794, startPoint y: 252, endPoint x: 772, endPoint y: 255, distance: 22.1
click at [794, 253] on icon at bounding box center [796, 252] width 13 height 13
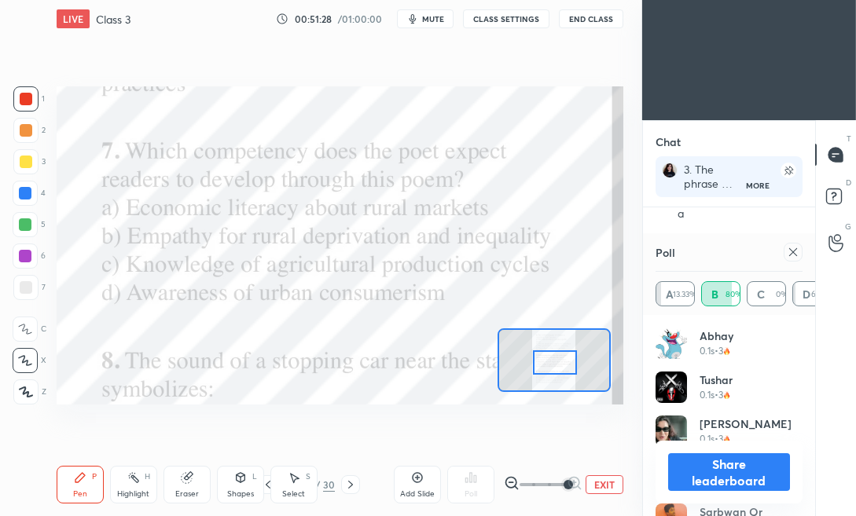
scroll to position [184, 142]
click at [792, 251] on icon at bounding box center [793, 252] width 8 height 8
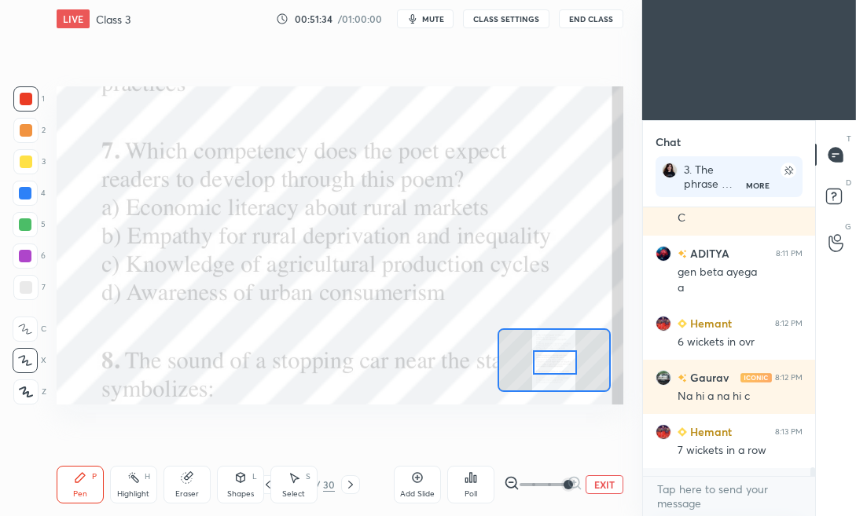
scroll to position [259, 167]
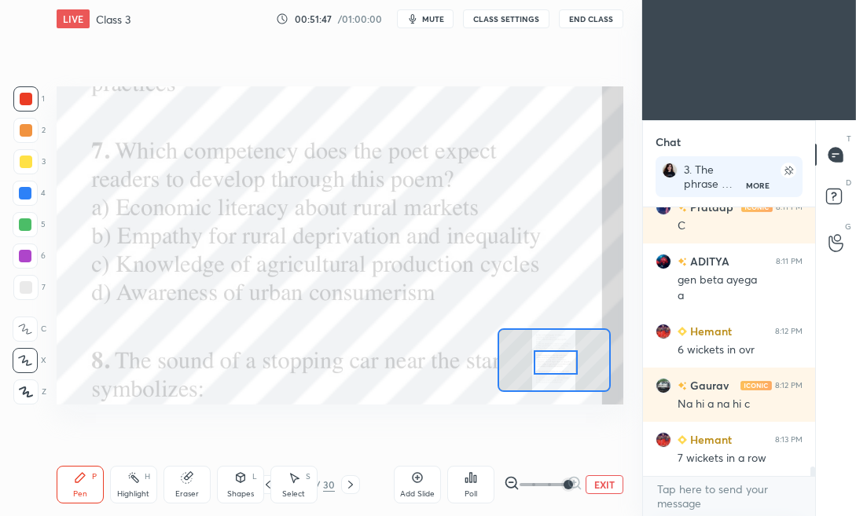
click at [561, 371] on div at bounding box center [556, 362] width 44 height 24
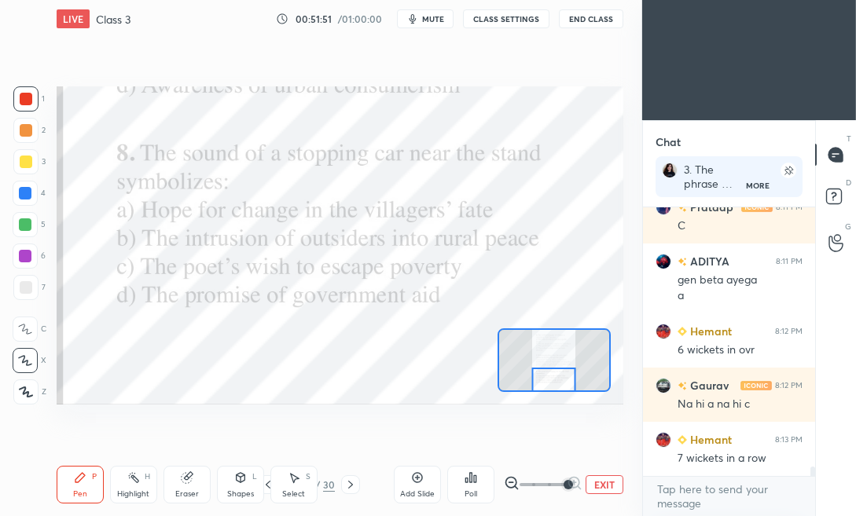
click at [552, 373] on div at bounding box center [553, 380] width 44 height 24
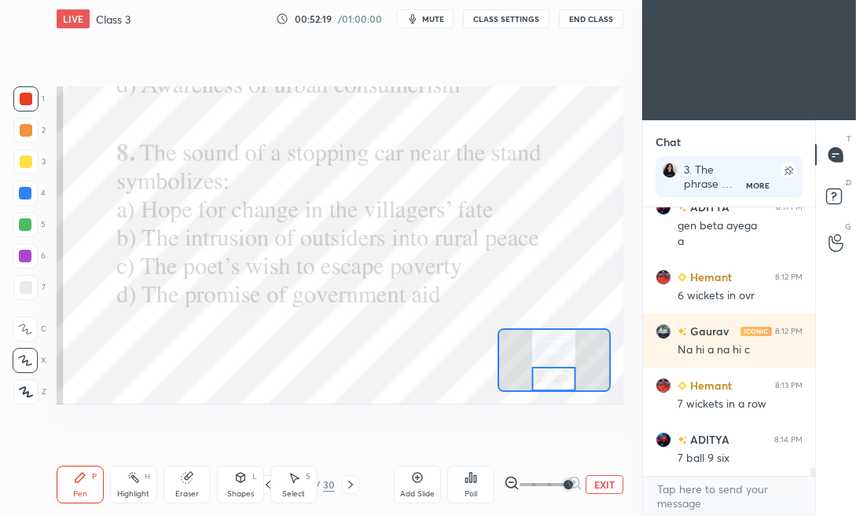
click at [482, 482] on div "Poll" at bounding box center [470, 485] width 47 height 38
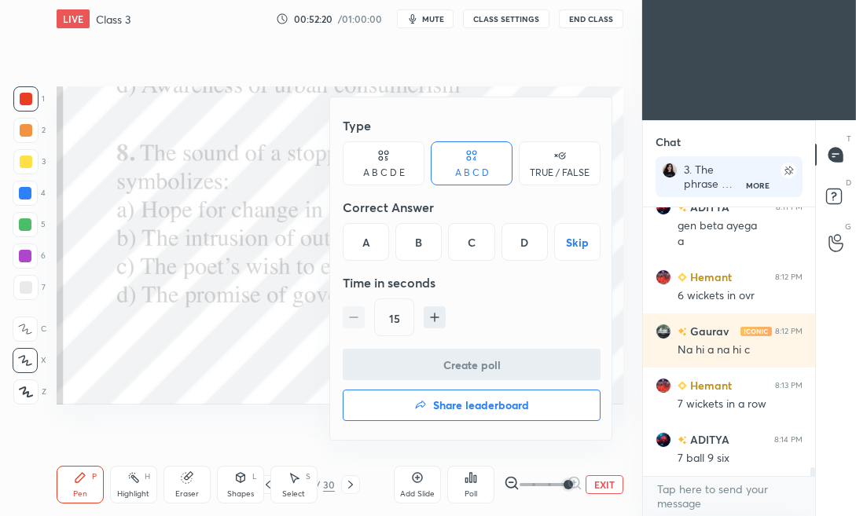
click at [376, 240] on div "A" at bounding box center [366, 242] width 46 height 38
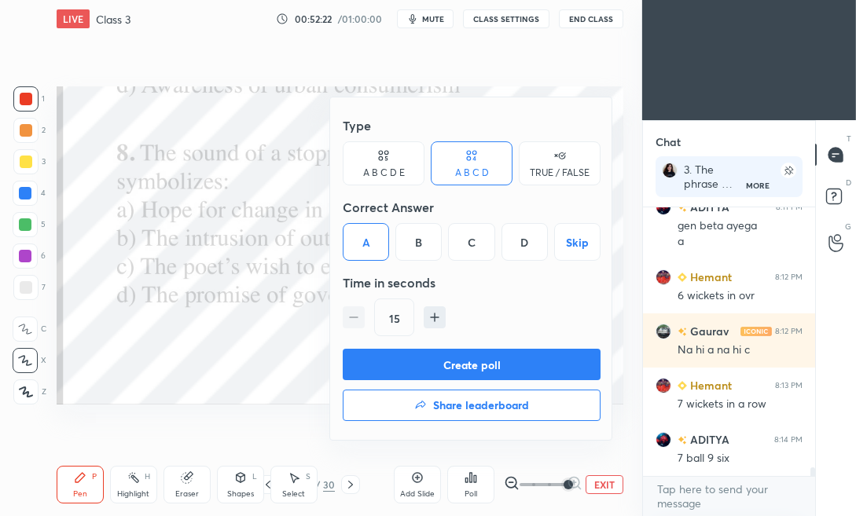
click at [372, 356] on button "Create poll" at bounding box center [472, 364] width 258 height 31
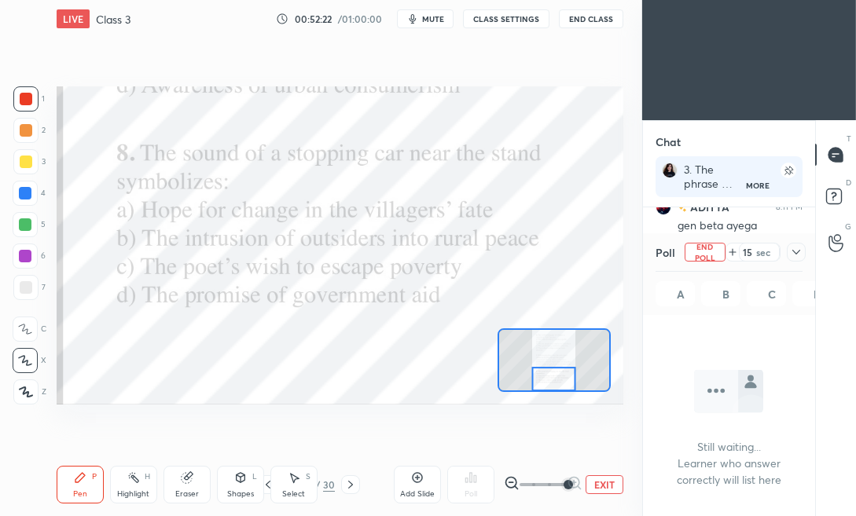
scroll to position [187, 167]
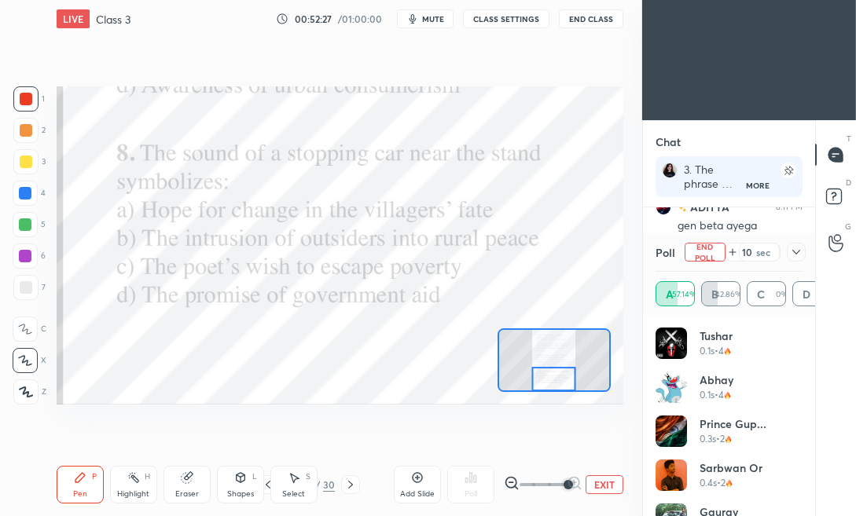
click at [800, 248] on icon at bounding box center [796, 252] width 13 height 13
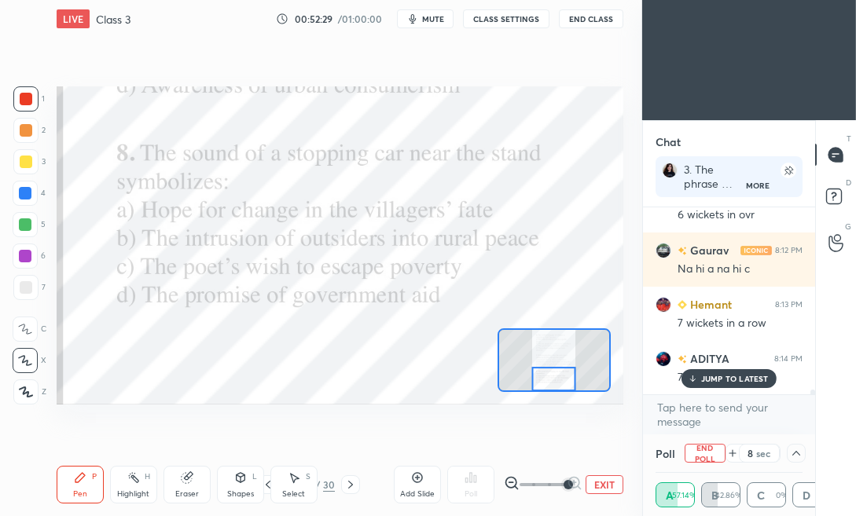
click at [706, 376] on p "JUMP TO LATEST" at bounding box center [735, 378] width 68 height 9
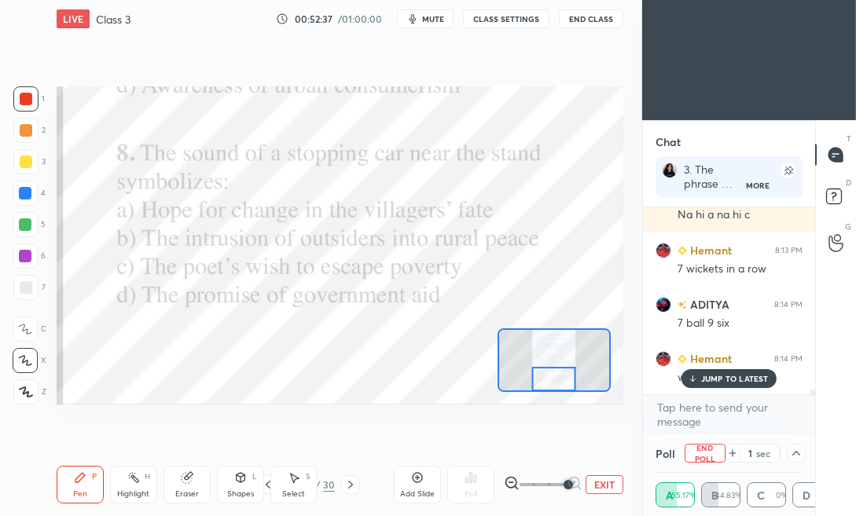
click at [706, 376] on p "JUMP TO LATEST" at bounding box center [735, 378] width 68 height 9
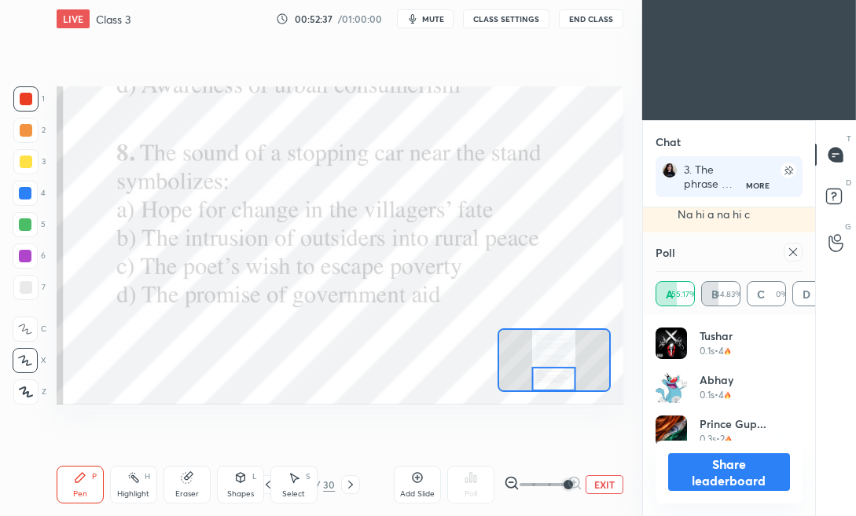
scroll to position [184, 142]
click at [798, 251] on icon at bounding box center [793, 252] width 13 height 13
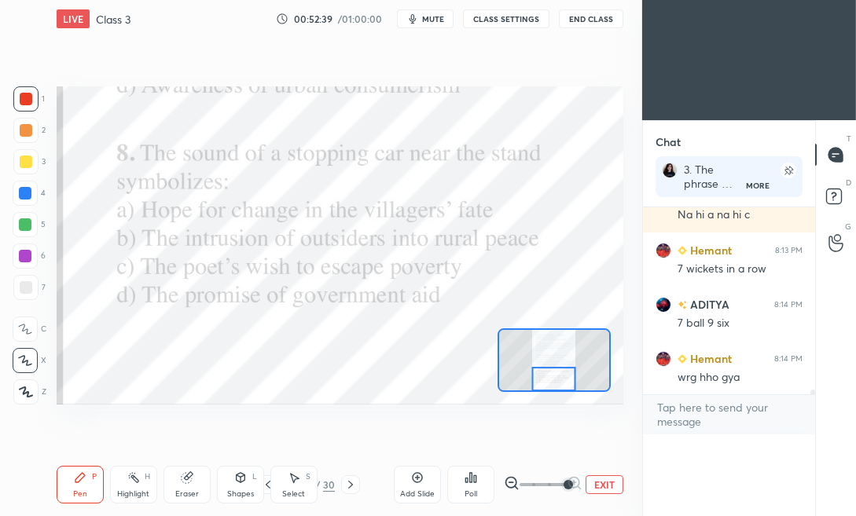
scroll to position [61, 167]
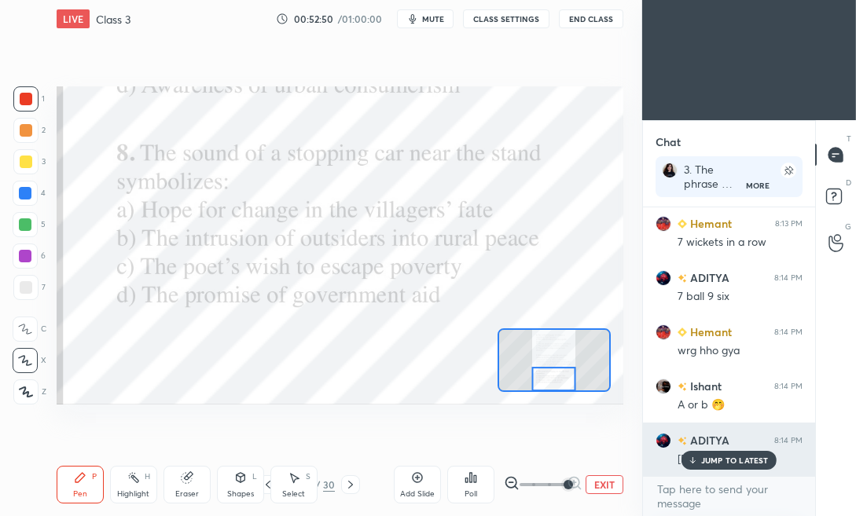
drag, startPoint x: 735, startPoint y: 461, endPoint x: 725, endPoint y: 466, distance: 11.3
click at [735, 461] on p "JUMP TO LATEST" at bounding box center [735, 460] width 68 height 9
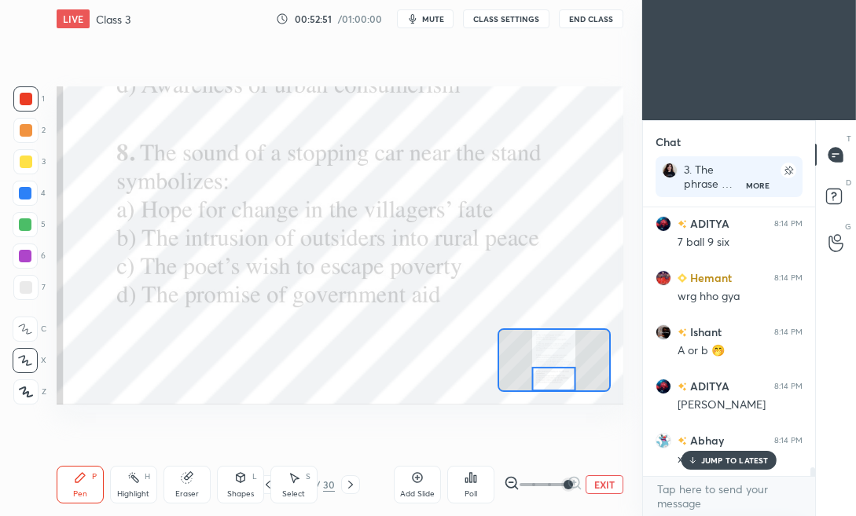
drag, startPoint x: 354, startPoint y: 483, endPoint x: 375, endPoint y: 480, distance: 21.4
click at [353, 483] on icon at bounding box center [350, 485] width 13 height 13
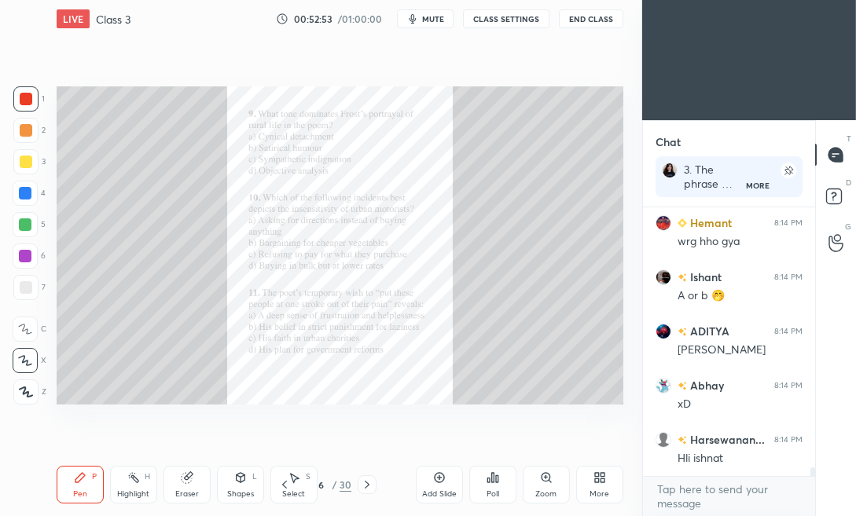
click at [555, 486] on div "Zoom" at bounding box center [546, 485] width 47 height 38
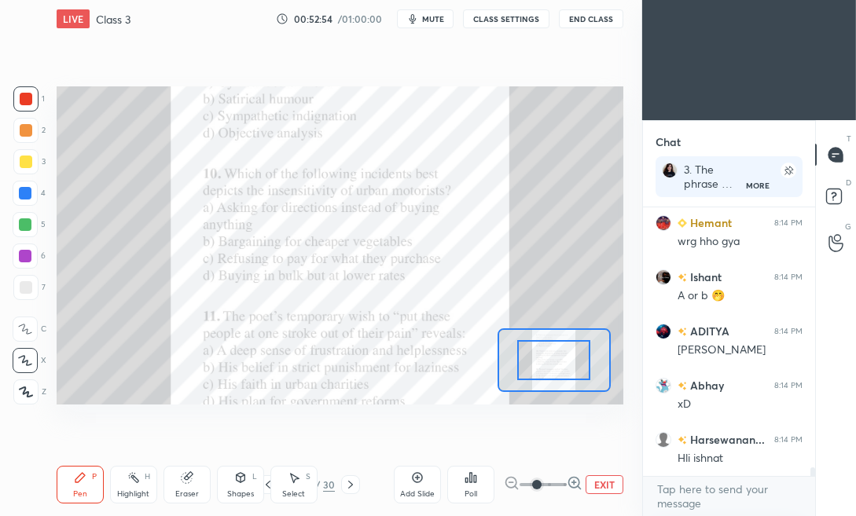
click at [563, 486] on span at bounding box center [542, 485] width 47 height 24
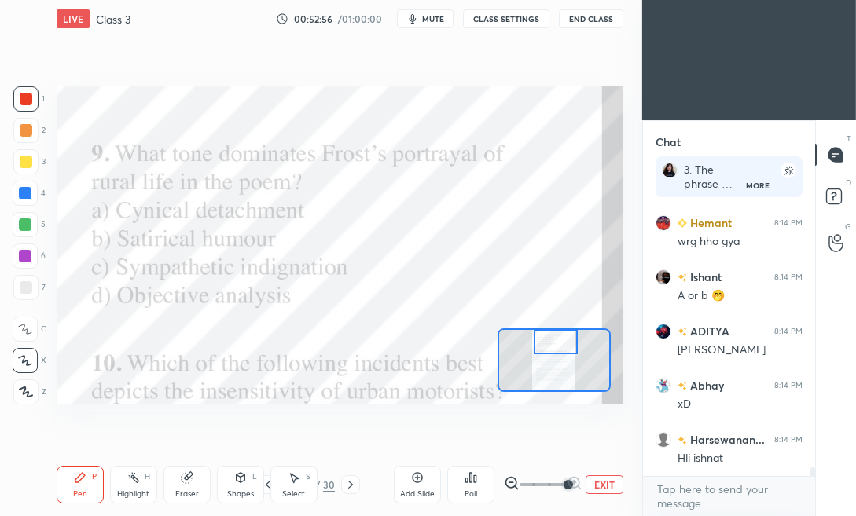
drag, startPoint x: 560, startPoint y: 359, endPoint x: 556, endPoint y: 331, distance: 28.6
click at [560, 336] on div at bounding box center [556, 342] width 44 height 24
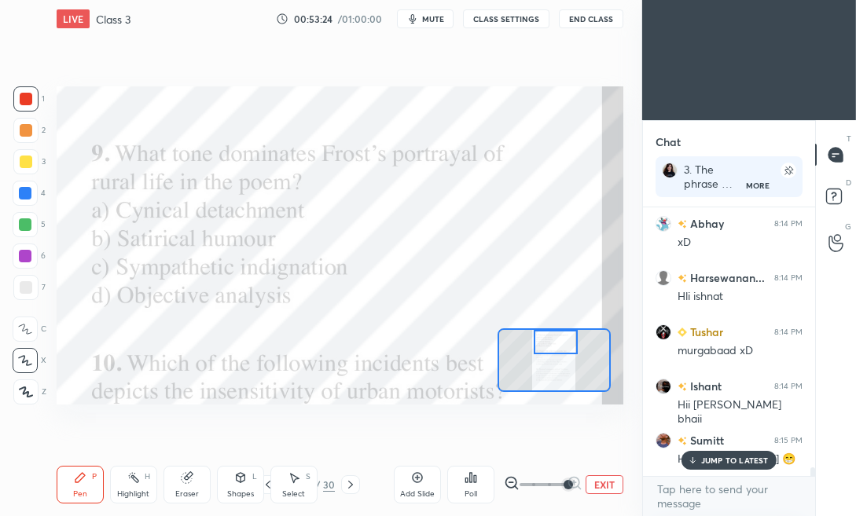
click at [490, 479] on div "Poll" at bounding box center [470, 485] width 47 height 38
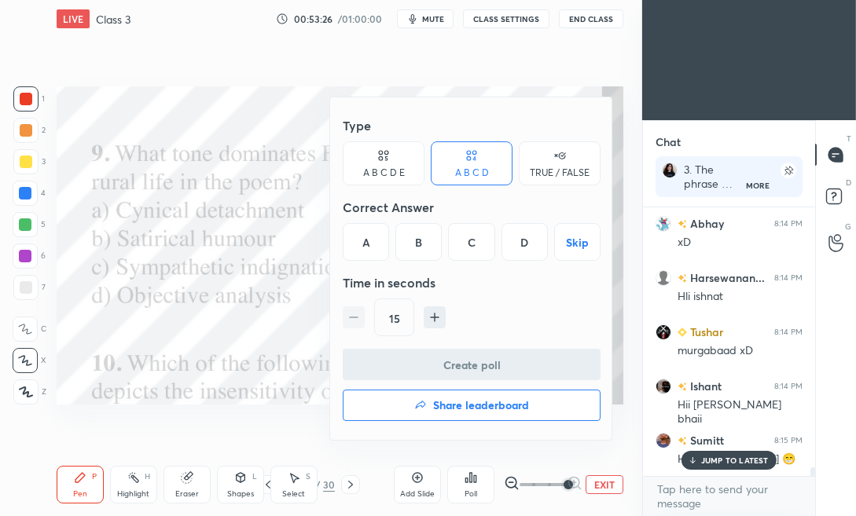
click at [481, 240] on div "C" at bounding box center [471, 242] width 46 height 38
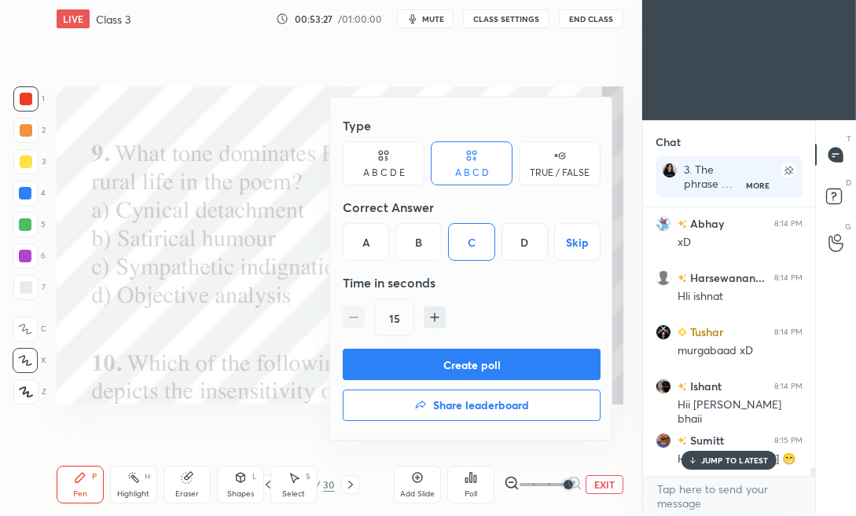
click at [460, 355] on button "Create poll" at bounding box center [472, 364] width 258 height 31
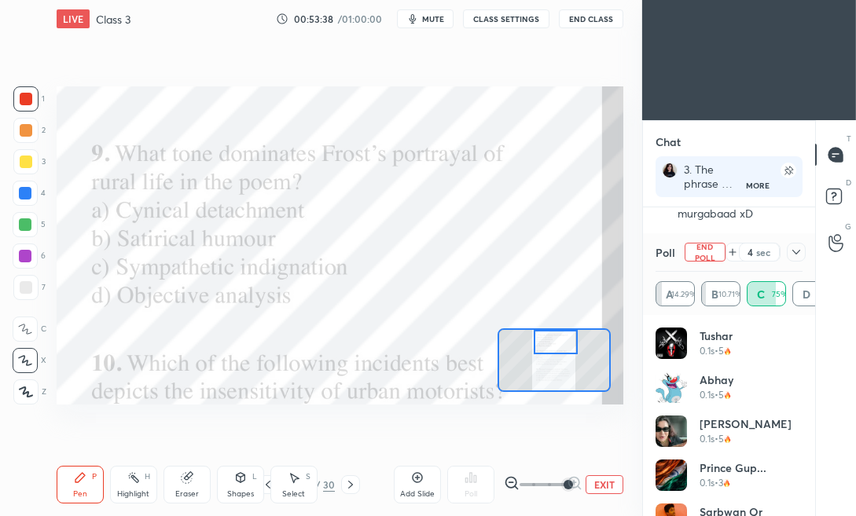
click at [792, 255] on icon at bounding box center [796, 252] width 13 height 13
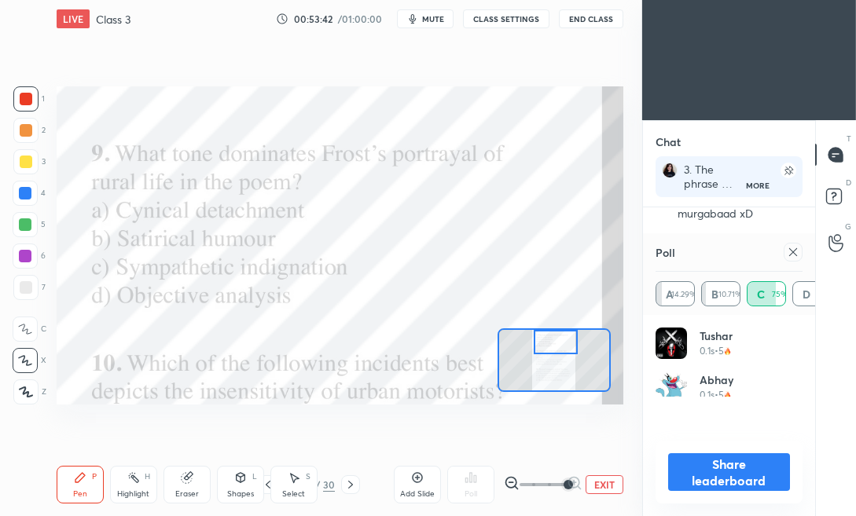
scroll to position [184, 142]
click at [798, 249] on icon at bounding box center [793, 252] width 13 height 13
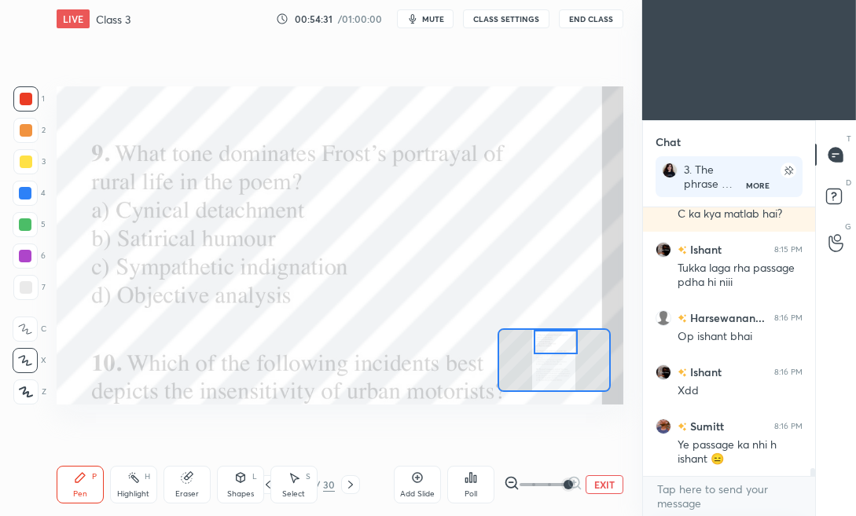
scroll to position [8584, 0]
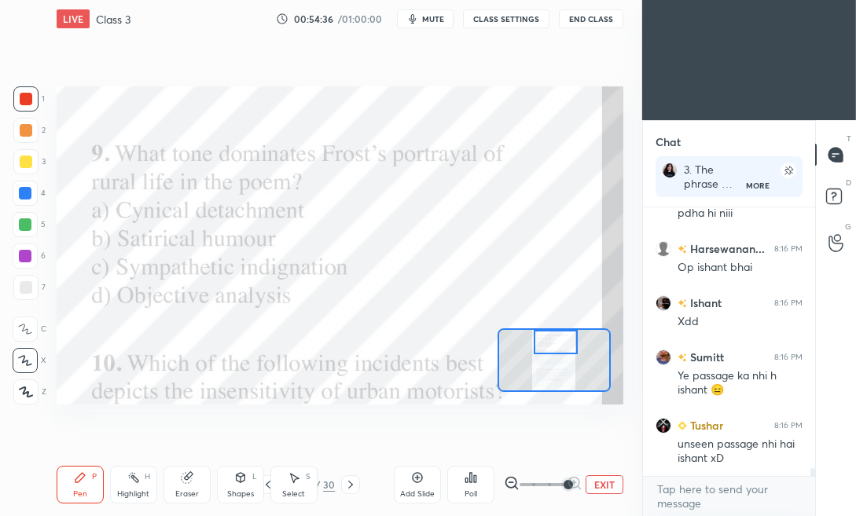
click at [428, 16] on span "mute" at bounding box center [433, 18] width 22 height 11
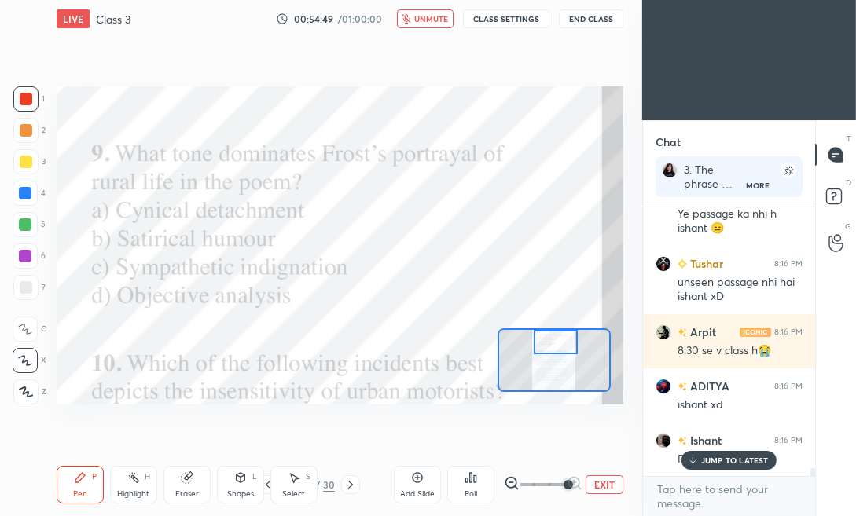
click at [426, 15] on span "unmute" at bounding box center [431, 18] width 34 height 11
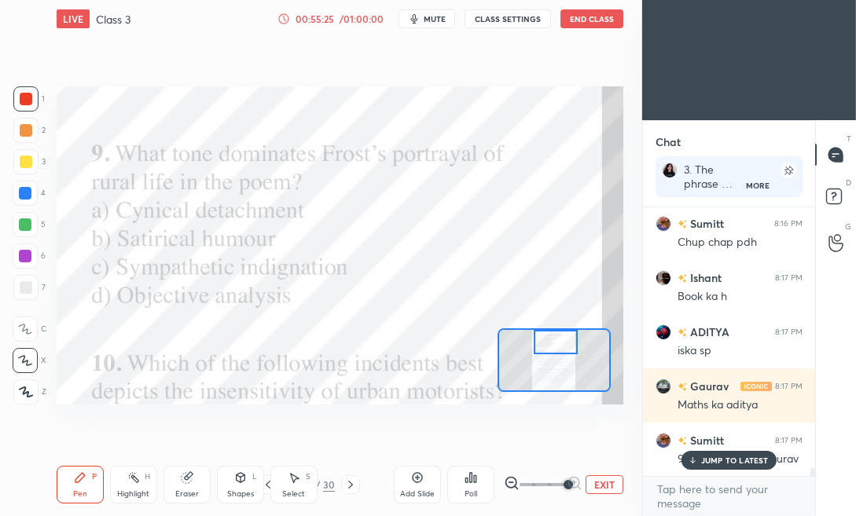
scroll to position [9248, 0]
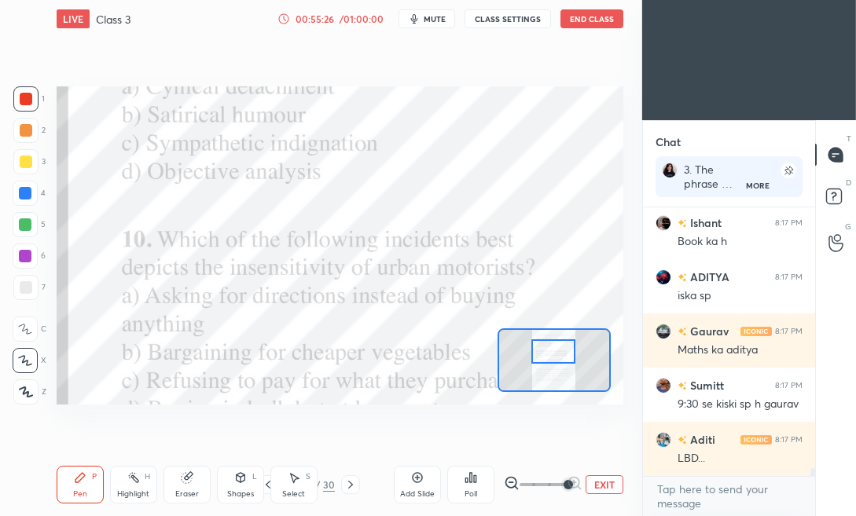
click at [552, 353] on div at bounding box center [553, 351] width 44 height 24
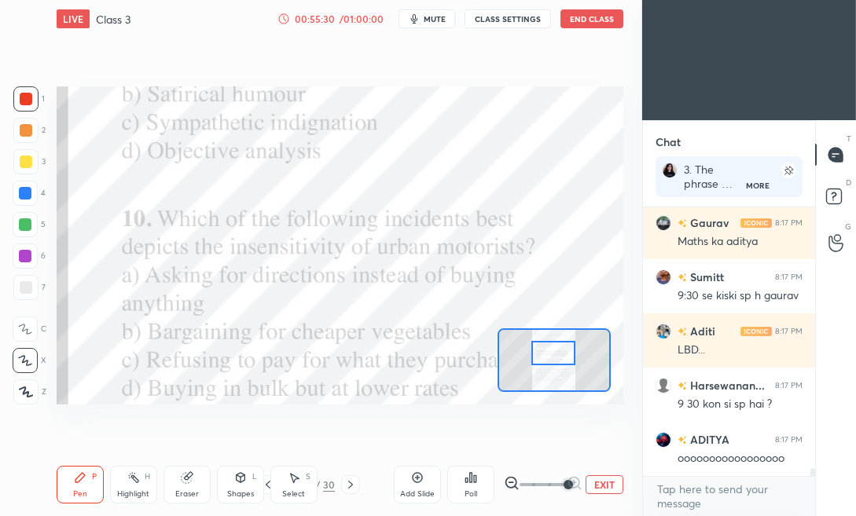
scroll to position [9410, 0]
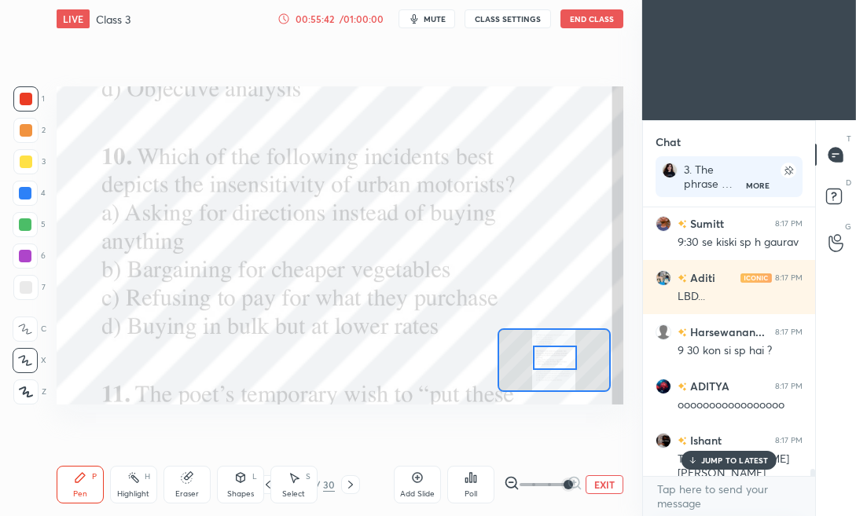
click at [557, 365] on div at bounding box center [555, 358] width 44 height 24
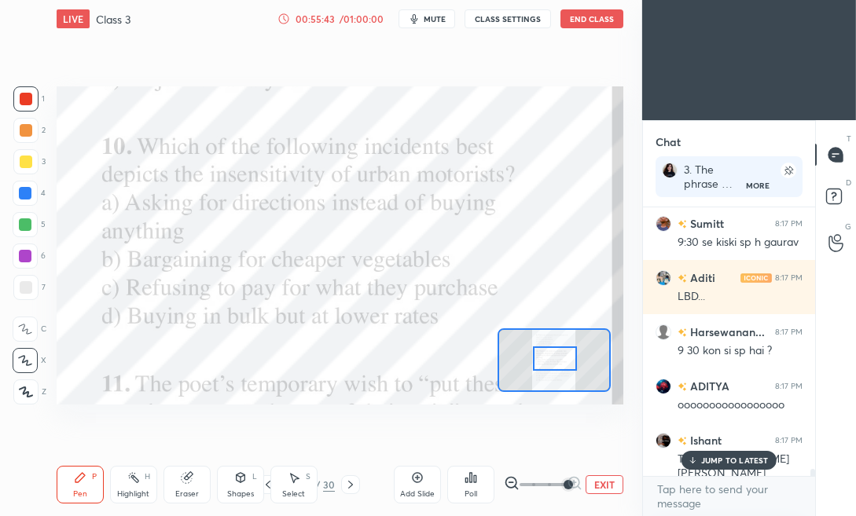
drag, startPoint x: 724, startPoint y: 463, endPoint x: 696, endPoint y: 493, distance: 41.7
click at [723, 464] on p "JUMP TO LATEST" at bounding box center [735, 460] width 68 height 9
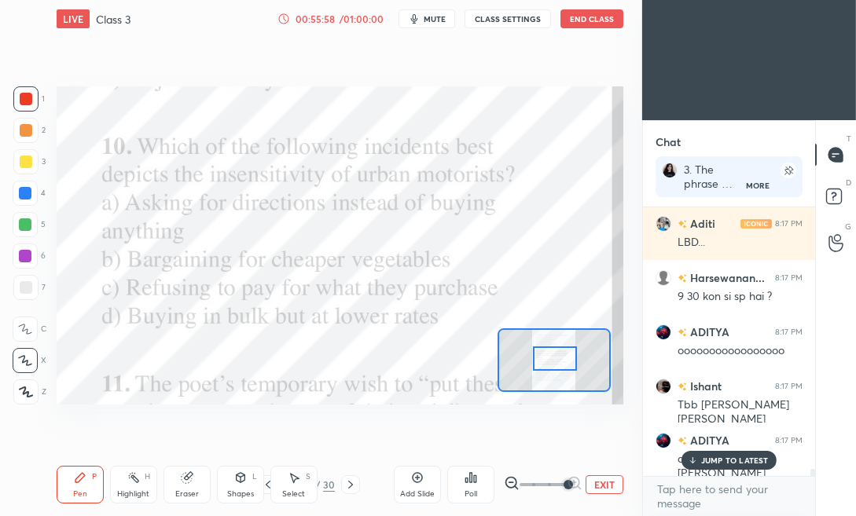
click at [467, 486] on div "Poll" at bounding box center [470, 485] width 47 height 38
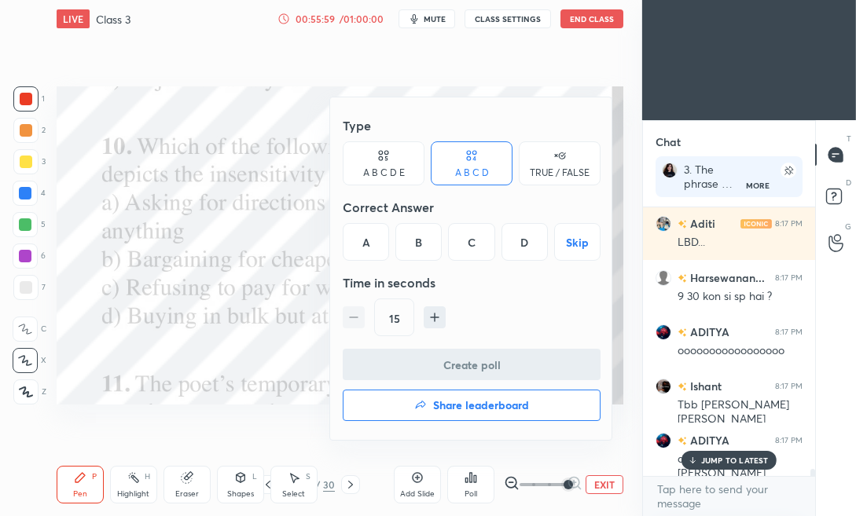
drag, startPoint x: 358, startPoint y: 233, endPoint x: 356, endPoint y: 259, distance: 26.8
click at [358, 233] on div "A" at bounding box center [366, 242] width 46 height 38
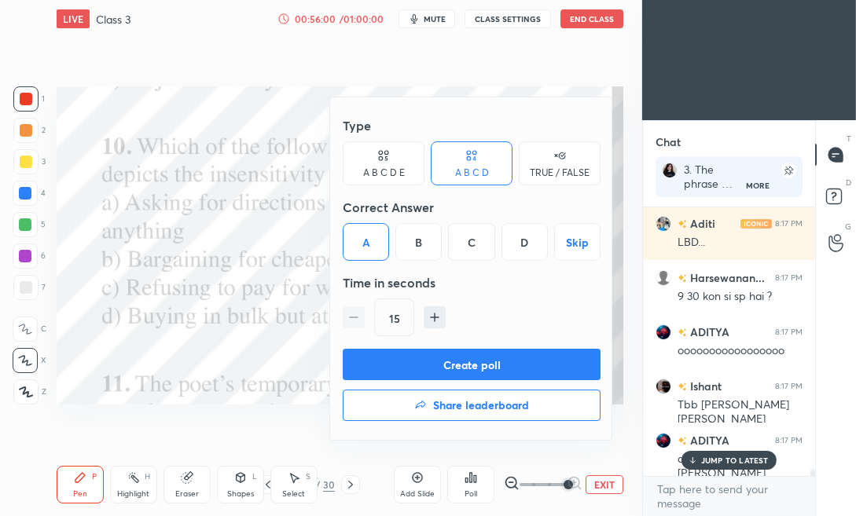
drag, startPoint x: 378, startPoint y: 354, endPoint x: 369, endPoint y: 365, distance: 13.9
click at [376, 354] on button "Create poll" at bounding box center [472, 364] width 258 height 31
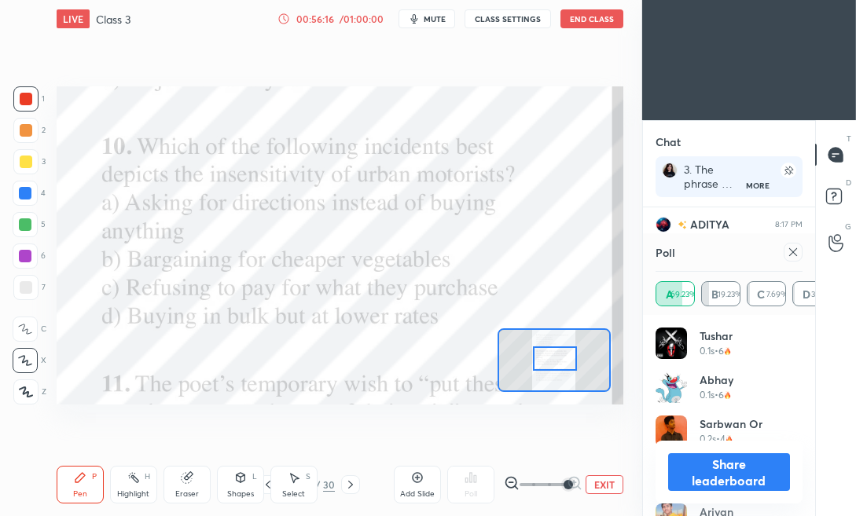
scroll to position [9736, 0]
click at [732, 464] on button "Share leaderboard" at bounding box center [729, 472] width 122 height 38
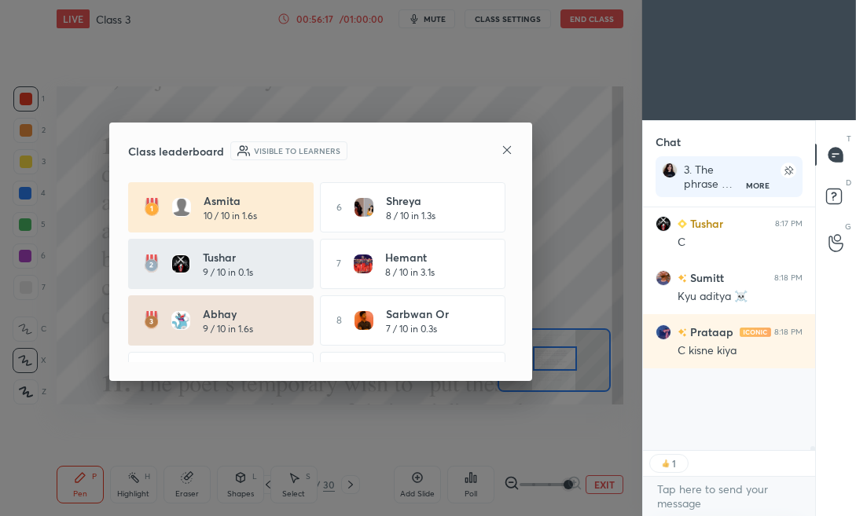
scroll to position [182, 167]
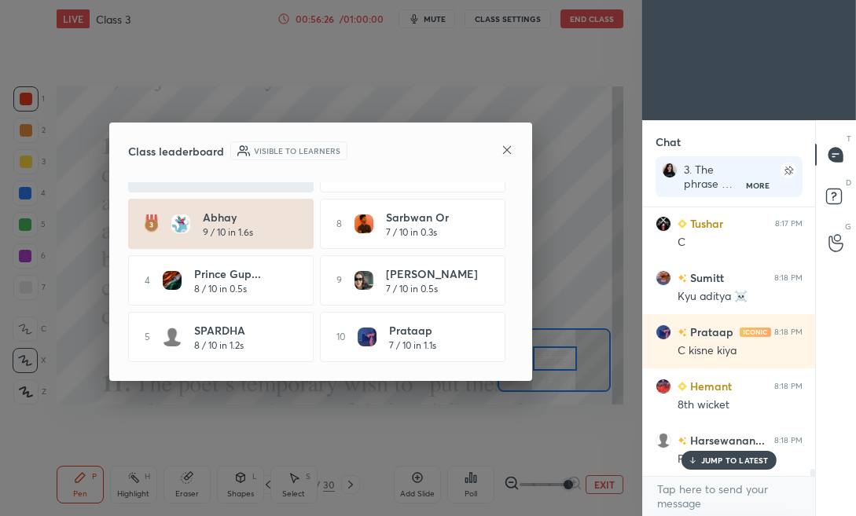
click at [754, 462] on p "JUMP TO LATEST" at bounding box center [735, 460] width 68 height 9
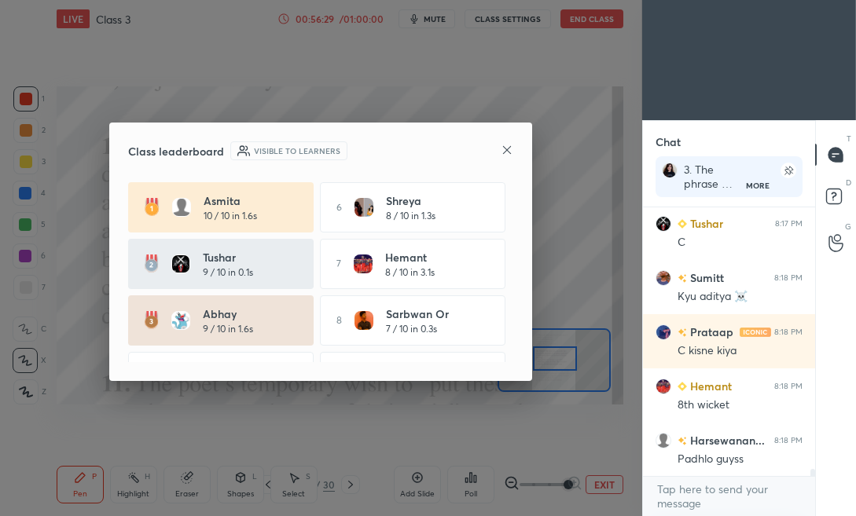
click at [504, 155] on icon at bounding box center [507, 150] width 13 height 13
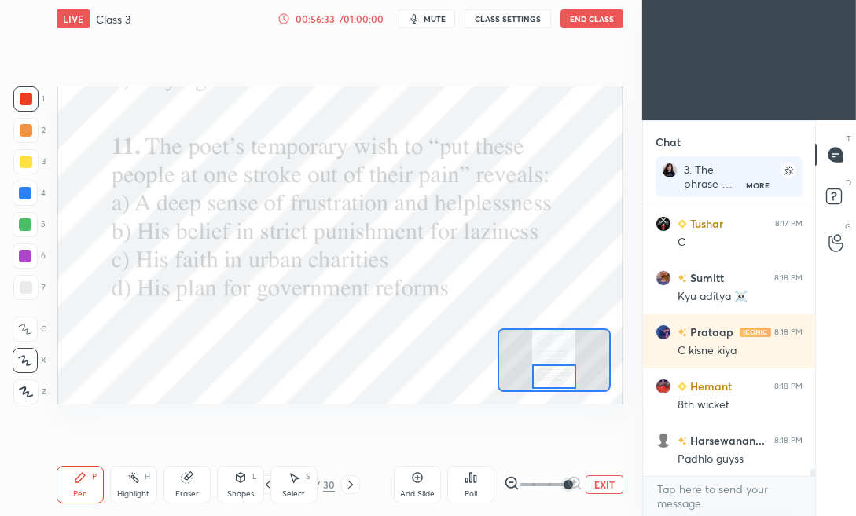
drag, startPoint x: 546, startPoint y: 359, endPoint x: 545, endPoint y: 377, distance: 18.1
click at [545, 377] on div at bounding box center [554, 377] width 44 height 24
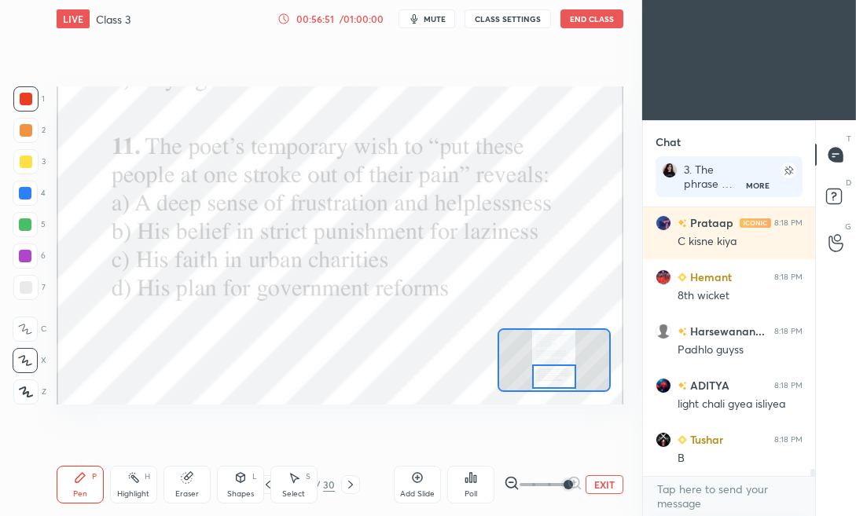
click at [471, 482] on icon at bounding box center [470, 477] width 2 height 9
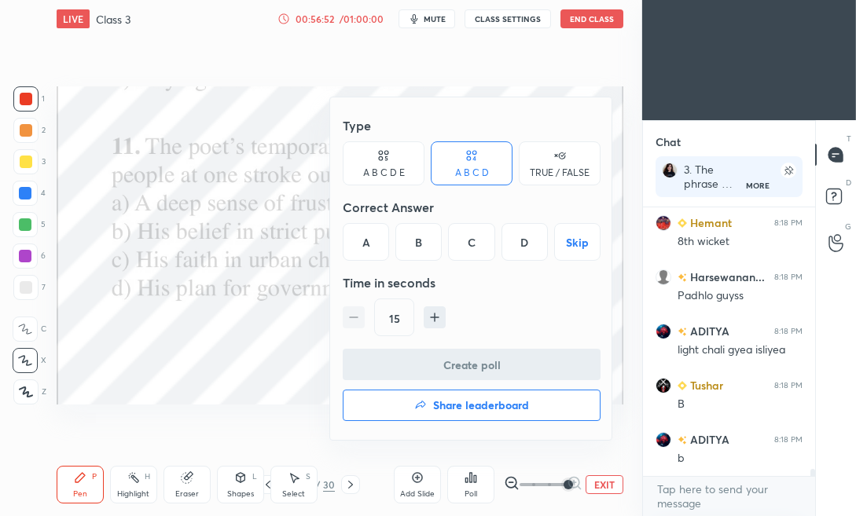
click at [358, 248] on div "A" at bounding box center [366, 242] width 46 height 38
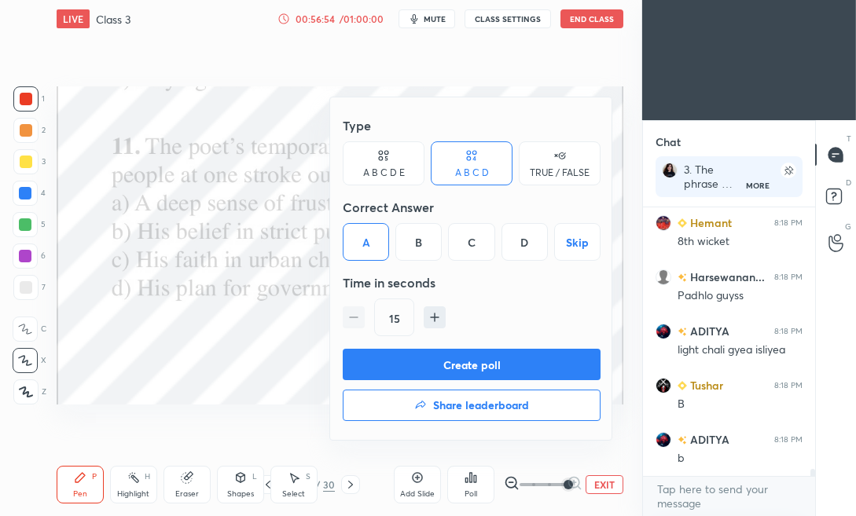
click at [371, 372] on button "Create poll" at bounding box center [472, 364] width 258 height 31
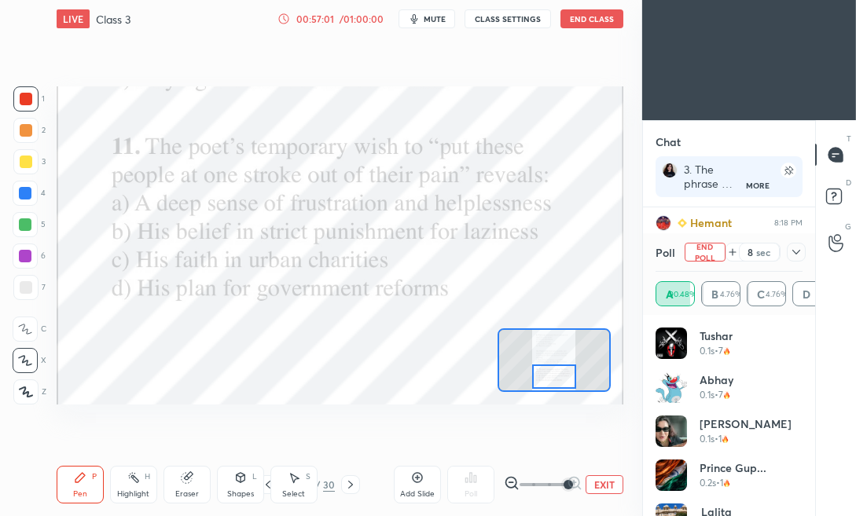
click at [794, 251] on icon at bounding box center [796, 252] width 13 height 13
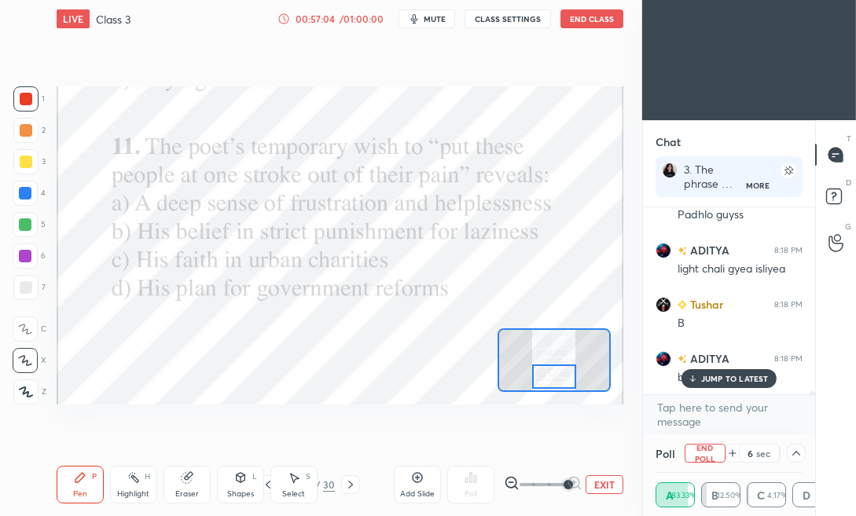
click at [714, 381] on p "JUMP TO LATEST" at bounding box center [735, 378] width 68 height 9
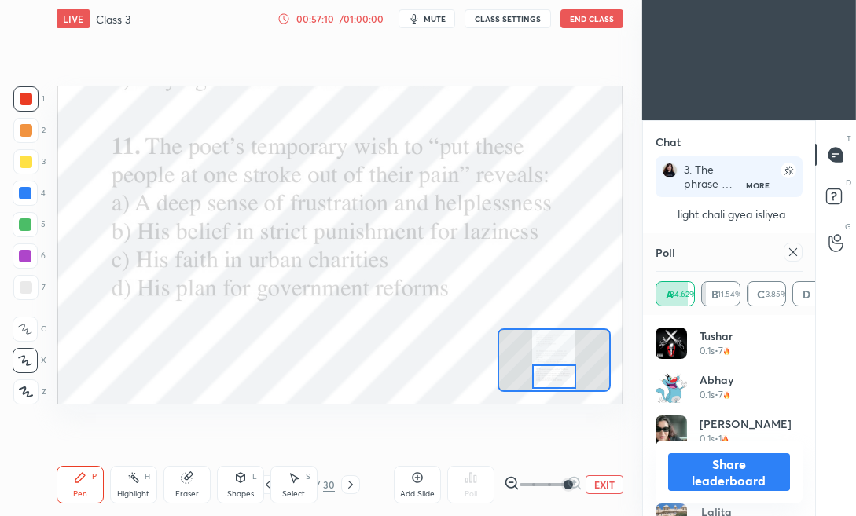
click at [352, 483] on icon at bounding box center [350, 485] width 13 height 13
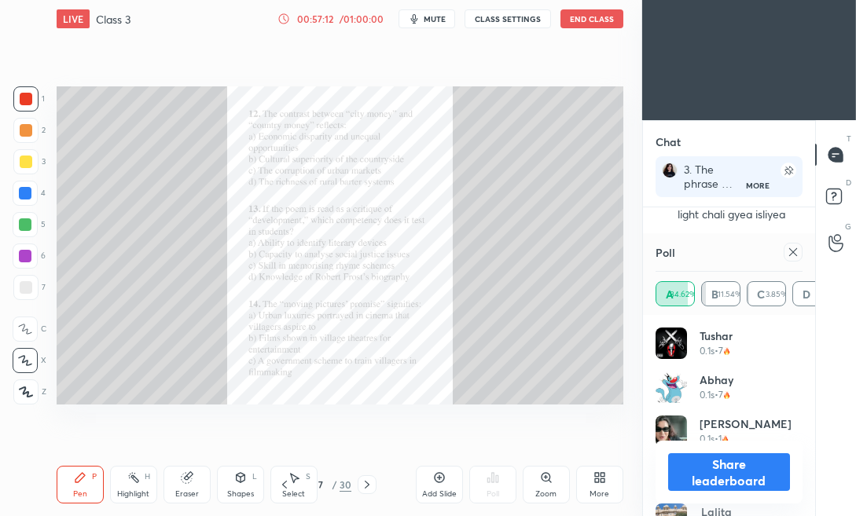
click at [794, 255] on icon at bounding box center [793, 252] width 13 height 13
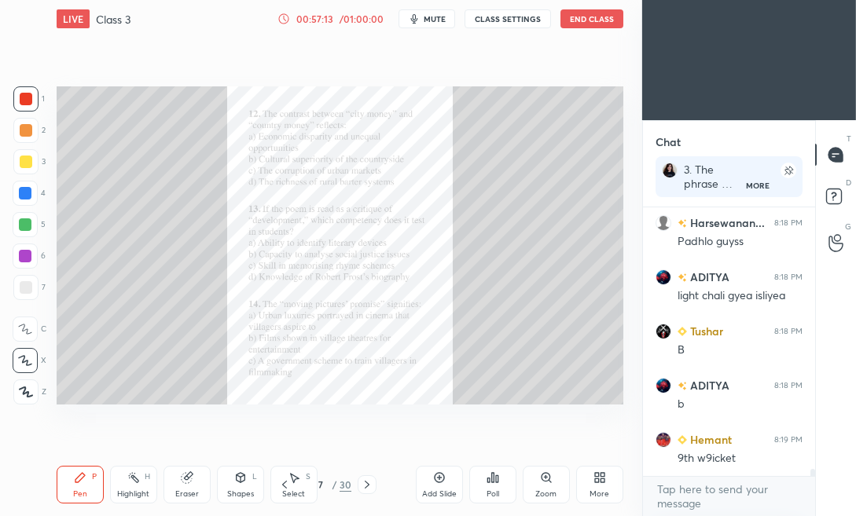
click at [548, 483] on icon at bounding box center [546, 477] width 13 height 13
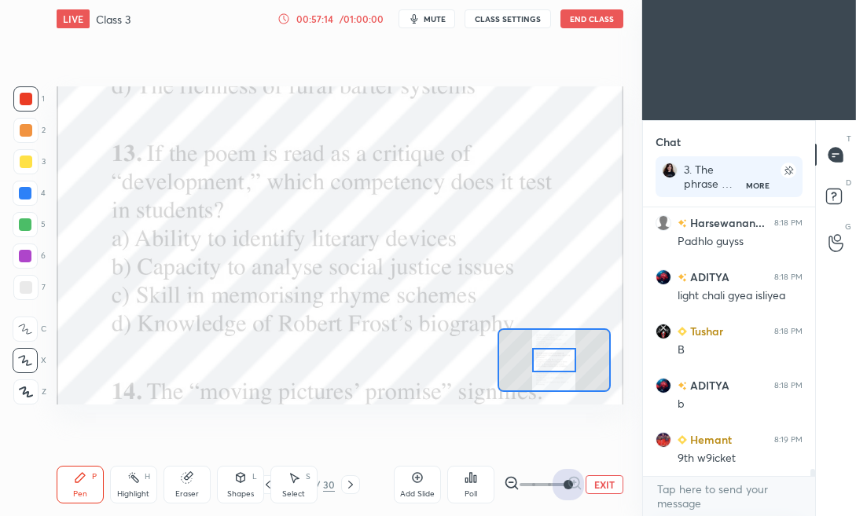
click at [563, 485] on span at bounding box center [542, 485] width 47 height 24
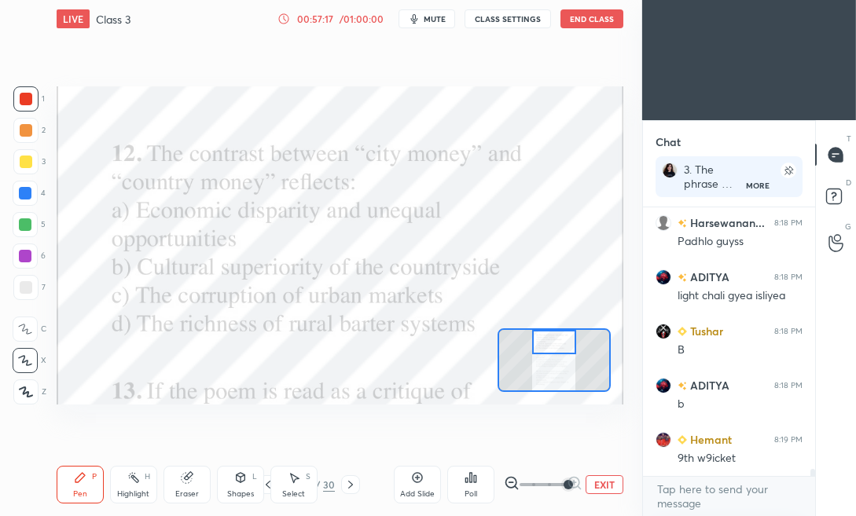
drag, startPoint x: 545, startPoint y: 369, endPoint x: 545, endPoint y: 351, distance: 17.3
click at [545, 351] on div at bounding box center [554, 342] width 44 height 24
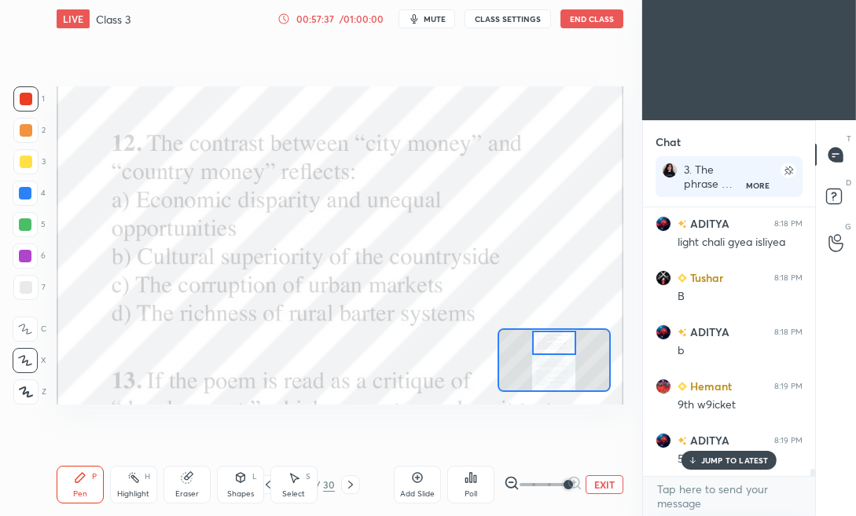
click at [468, 490] on div "Poll" at bounding box center [470, 494] width 13 height 8
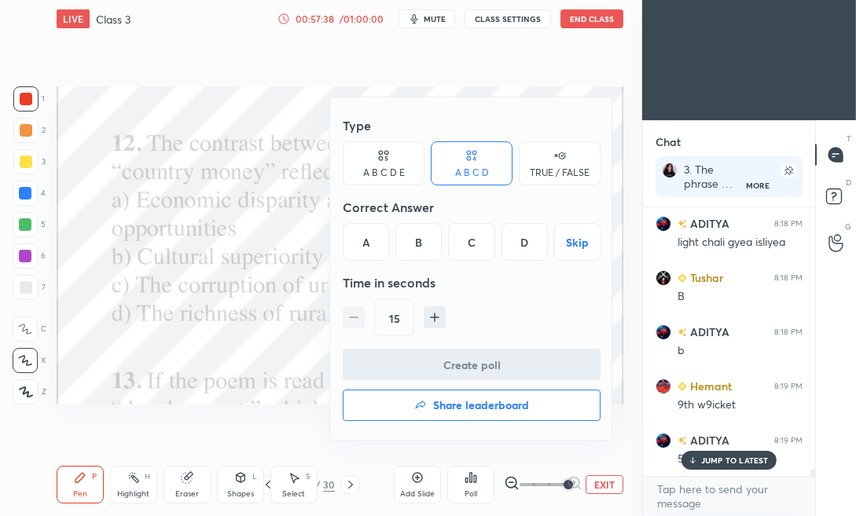
click at [369, 248] on div "A" at bounding box center [366, 242] width 46 height 38
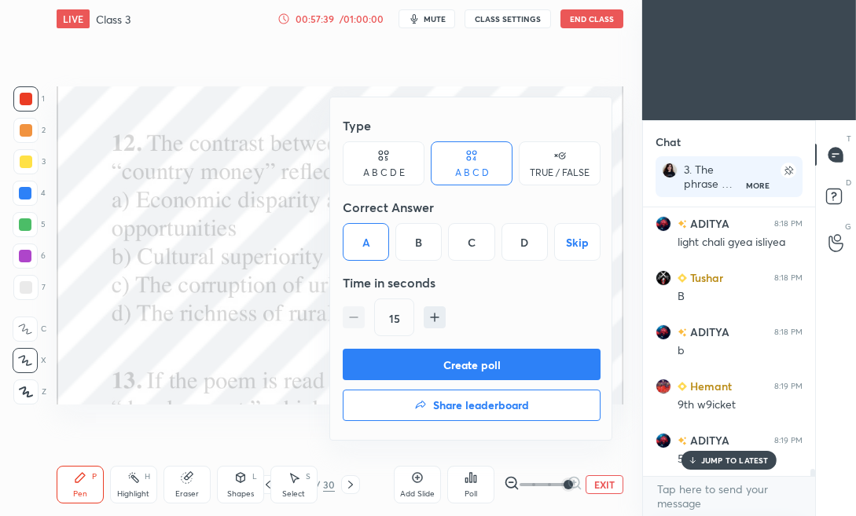
click at [382, 372] on button "Create poll" at bounding box center [472, 364] width 258 height 31
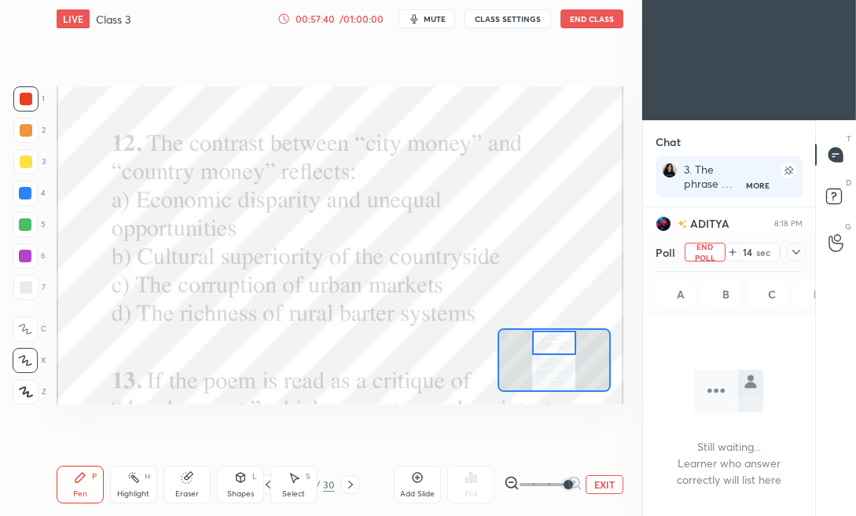
click at [427, 17] on span "mute" at bounding box center [435, 18] width 22 height 11
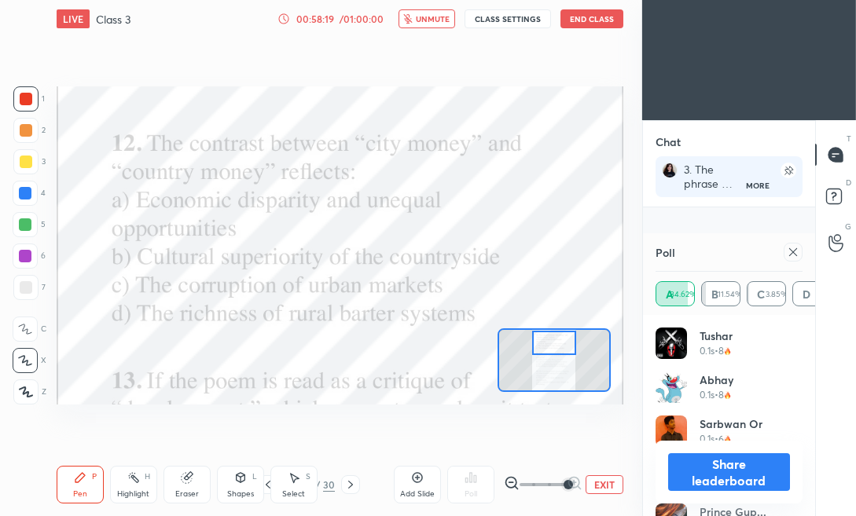
scroll to position [10335, 0]
click at [426, 24] on span "unmute" at bounding box center [433, 18] width 34 height 11
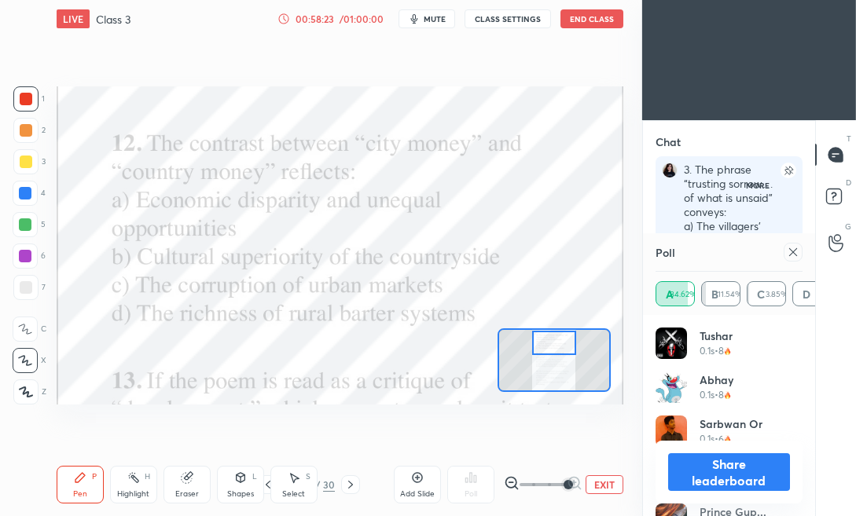
scroll to position [5, 5]
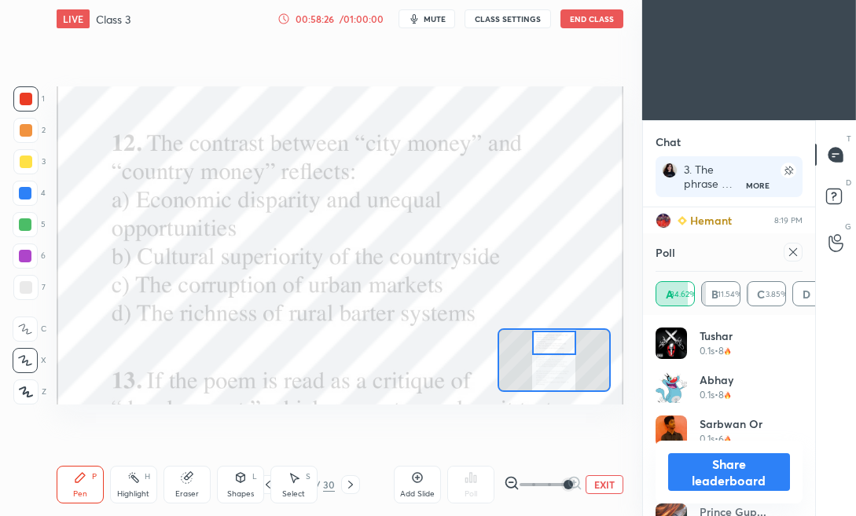
click at [798, 251] on icon at bounding box center [793, 252] width 13 height 13
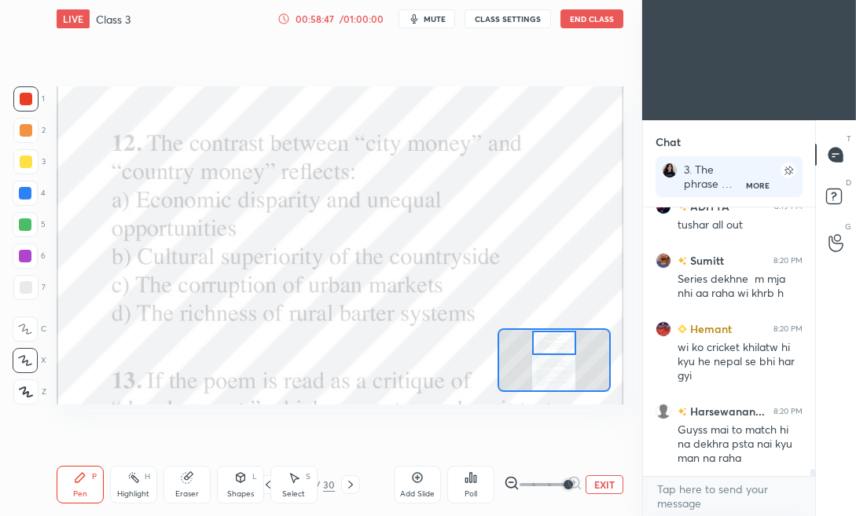
scroll to position [10435, 0]
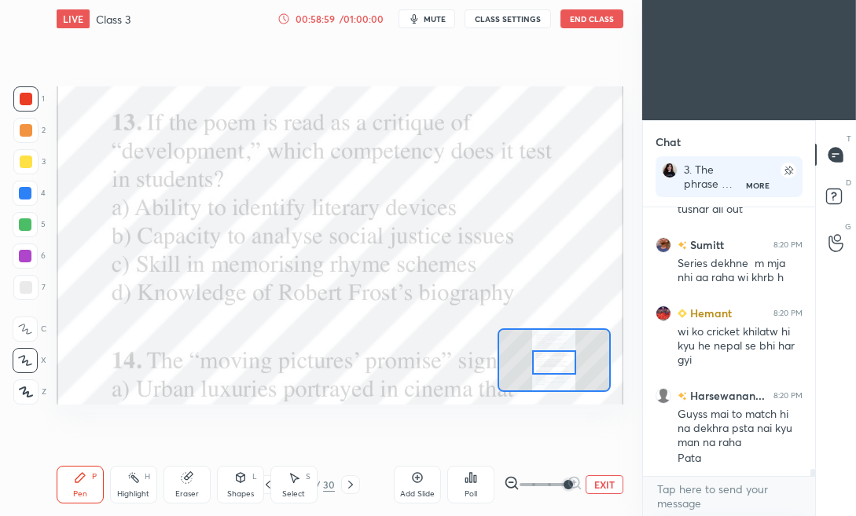
drag, startPoint x: 545, startPoint y: 351, endPoint x: 545, endPoint y: 371, distance: 19.6
click at [545, 371] on div at bounding box center [554, 362] width 44 height 24
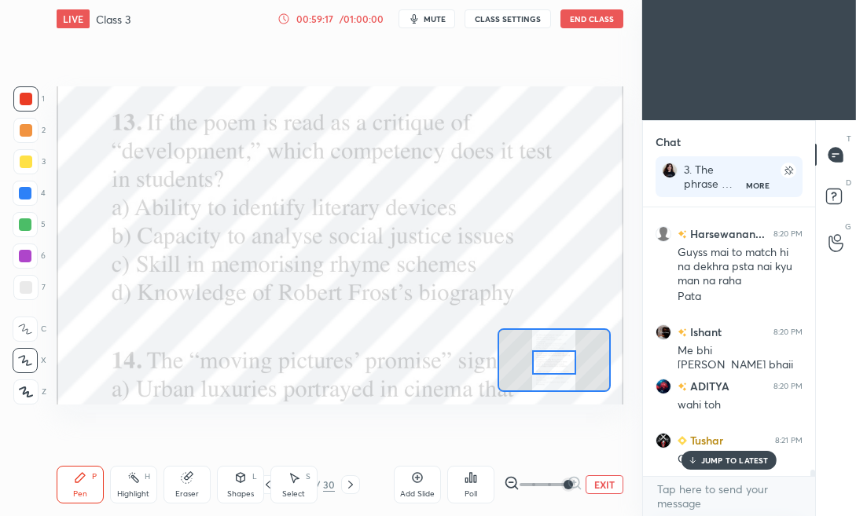
click at [733, 458] on p "JUMP TO LATEST" at bounding box center [735, 460] width 68 height 9
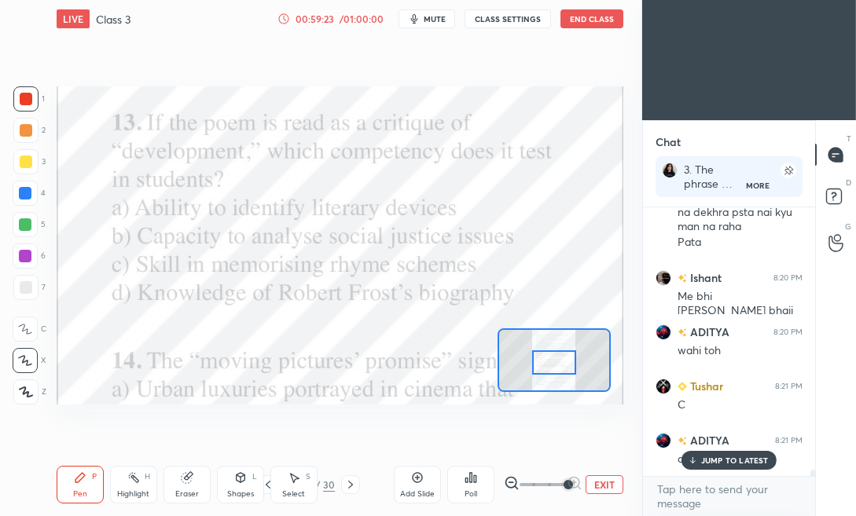
click at [464, 486] on div "Poll" at bounding box center [470, 485] width 47 height 38
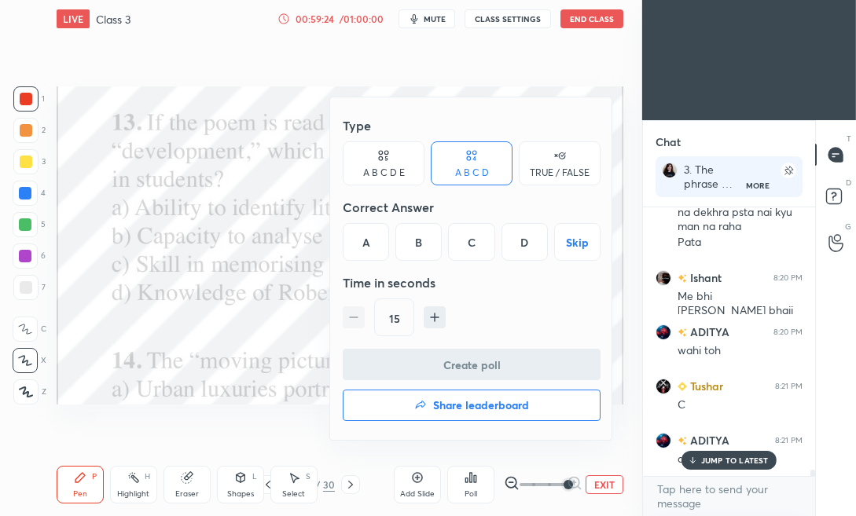
click at [419, 233] on div "B" at bounding box center [418, 242] width 46 height 38
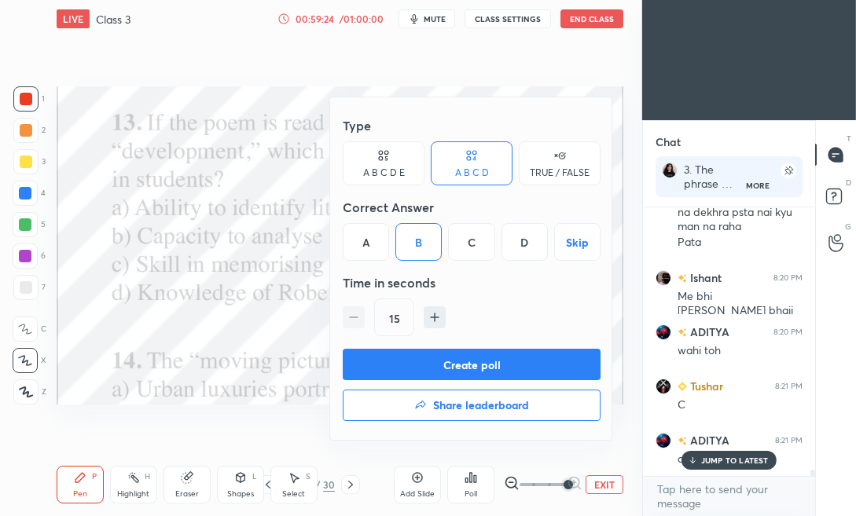
scroll to position [10733, 0]
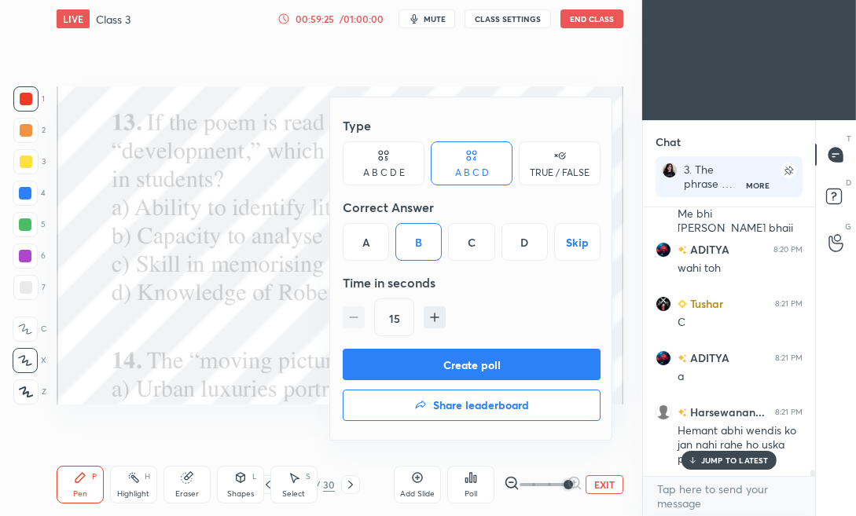
click at [403, 358] on button "Create poll" at bounding box center [472, 364] width 258 height 31
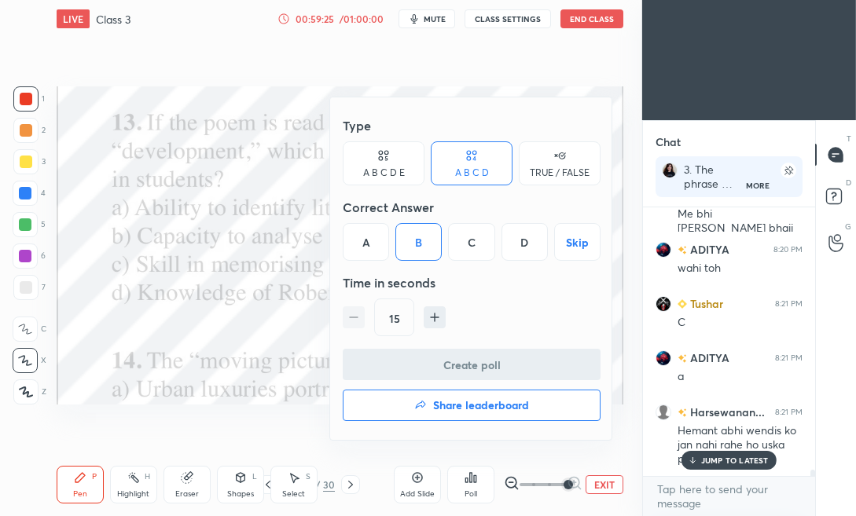
type textarea "x"
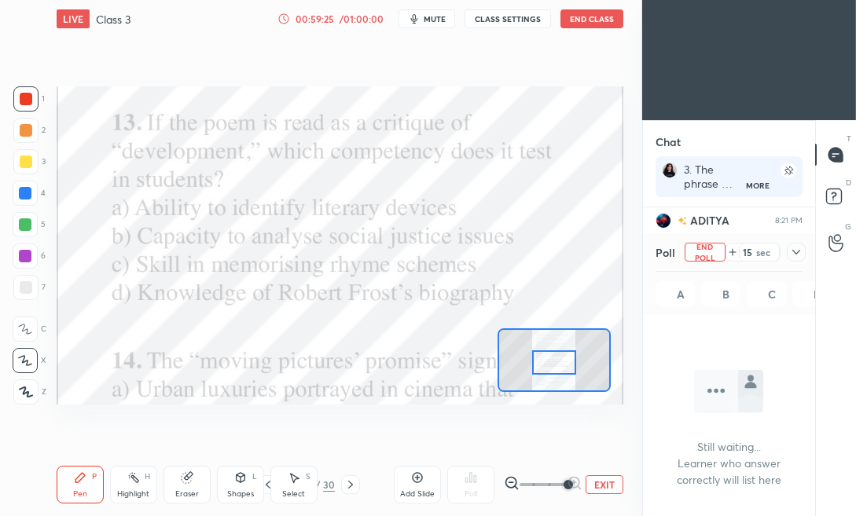
scroll to position [182, 167]
click at [424, 18] on button "mute" at bounding box center [426, 18] width 57 height 19
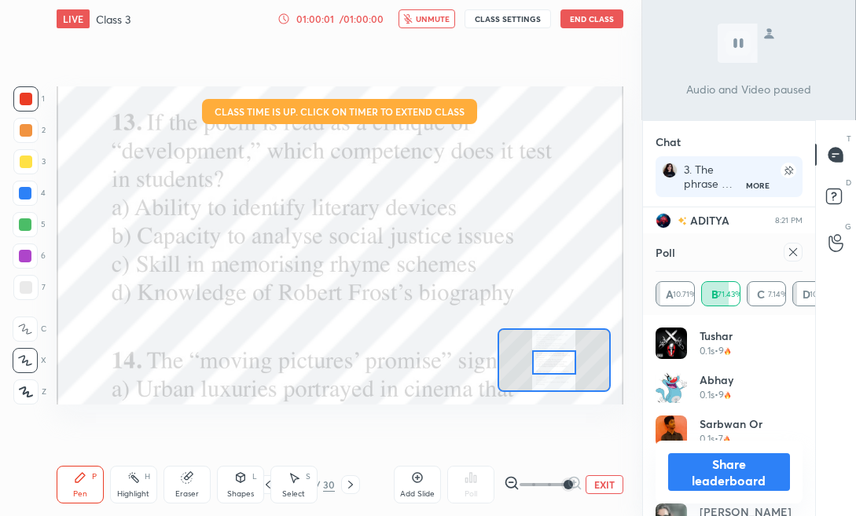
scroll to position [10943, 0]
click at [416, 22] on button "unmute" at bounding box center [426, 18] width 57 height 19
click at [766, 37] on icon at bounding box center [769, 36] width 11 height 6
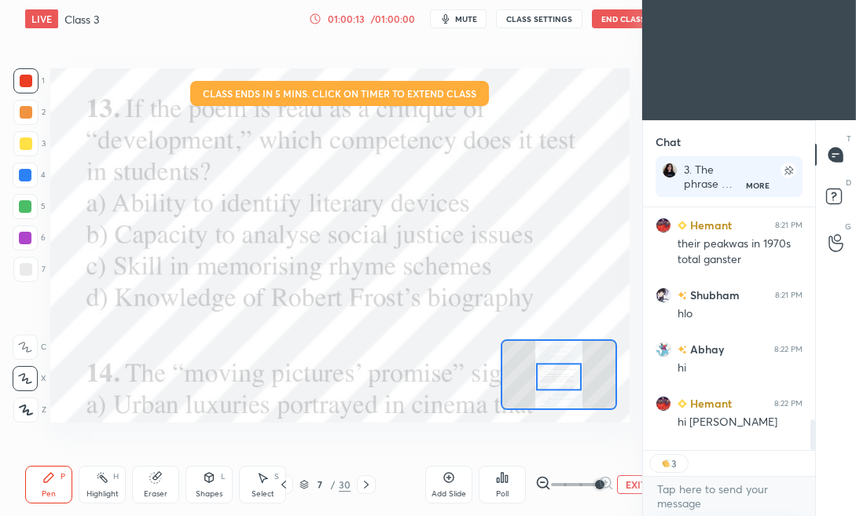
scroll to position [416, 614]
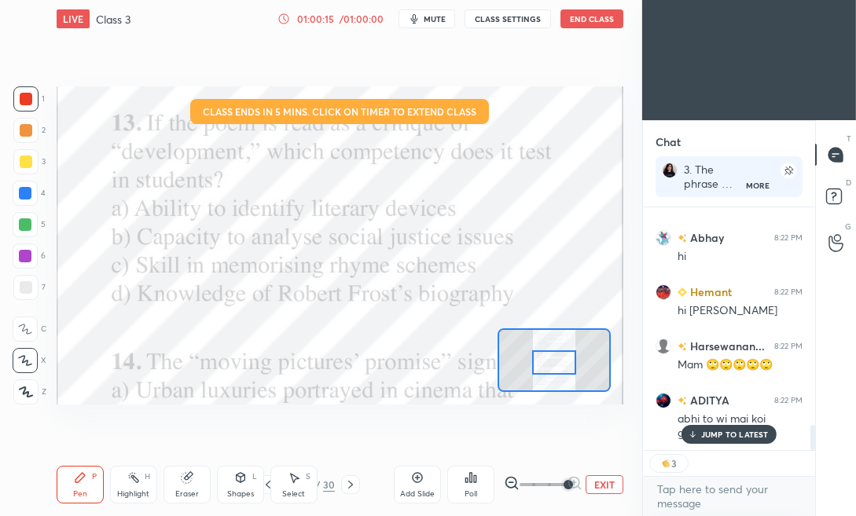
click at [712, 428] on div "JUMP TO LATEST" at bounding box center [728, 434] width 94 height 19
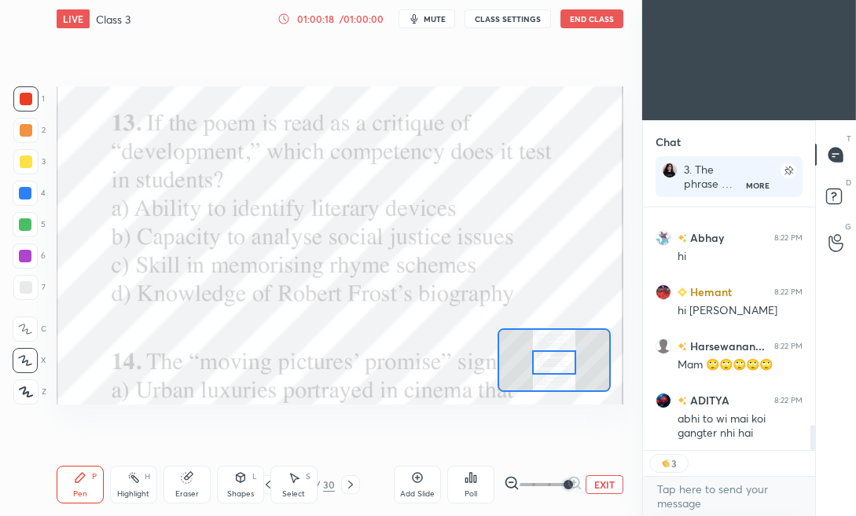
scroll to position [2173, 0]
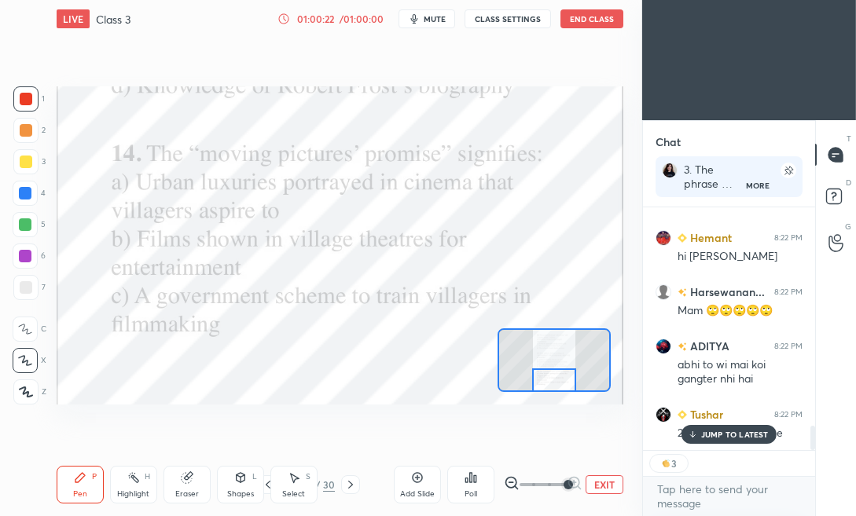
drag, startPoint x: 557, startPoint y: 363, endPoint x: 557, endPoint y: 383, distance: 20.4
click at [557, 383] on div at bounding box center [554, 381] width 44 height 24
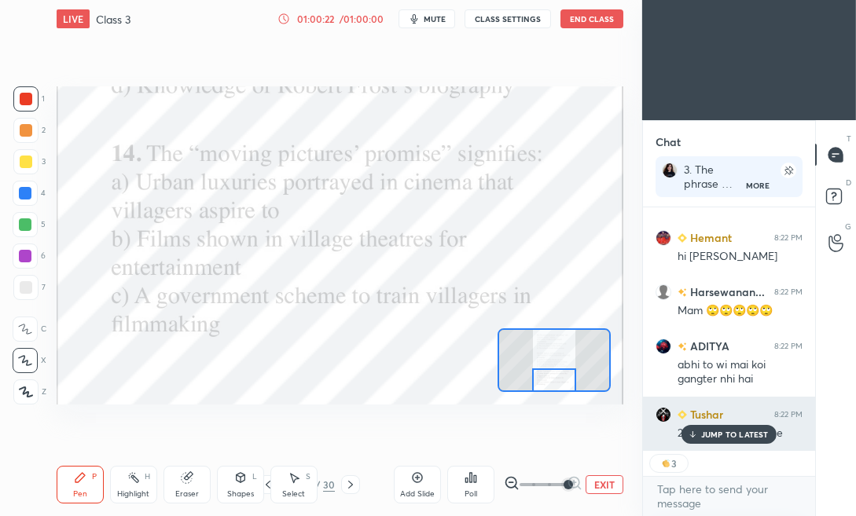
scroll to position [5, 5]
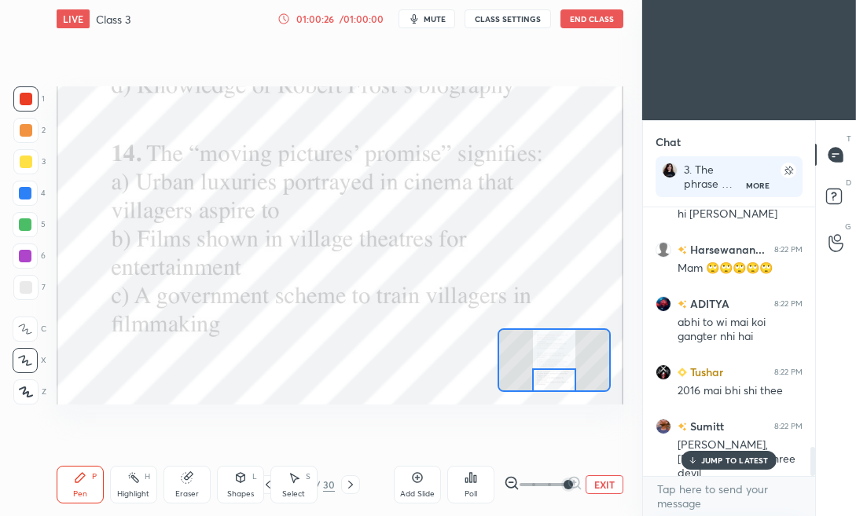
click at [731, 458] on p "JUMP TO LATEST" at bounding box center [735, 460] width 68 height 9
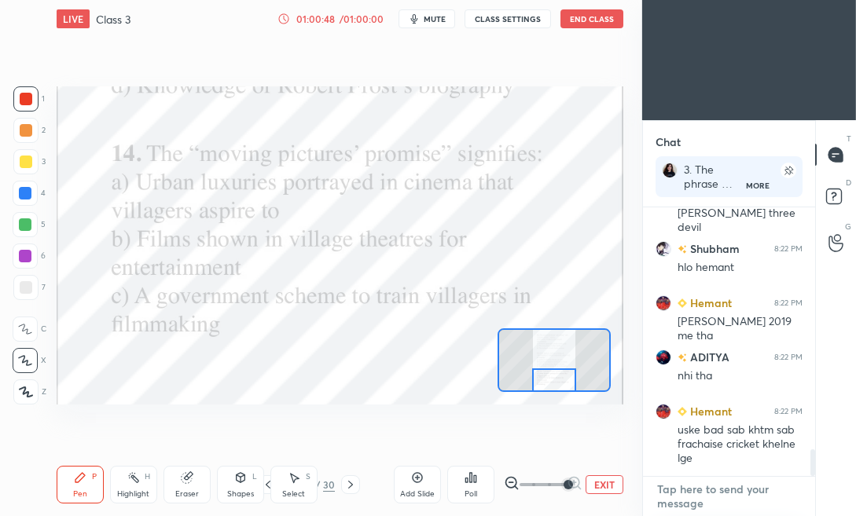
type textarea "x"
click at [669, 493] on textarea at bounding box center [728, 496] width 147 height 39
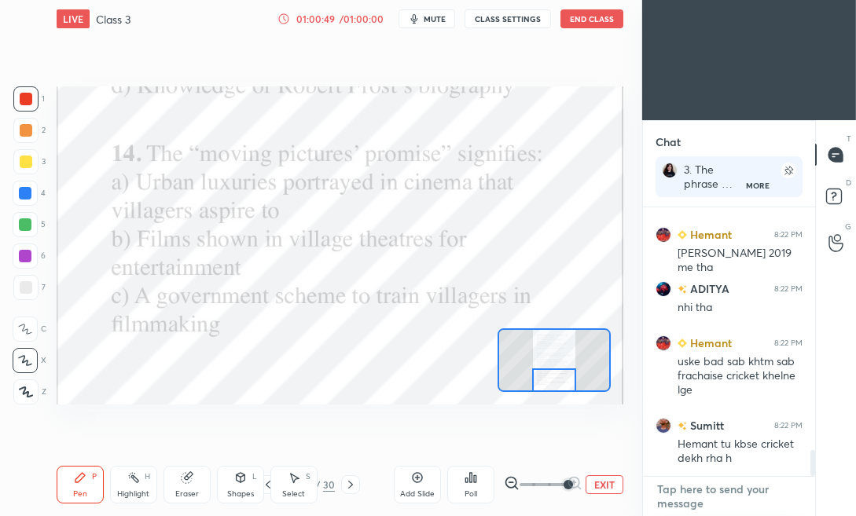
paste textarea "d) The illusion that rural life is happier than urban"
type textarea "d) The illusion that rural life is happier than urban"
type textarea "x"
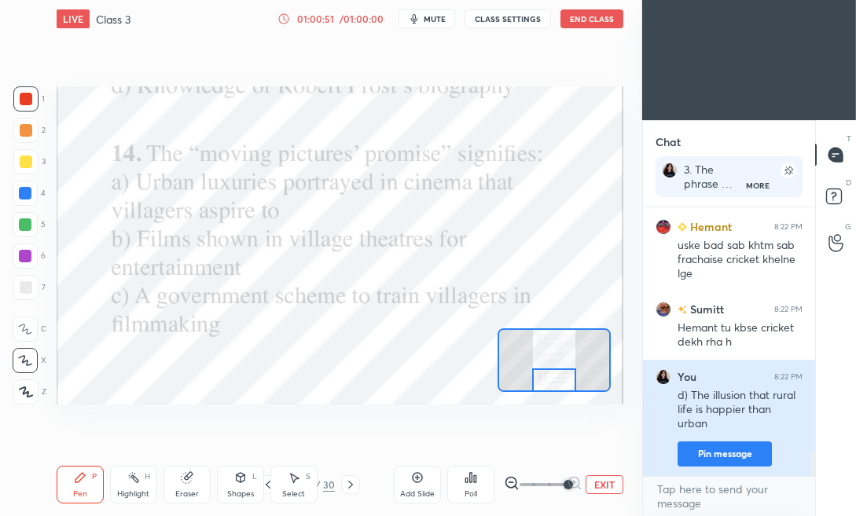
click at [724, 452] on button "Pin message" at bounding box center [724, 454] width 94 height 25
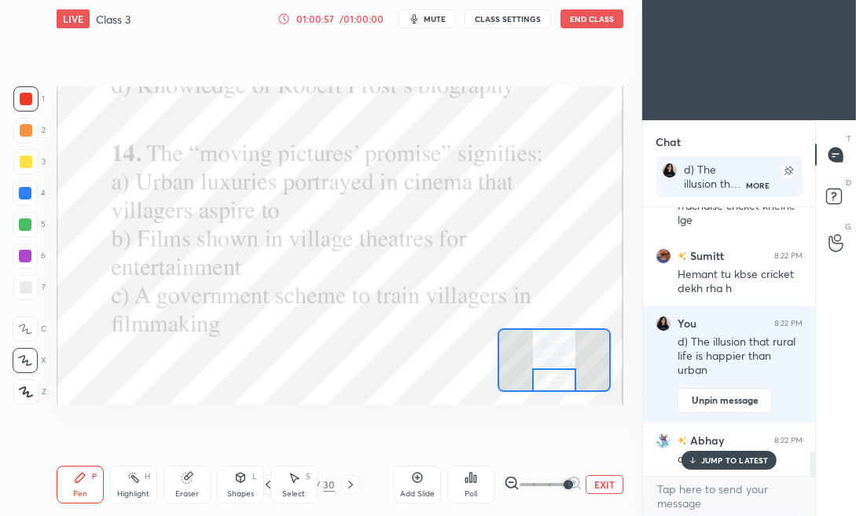
click at [467, 488] on div "Poll" at bounding box center [470, 485] width 47 height 38
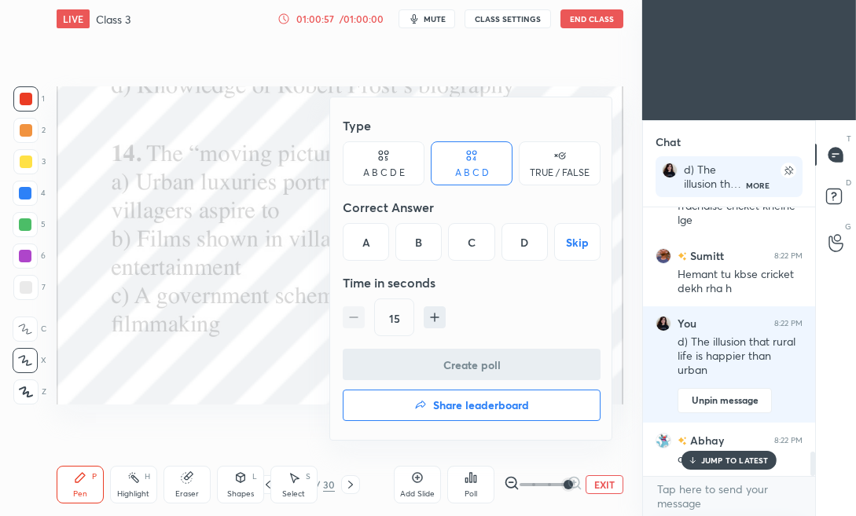
click at [360, 247] on div "A" at bounding box center [366, 242] width 46 height 38
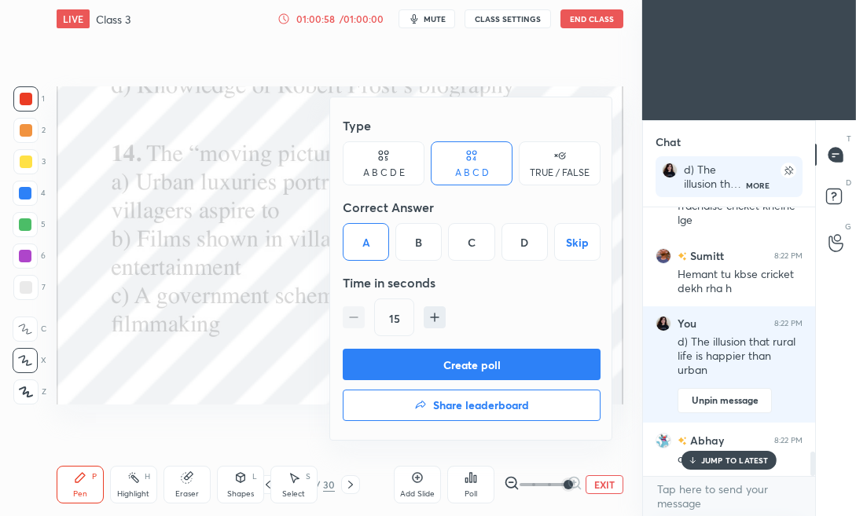
click at [383, 364] on button "Create poll" at bounding box center [472, 364] width 258 height 31
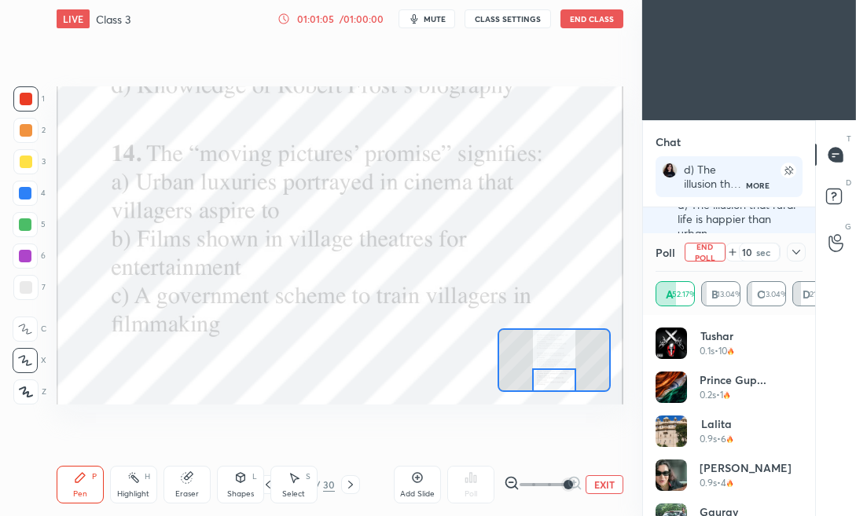
click at [798, 249] on icon at bounding box center [796, 252] width 13 height 13
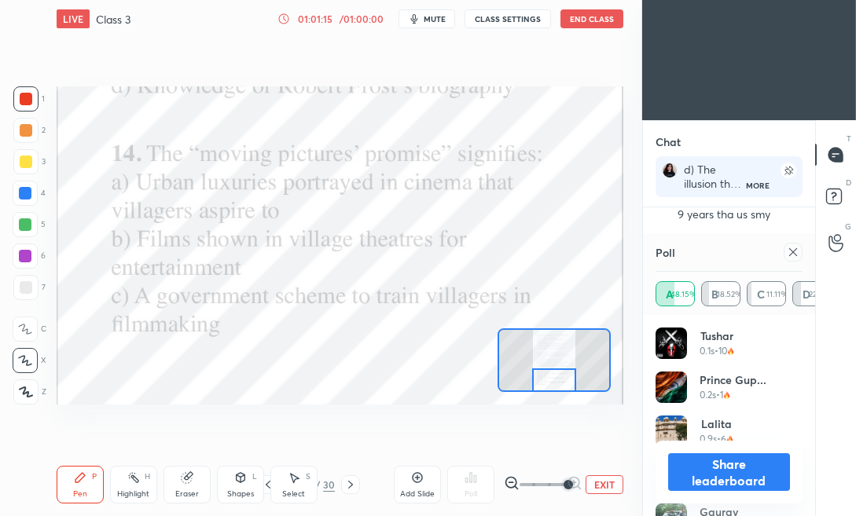
click at [795, 255] on icon at bounding box center [793, 252] width 8 height 8
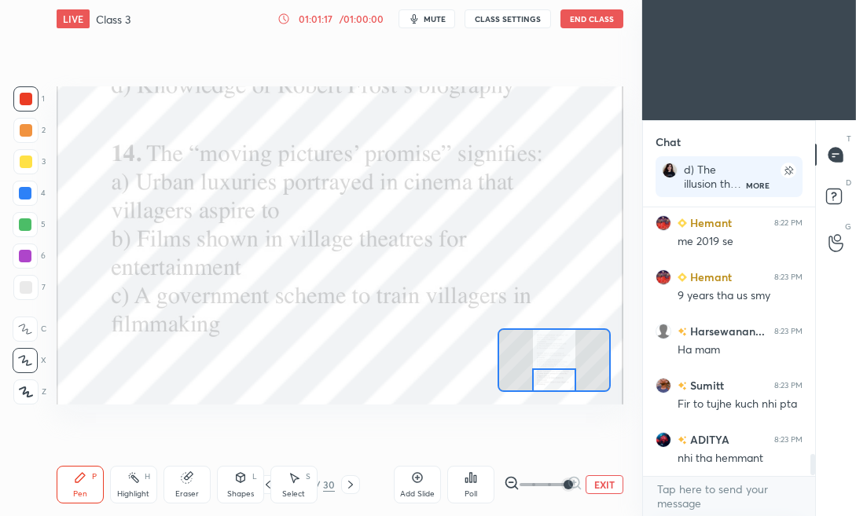
click at [352, 482] on icon at bounding box center [350, 485] width 13 height 13
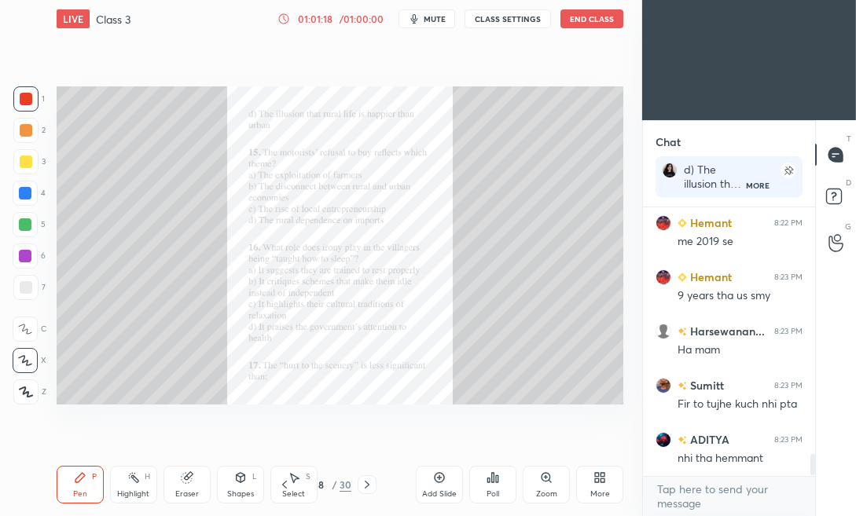
click at [550, 491] on div "Zoom" at bounding box center [546, 494] width 21 height 8
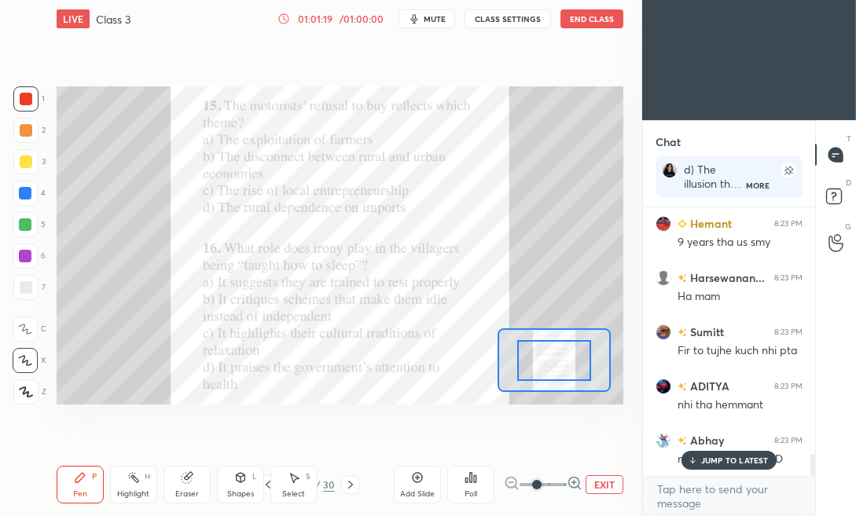
click at [567, 479] on icon at bounding box center [575, 483] width 16 height 16
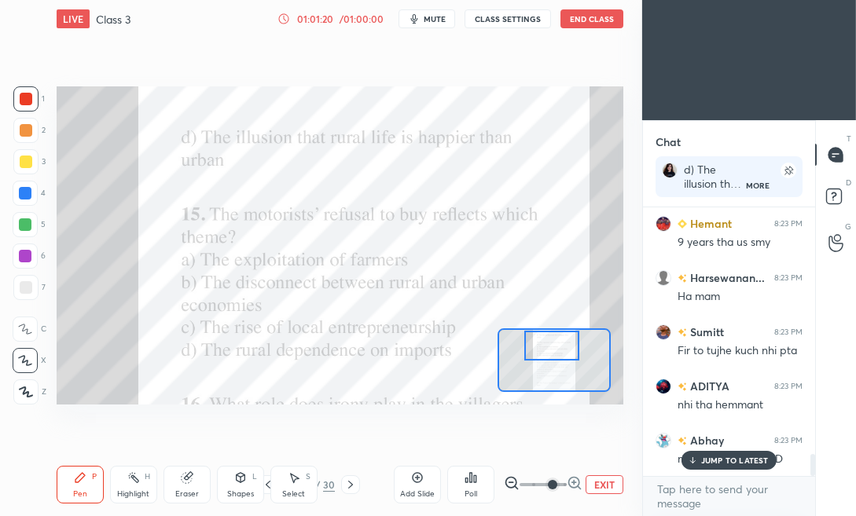
click at [559, 325] on div "Setting up your live class Poll for secs No correct answer Start poll" at bounding box center [340, 245] width 567 height 319
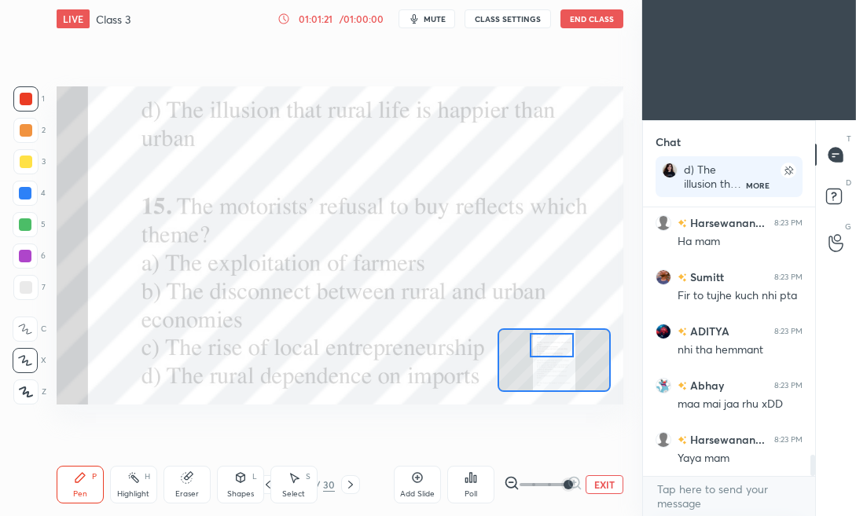
click at [563, 483] on span at bounding box center [567, 484] width 9 height 9
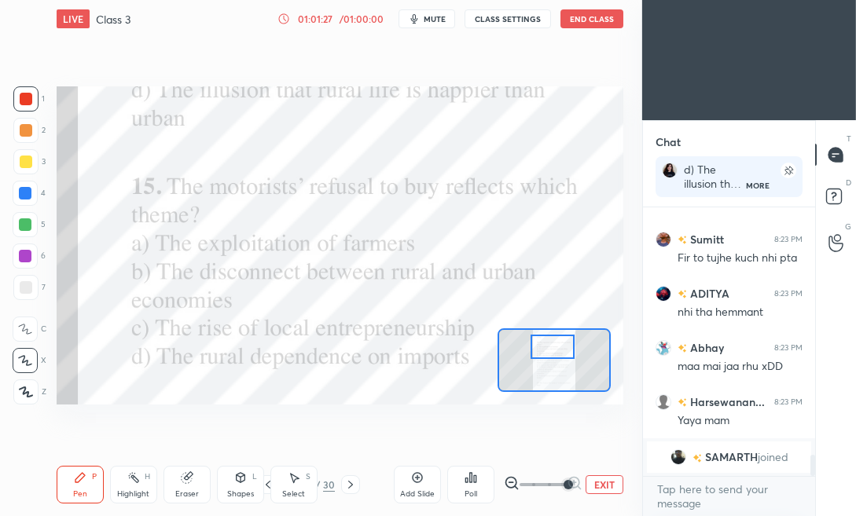
click at [561, 349] on div at bounding box center [552, 347] width 44 height 24
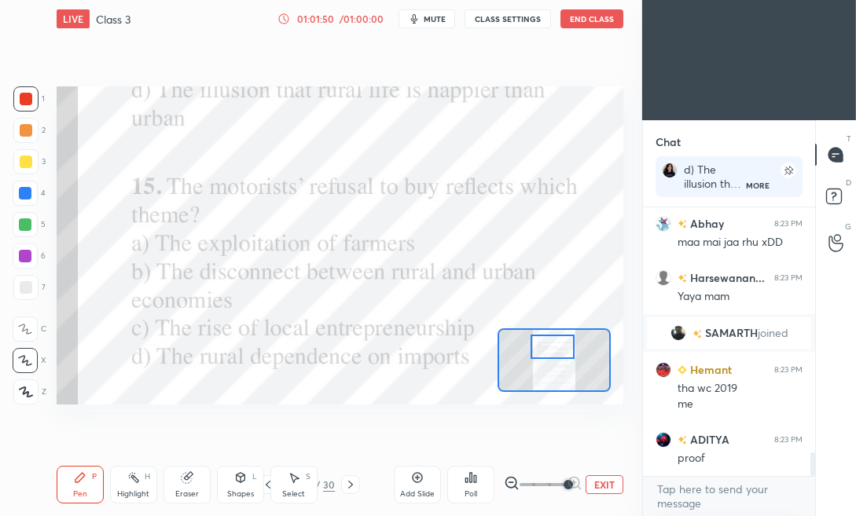
click at [460, 486] on div "Poll" at bounding box center [470, 485] width 47 height 38
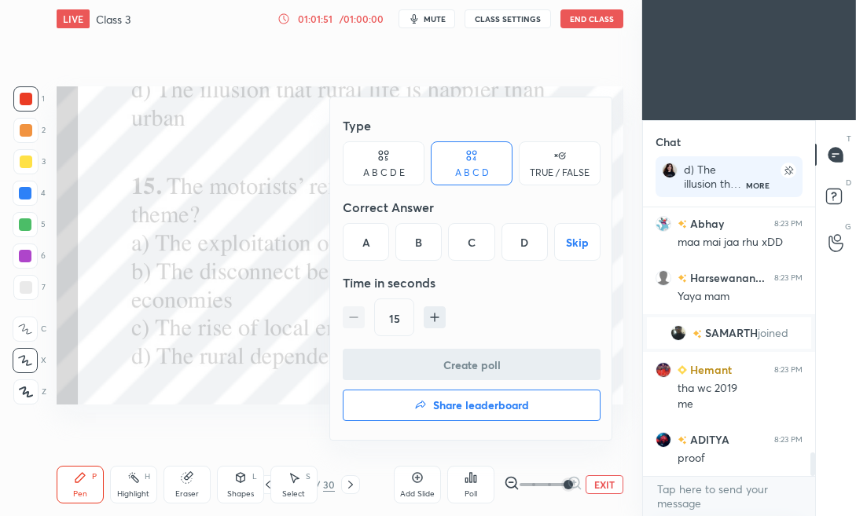
click at [420, 243] on div "B" at bounding box center [418, 242] width 46 height 38
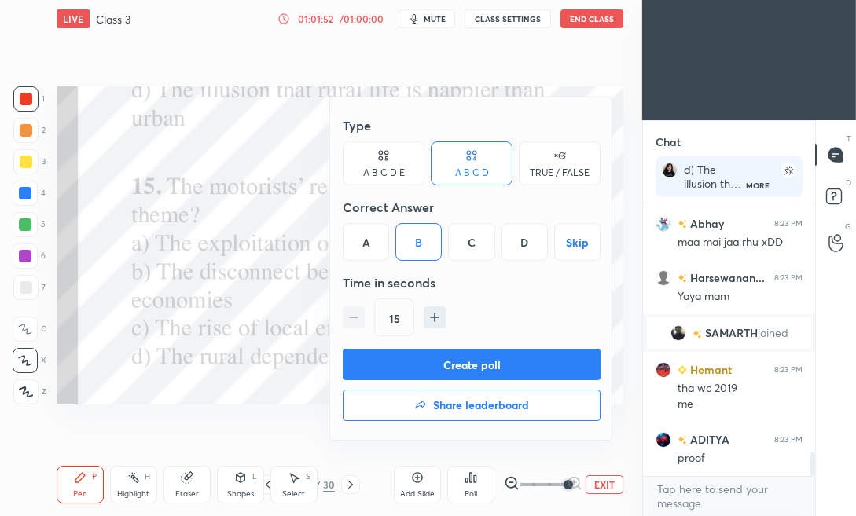
click at [418, 363] on button "Create poll" at bounding box center [472, 364] width 258 height 31
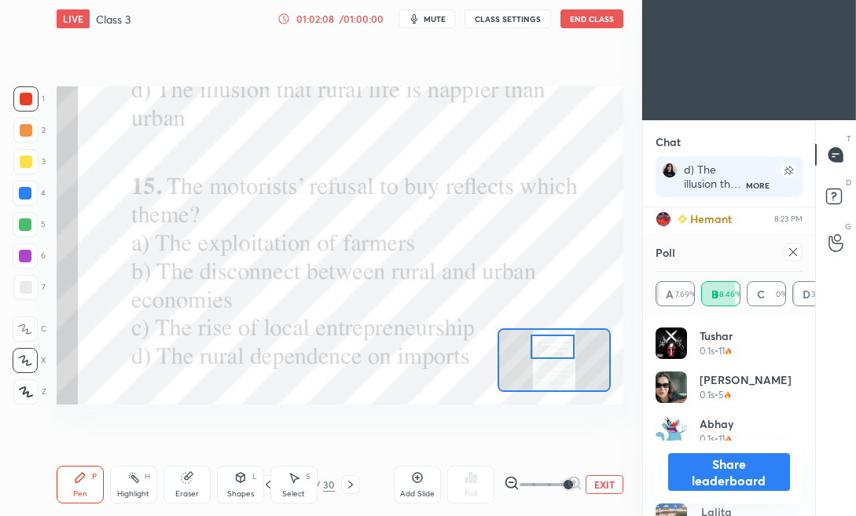
click at [680, 479] on button "Share leaderboard" at bounding box center [729, 472] width 122 height 38
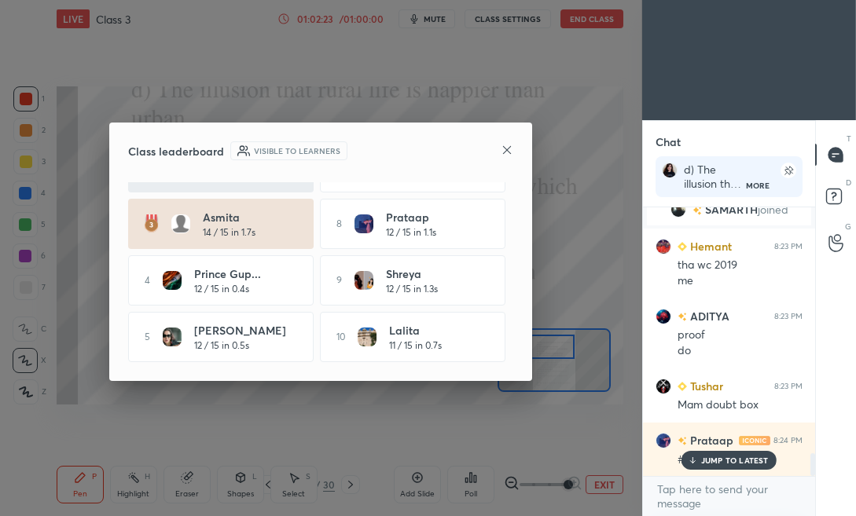
click at [504, 152] on icon at bounding box center [507, 150] width 13 height 13
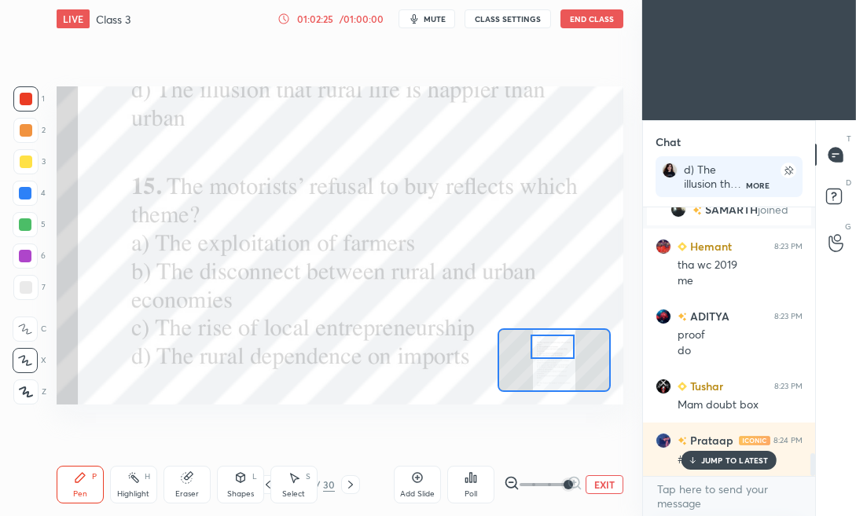
click at [707, 460] on p "JUMP TO LATEST" at bounding box center [735, 460] width 68 height 9
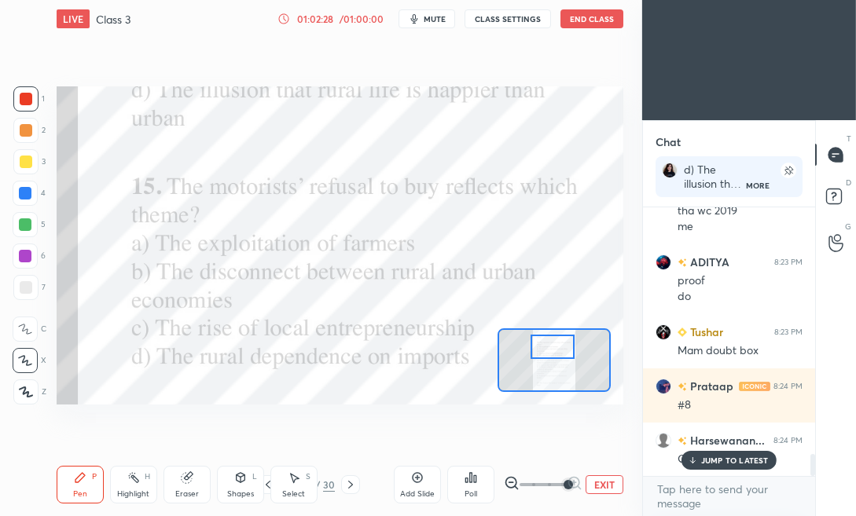
click at [706, 457] on p "JUMP TO LATEST" at bounding box center [735, 460] width 68 height 9
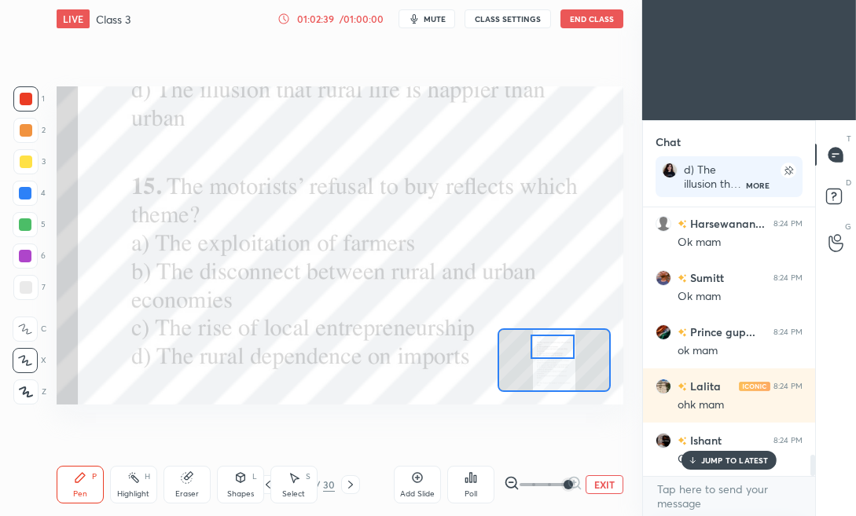
click at [706, 457] on p "JUMP TO LATEST" at bounding box center [735, 460] width 68 height 9
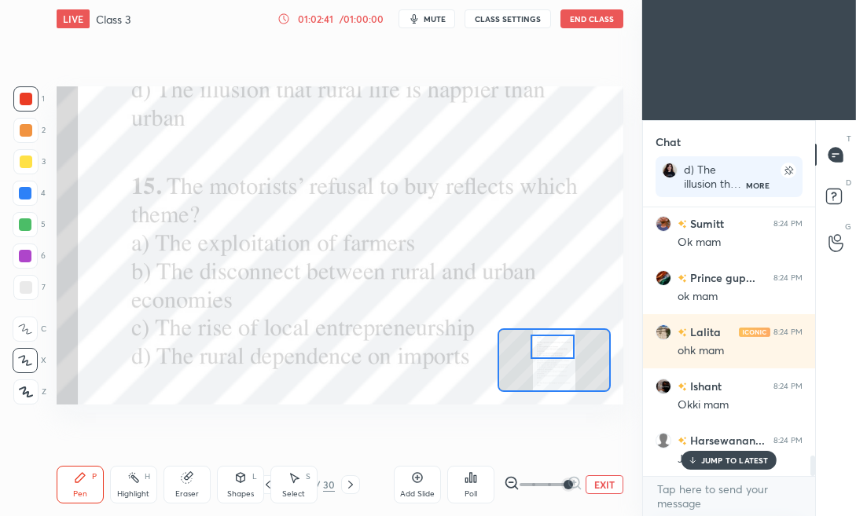
click at [508, 28] on button "CLASS SETTINGS" at bounding box center [507, 18] width 86 height 19
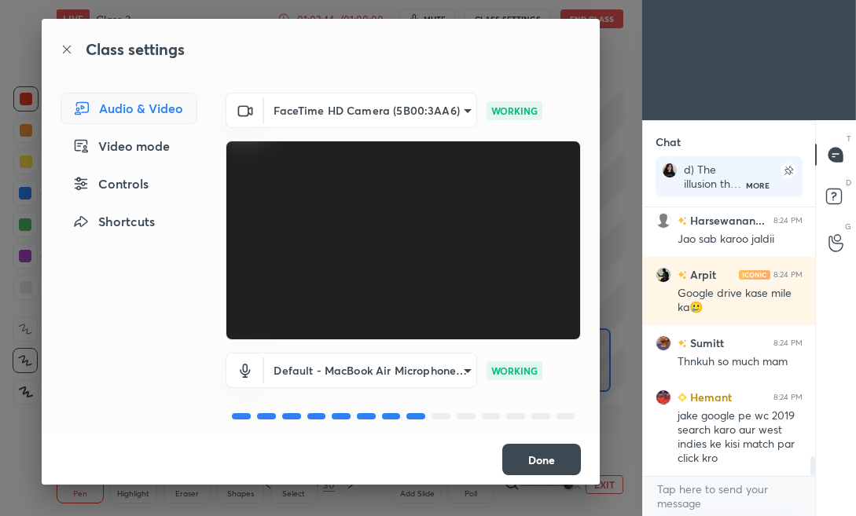
click at [526, 469] on button "Done" at bounding box center [541, 459] width 79 height 31
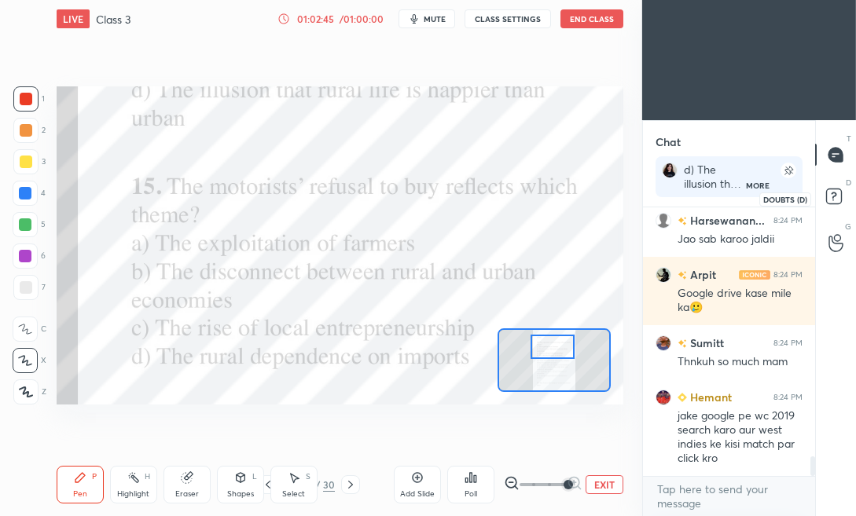
click at [838, 202] on rect at bounding box center [833, 196] width 15 height 15
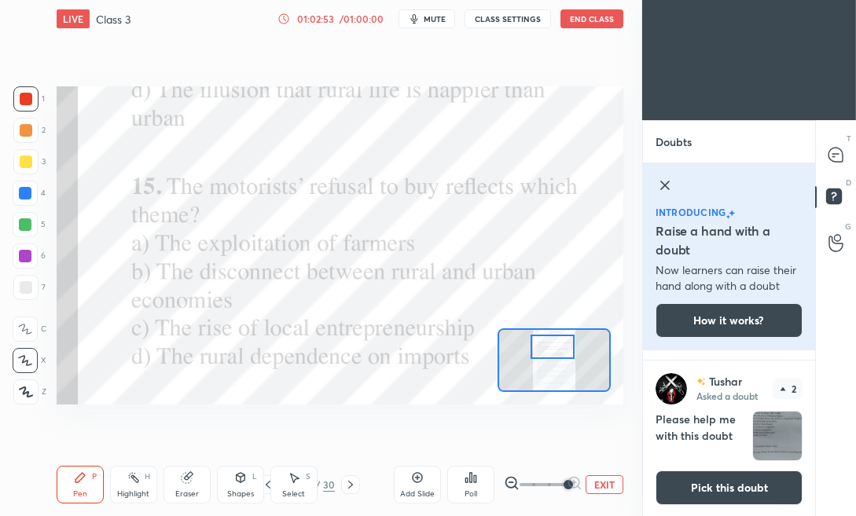
click at [691, 492] on button "Pick this doubt" at bounding box center [728, 488] width 147 height 35
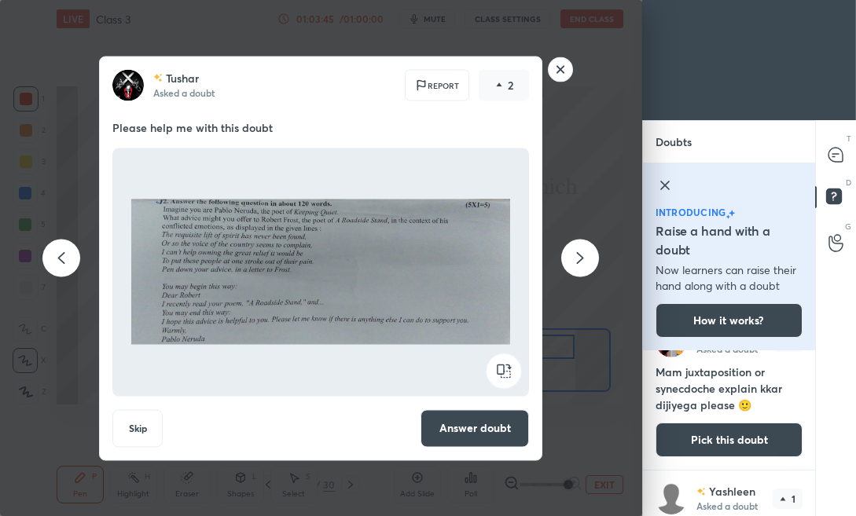
scroll to position [475, 0]
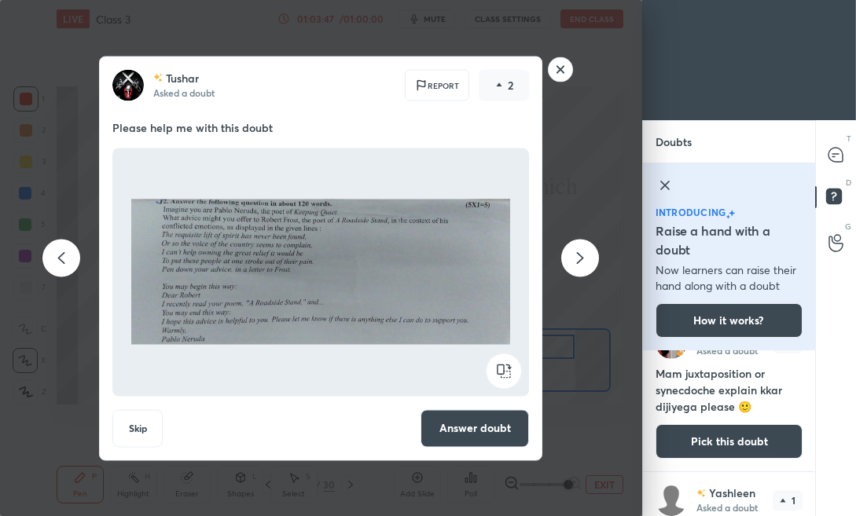
click at [560, 70] on rect at bounding box center [560, 69] width 24 height 24
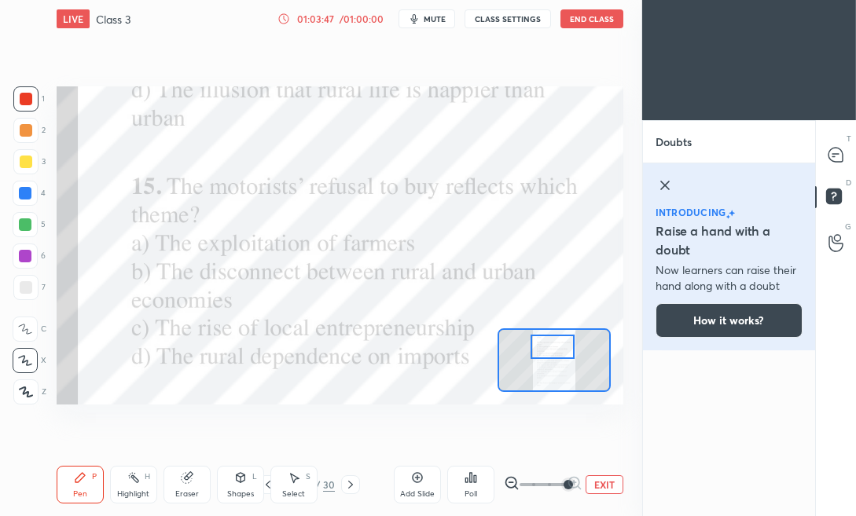
scroll to position [0, 0]
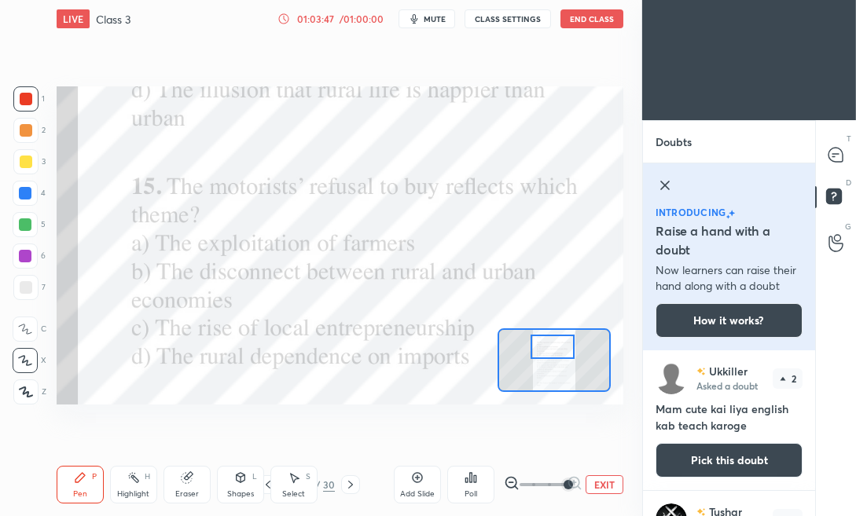
click at [515, 24] on button "CLASS SETTINGS" at bounding box center [507, 18] width 86 height 19
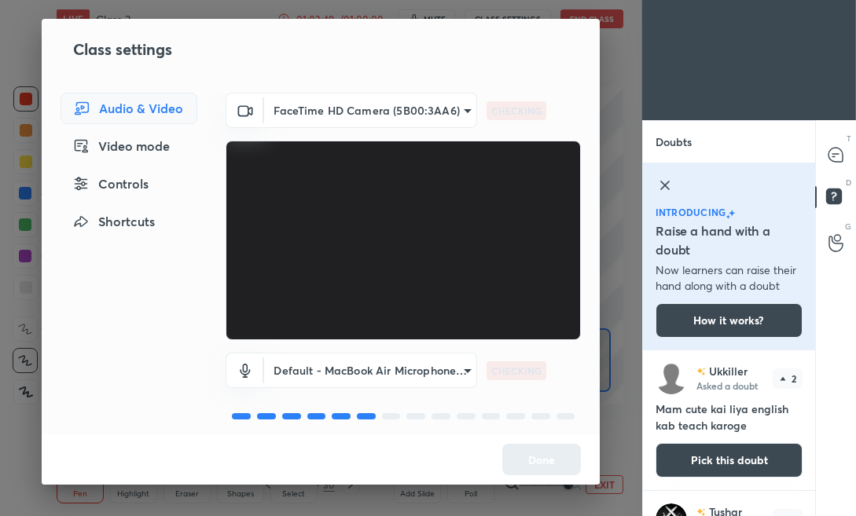
click at [149, 187] on div "Controls" at bounding box center [129, 183] width 137 height 31
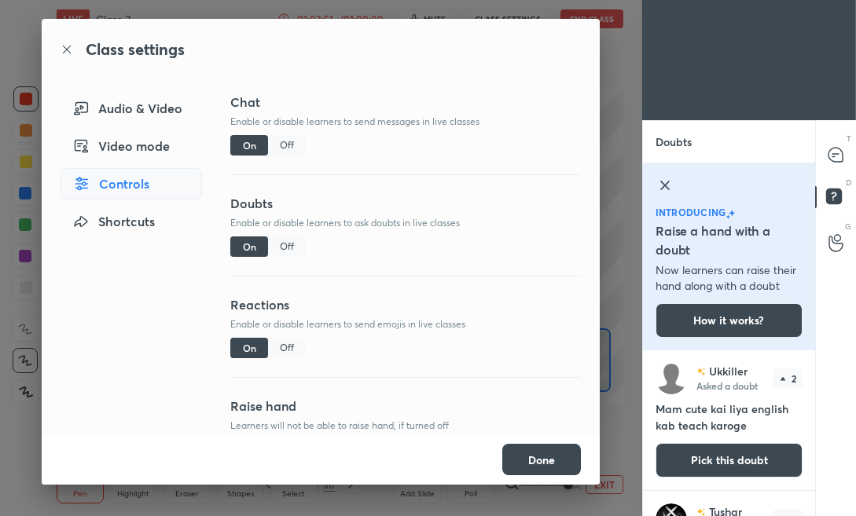
click at [282, 251] on div "Off" at bounding box center [287, 247] width 38 height 20
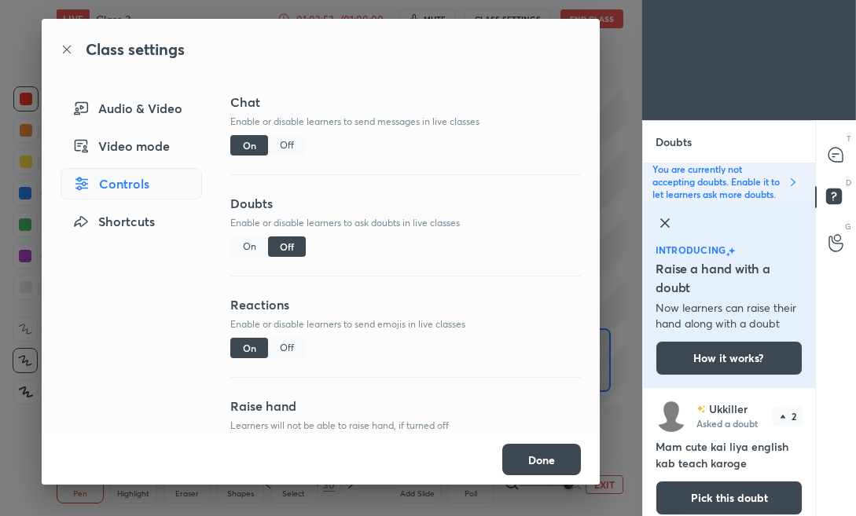
click at [522, 454] on button "Done" at bounding box center [541, 459] width 79 height 31
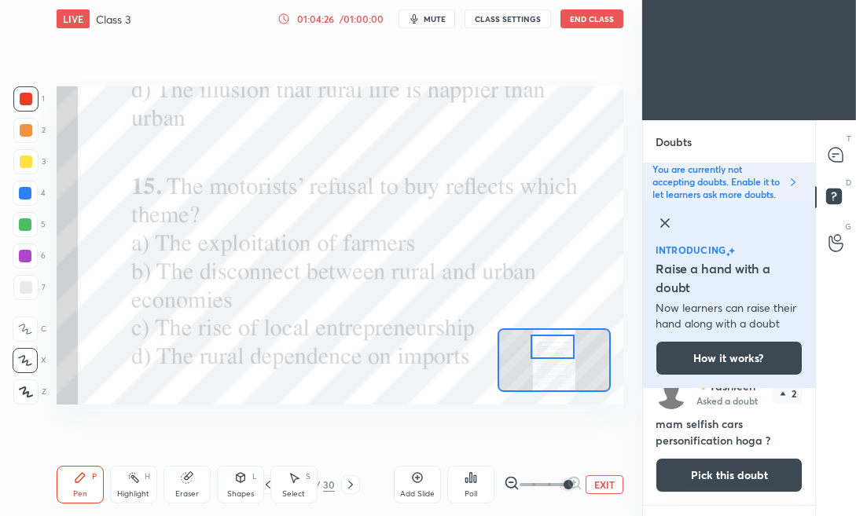
scroll to position [0, 0]
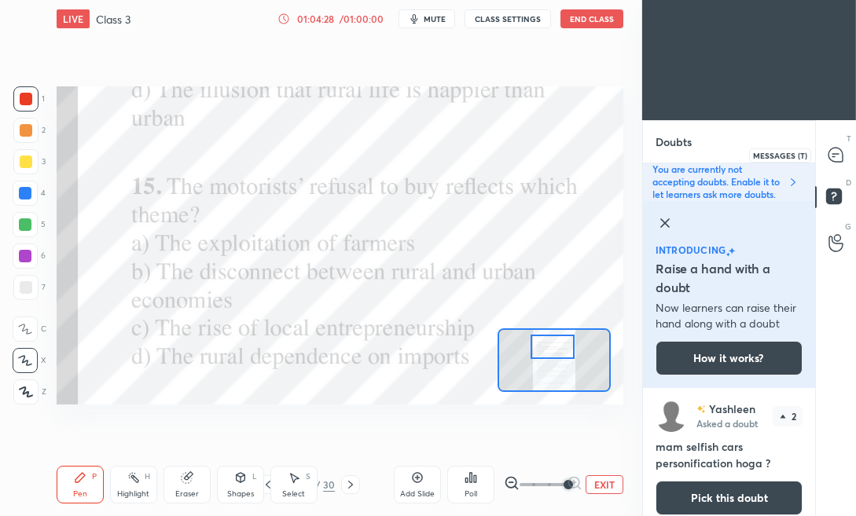
click at [838, 154] on icon at bounding box center [835, 154] width 6 height 0
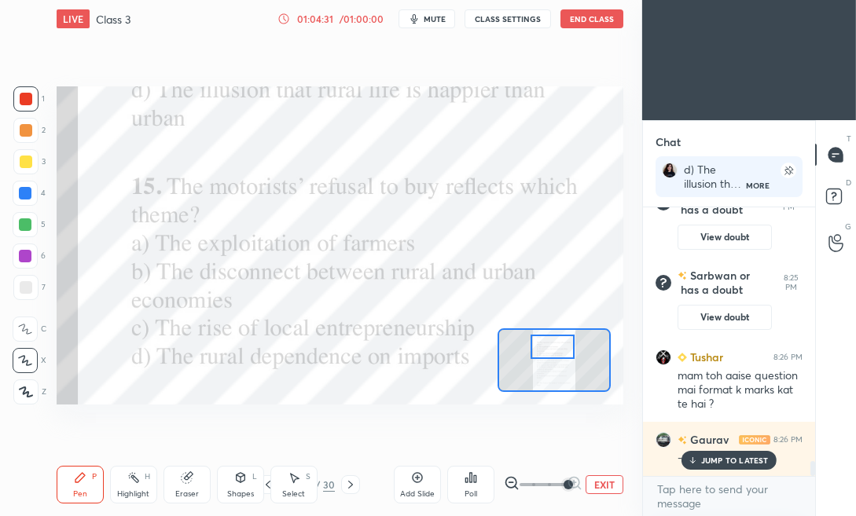
scroll to position [4649, 0]
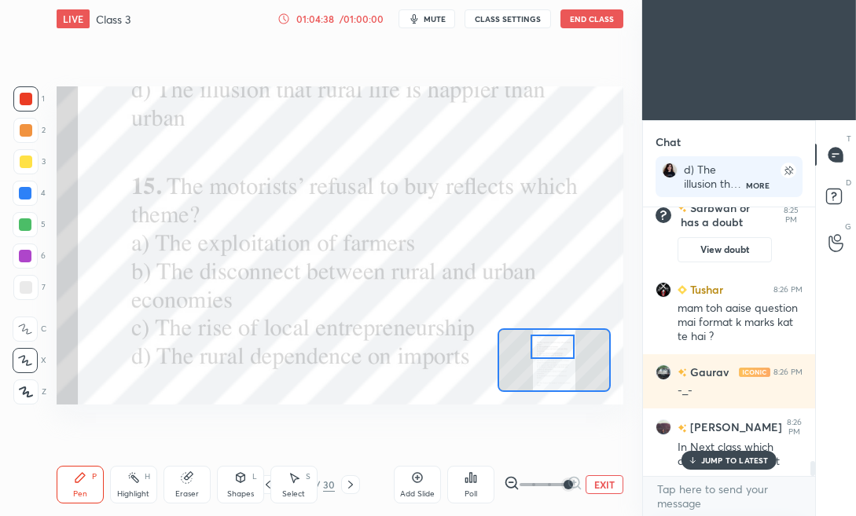
click at [743, 457] on p "JUMP TO LATEST" at bounding box center [735, 460] width 68 height 9
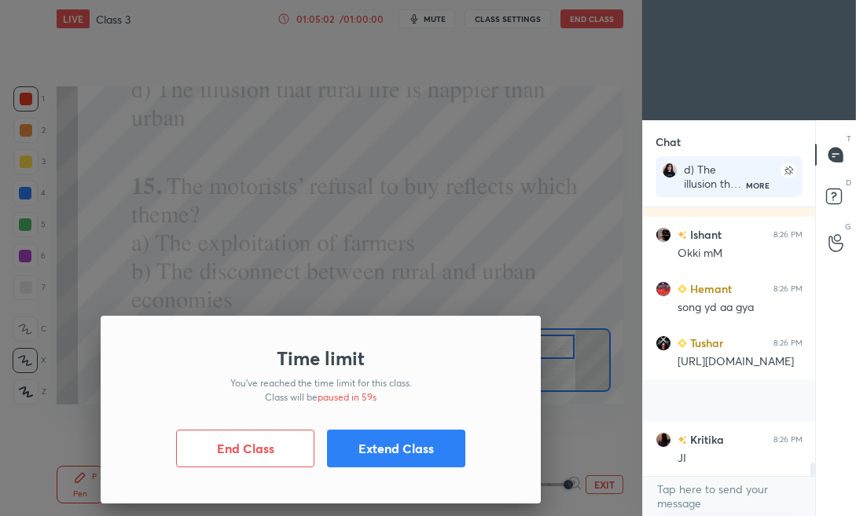
scroll to position [5071, 0]
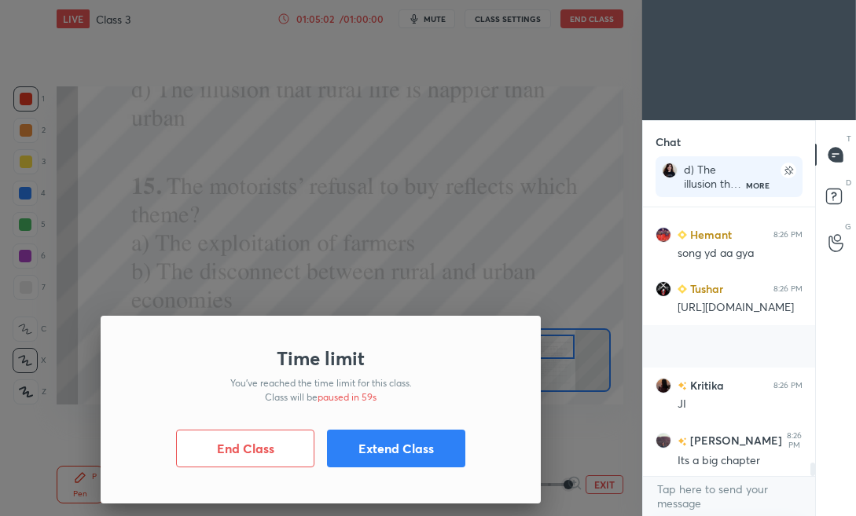
click at [387, 453] on button "Extend Class" at bounding box center [396, 449] width 138 height 38
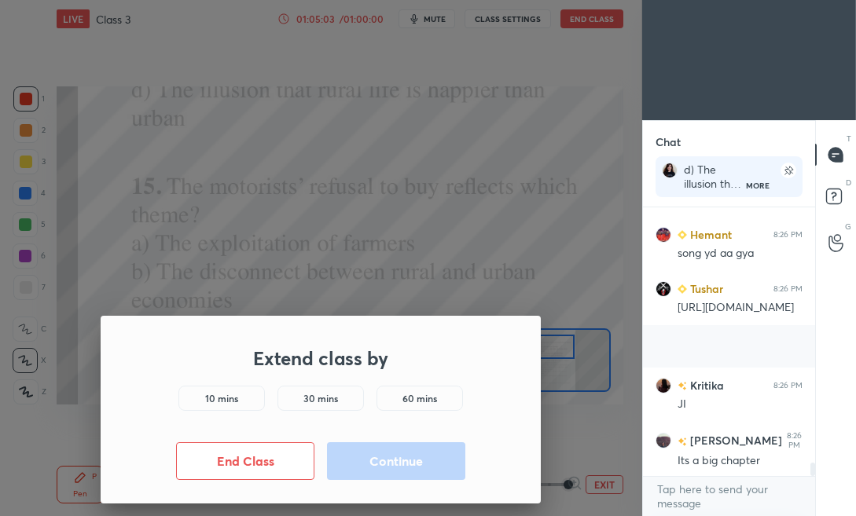
click at [229, 403] on h5 "10 mins" at bounding box center [221, 398] width 33 height 14
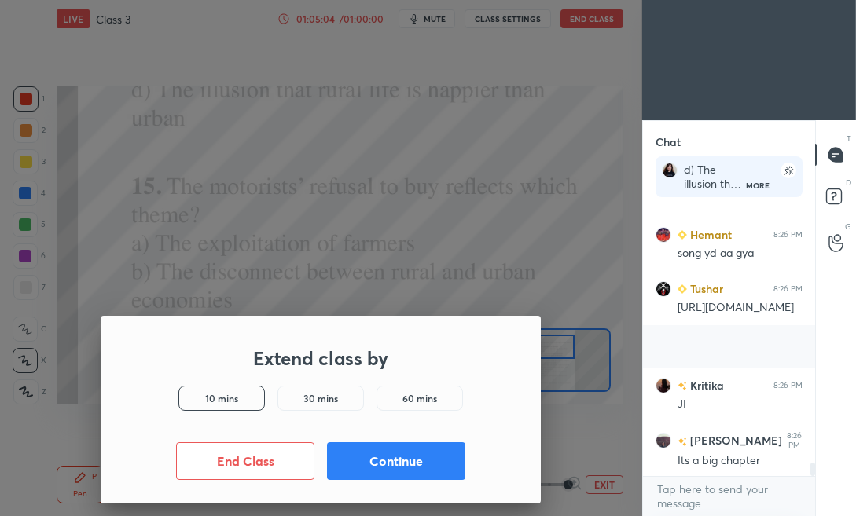
click at [380, 468] on button "Continue" at bounding box center [396, 461] width 138 height 38
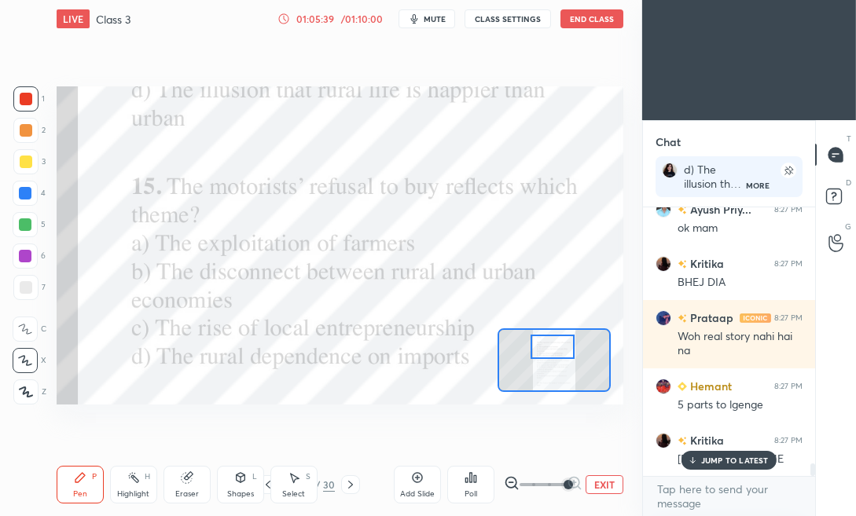
scroll to position [5467, 0]
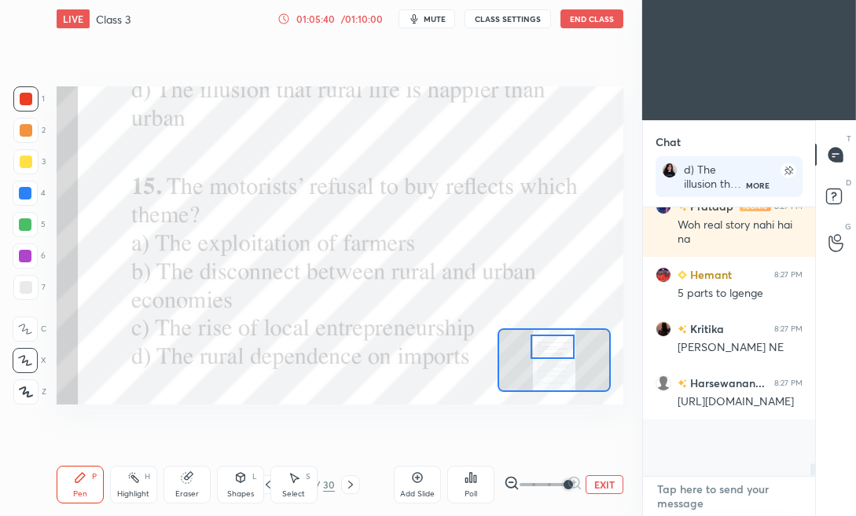
type textarea "x"
click at [688, 503] on textarea at bounding box center [728, 496] width 147 height 39
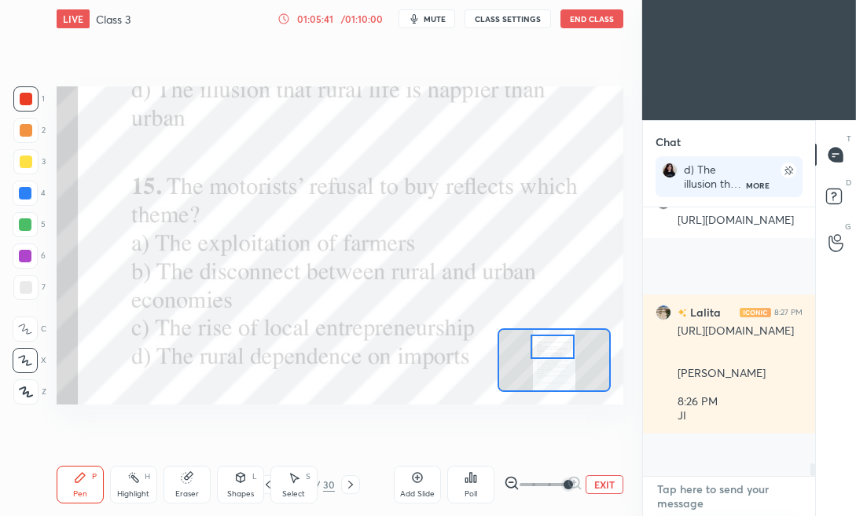
paste textarea "[URL][DOMAIN_NAME]"
type textarea "[URL][DOMAIN_NAME]"
type textarea "x"
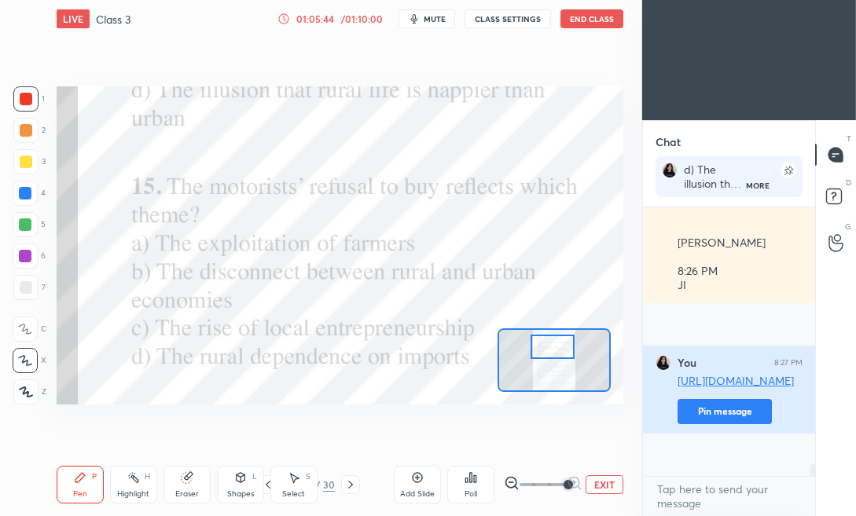
click at [718, 424] on button "Pin message" at bounding box center [724, 411] width 94 height 25
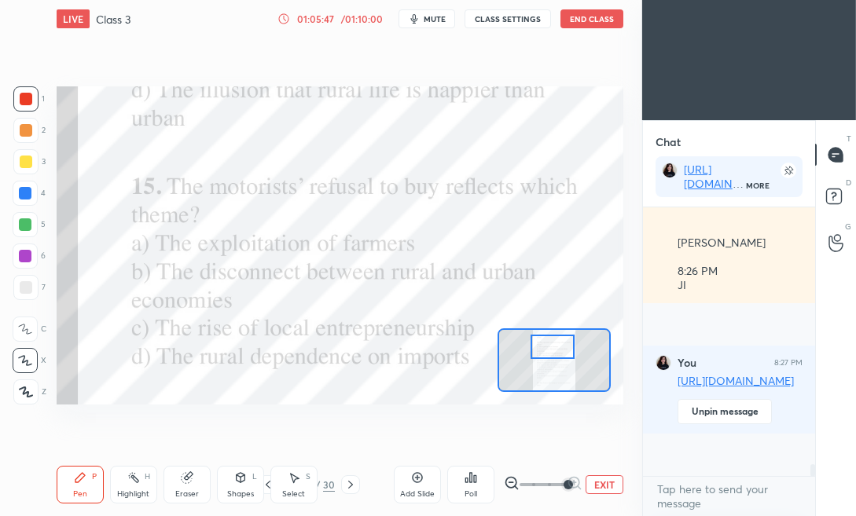
scroll to position [5833, 0]
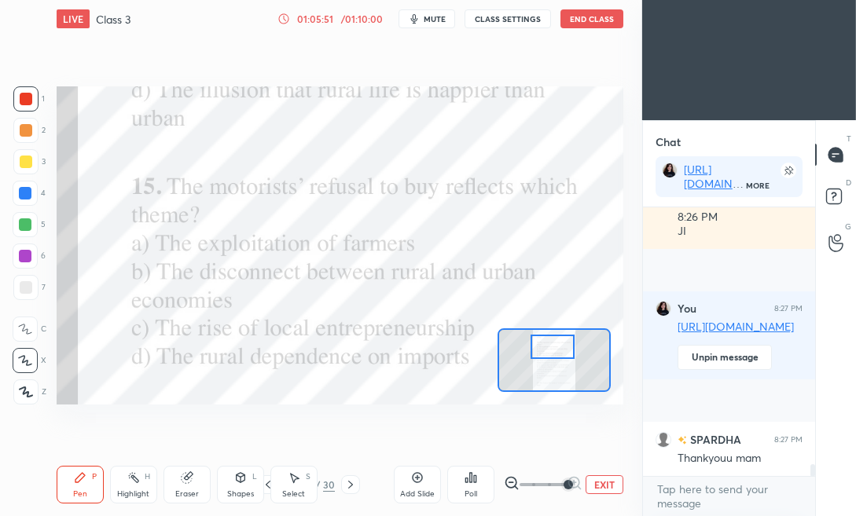
click at [580, 23] on button "End Class" at bounding box center [591, 18] width 63 height 19
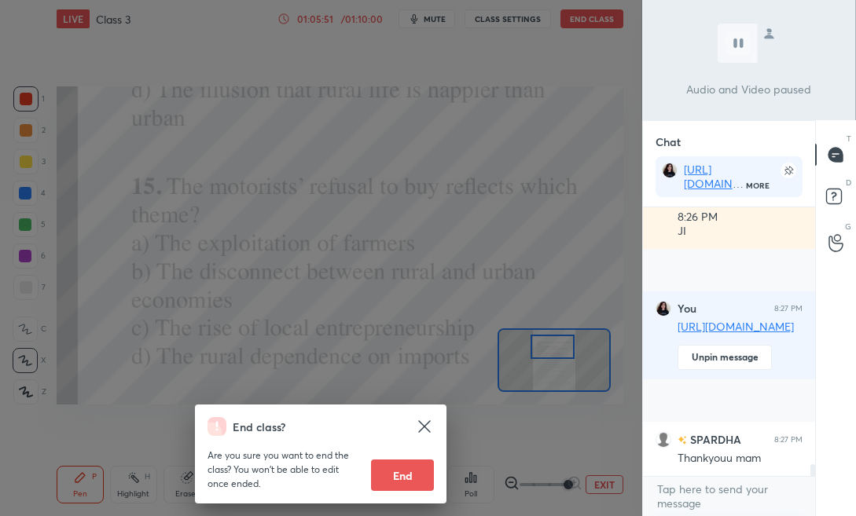
scroll to position [5888, 0]
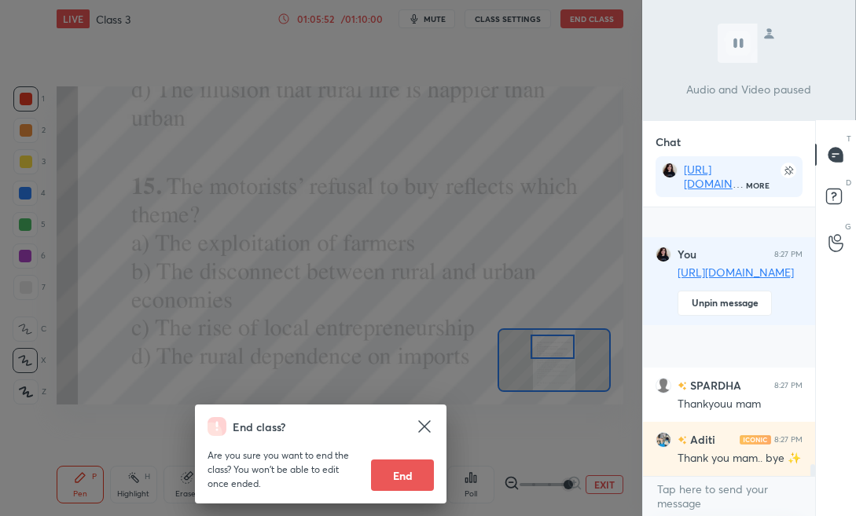
click at [409, 482] on button "End" at bounding box center [402, 475] width 63 height 31
type textarea "x"
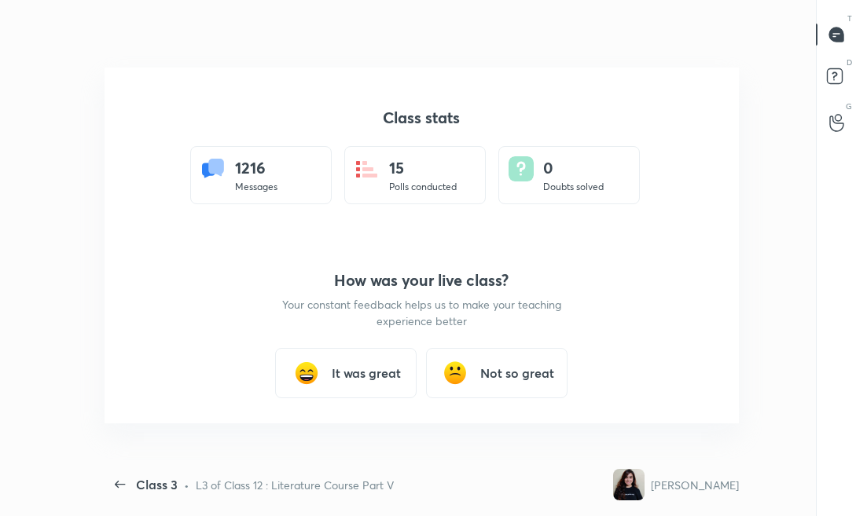
scroll to position [0, 0]
